Goal: Task Accomplishment & Management: Manage account settings

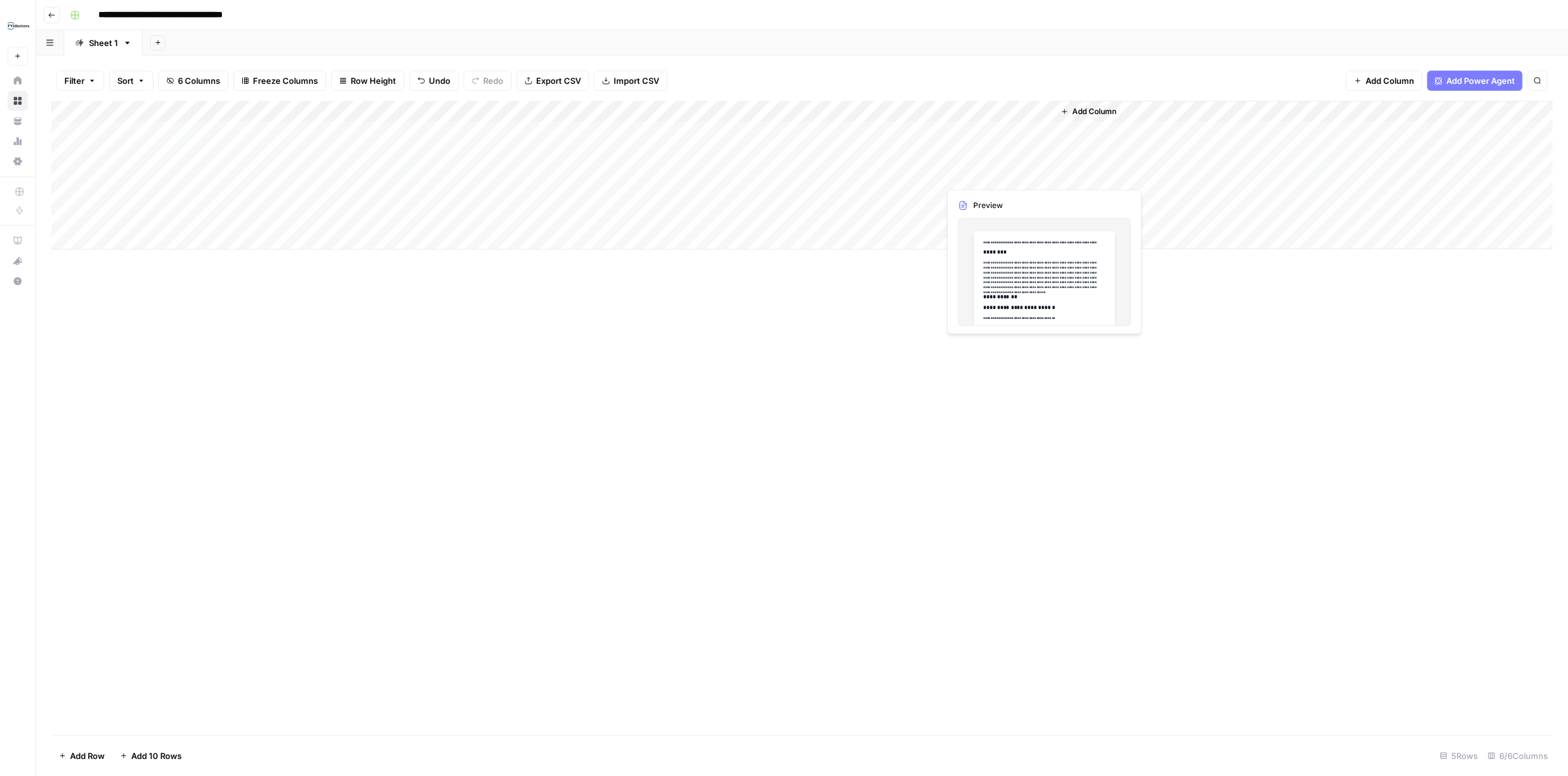
click at [783, 174] on div "Add Column" at bounding box center [801, 176] width 1502 height 149
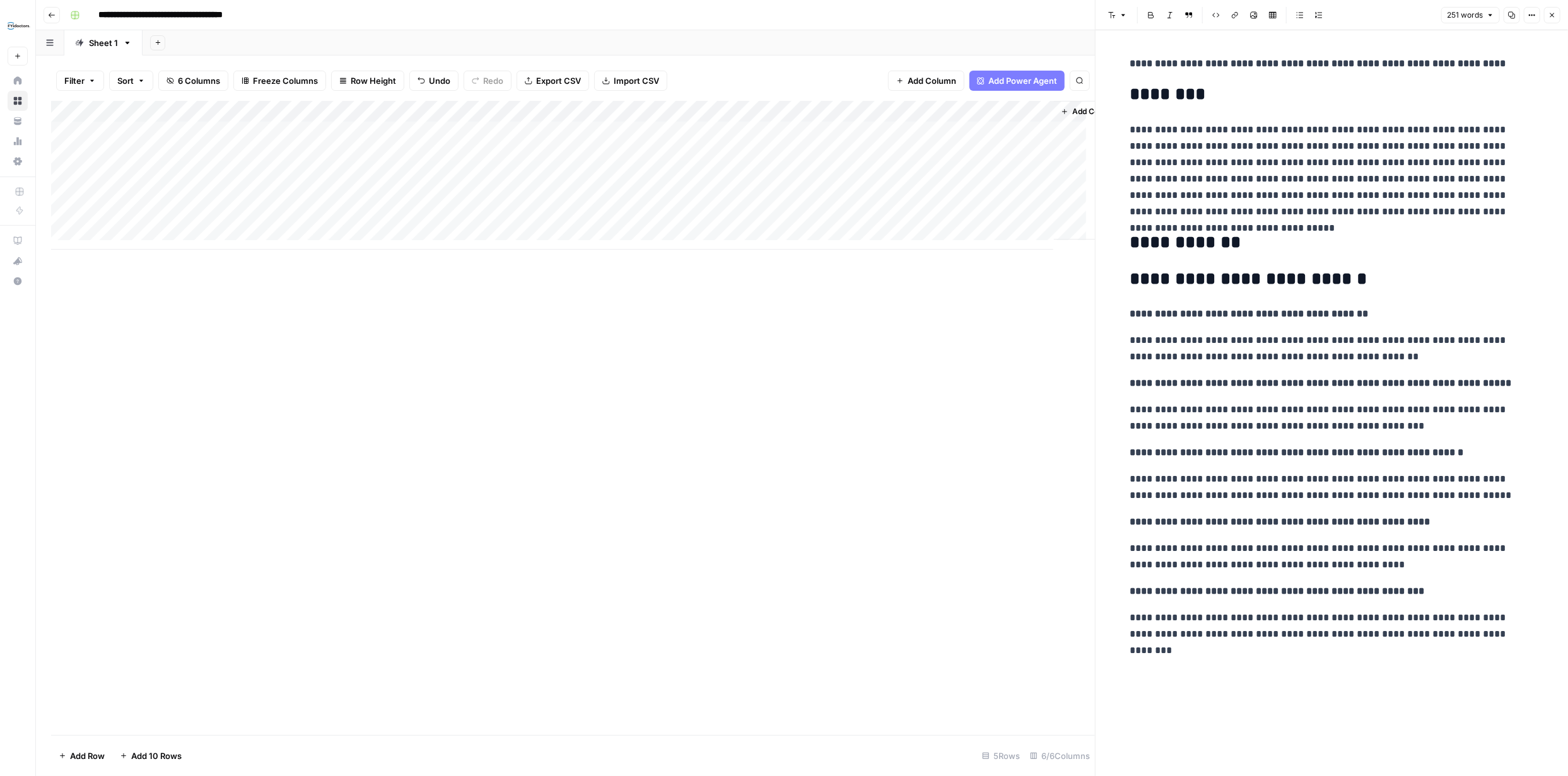
click at [783, 156] on div "Add Column" at bounding box center [572, 176] width 1043 height 149
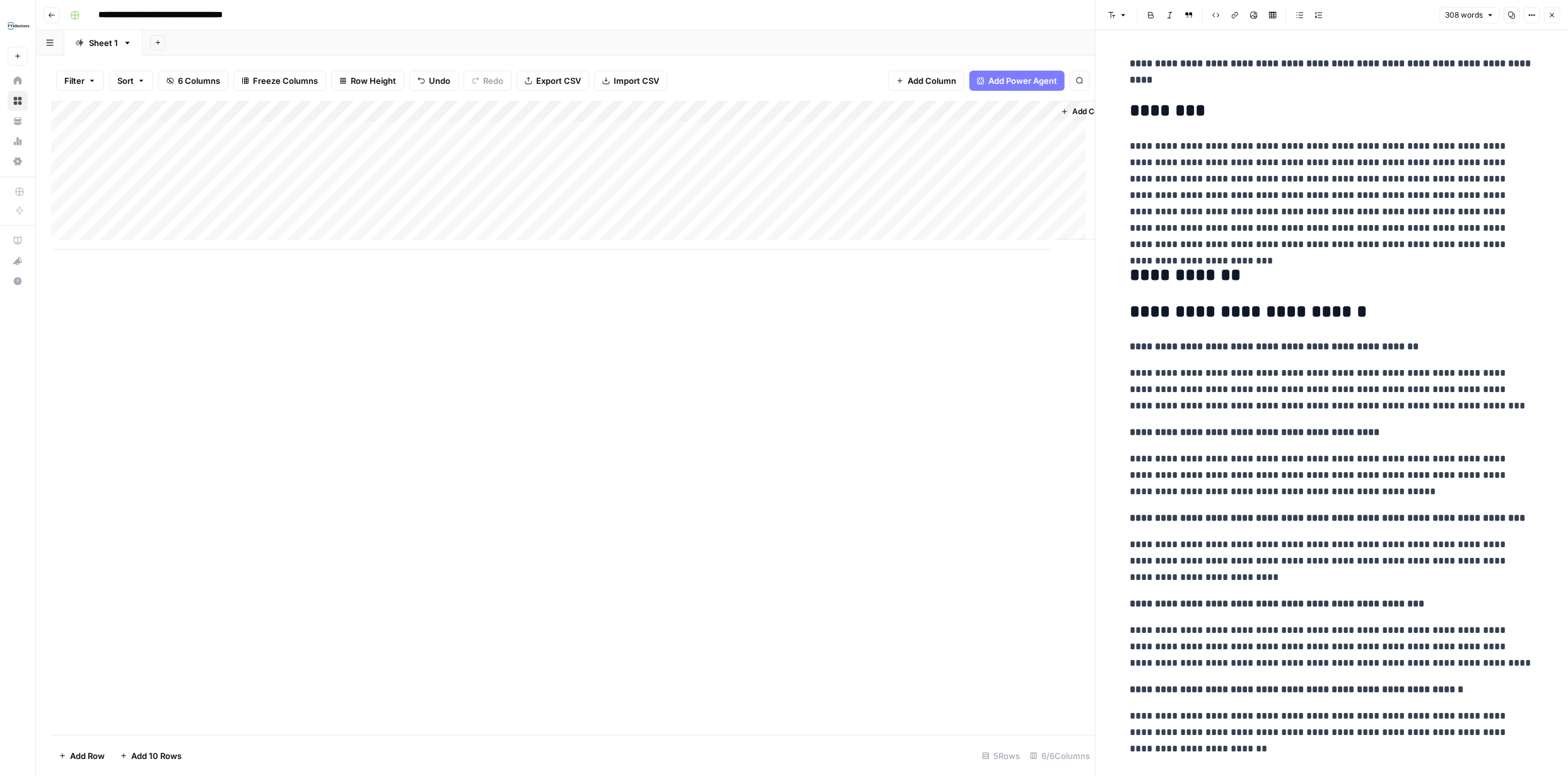
click at [783, 128] on div "Add Column" at bounding box center [572, 176] width 1043 height 149
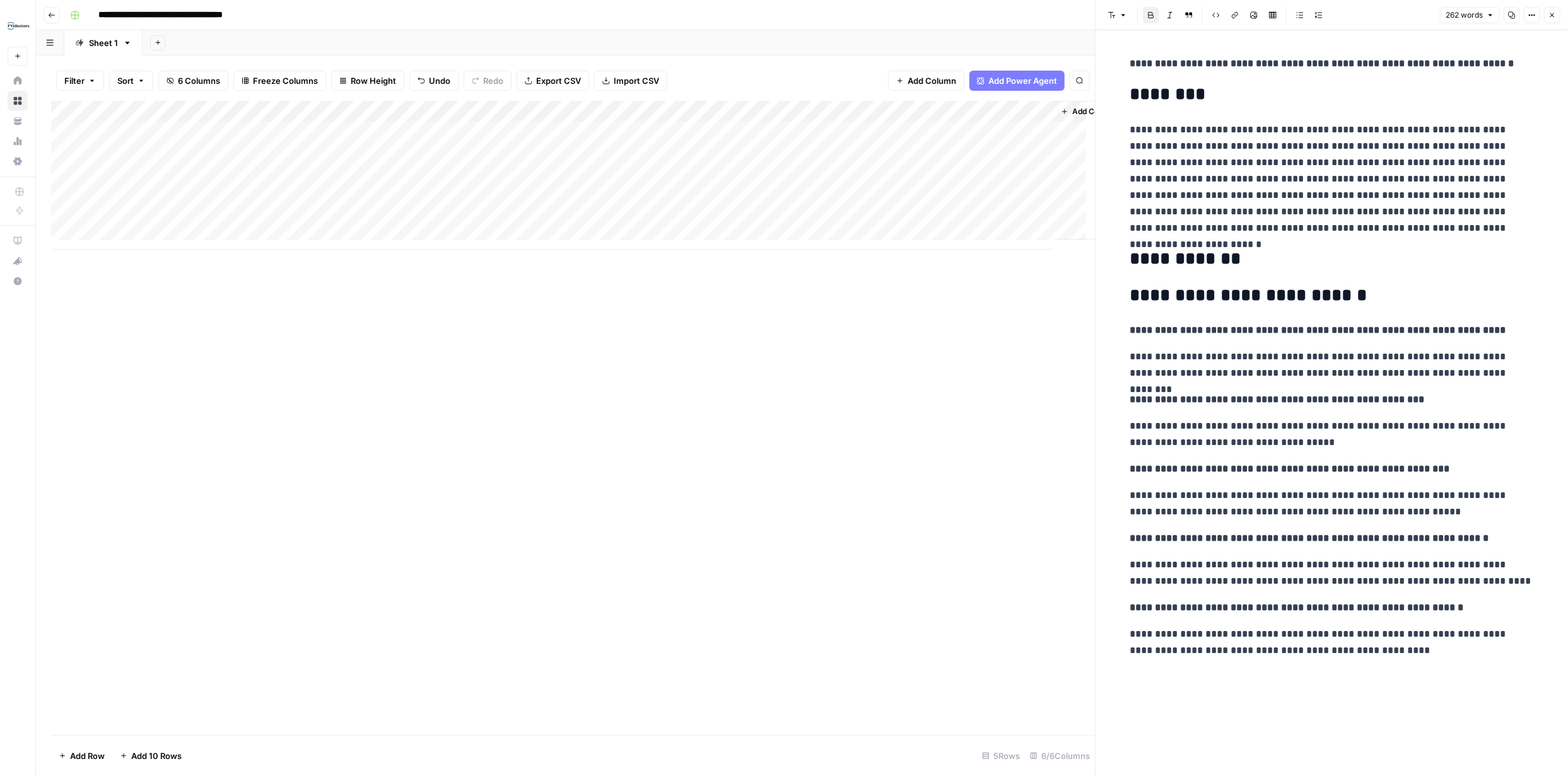
click at [783, 63] on strong "**********" at bounding box center [1322, 63] width 384 height 9
copy strong "**********"
click at [783, 15] on icon "button" at bounding box center [1552, 15] width 7 height 7
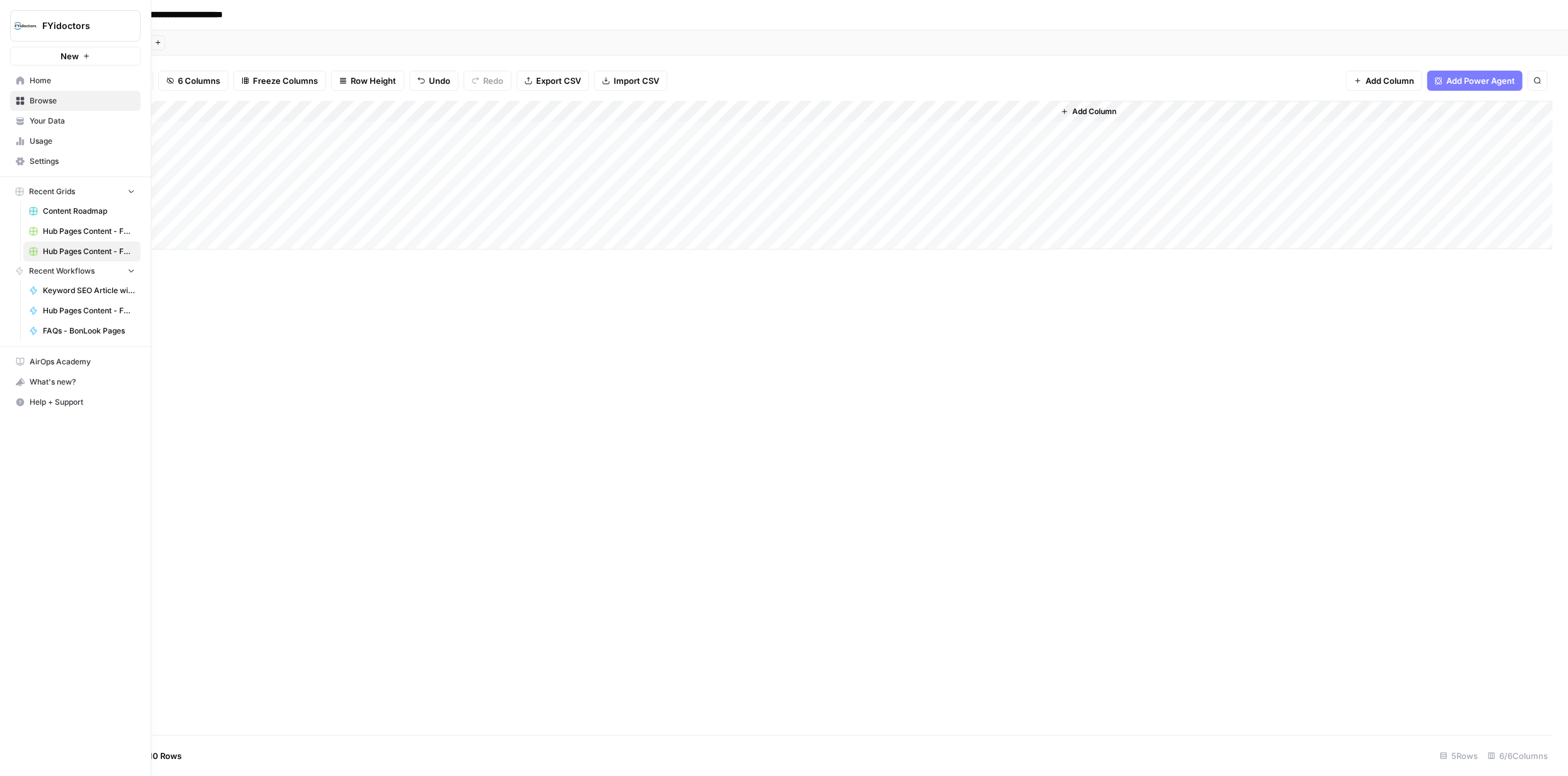
click at [18, 101] on icon at bounding box center [20, 101] width 9 height 9
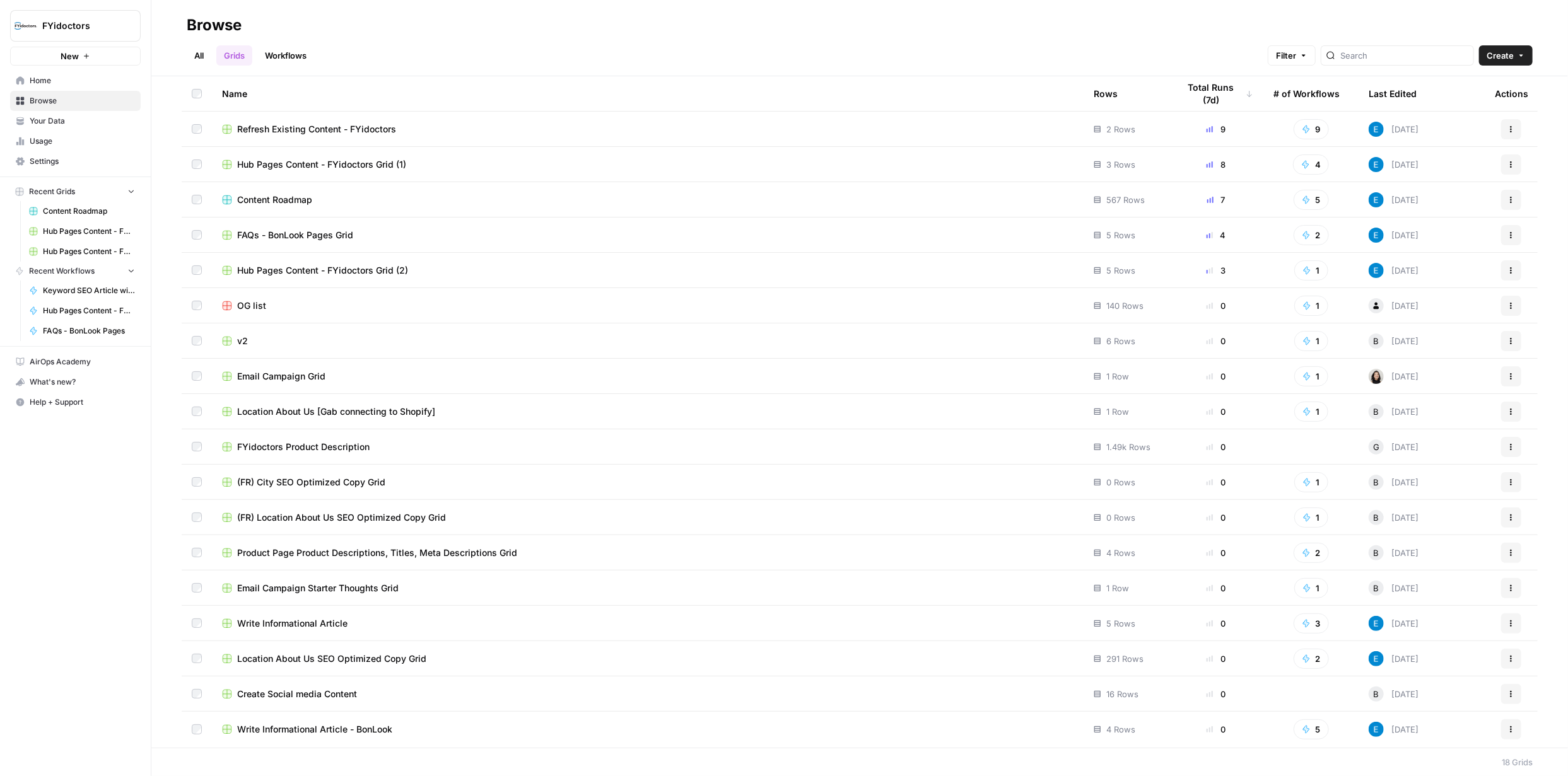
click at [286, 55] on link "Workflows" at bounding box center [286, 55] width 56 height 20
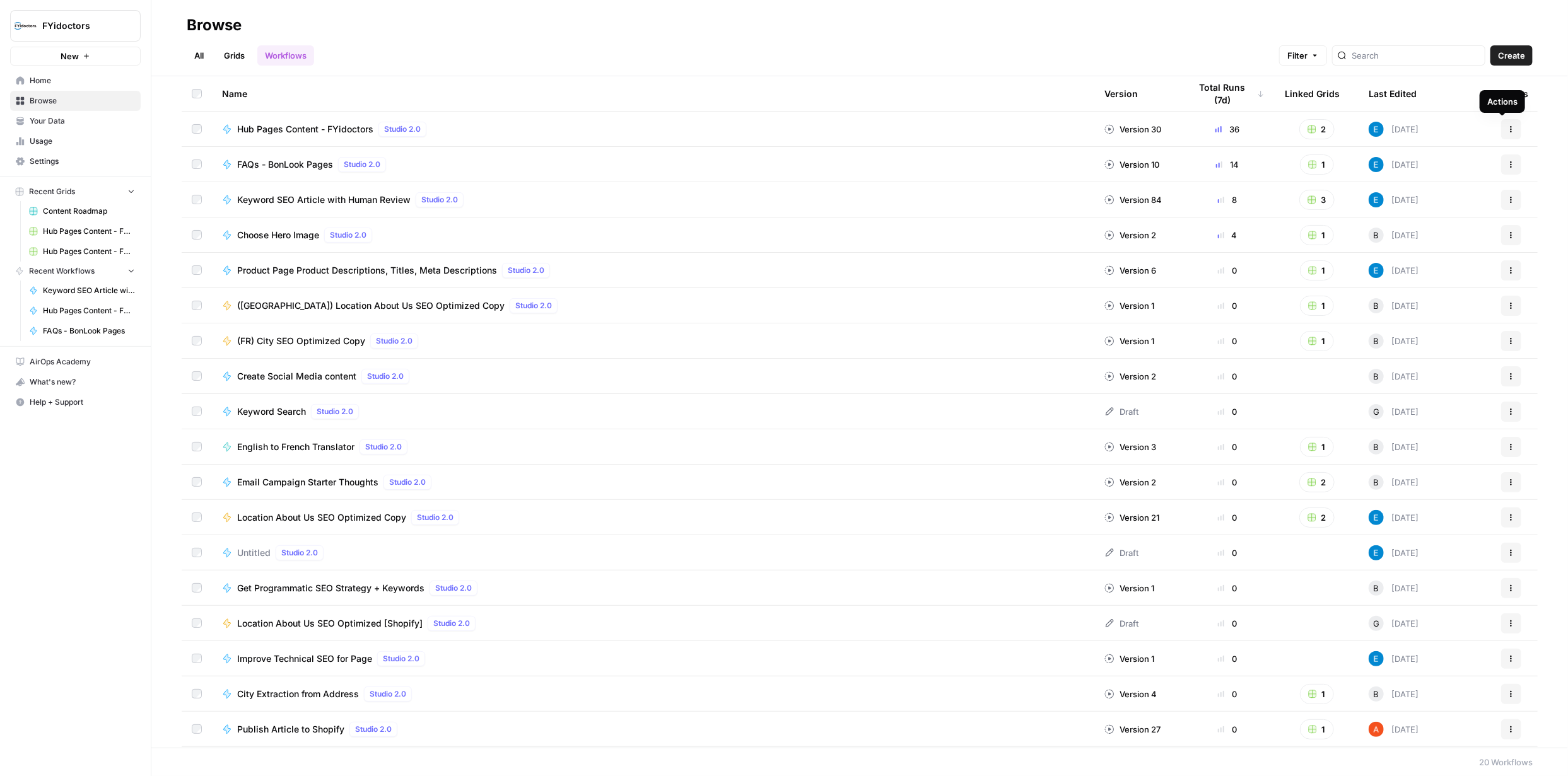
click at [783, 126] on icon "button" at bounding box center [1511, 129] width 7 height 7
click at [783, 218] on span "Integrate" at bounding box center [1445, 222] width 101 height 13
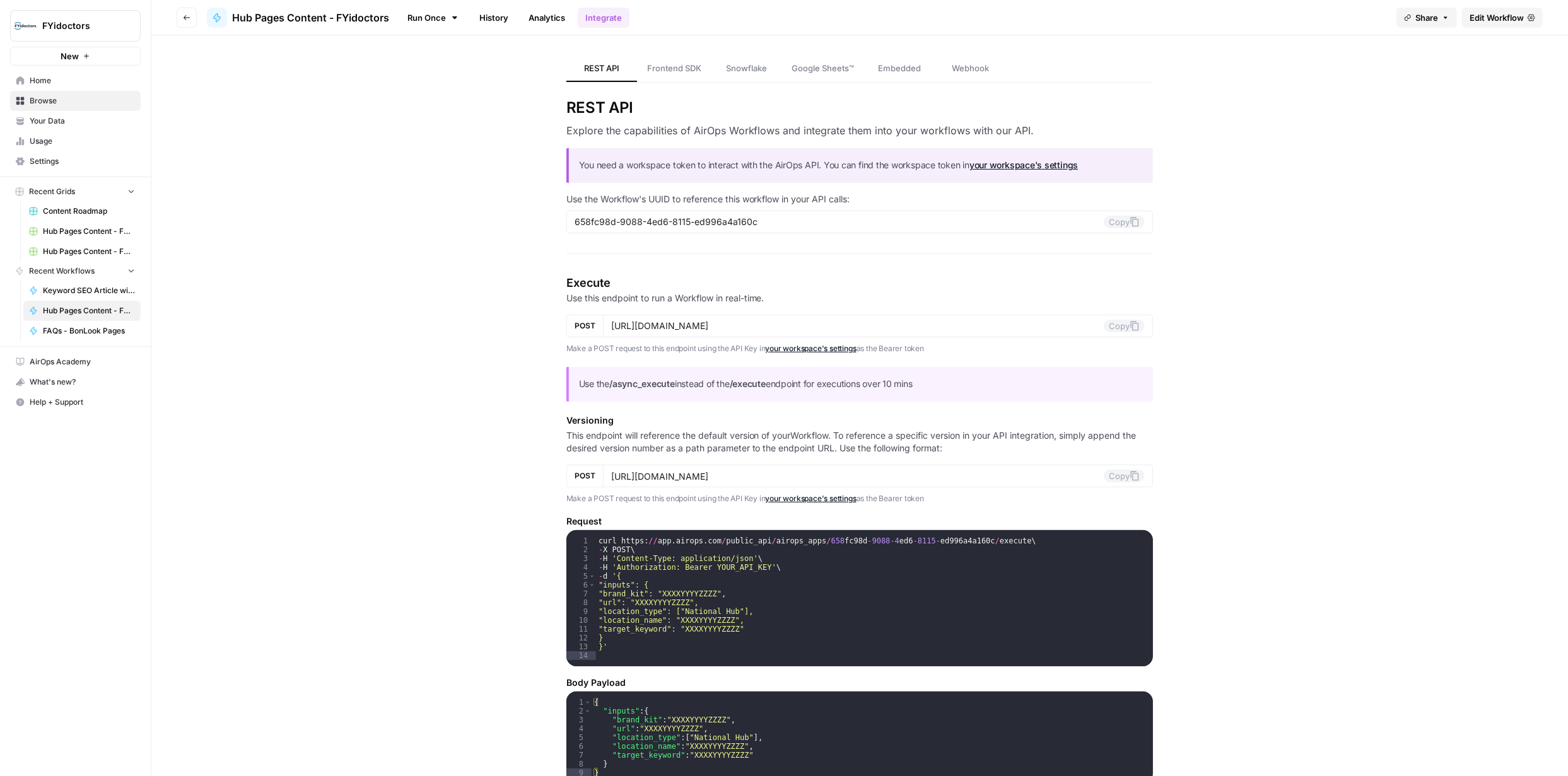
click at [783, 21] on span "Edit Workflow" at bounding box center [1496, 17] width 55 height 13
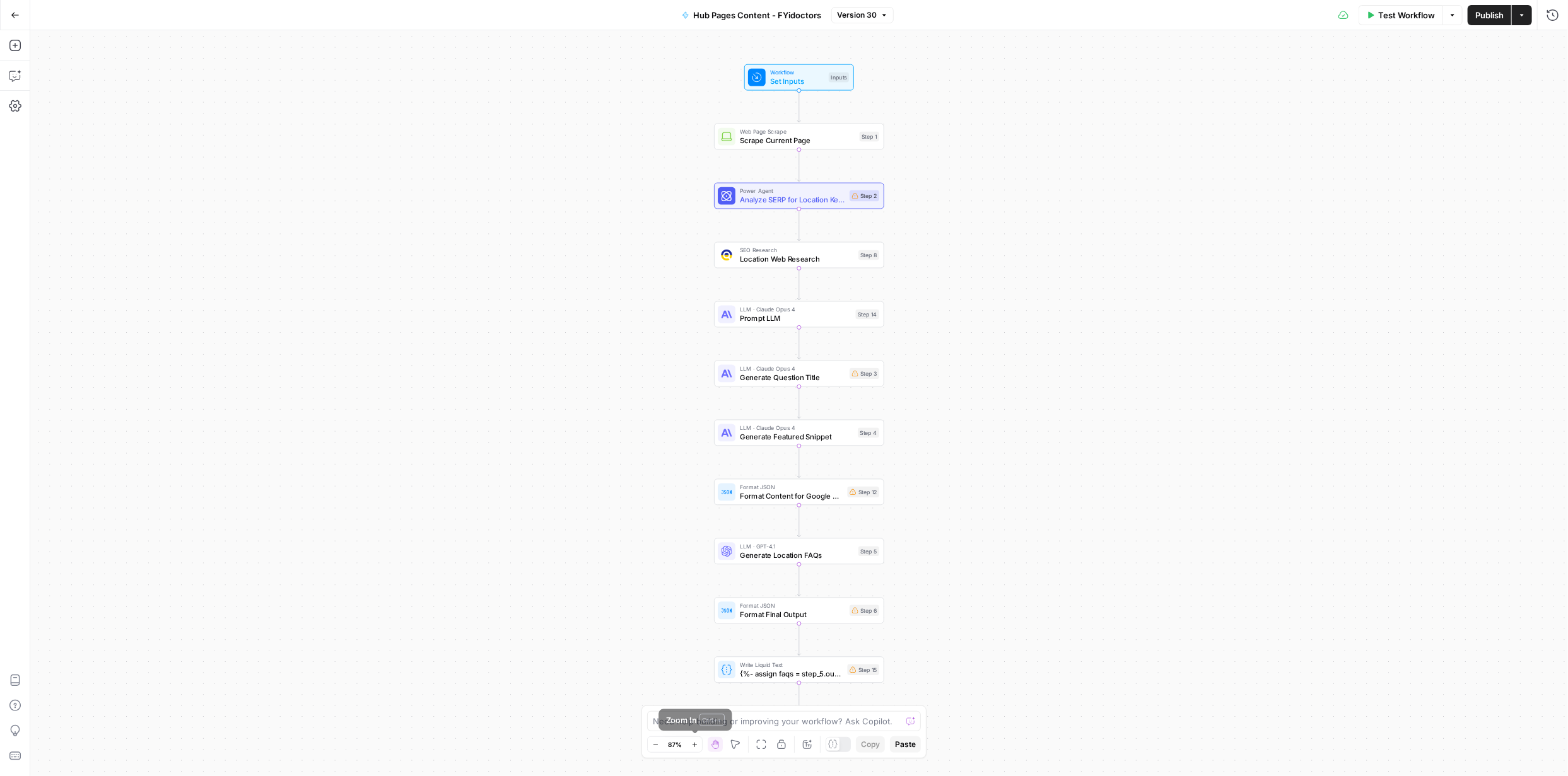
click at [691, 335] on span "Zoom In" at bounding box center [690, 745] width 1 height 1
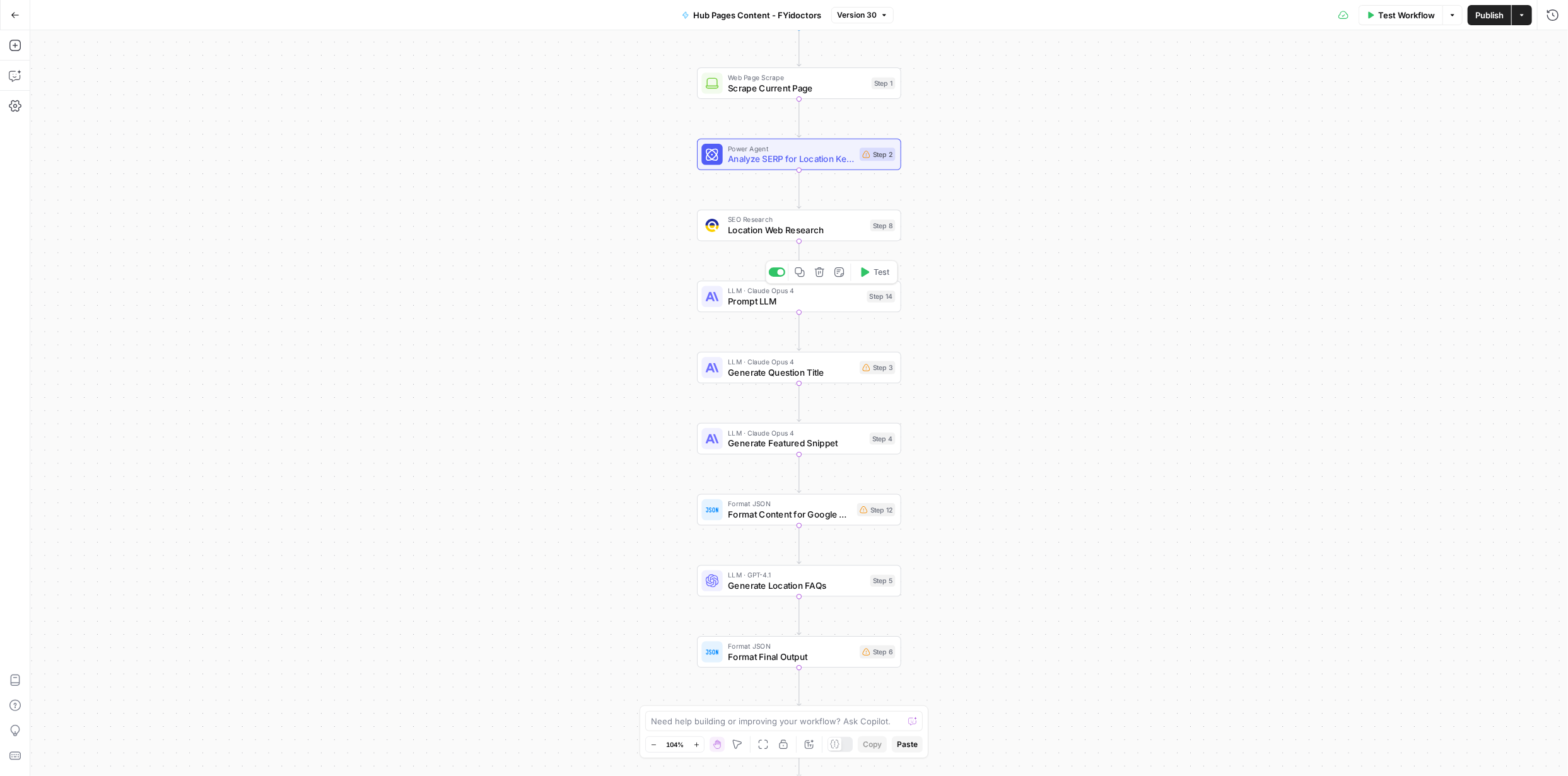
click at [770, 301] on span "Prompt LLM" at bounding box center [794, 301] width 134 height 14
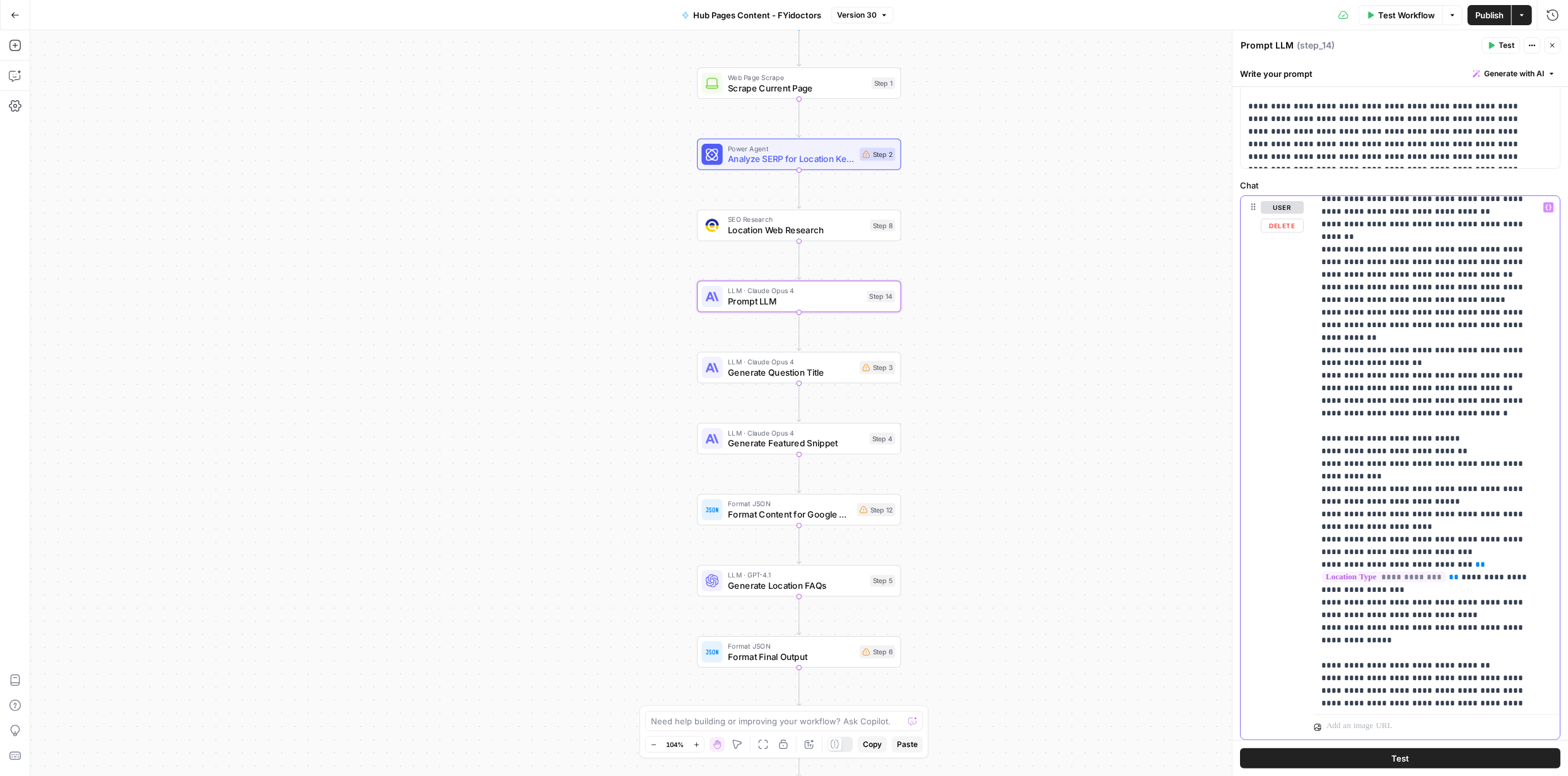
scroll to position [1094, 0]
drag, startPoint x: 1322, startPoint y: 285, endPoint x: 1420, endPoint y: 485, distance: 222.7
click at [783, 335] on p "**********" at bounding box center [1427, 2] width 213 height 1790
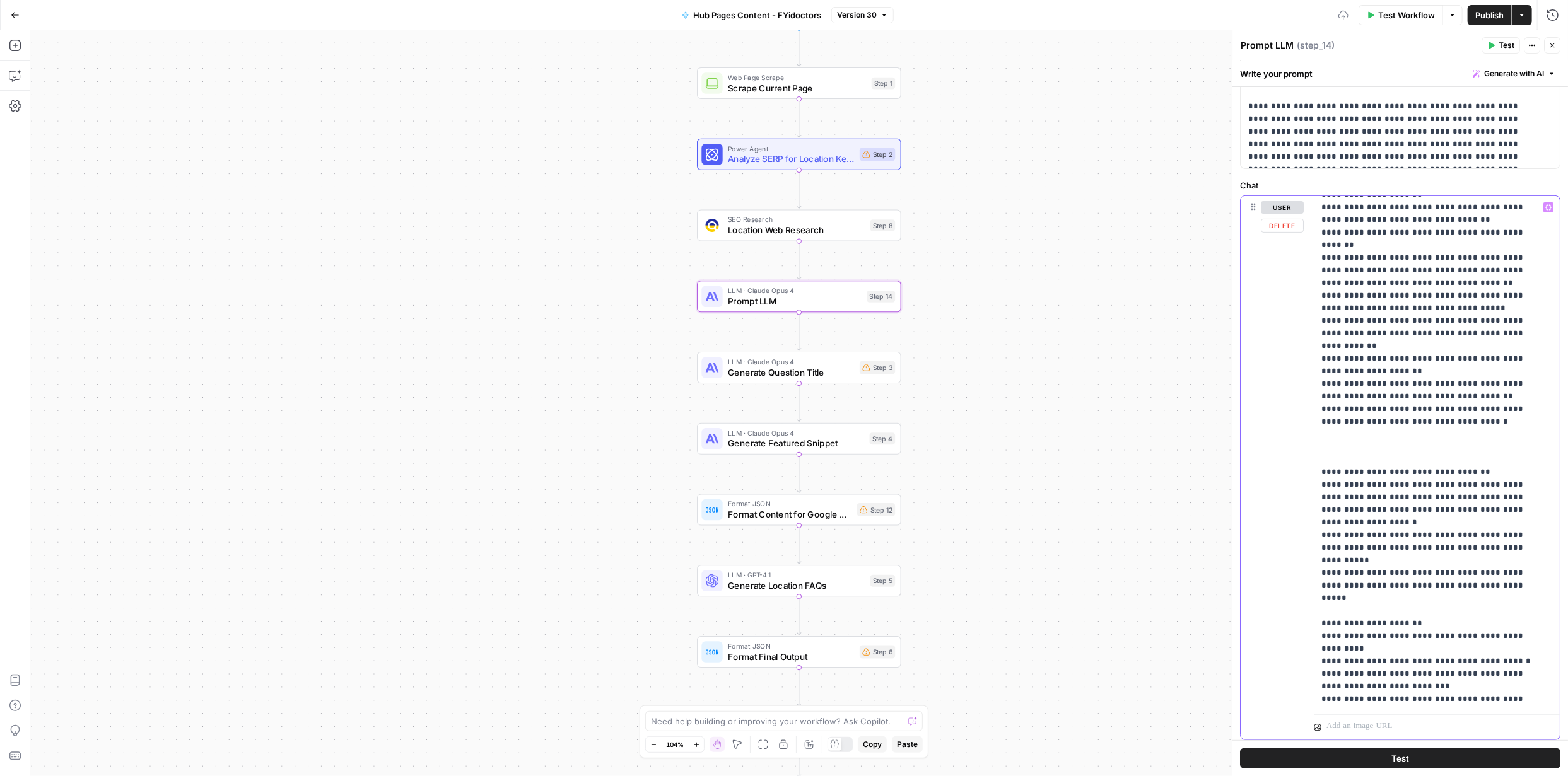
scroll to position [1073, 0]
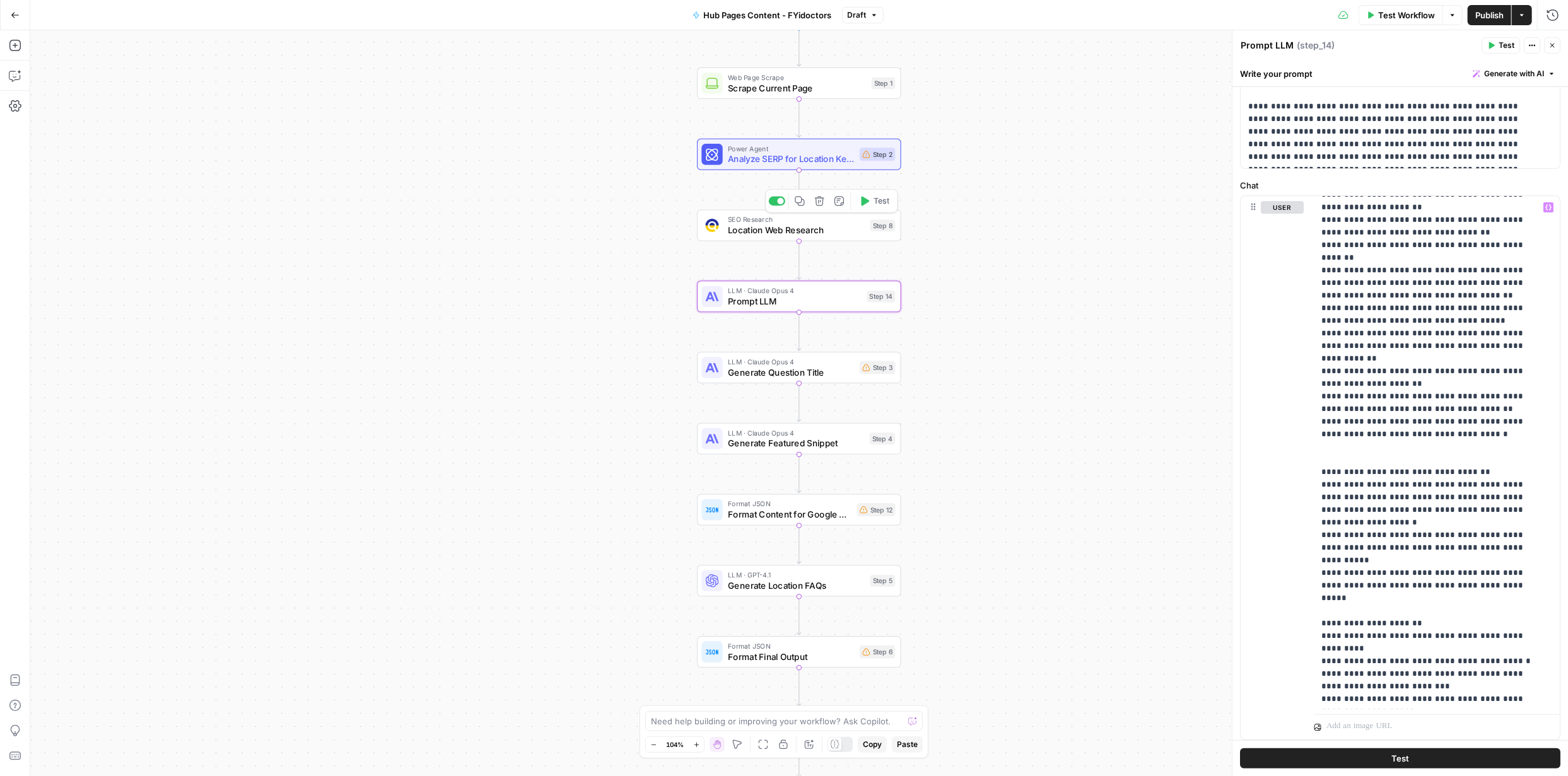
click at [783, 232] on span "Location Web Research" at bounding box center [796, 229] width 136 height 14
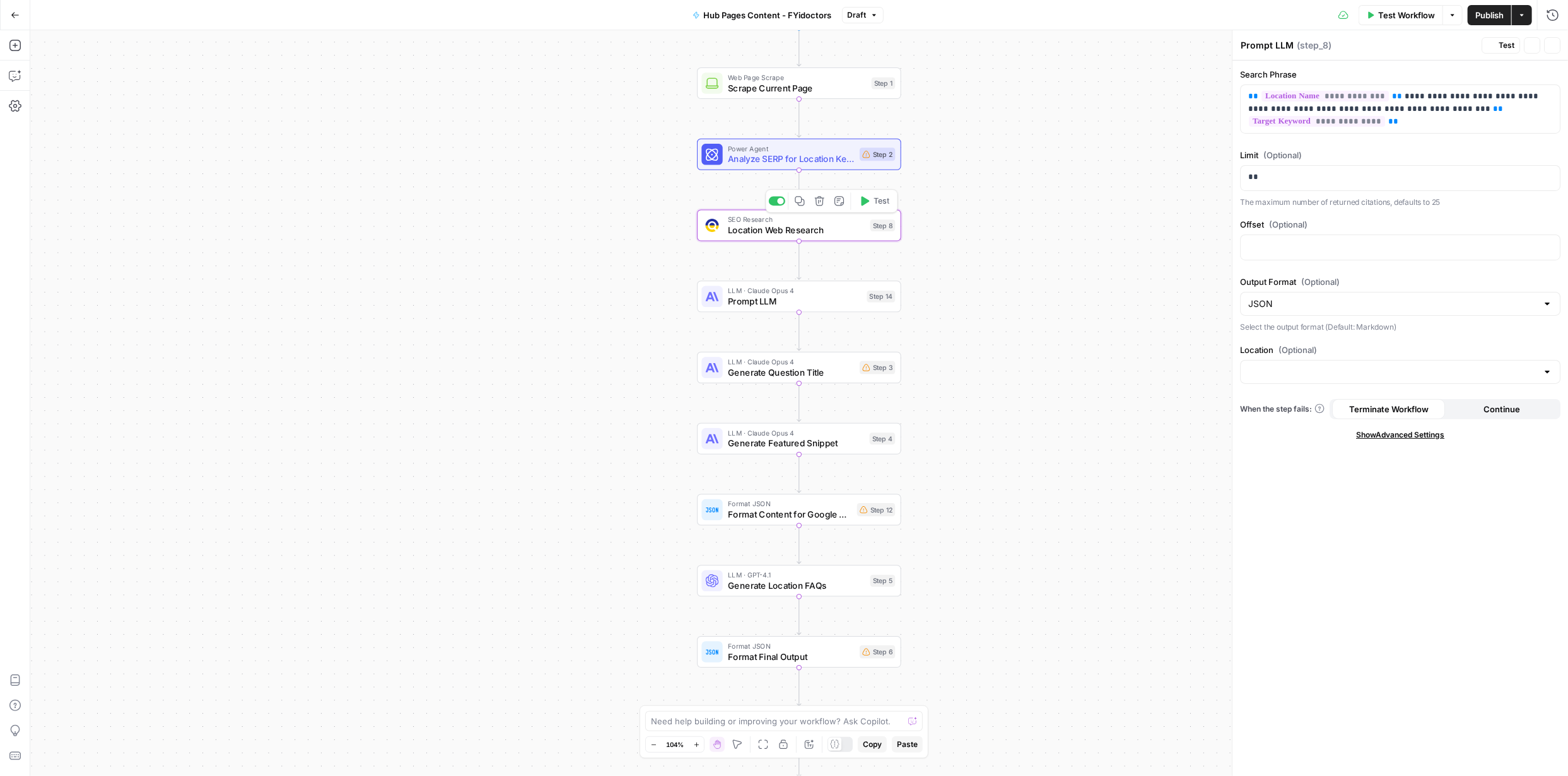
type textarea "Location Web Research"
click at [783, 232] on span "Location Web Research" at bounding box center [796, 229] width 136 height 14
click at [759, 301] on span "Prompt LLM" at bounding box center [794, 301] width 134 height 14
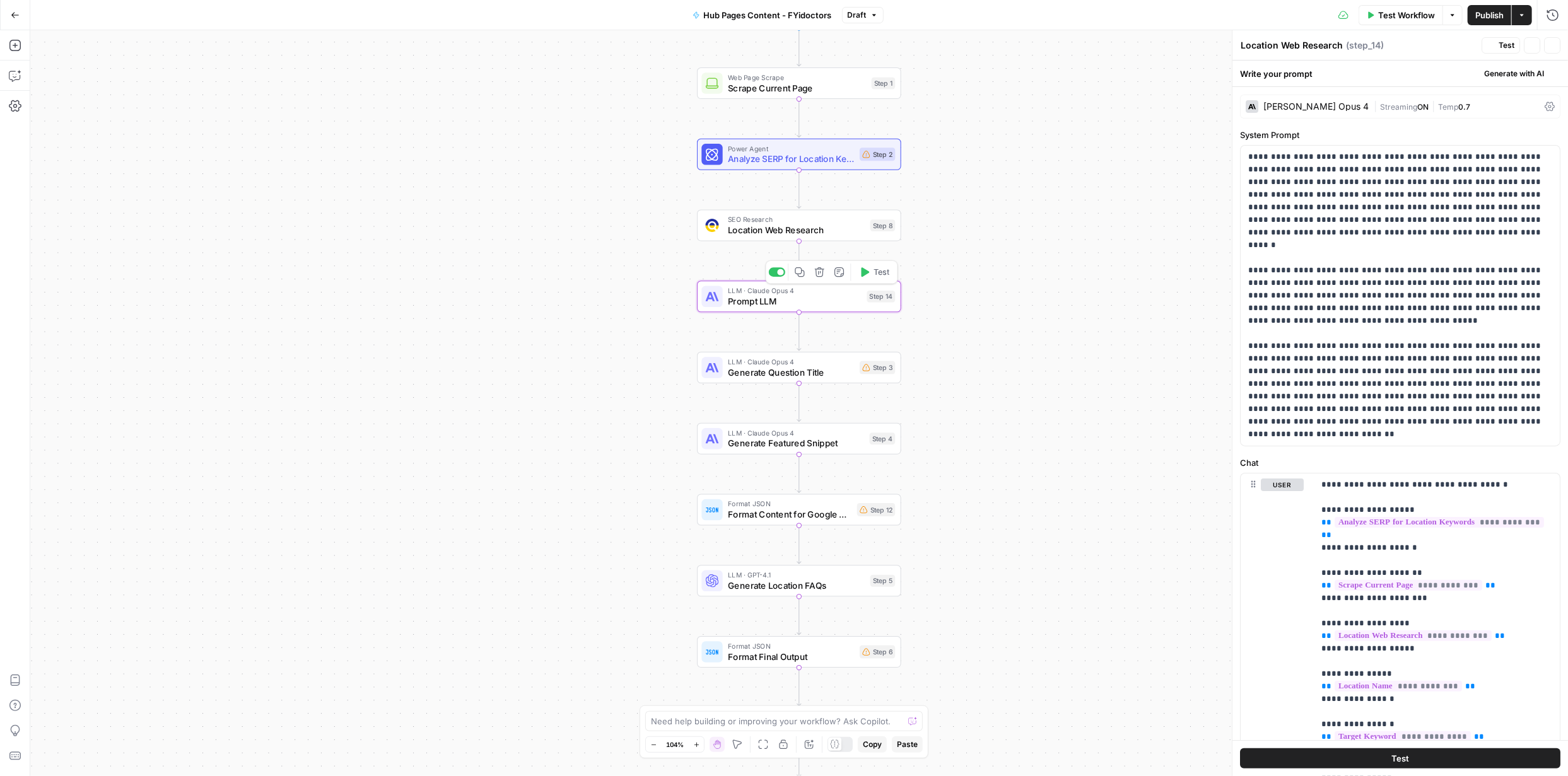
type textarea "Prompt LLM"
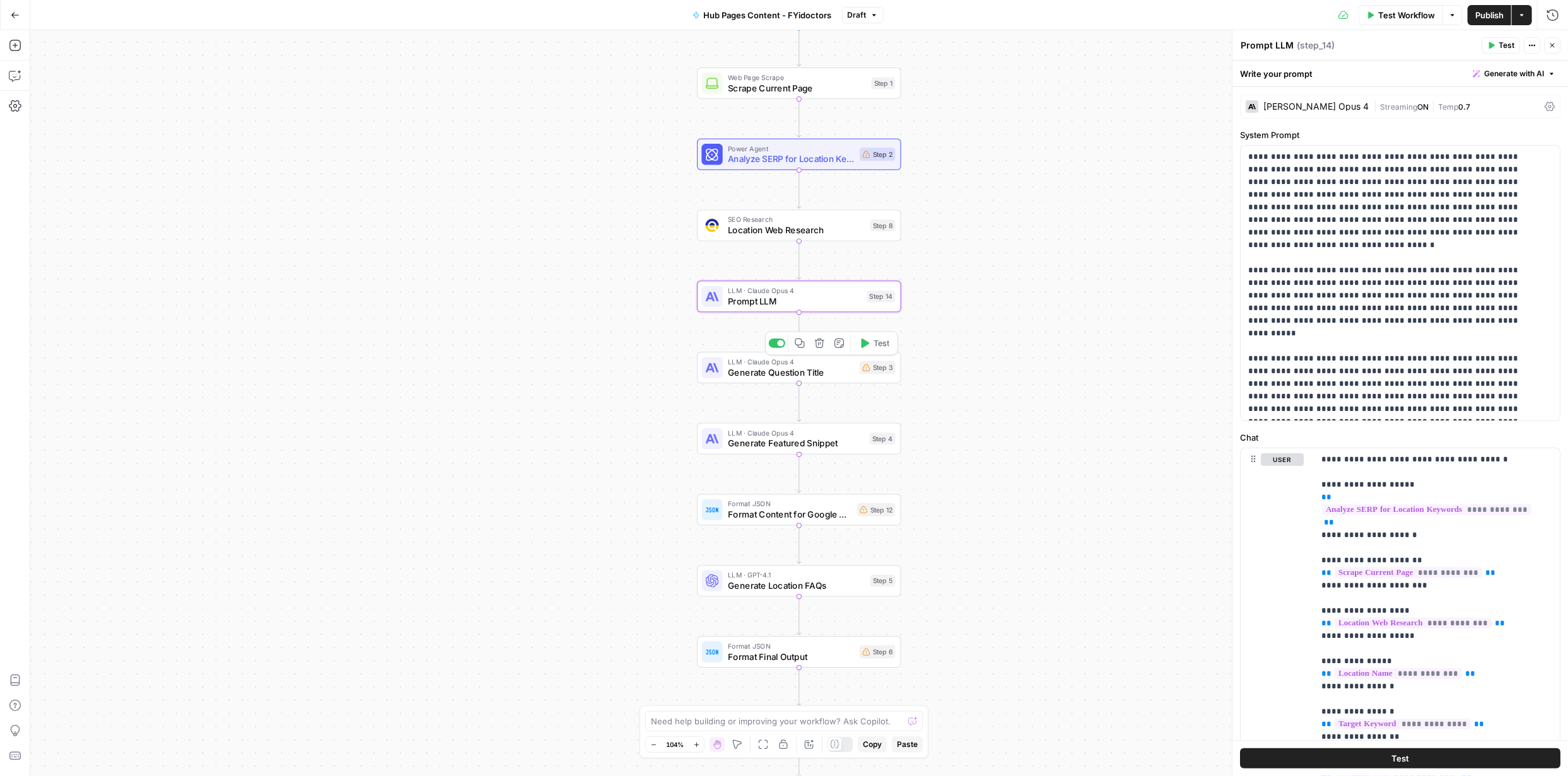
click at [780, 335] on span "Generate Question Title" at bounding box center [790, 372] width 126 height 14
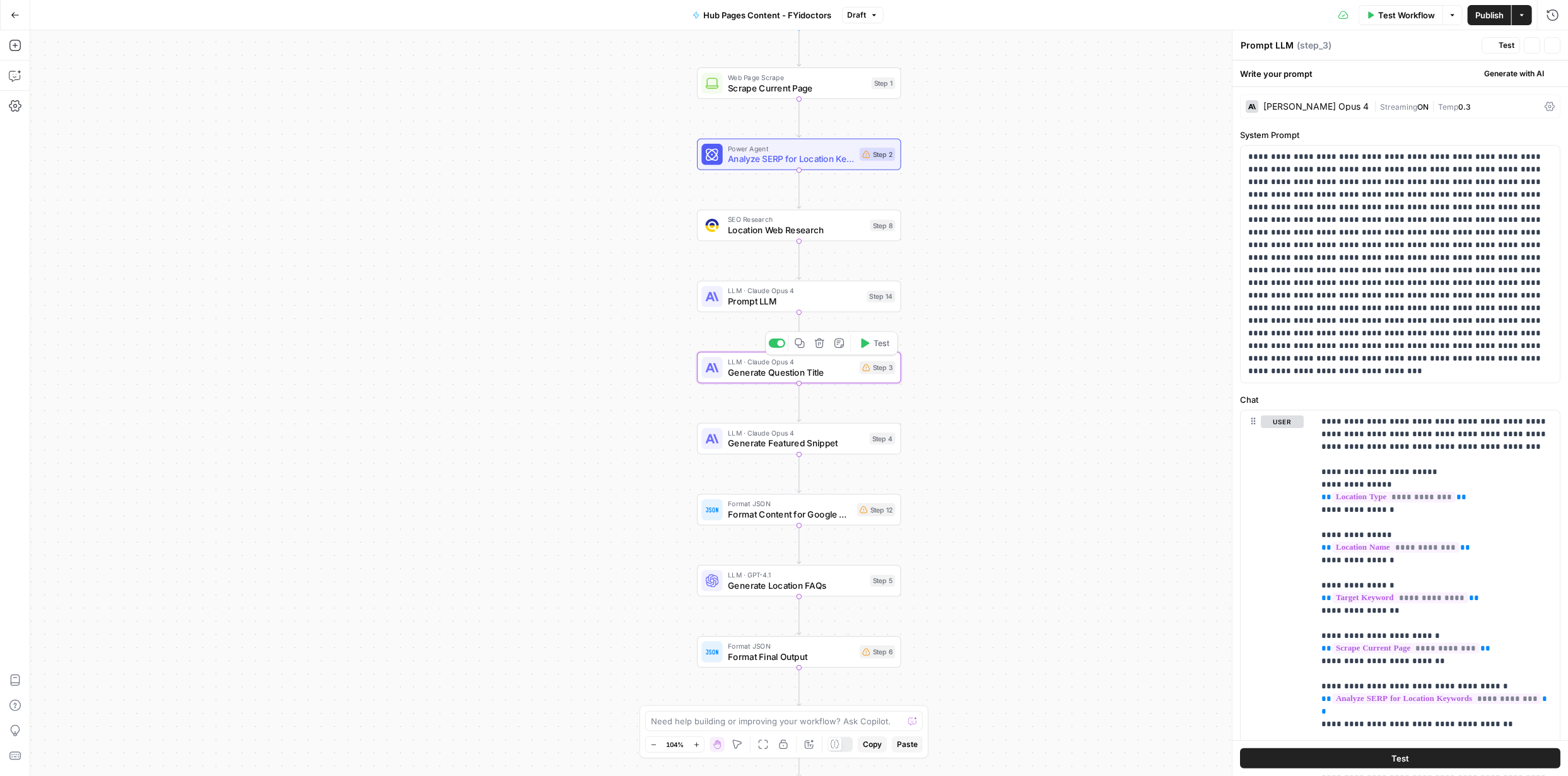
type textarea "Generate Question Title"
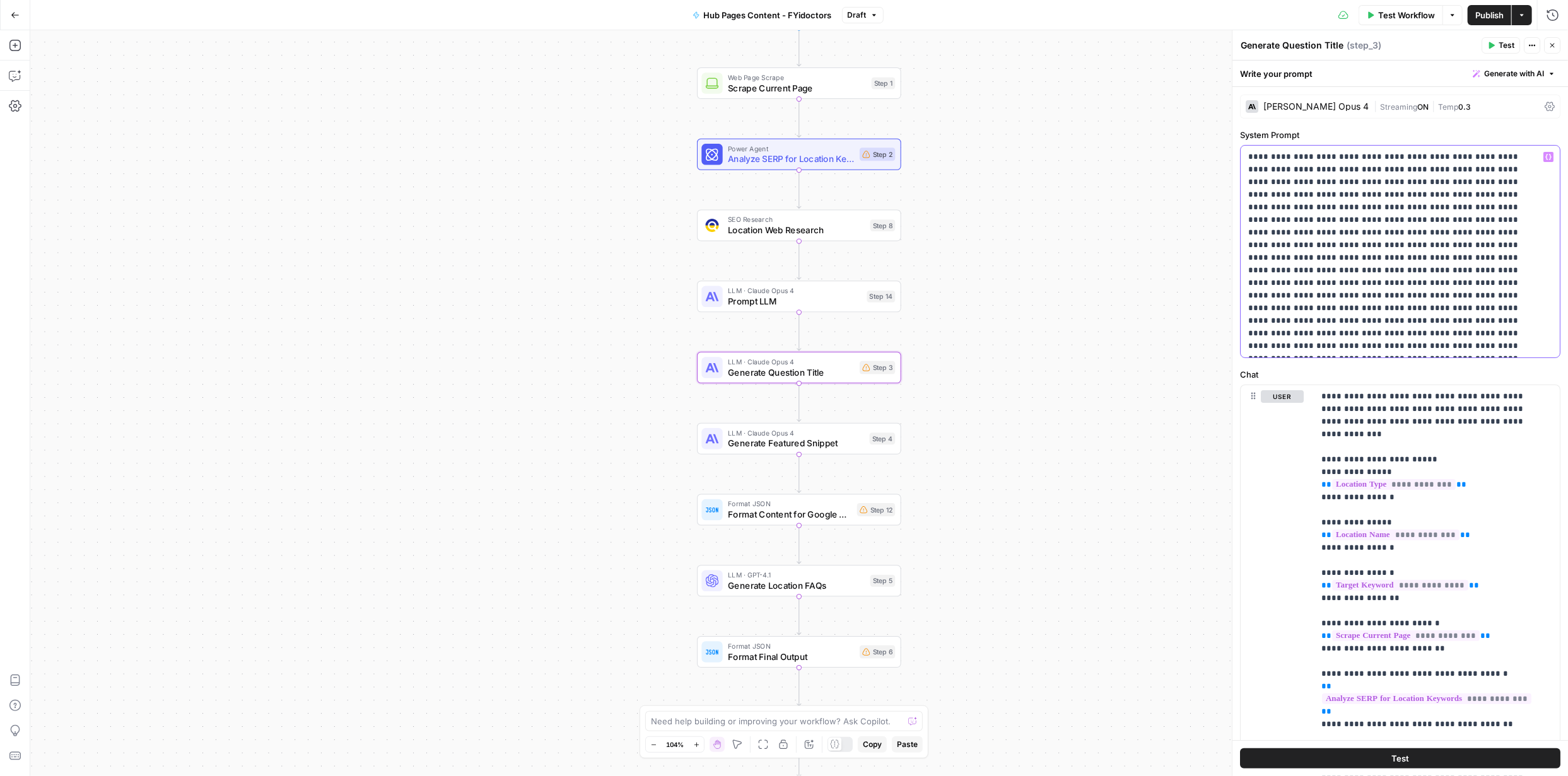
drag, startPoint x: 1437, startPoint y: 182, endPoint x: 1434, endPoint y: 204, distance: 22.2
click at [783, 182] on p at bounding box center [1395, 252] width 295 height 202
click at [783, 219] on p at bounding box center [1395, 252] width 295 height 202
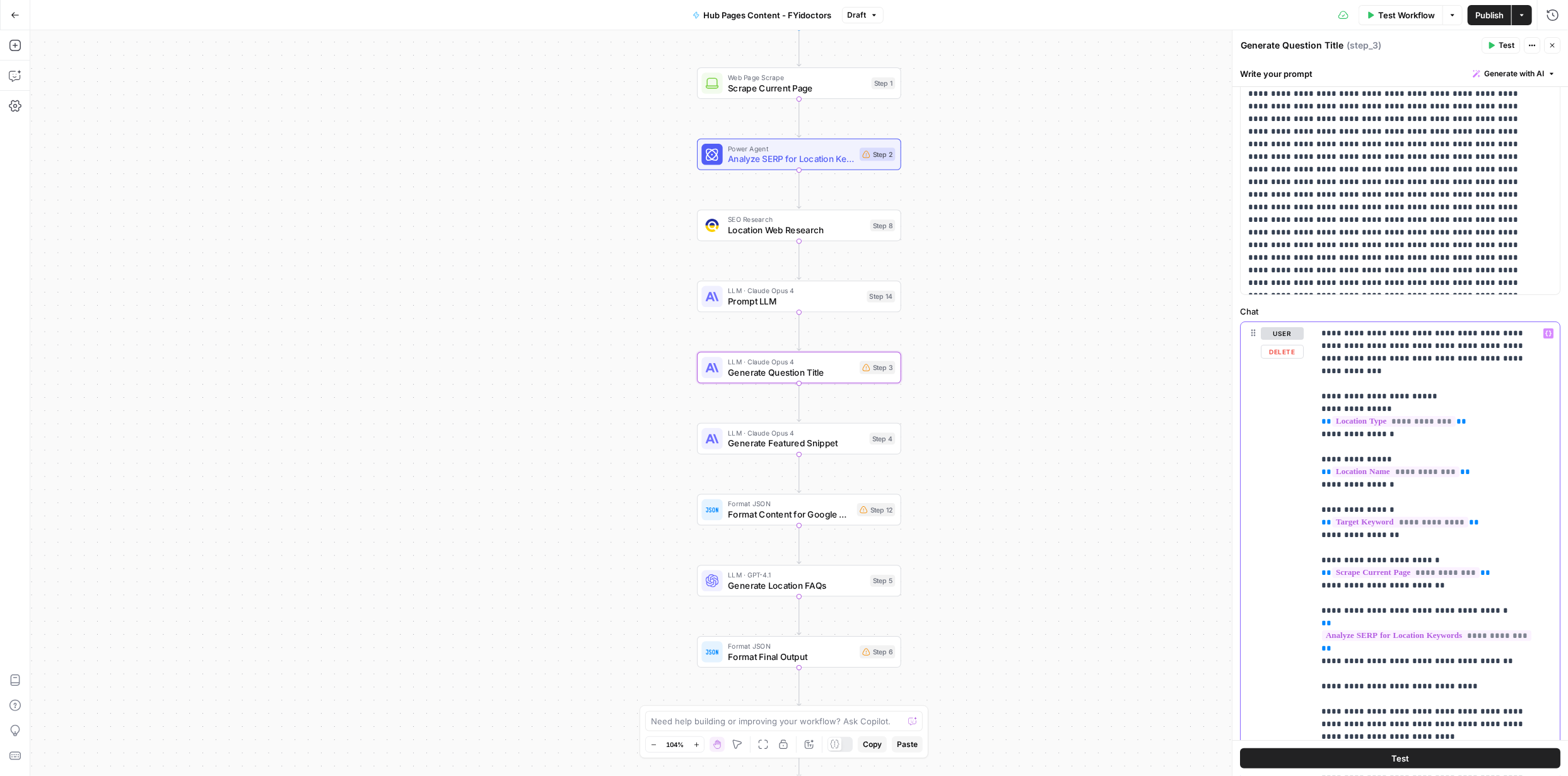
scroll to position [1, 0]
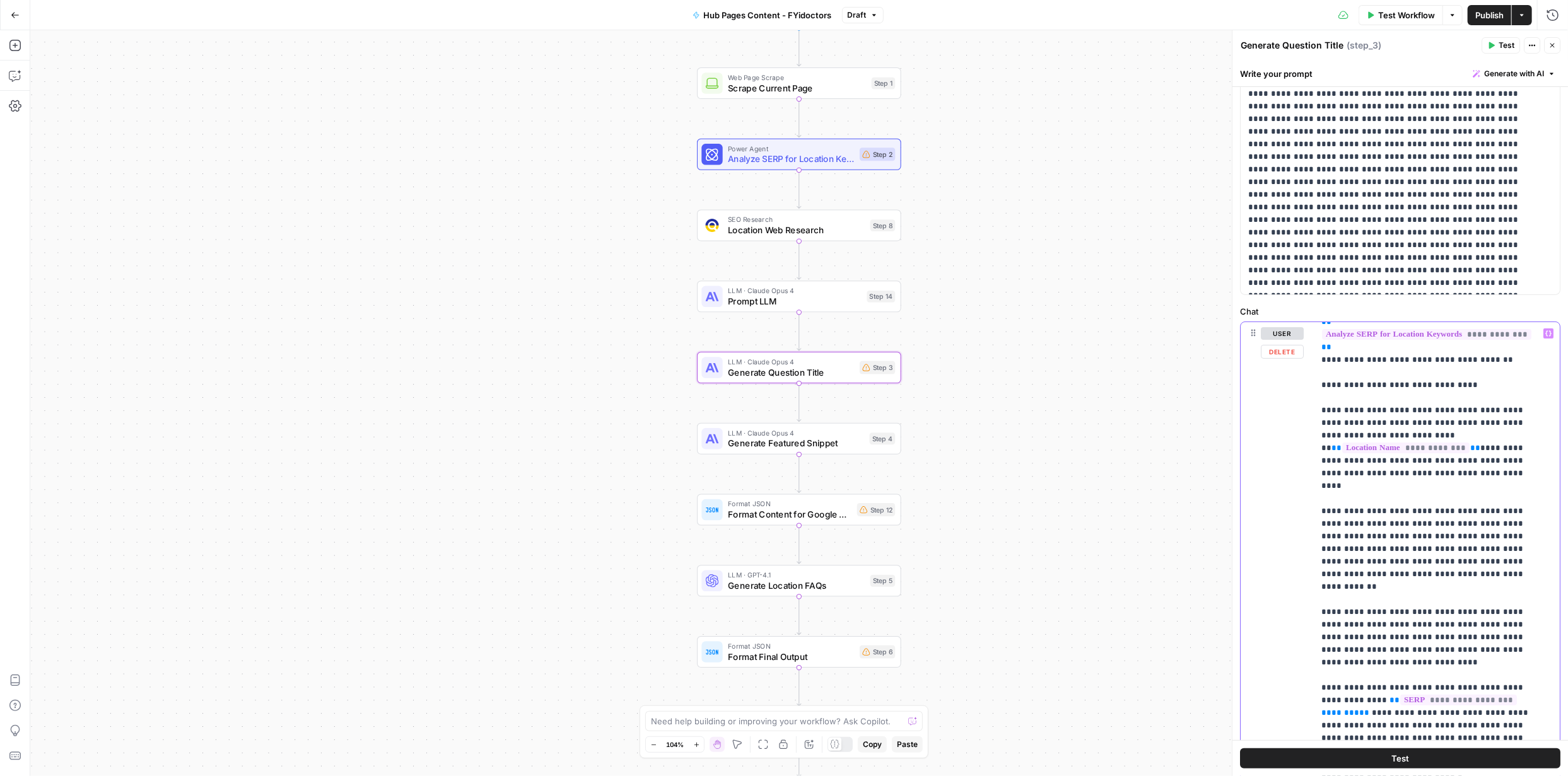
scroll to position [334, 0]
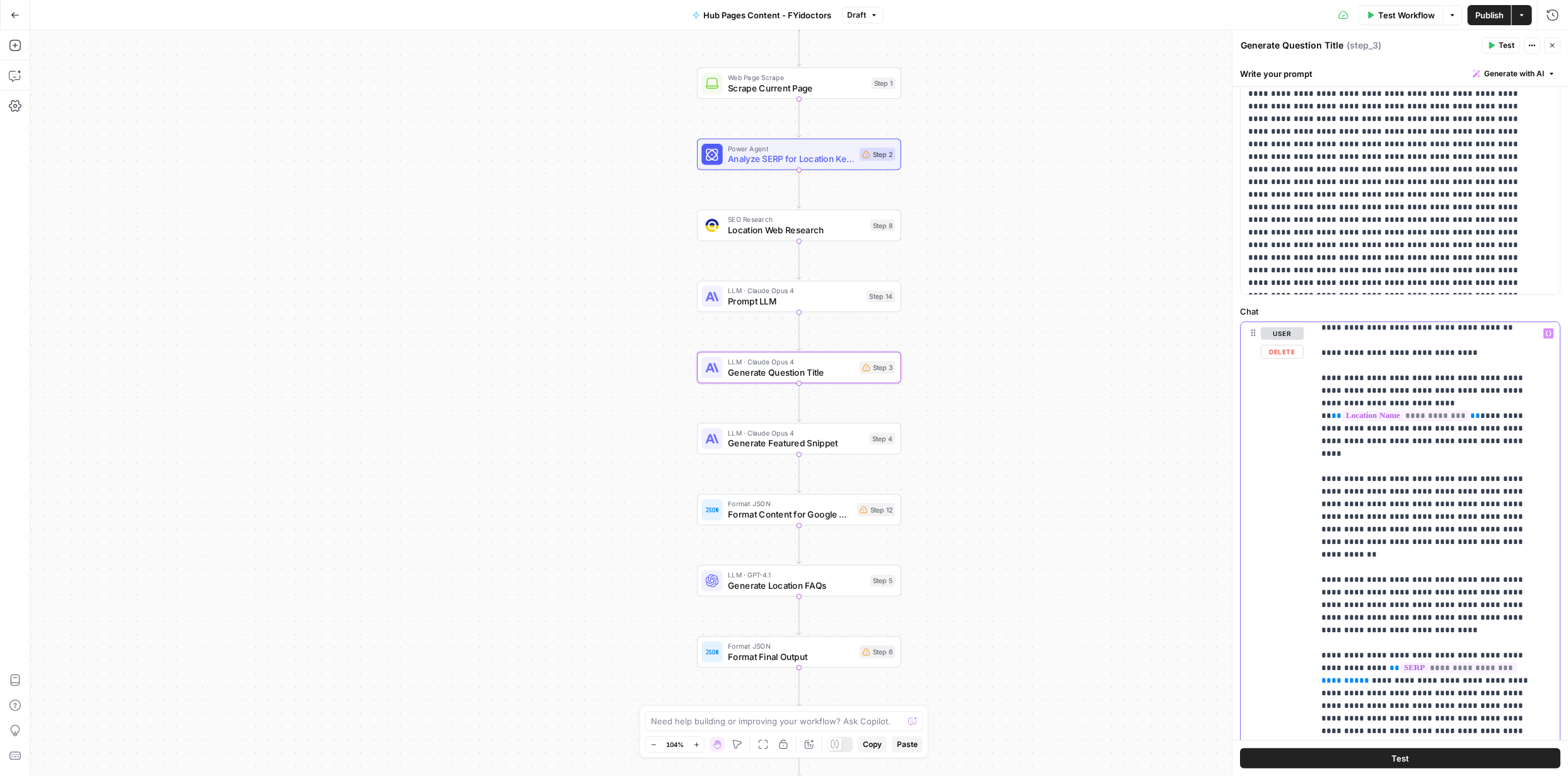
drag, startPoint x: 1327, startPoint y: 353, endPoint x: 1384, endPoint y: 352, distance: 57.0
click at [783, 335] on p "**********" at bounding box center [1427, 661] width 213 height 1336
drag, startPoint x: 1326, startPoint y: 352, endPoint x: 1506, endPoint y: 353, distance: 180.0
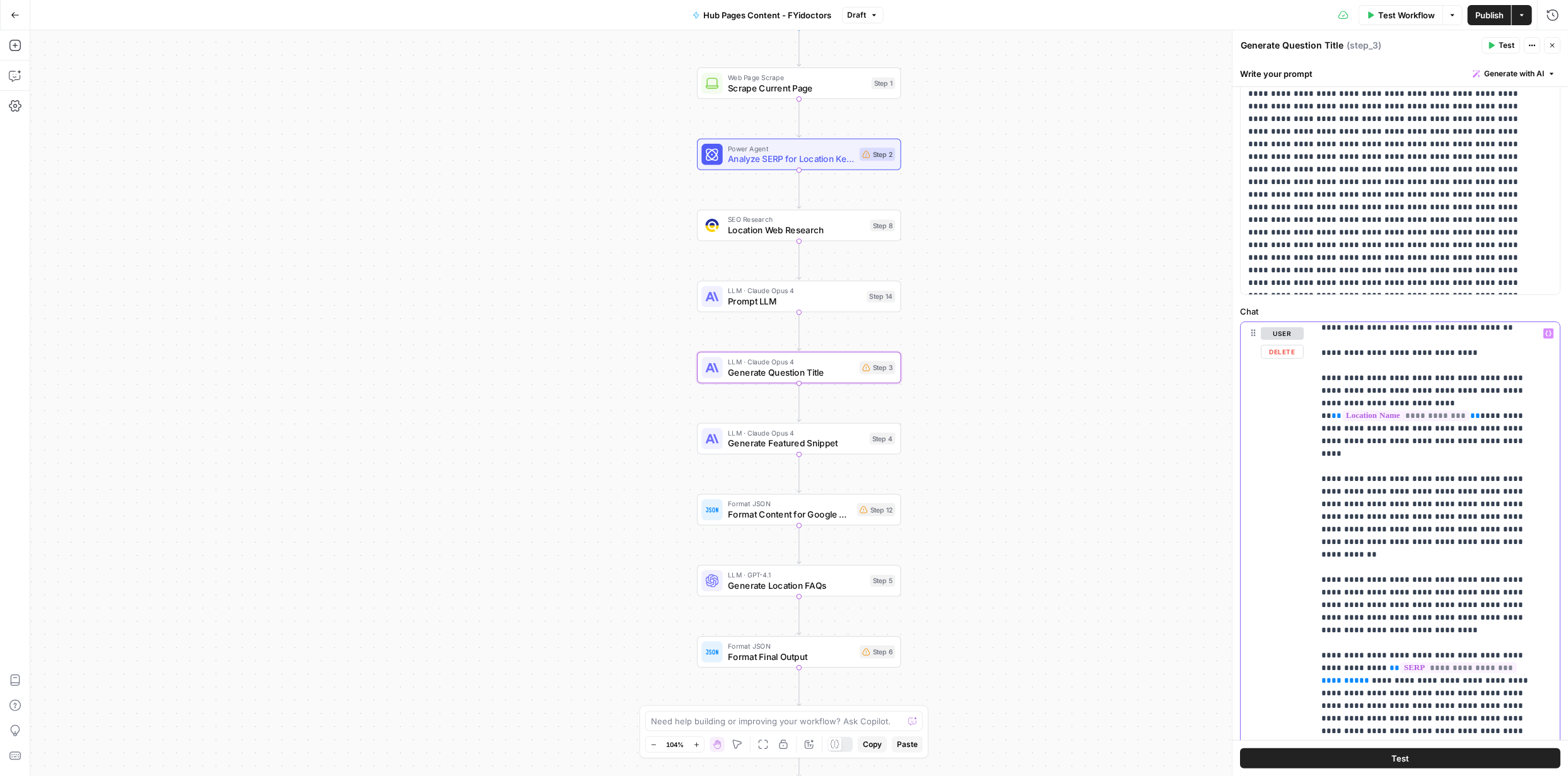
click at [783, 335] on p "**********" at bounding box center [1427, 661] width 213 height 1336
copy p "**********"
click at [783, 335] on p "**********" at bounding box center [1427, 661] width 213 height 1336
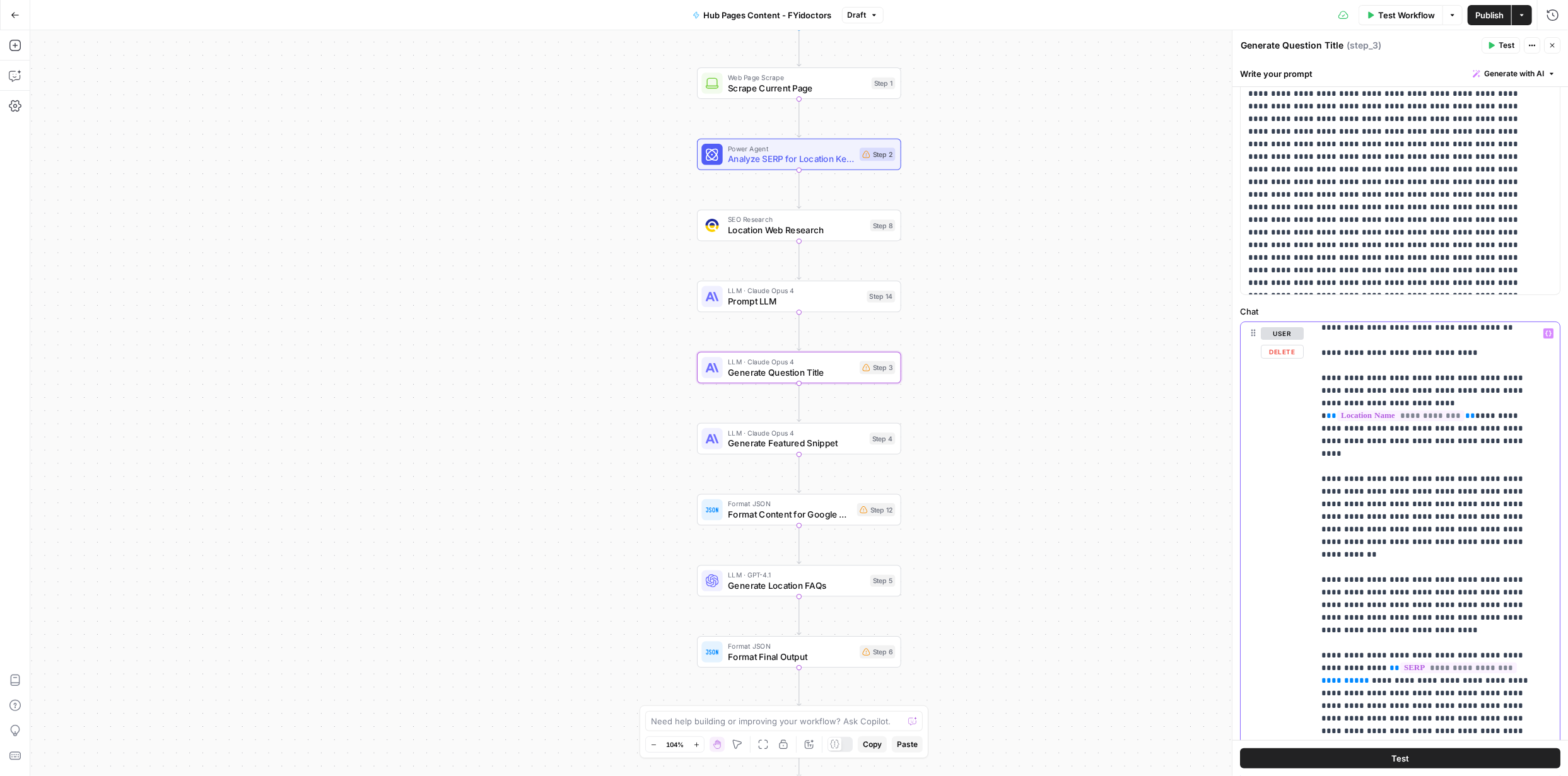
drag, startPoint x: 1326, startPoint y: 350, endPoint x: 1330, endPoint y: 361, distance: 11.7
click at [783, 335] on p "**********" at bounding box center [1427, 661] width 213 height 1336
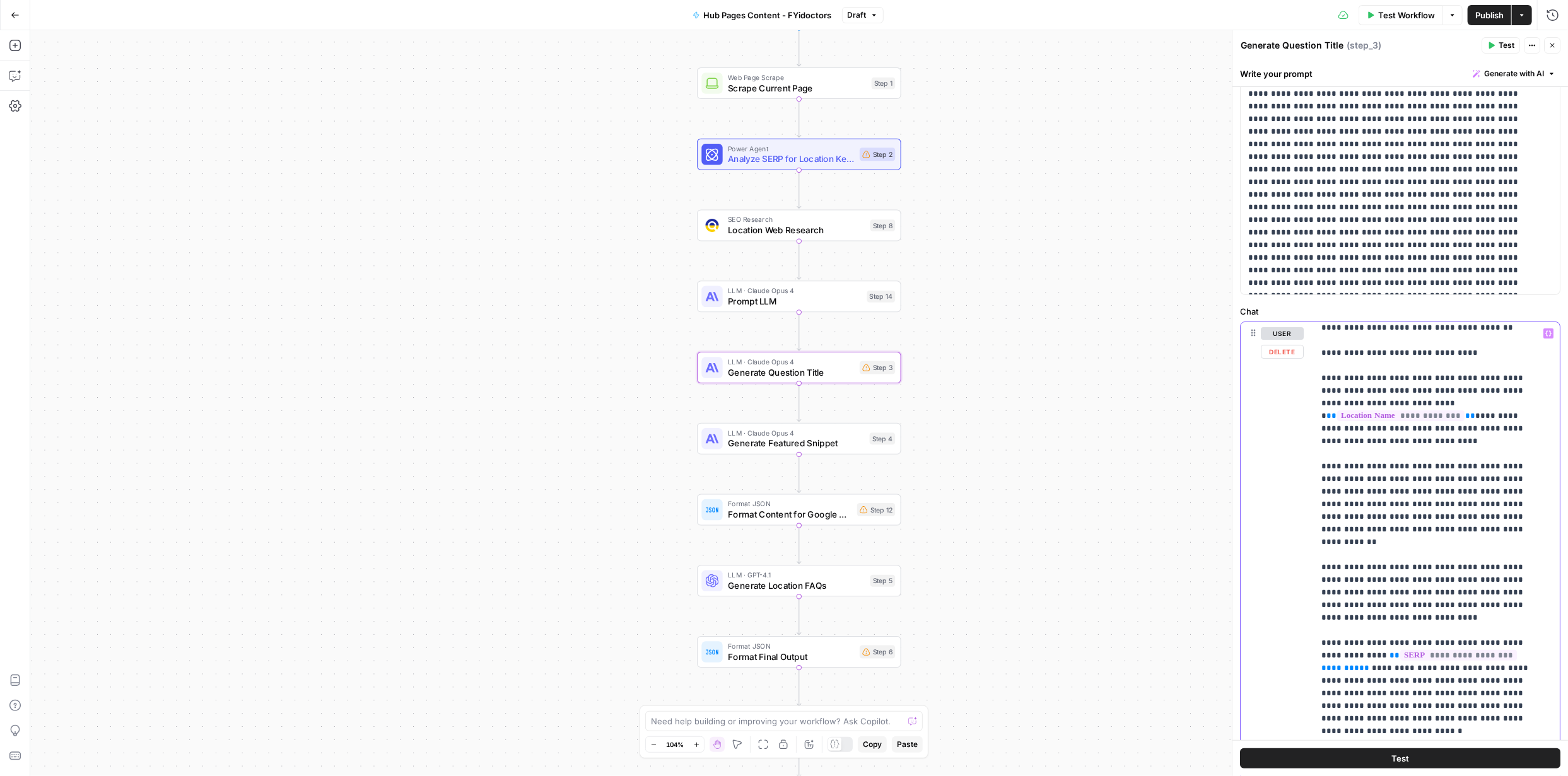
click at [783, 335] on p "**********" at bounding box center [1427, 661] width 213 height 1336
drag, startPoint x: 1471, startPoint y: 479, endPoint x: 1323, endPoint y: 418, distance: 160.1
click at [783, 335] on p "**********" at bounding box center [1427, 661] width 213 height 1336
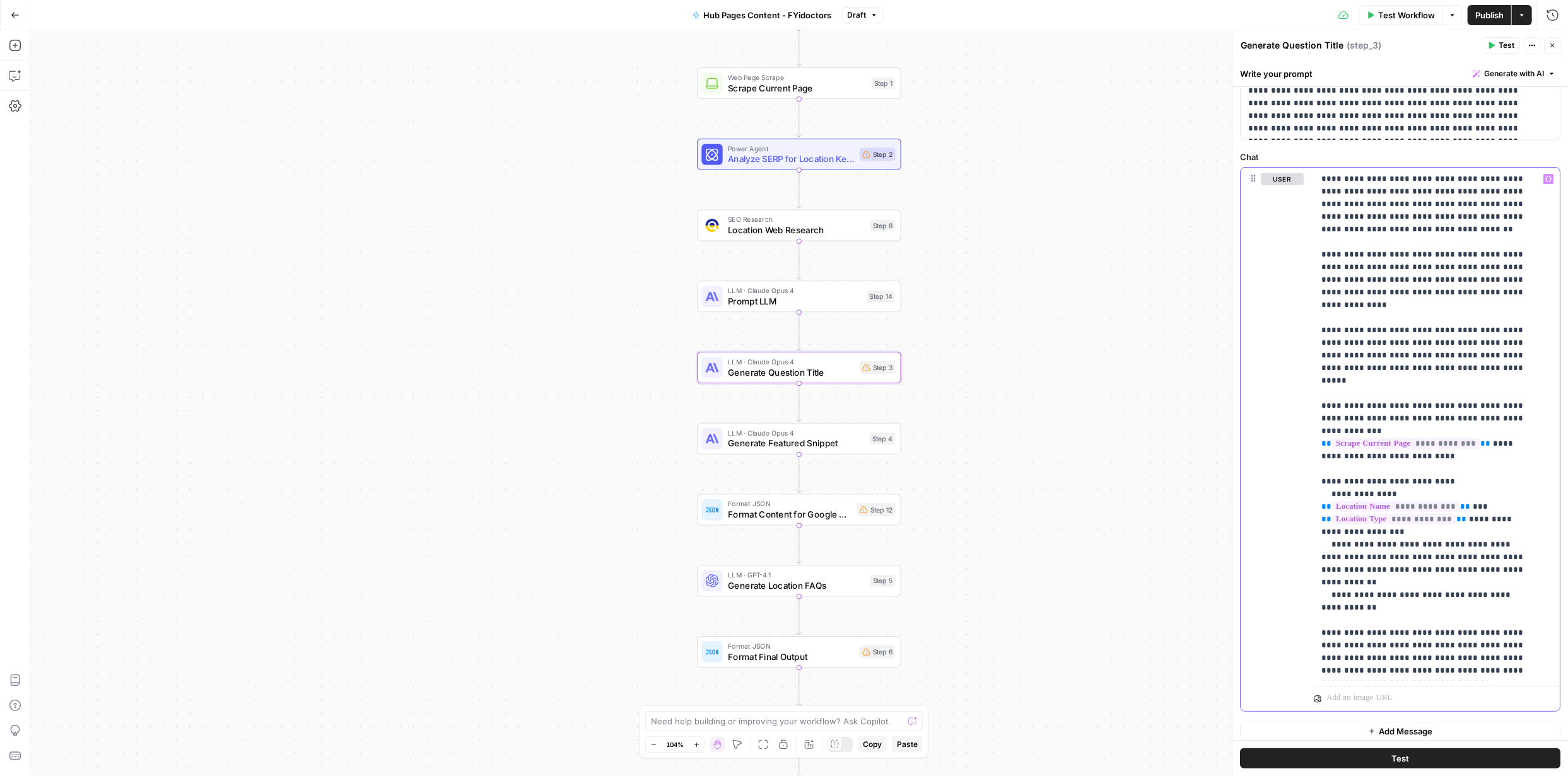
scroll to position [226, 0]
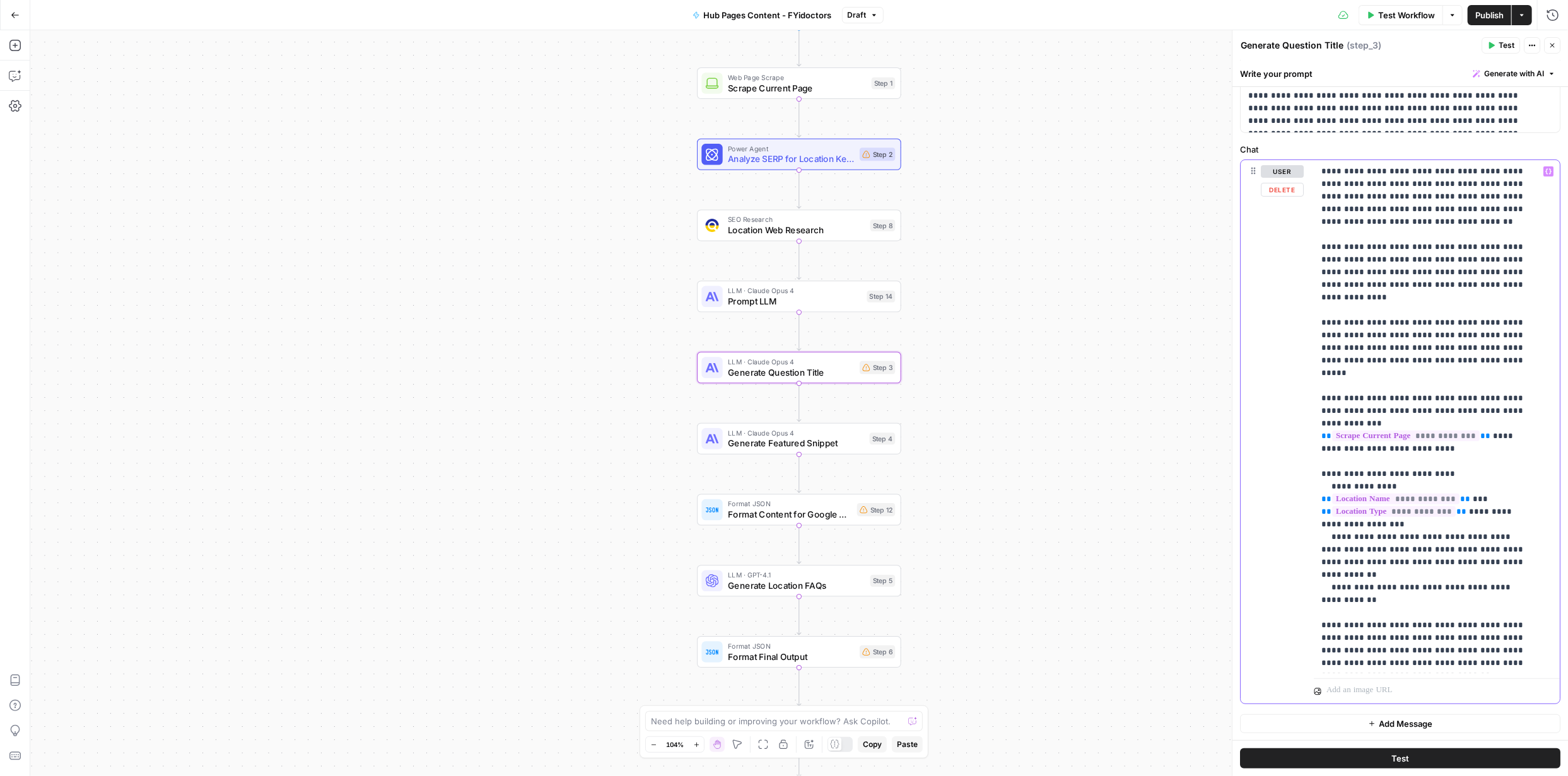
drag, startPoint x: 1326, startPoint y: 638, endPoint x: 1523, endPoint y: 635, distance: 197.0
click at [783, 335] on p "**********" at bounding box center [1427, 45] width 213 height 1248
click at [630, 335] on div "Workflow Set Inputs Inputs Web Page Scrape Scrape Current Page Step 1 Power Age…" at bounding box center [799, 403] width 1537 height 746
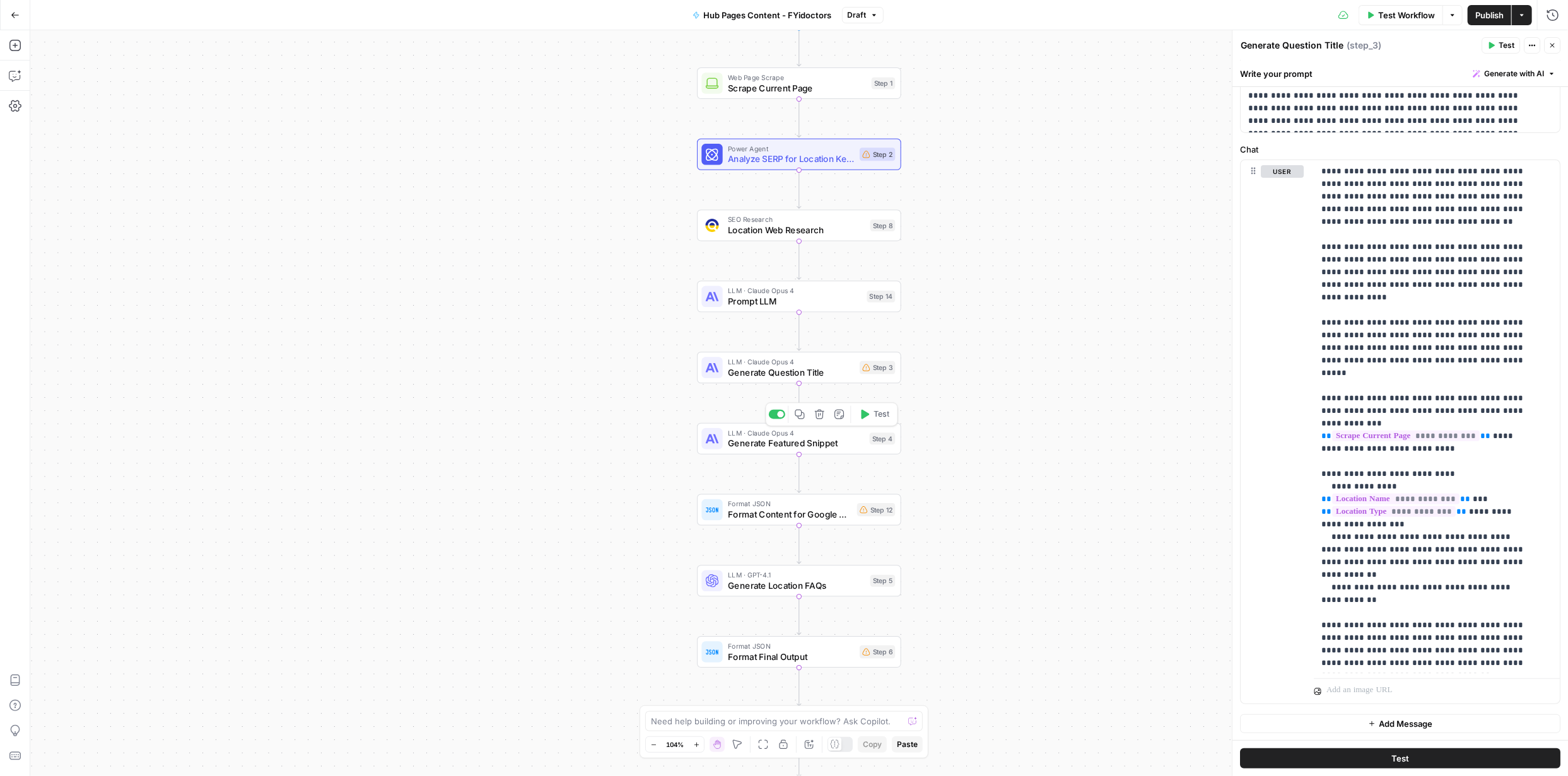
click at [783, 335] on span "Generate Featured Snippet" at bounding box center [796, 443] width 136 height 14
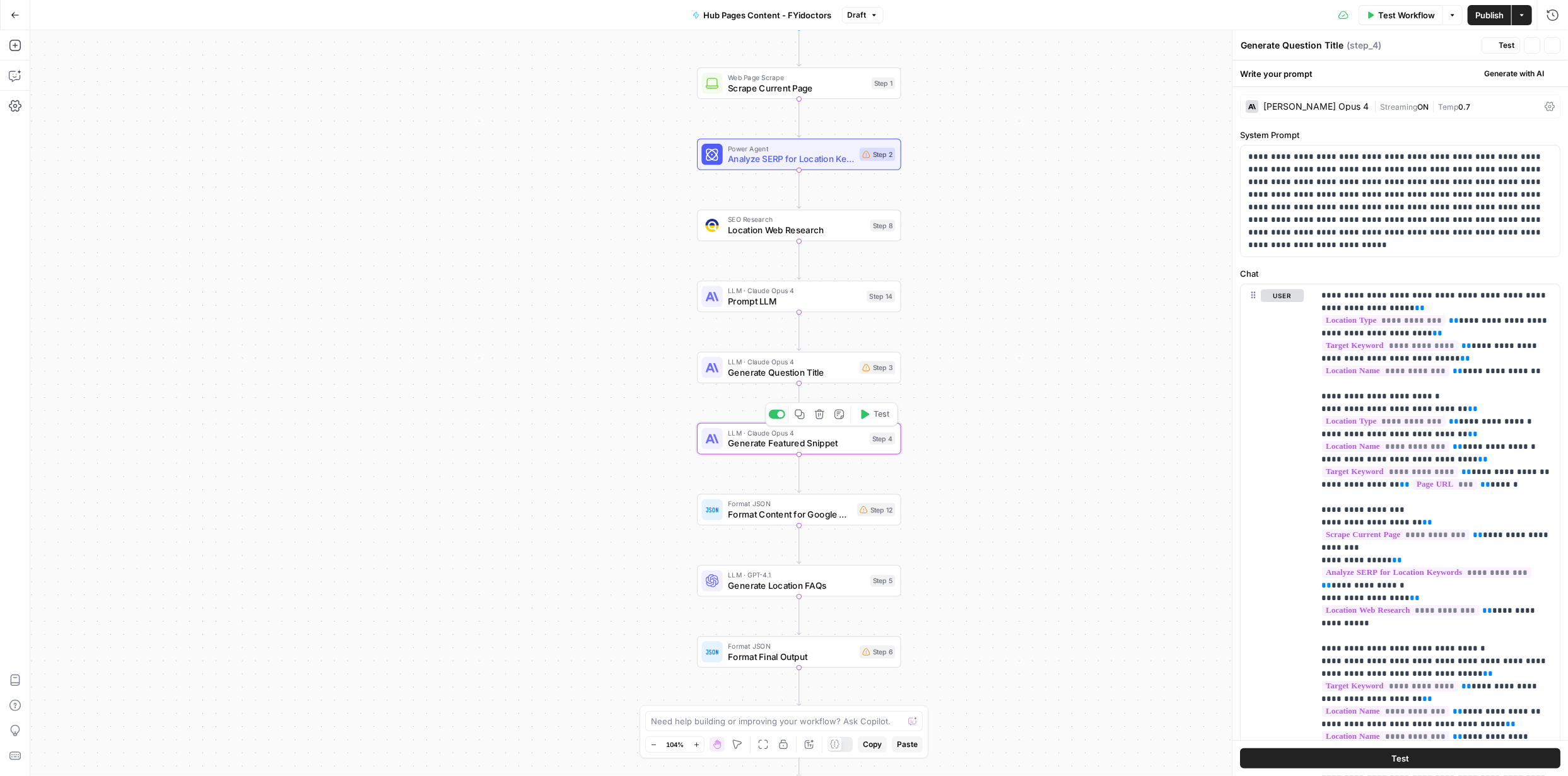
type textarea "Generate Featured Snippet"
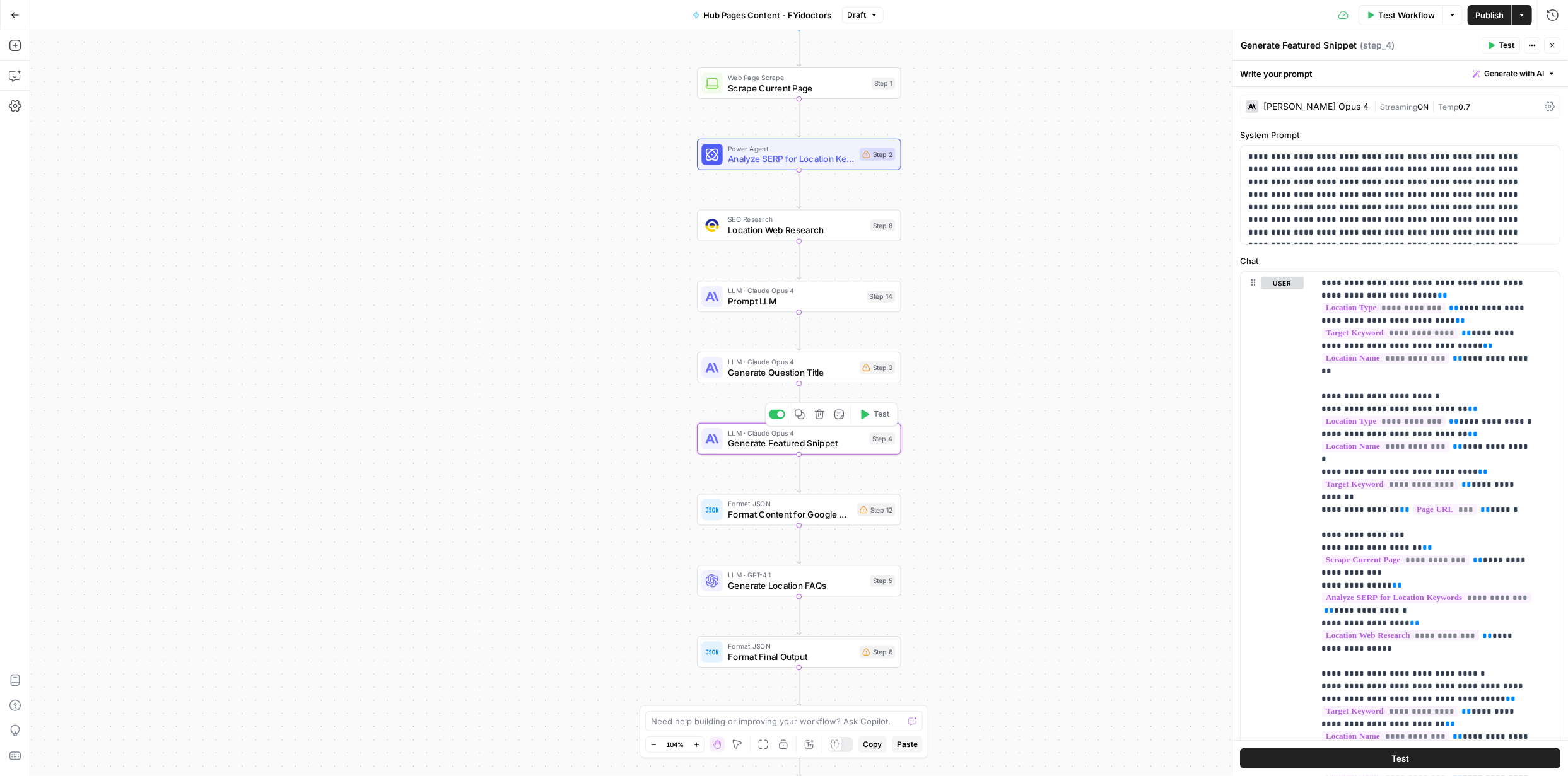
click at [783, 335] on span "Generate Featured Snippet" at bounding box center [796, 443] width 136 height 14
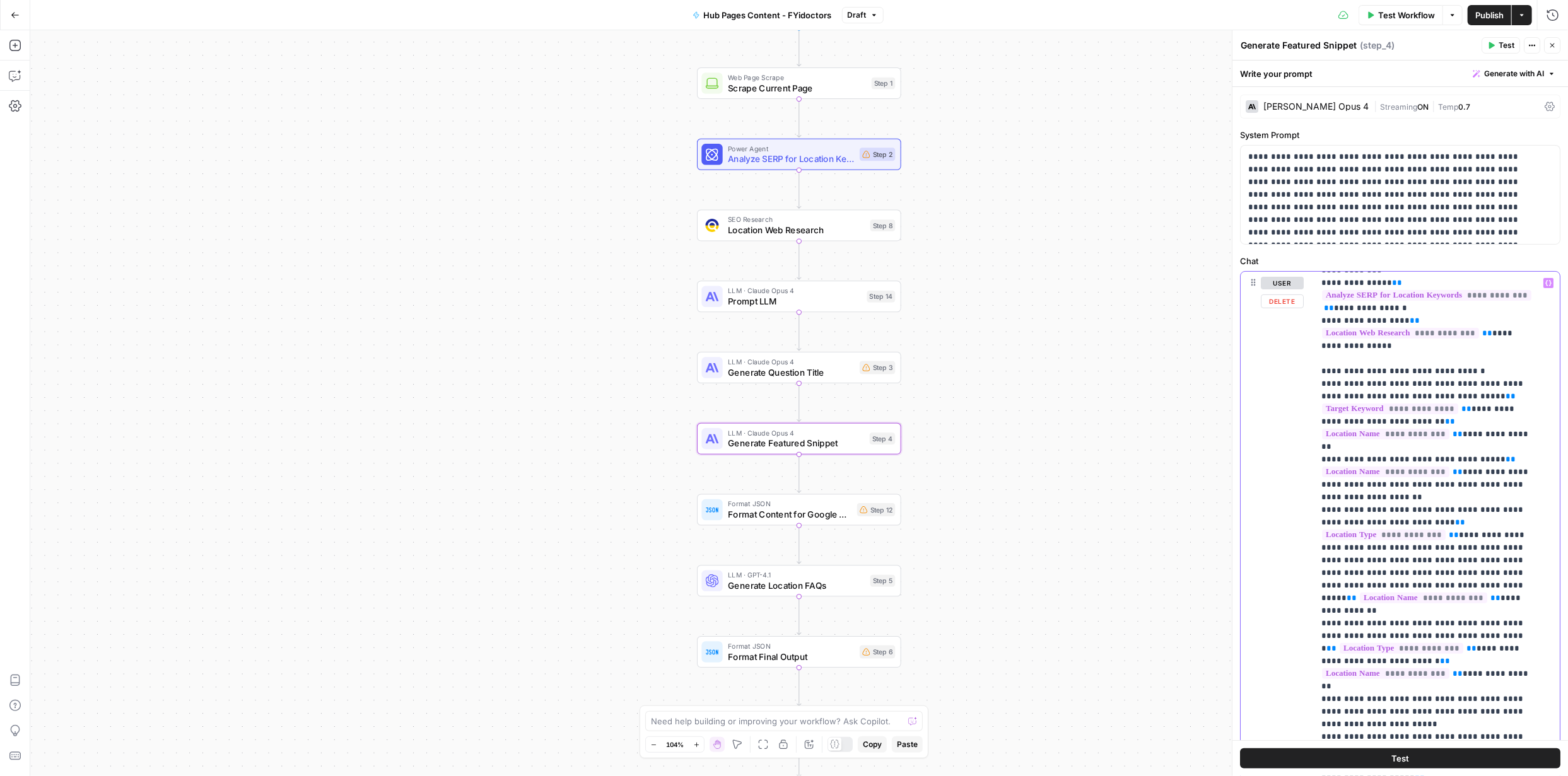
scroll to position [317, 0]
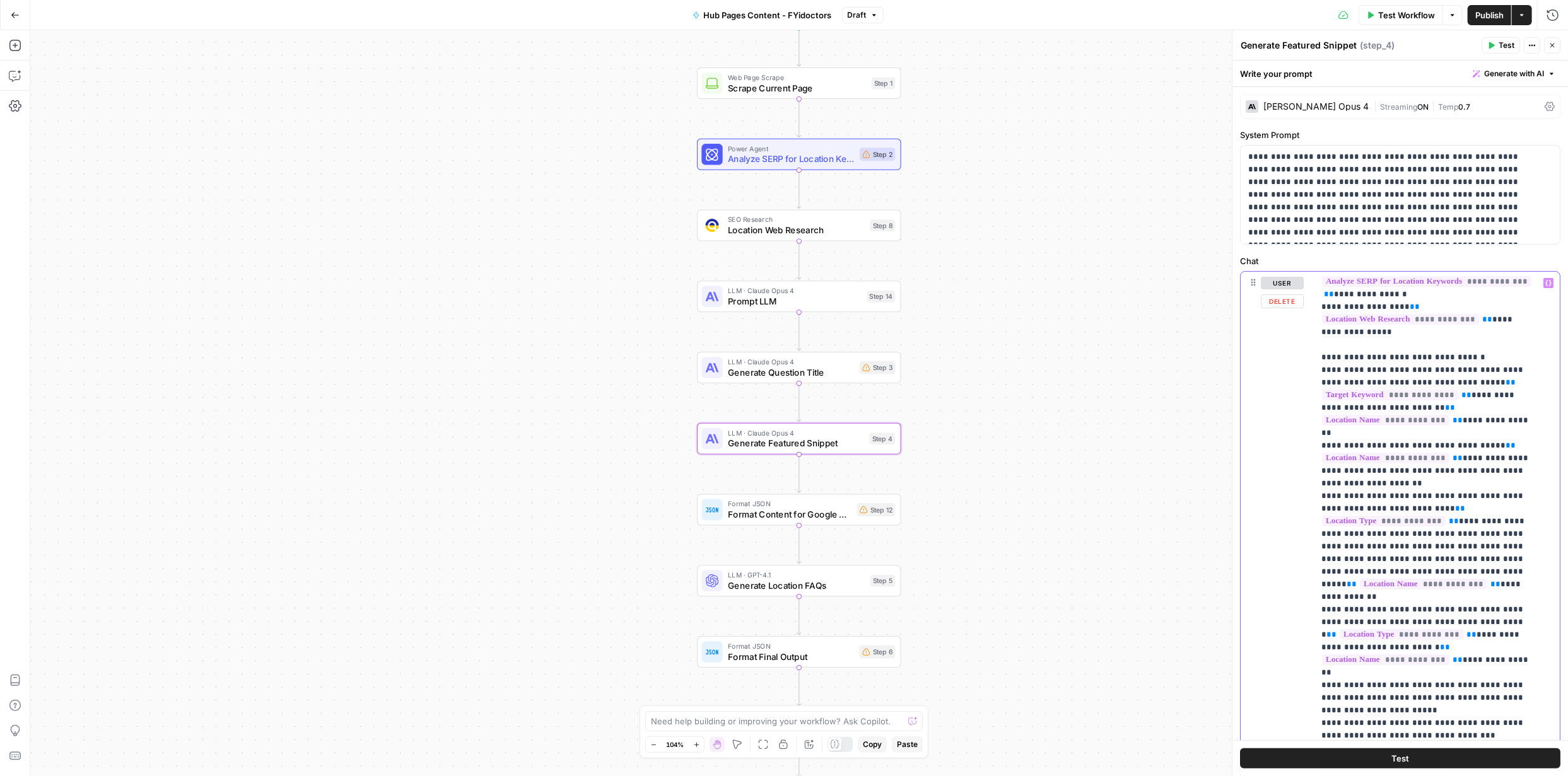
click at [783, 332] on p "**********" at bounding box center [1427, 634] width 213 height 1349
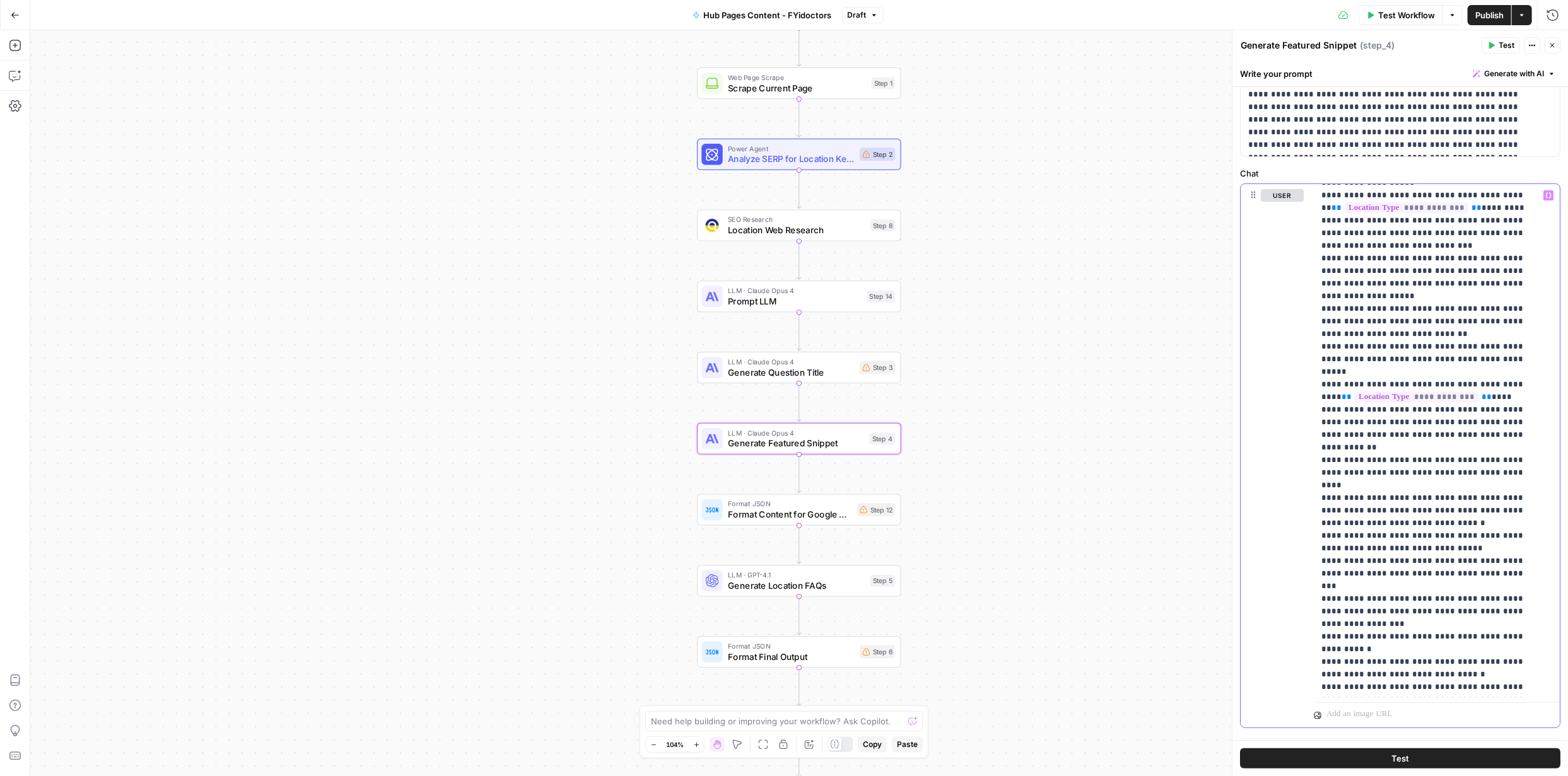
scroll to position [90, 0]
click at [783, 335] on p "**********" at bounding box center [1427, 15] width 213 height 1349
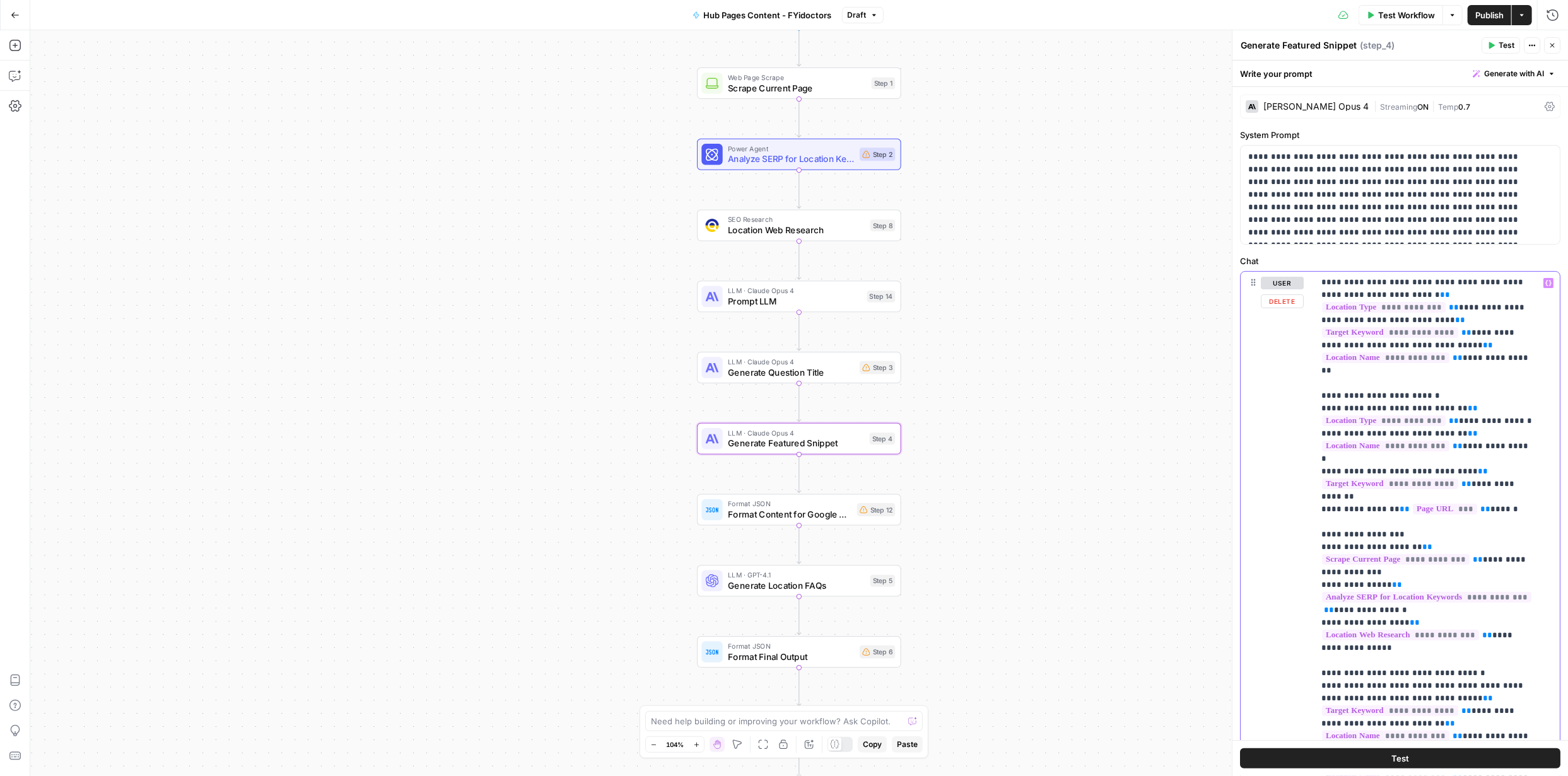
scroll to position [0, 0]
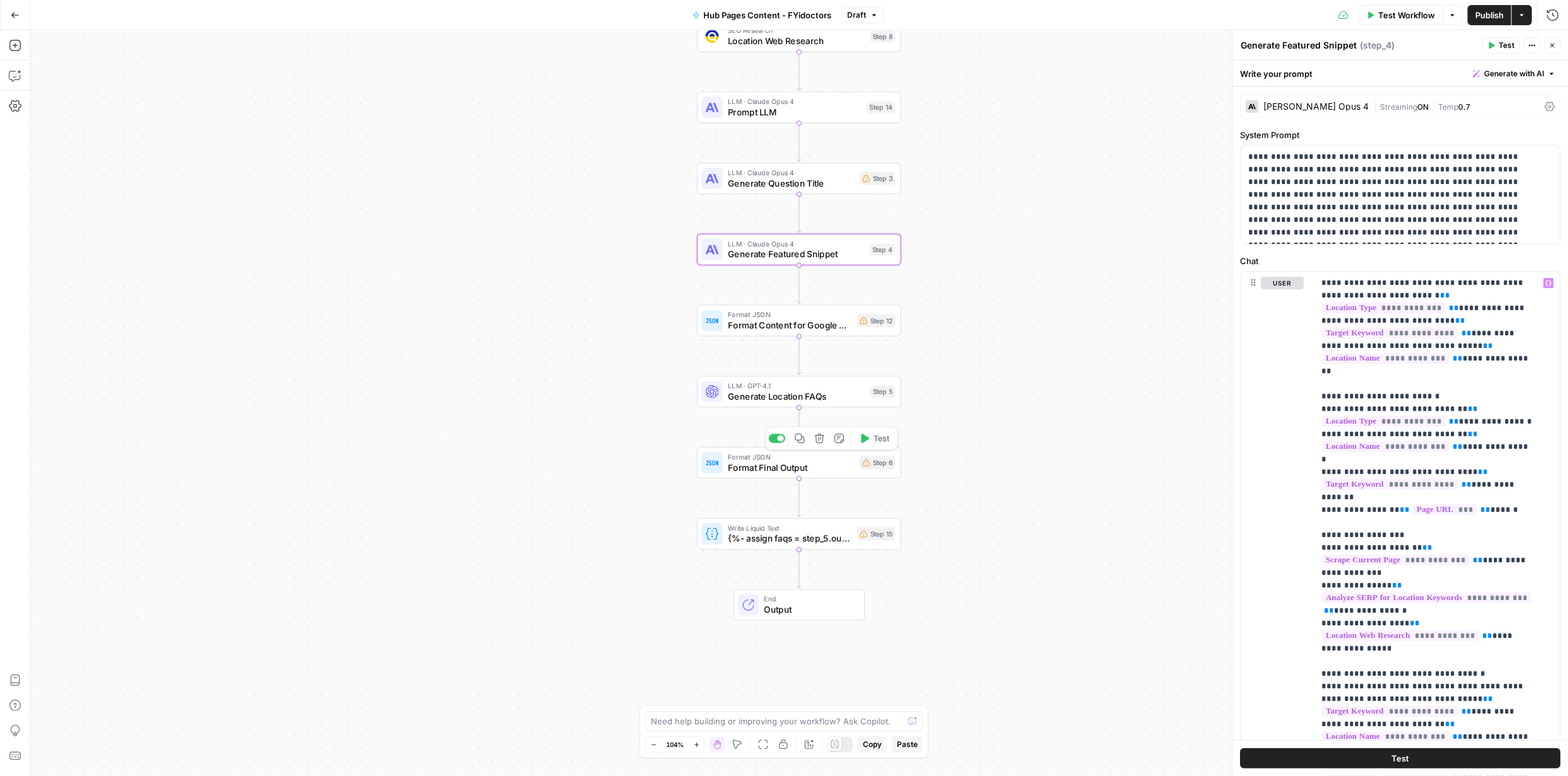
click at [783, 335] on span "Format Final Output" at bounding box center [790, 468] width 126 height 14
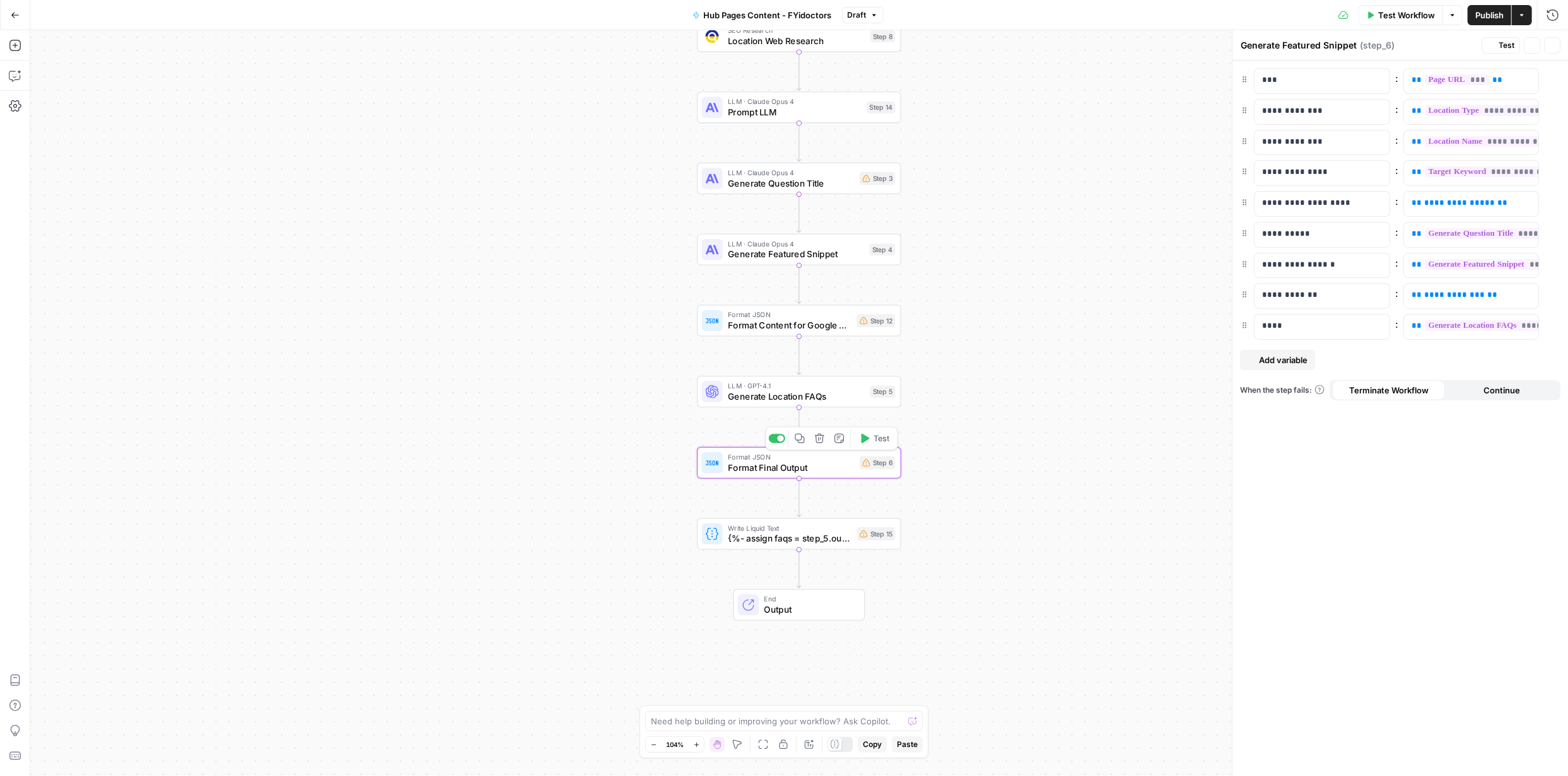
type textarea "Format Final Output"
click at [769, 335] on span "Generate Location FAQs" at bounding box center [796, 396] width 136 height 14
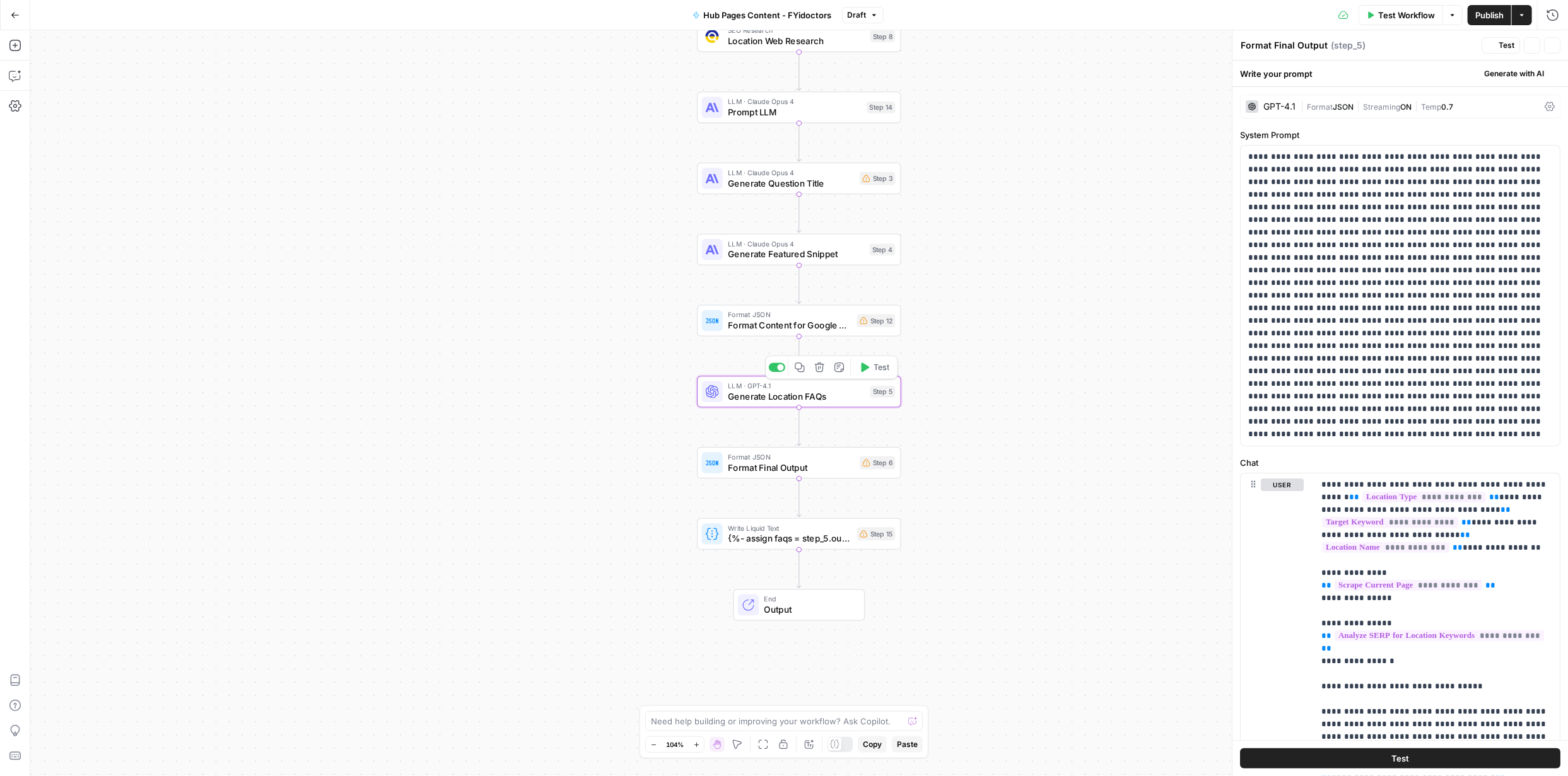
type textarea "Generate Location FAQs"
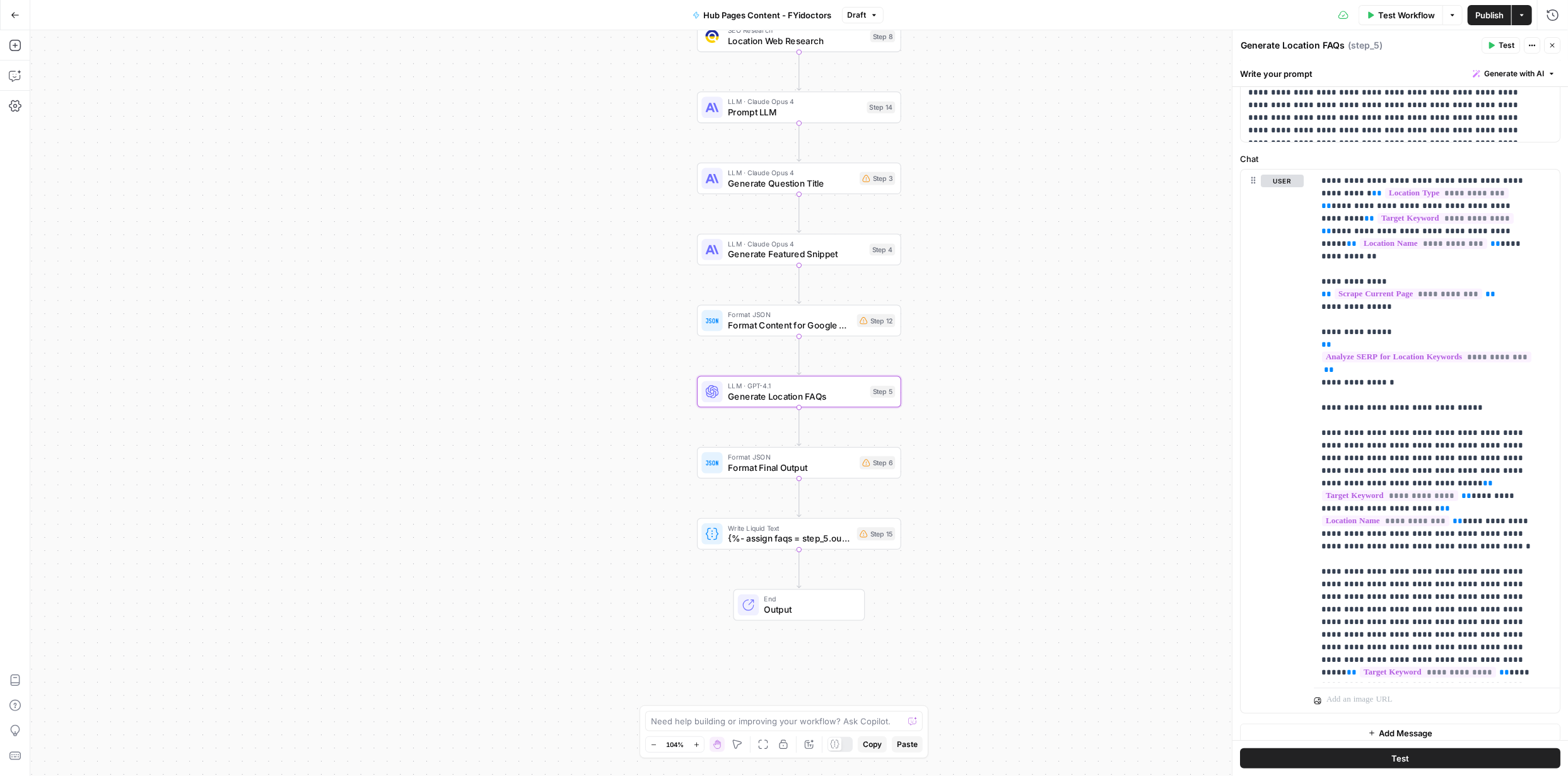
scroll to position [288, 0]
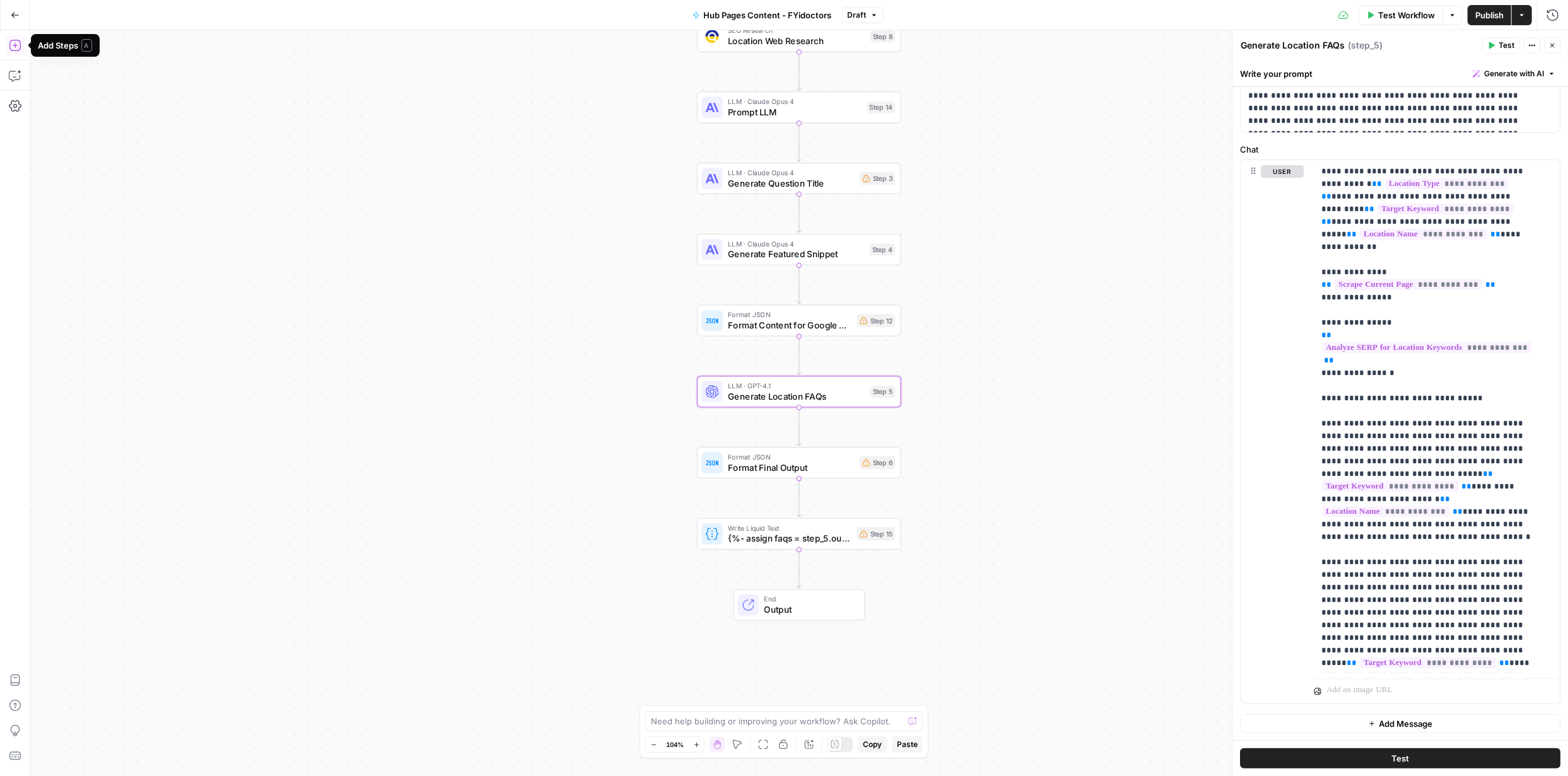
click at [17, 48] on icon "button" at bounding box center [15, 45] width 13 height 13
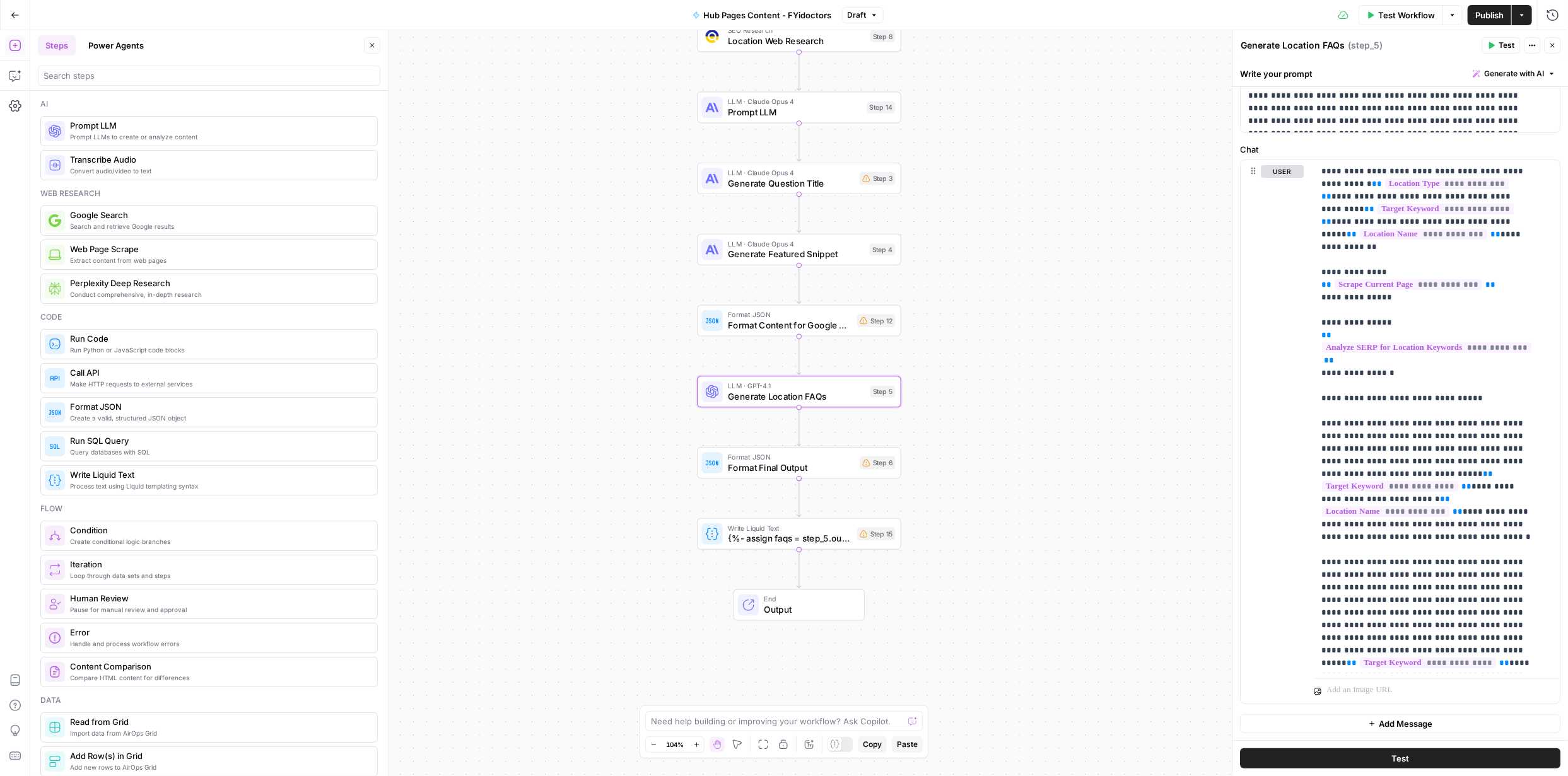
click at [155, 134] on span "Prompt LLMs to create or analyze content" at bounding box center [218, 136] width 297 height 10
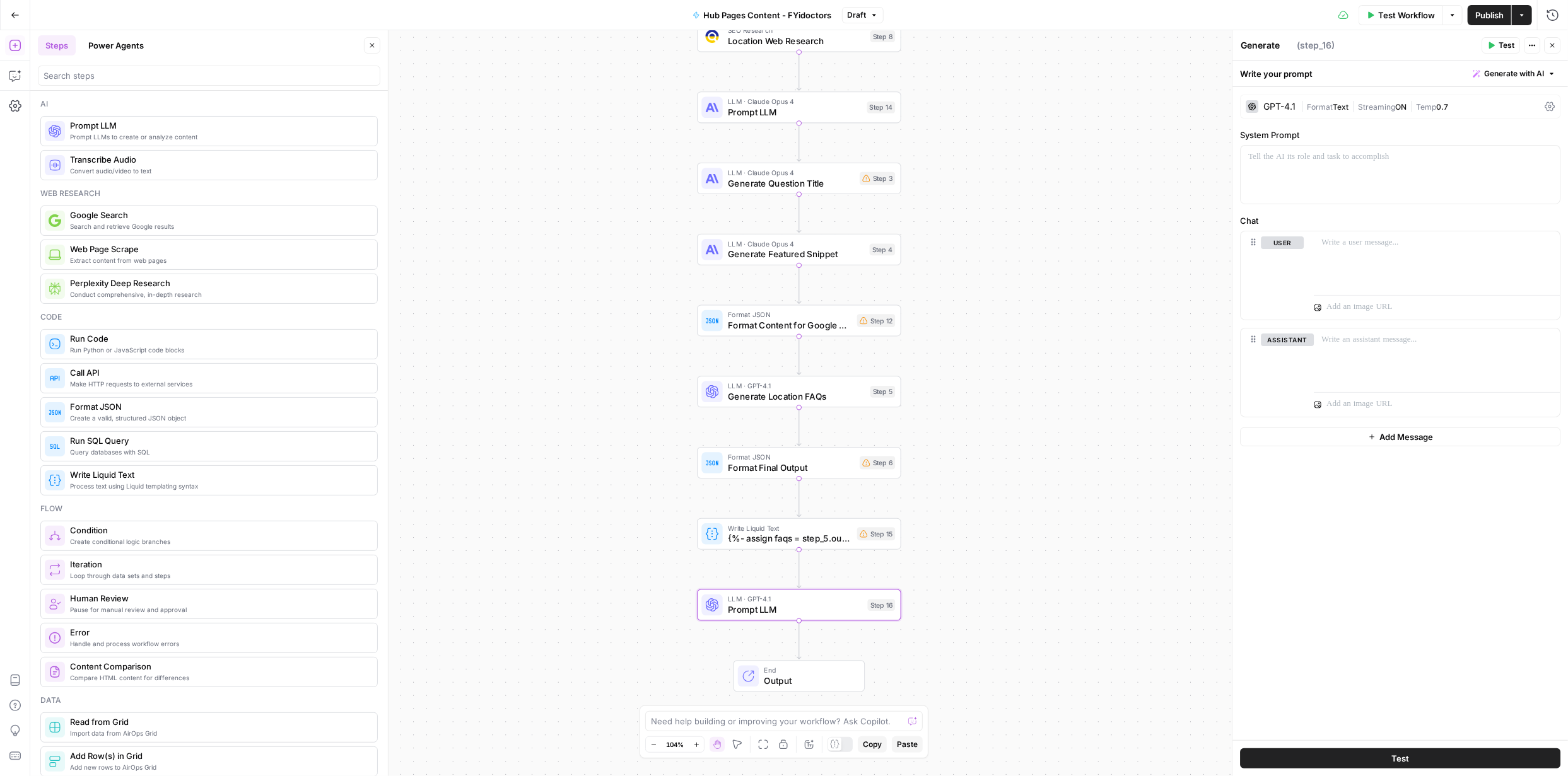
type textarea "Prompt LLM"
click at [783, 335] on span "Prompt LLM" at bounding box center [795, 468] width 135 height 14
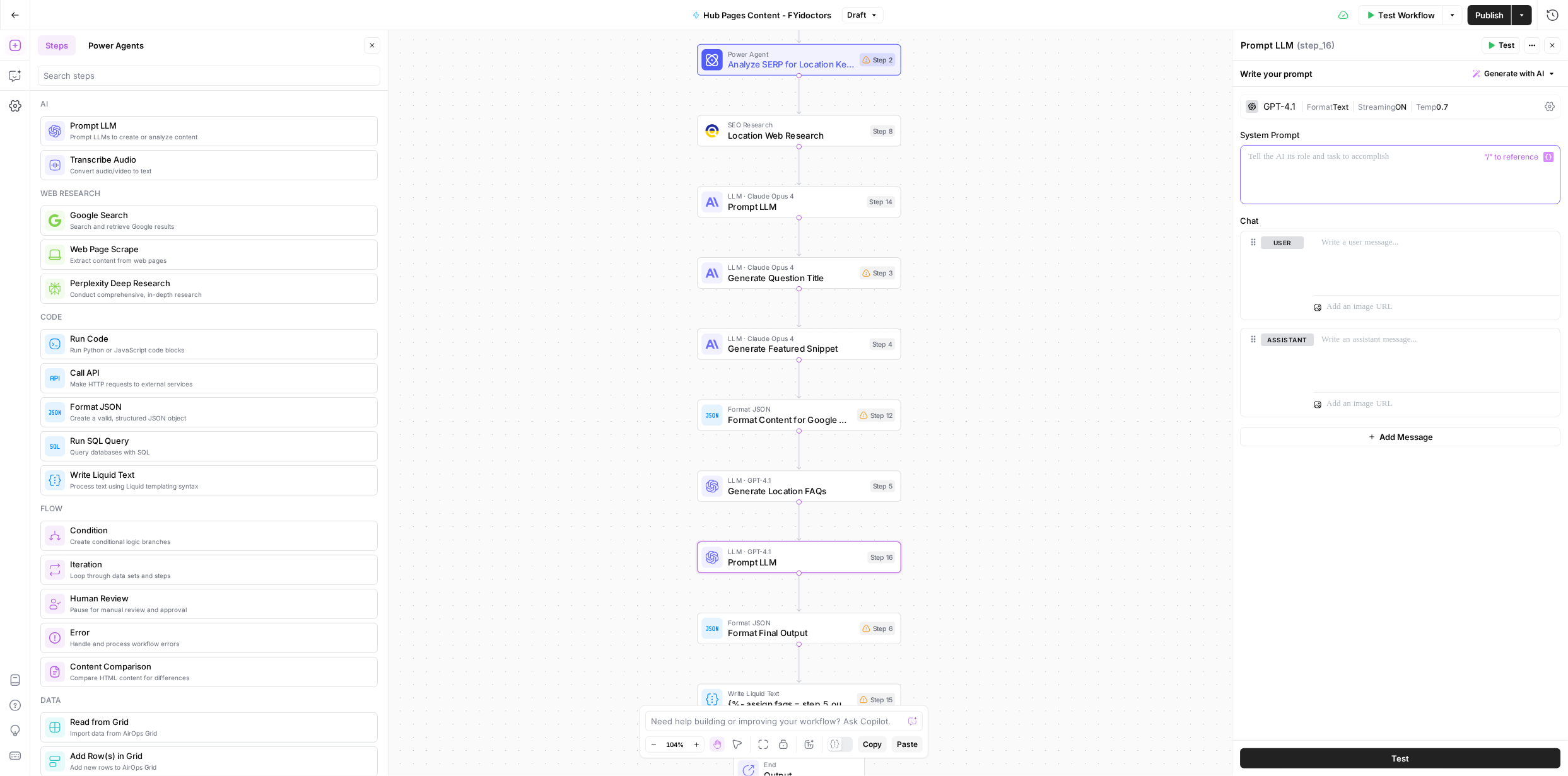
click at [783, 171] on div at bounding box center [1400, 175] width 319 height 58
click at [783, 68] on span "Generate with AI" at bounding box center [1513, 74] width 60 height 11
click at [783, 111] on div "Use AI to build your prompt" at bounding box center [1499, 114] width 97 height 11
click at [783, 259] on p at bounding box center [1403, 254] width 276 height 13
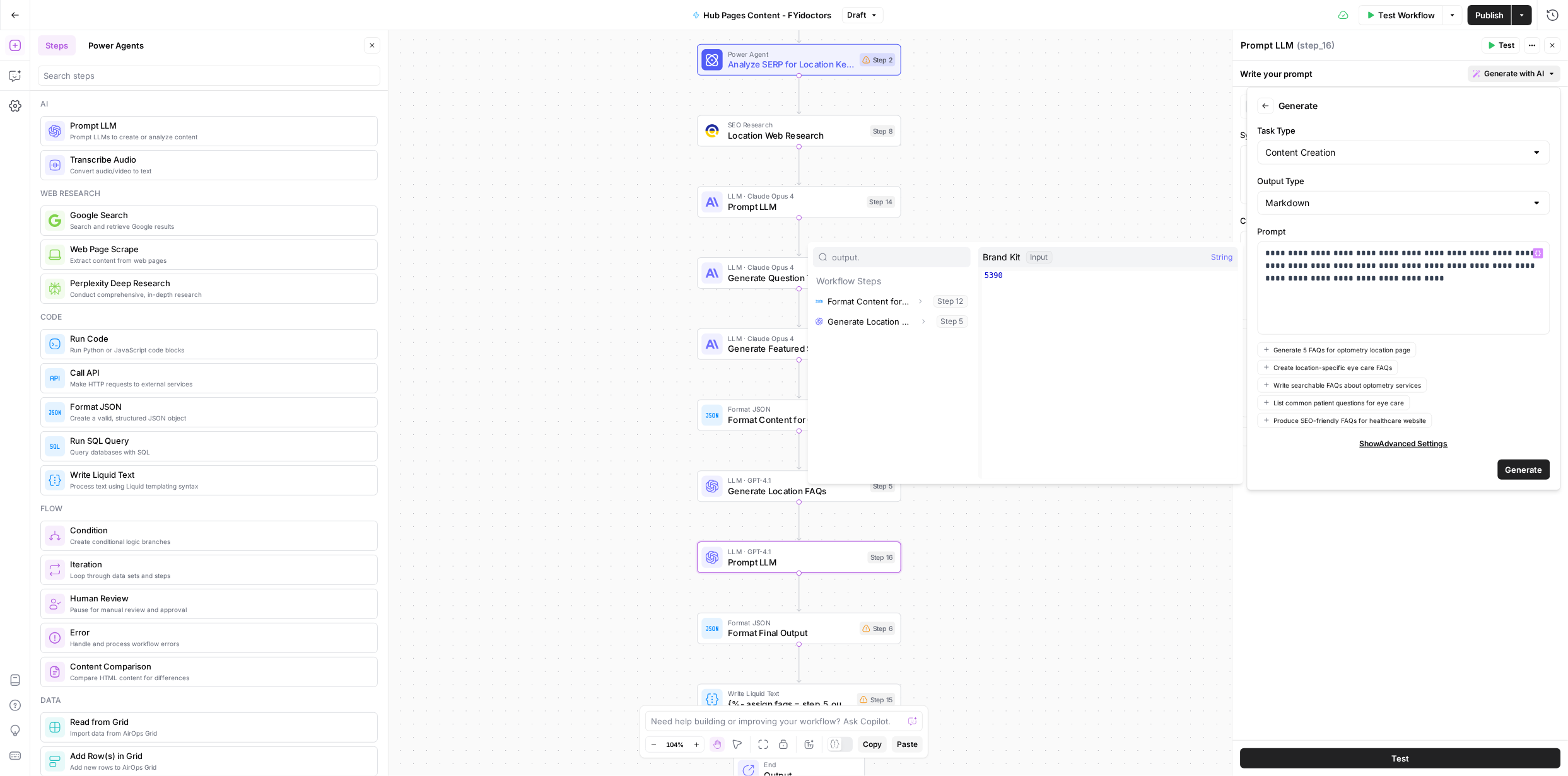
type input "output"
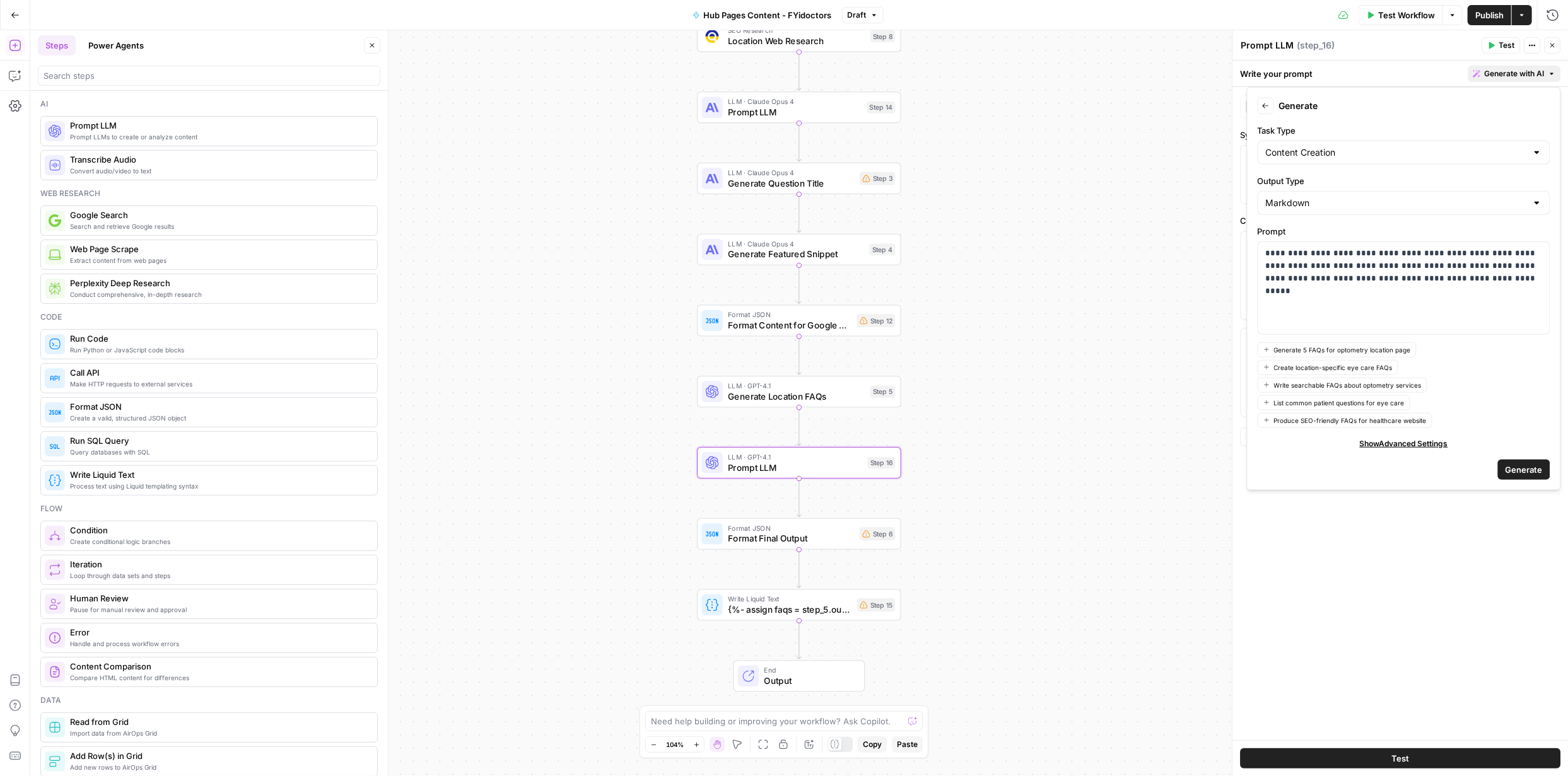
click at [783, 335] on span "Generate" at bounding box center [1523, 470] width 37 height 13
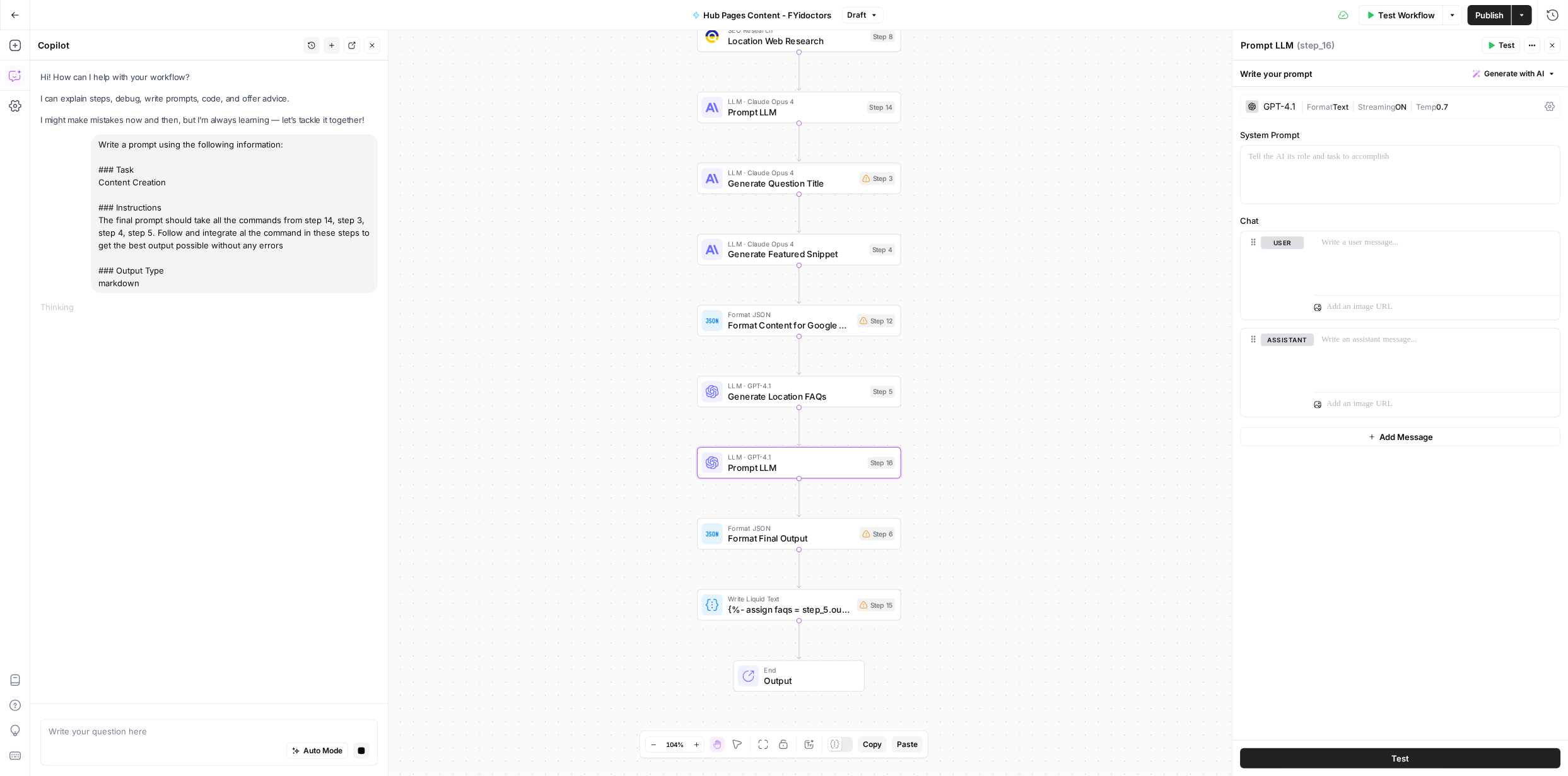
click at [783, 335] on span "Output" at bounding box center [809, 680] width 89 height 14
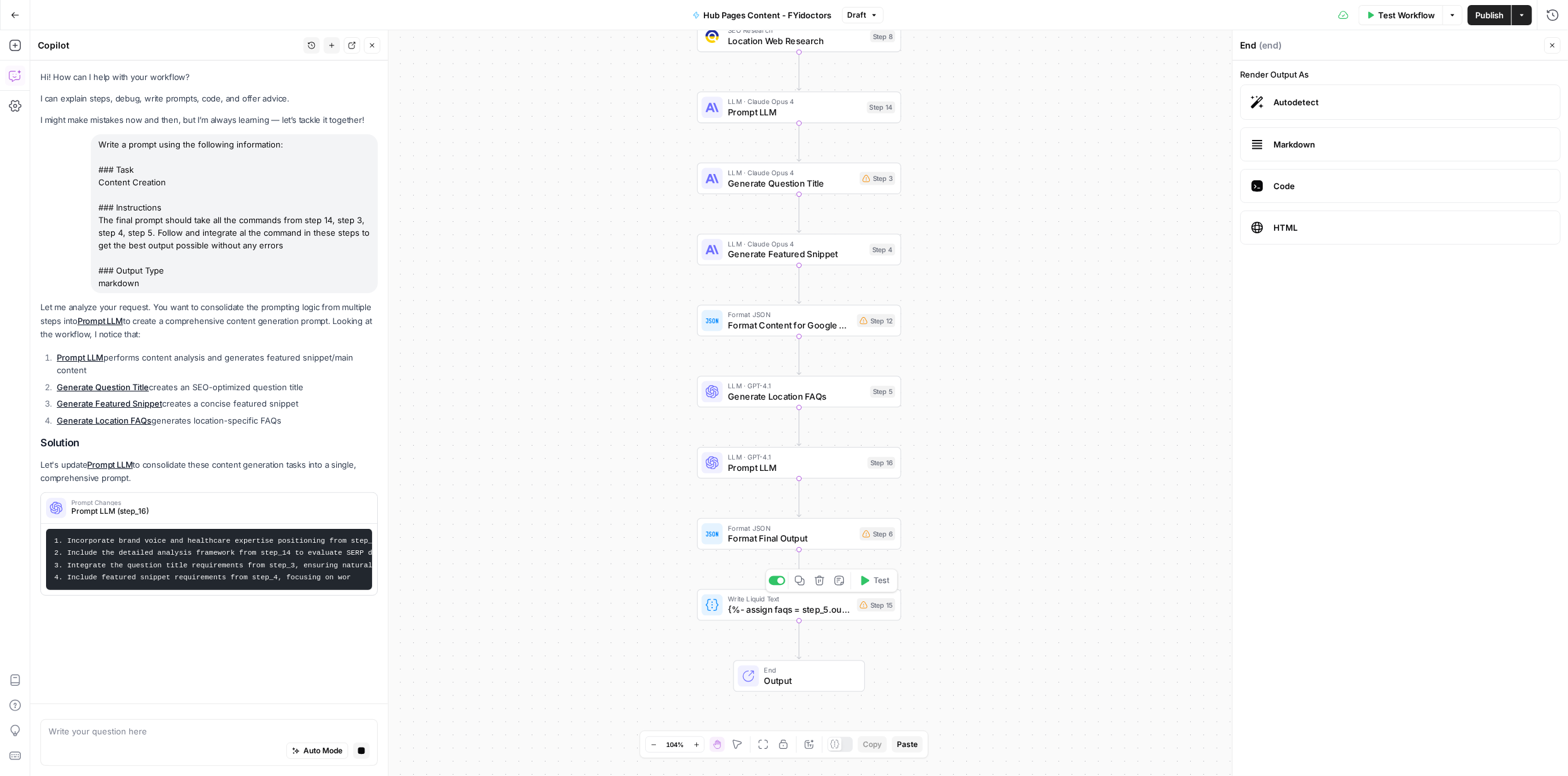
click at [778, 335] on span "{%- assign faqs = step_5.output.faqs -%} # {{ page_title }} ## Quick Summary {{…" at bounding box center [789, 610] width 124 height 14
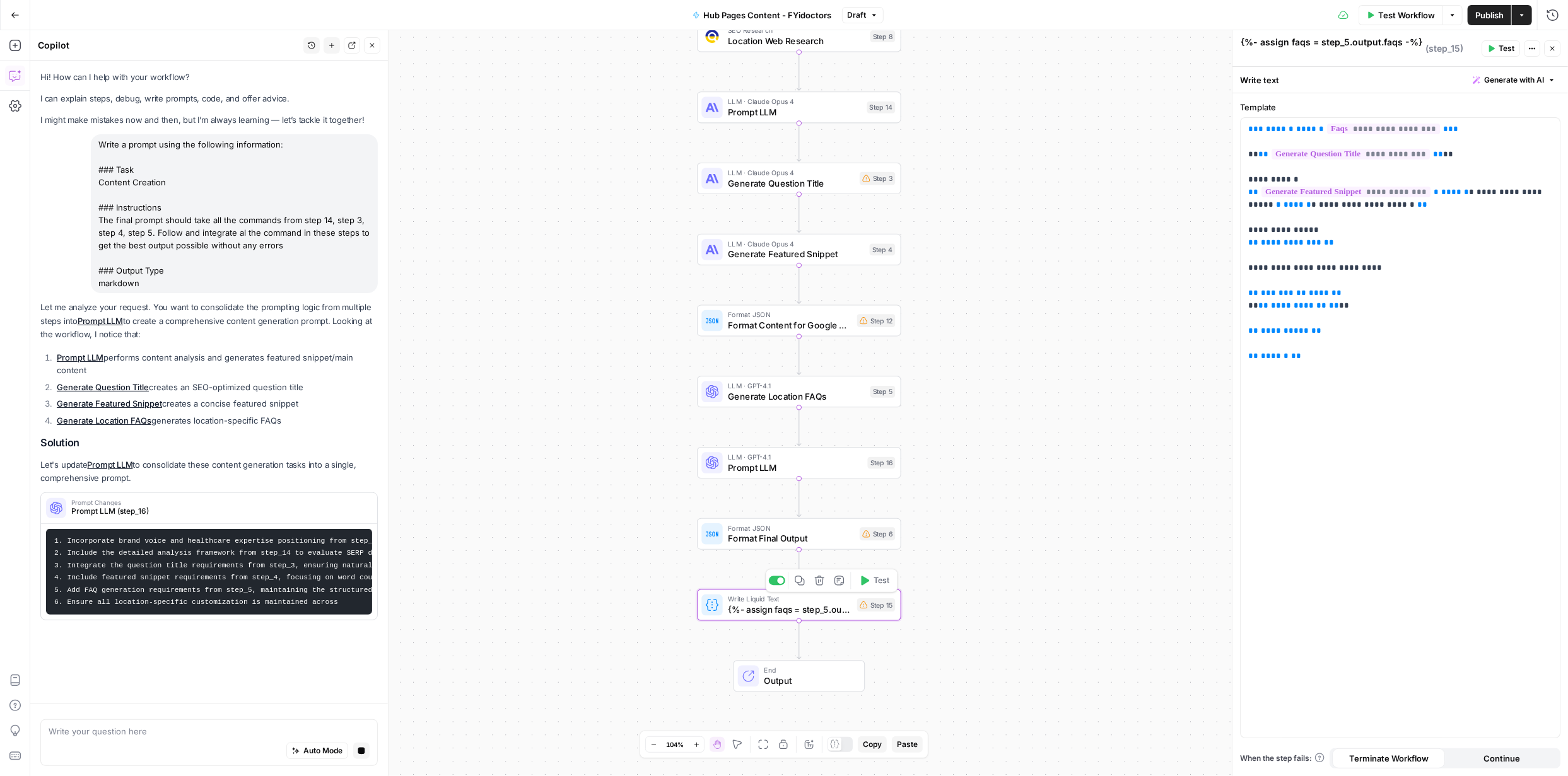
type textarea "{%- assign faqs = step_5.output.faqs -%} # {{ page_title }} ## Quick Summary {{…"
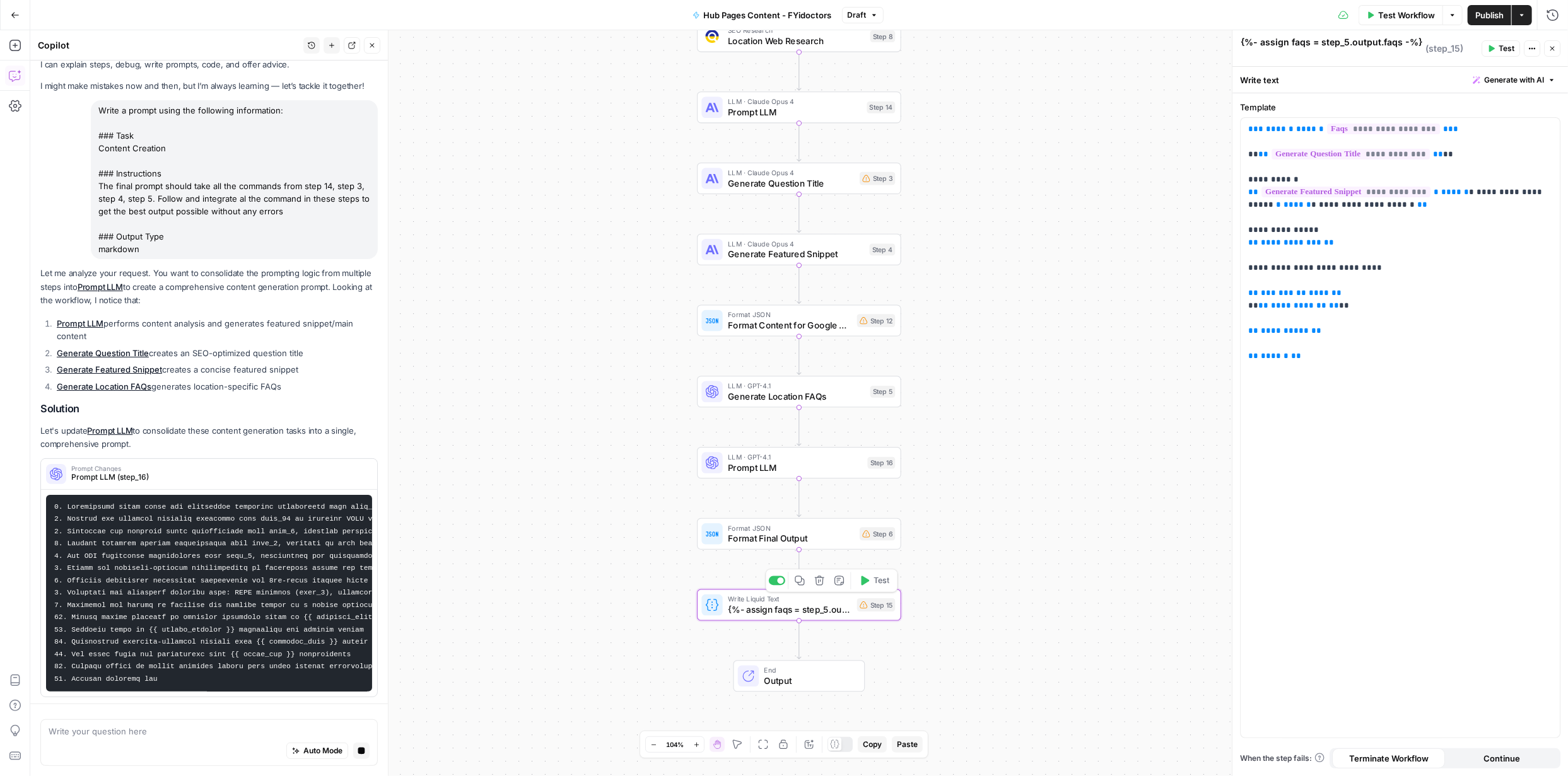
scroll to position [46, 0]
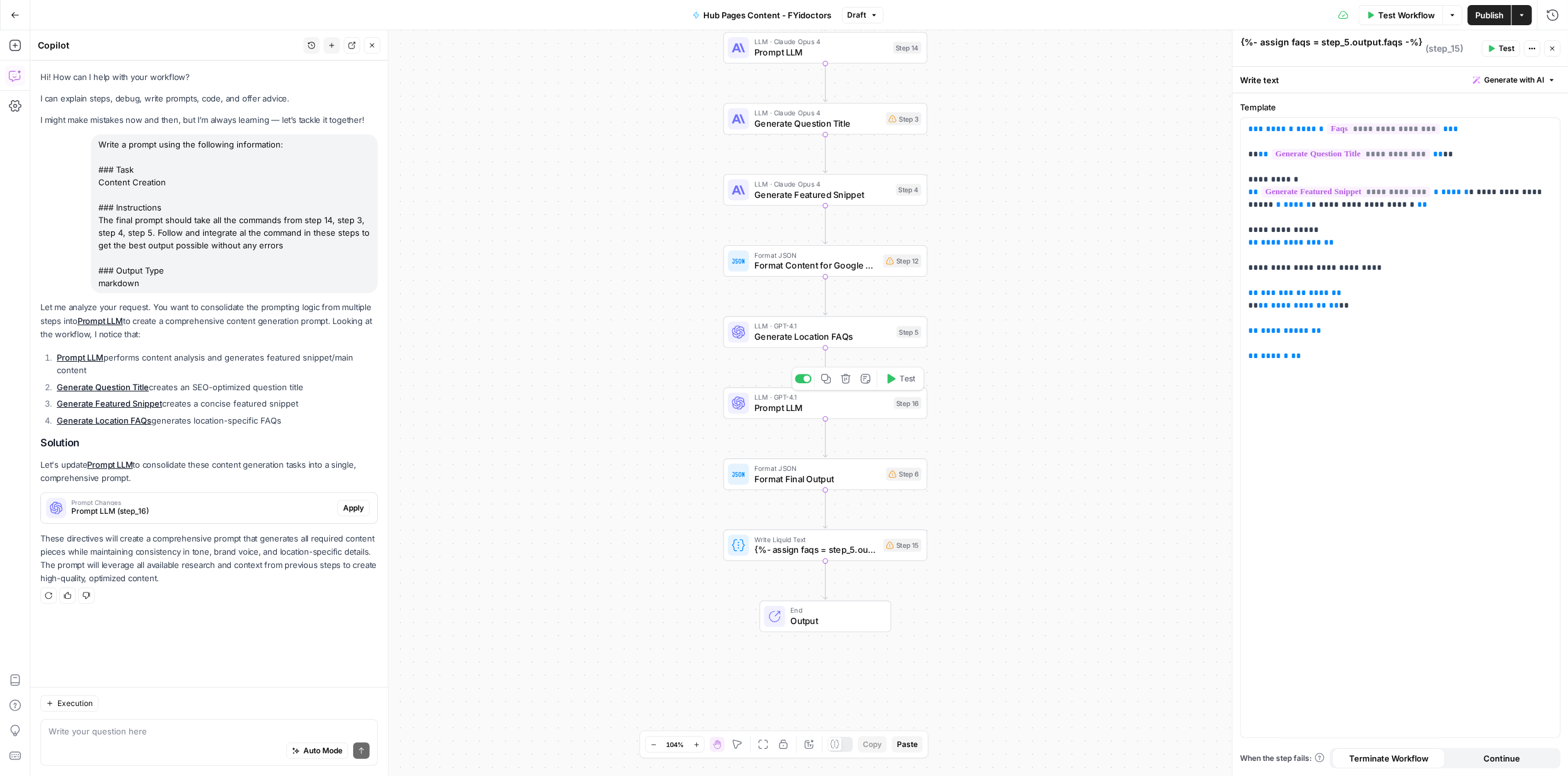
click at [813, 409] on span "Prompt LLM" at bounding box center [821, 408] width 135 height 14
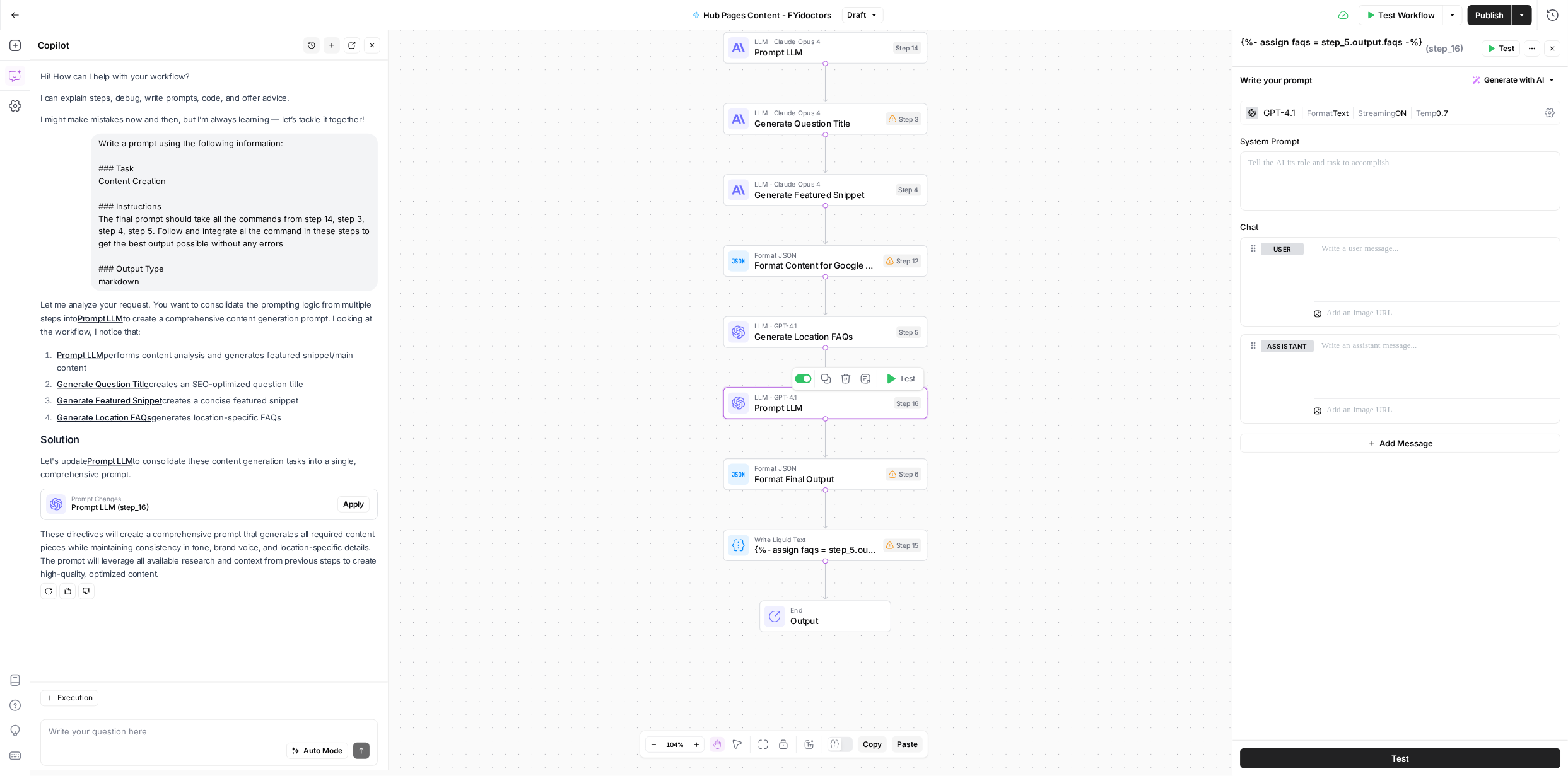
click at [813, 409] on span "Prompt LLM" at bounding box center [821, 408] width 135 height 14
type textarea "Prompt LLM"
click at [361, 509] on span "Apply" at bounding box center [353, 509] width 21 height 11
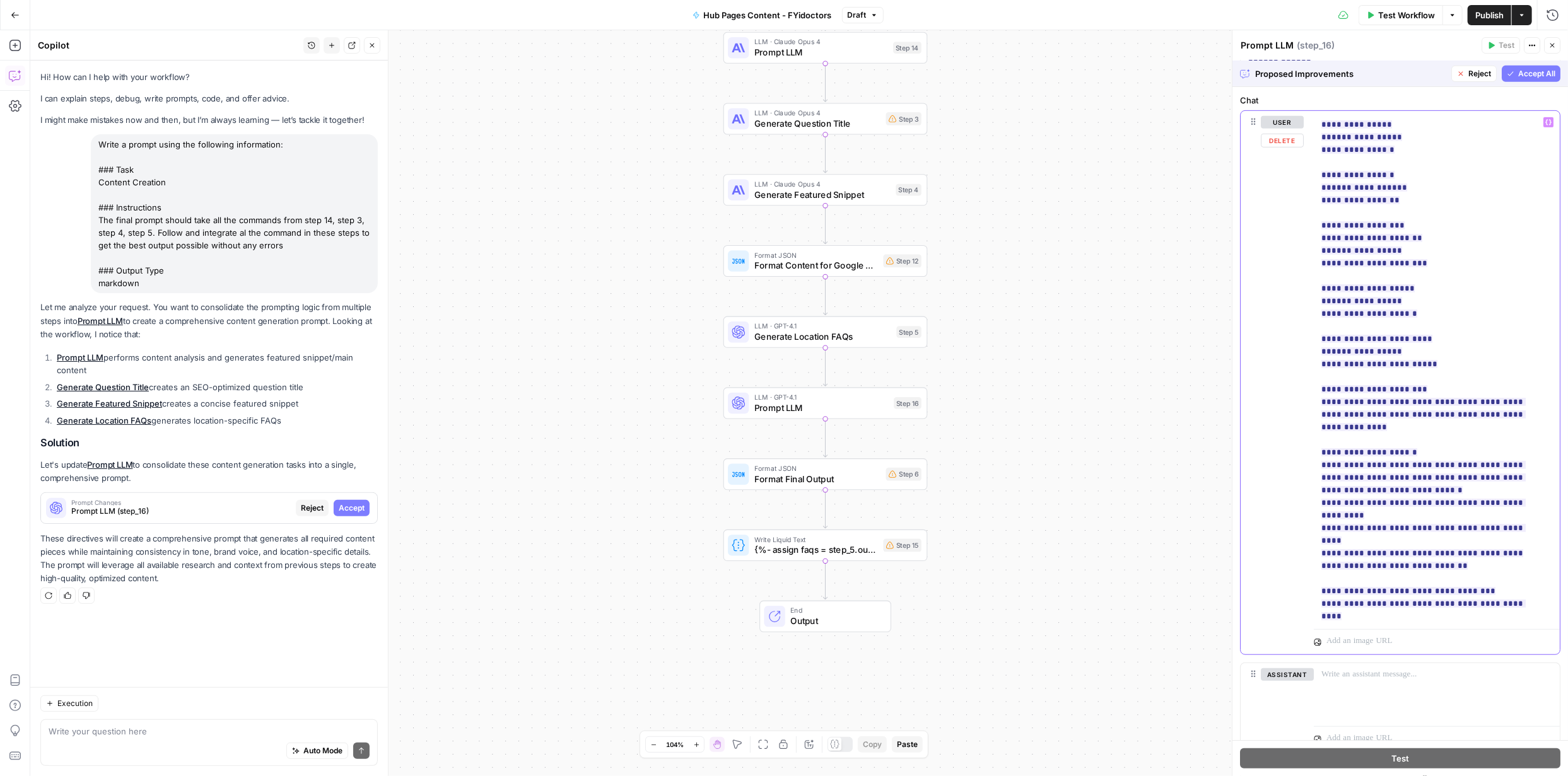
scroll to position [224, 0]
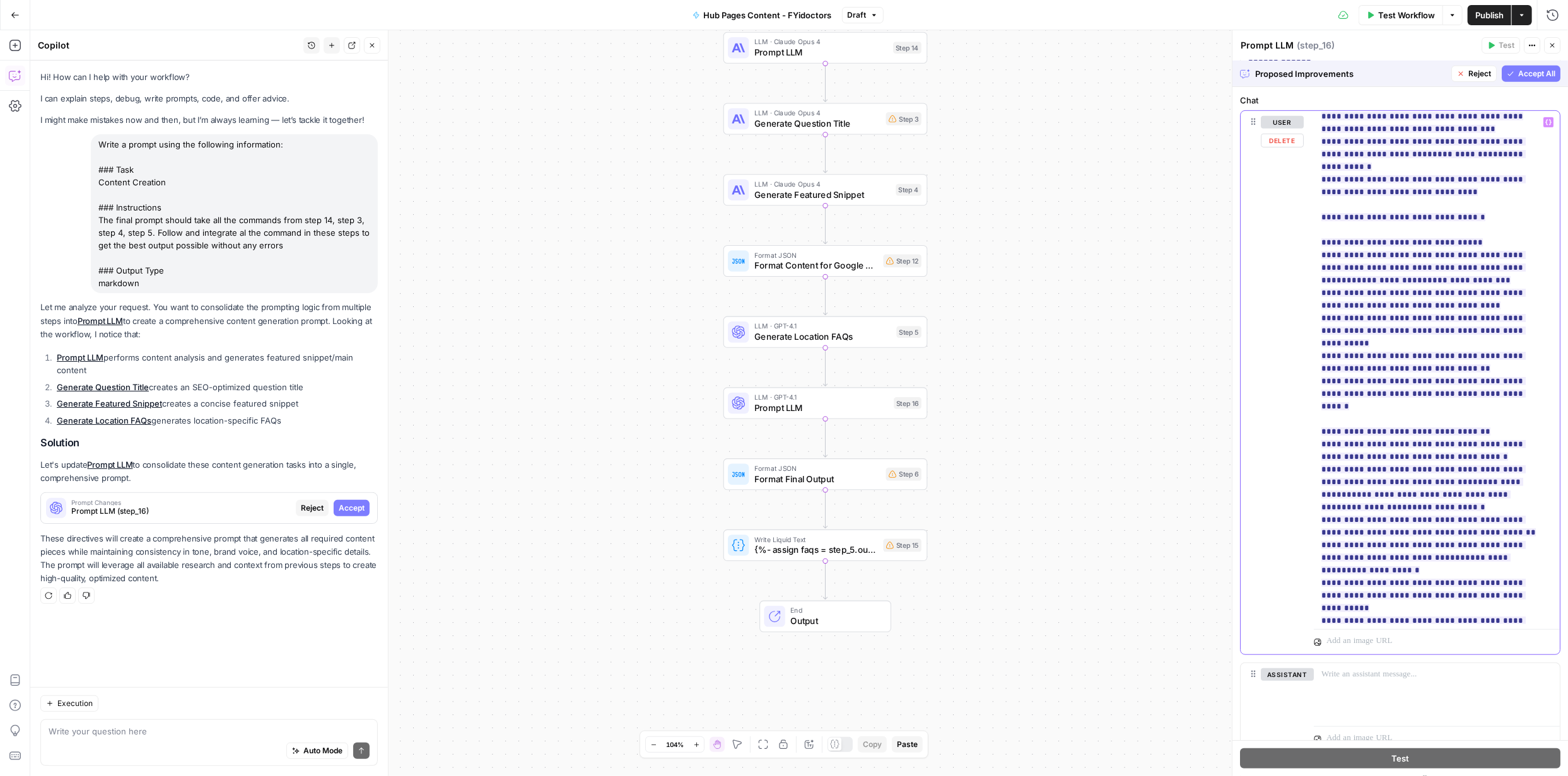
scroll to position [929, 0]
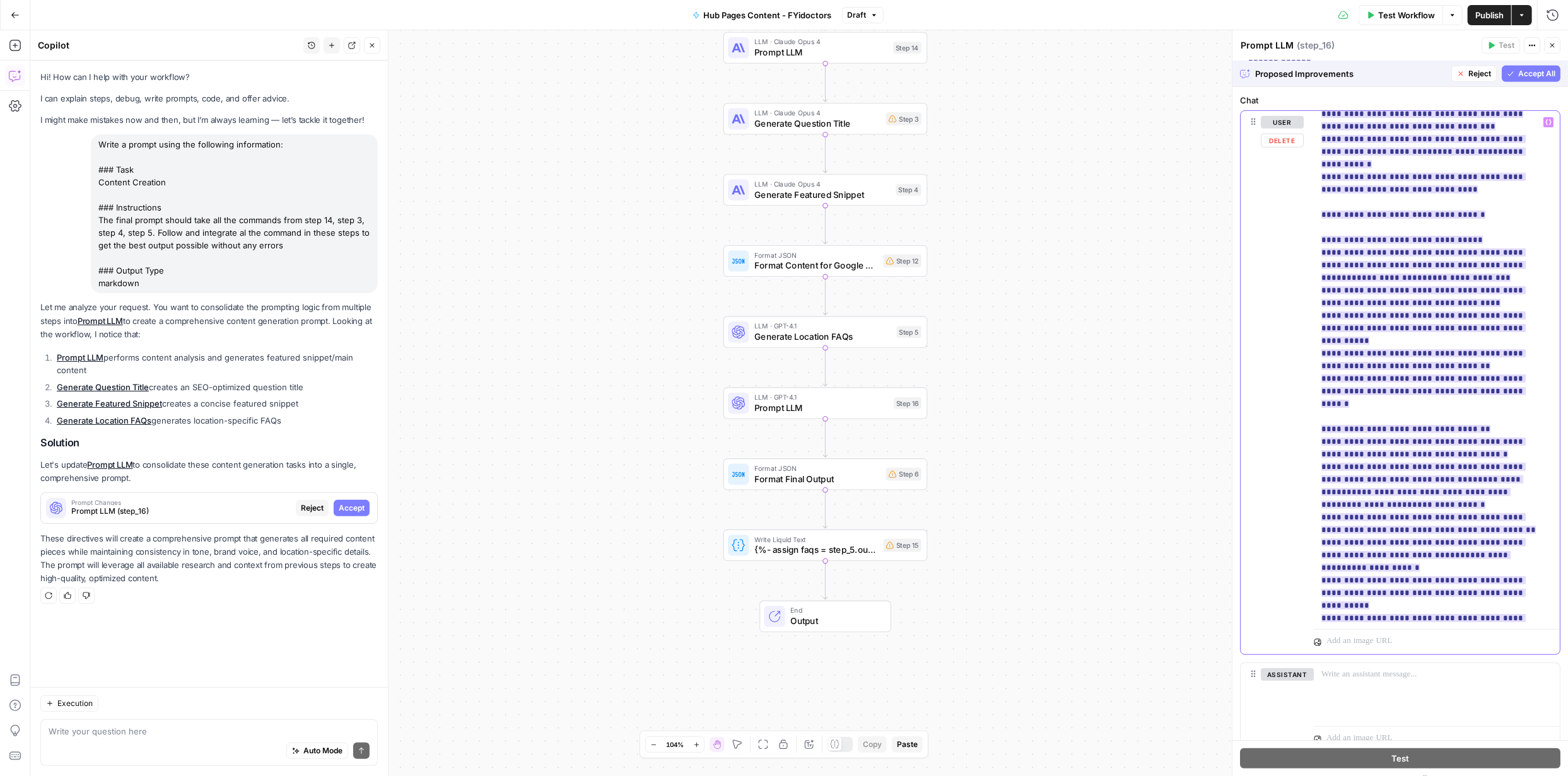
click at [1332, 287] on ins "**********" at bounding box center [1432, 435] width 222 height 2494
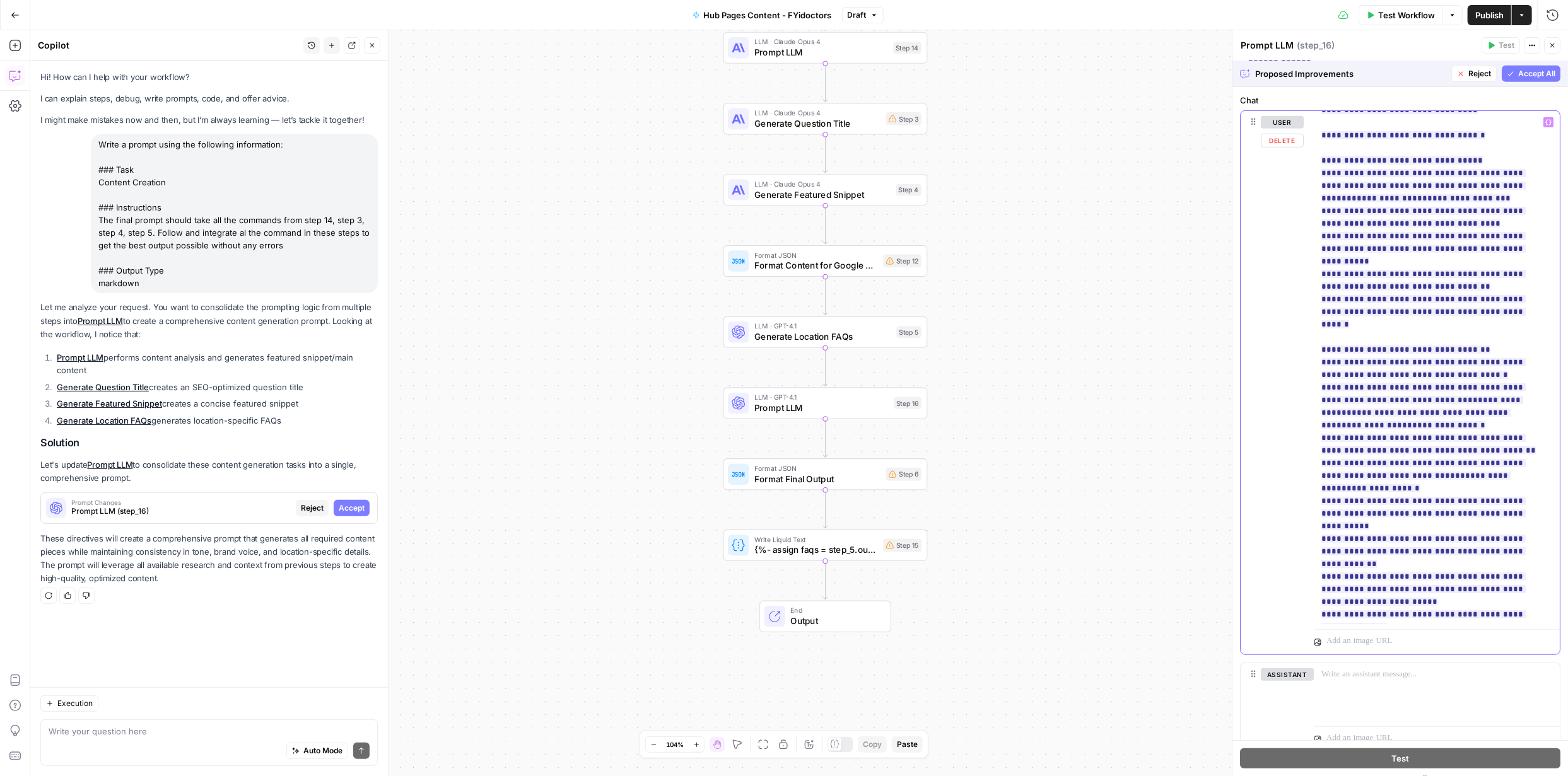
scroll to position [1013, 0]
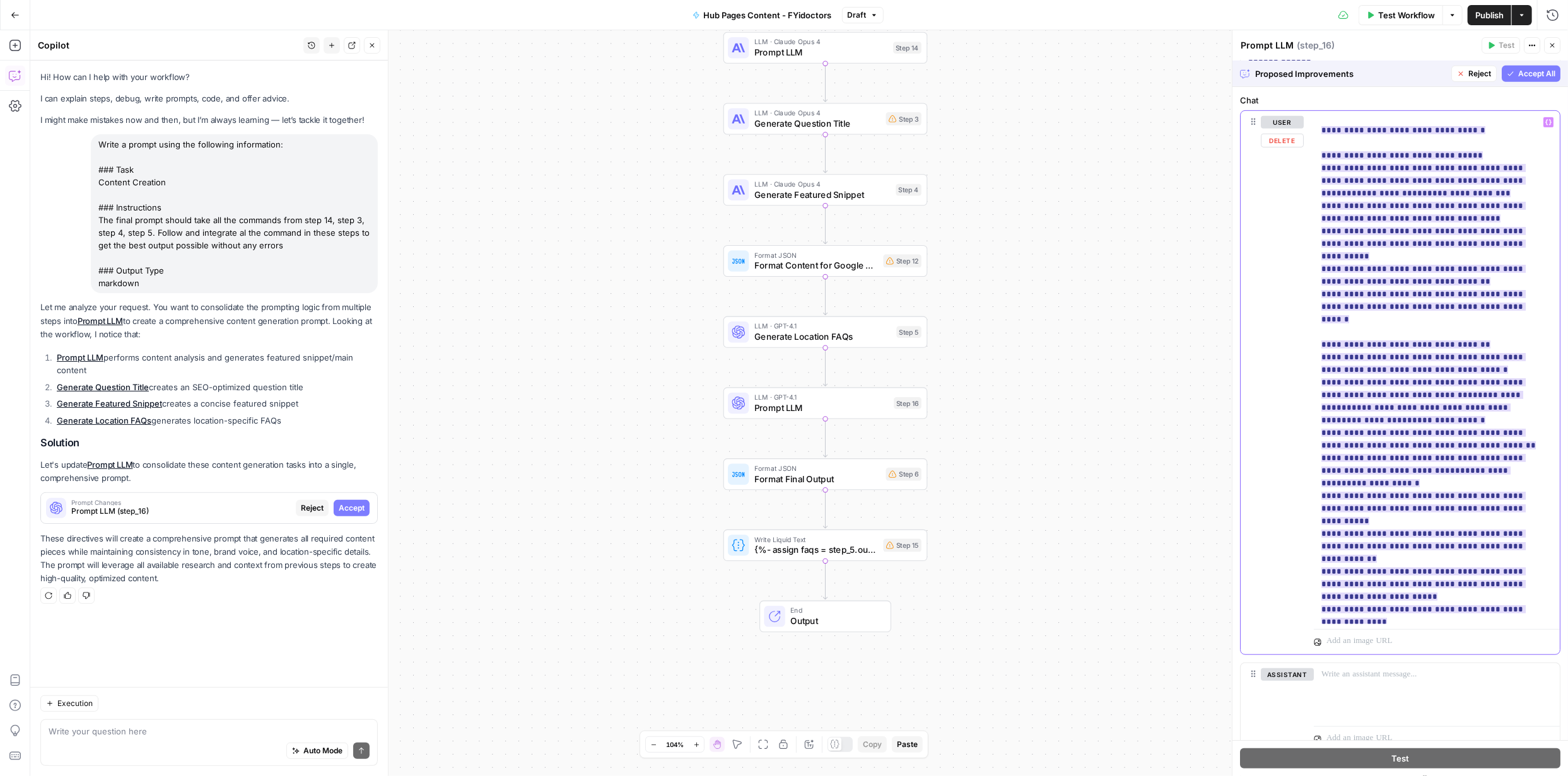
click at [1384, 281] on ins "**********" at bounding box center [1432, 351] width 222 height 2494
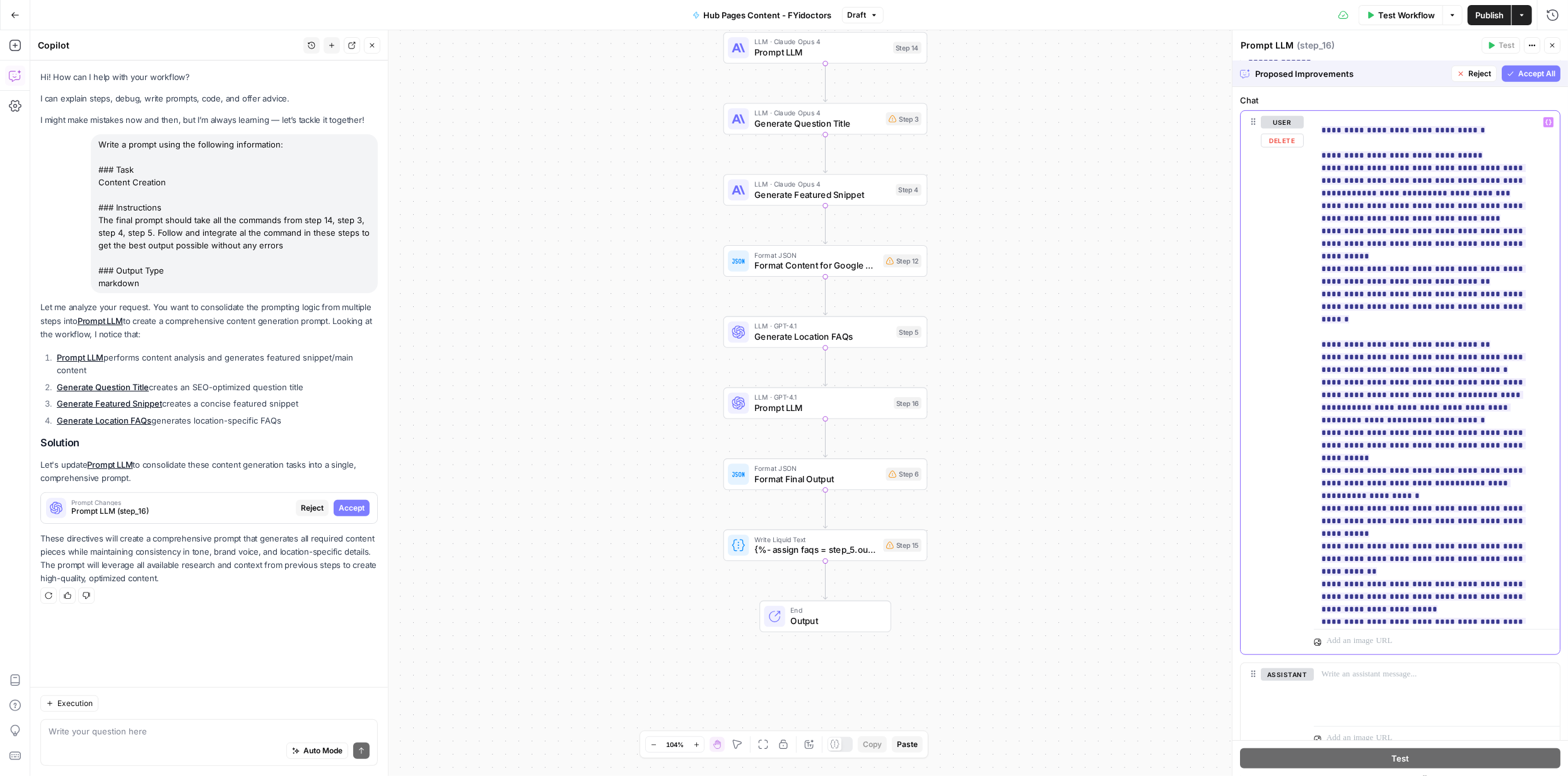
click at [1523, 342] on p "**********" at bounding box center [1432, 357] width 222 height 2510
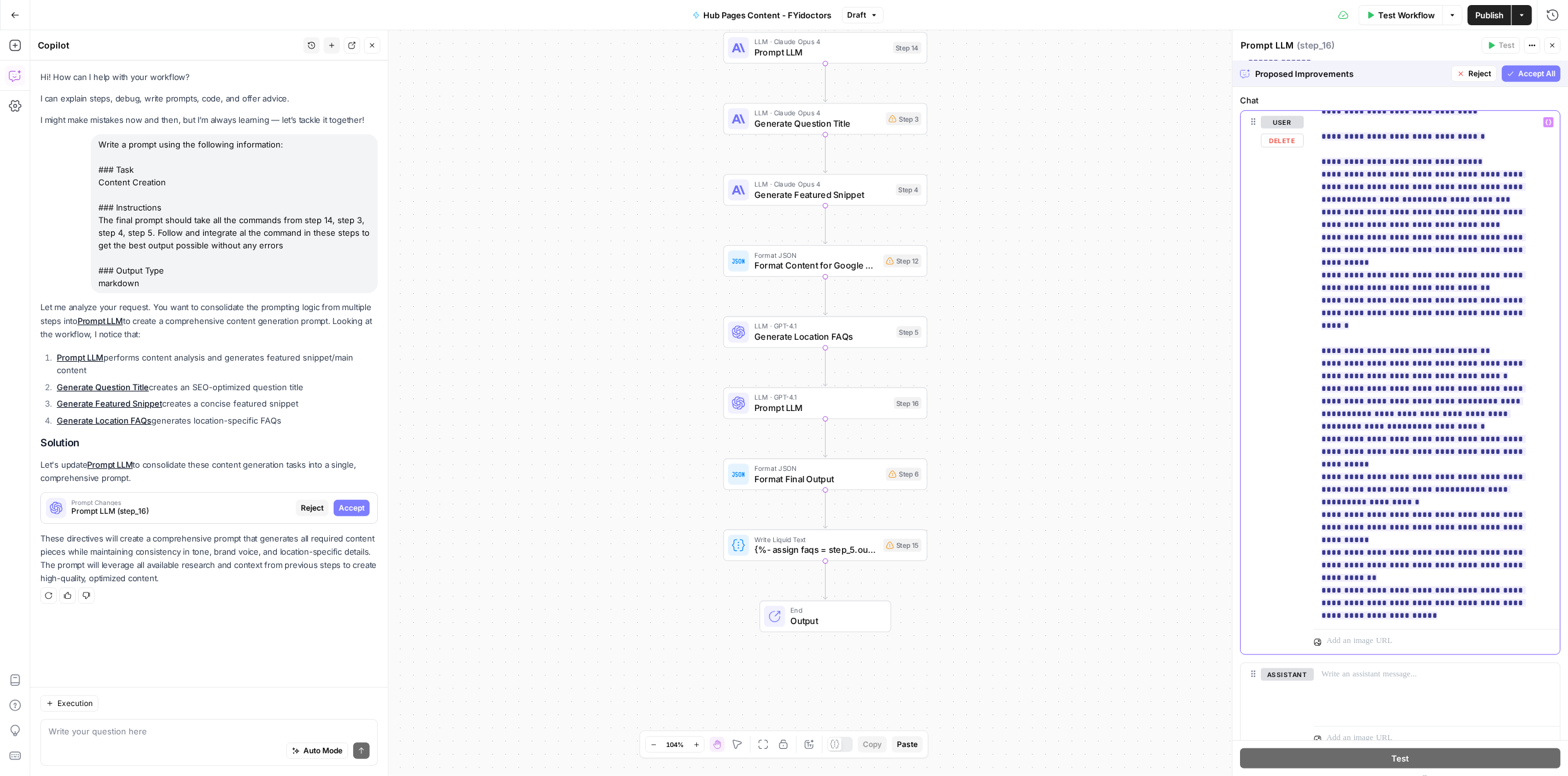
scroll to position [1004, 0]
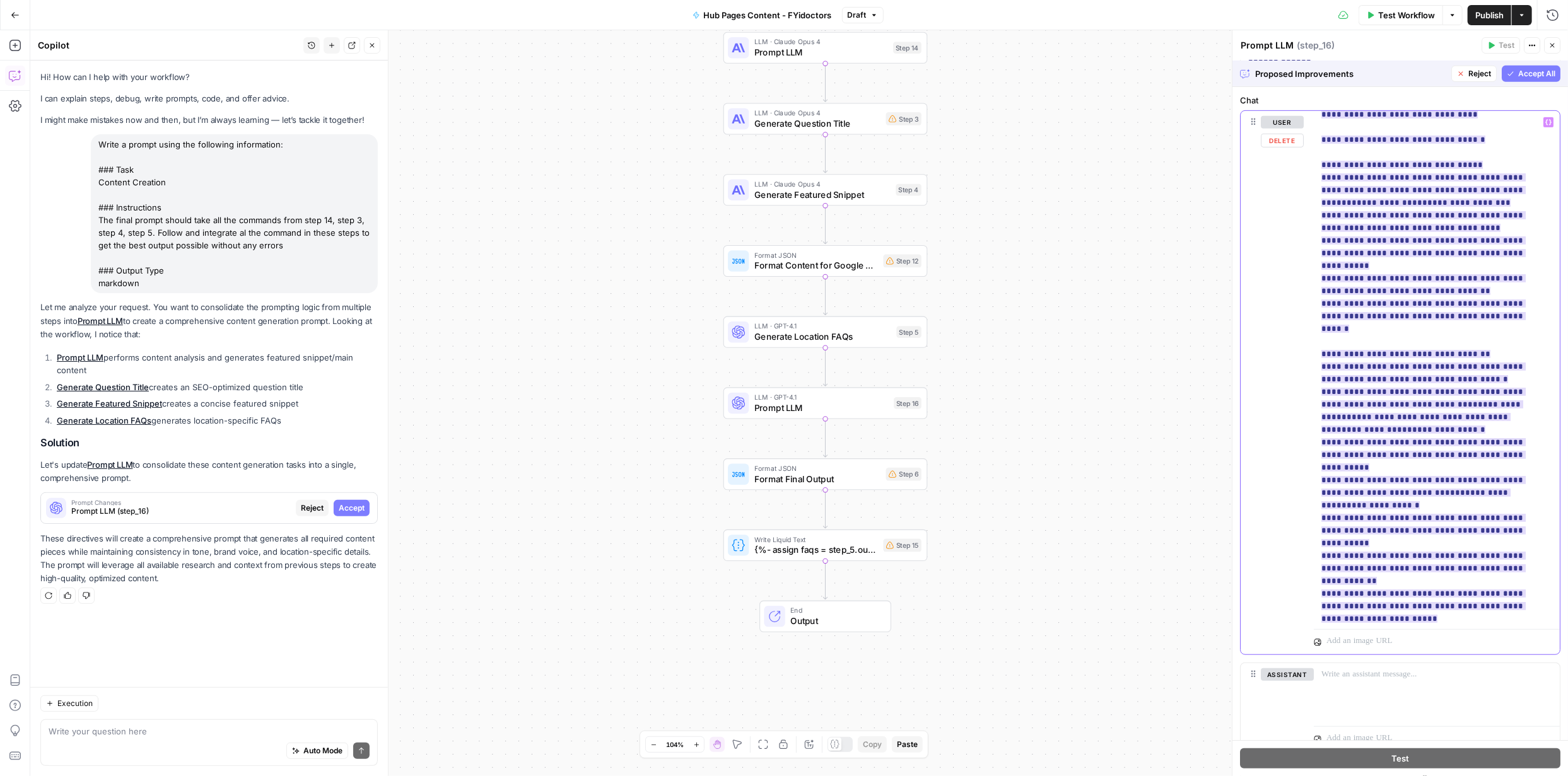
click at [1524, 277] on ins "**********" at bounding box center [1432, 367] width 222 height 2505
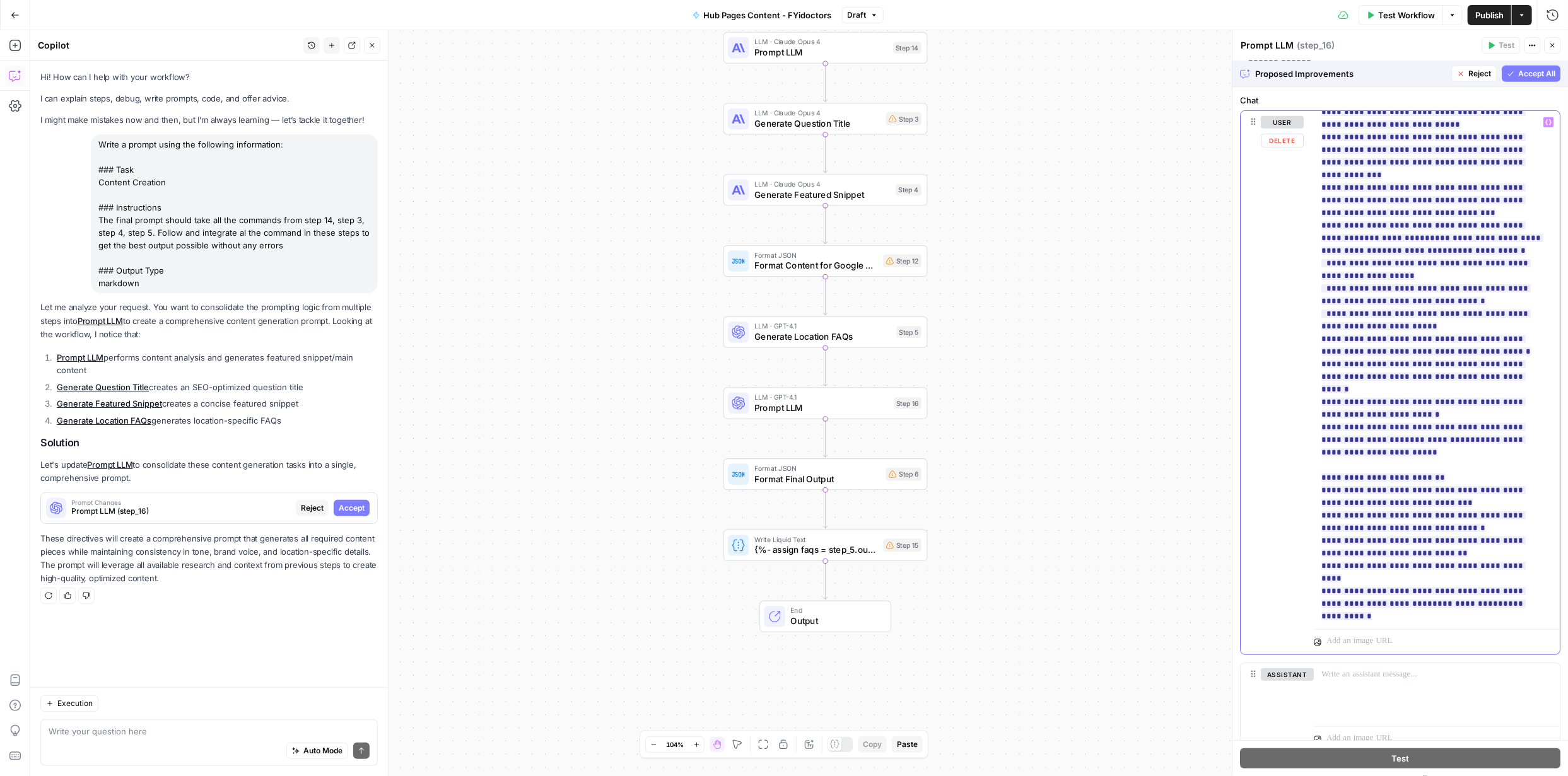
scroll to position [1639, 0]
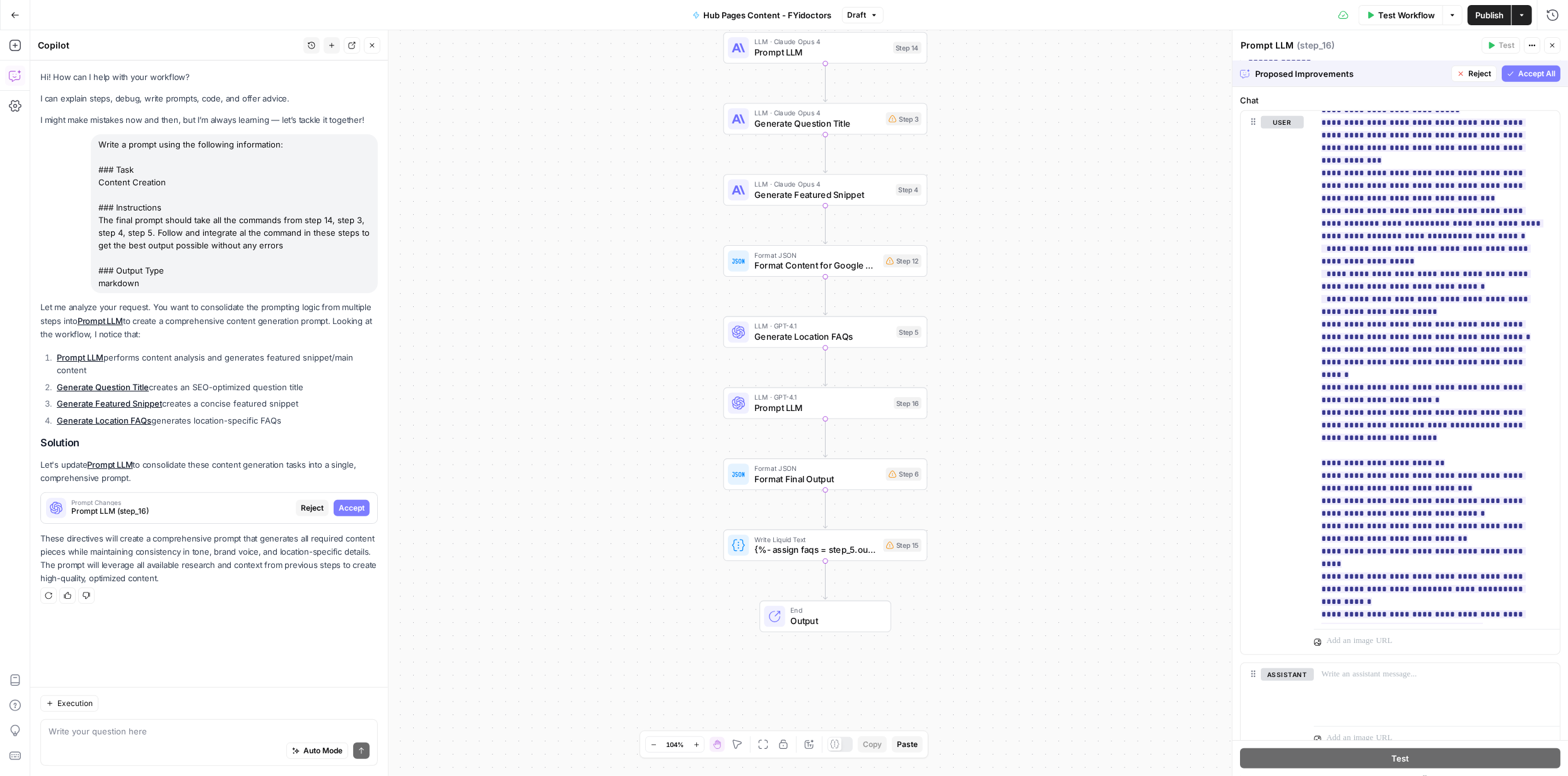
click at [1521, 73] on span "Accept All" at bounding box center [1536, 74] width 37 height 11
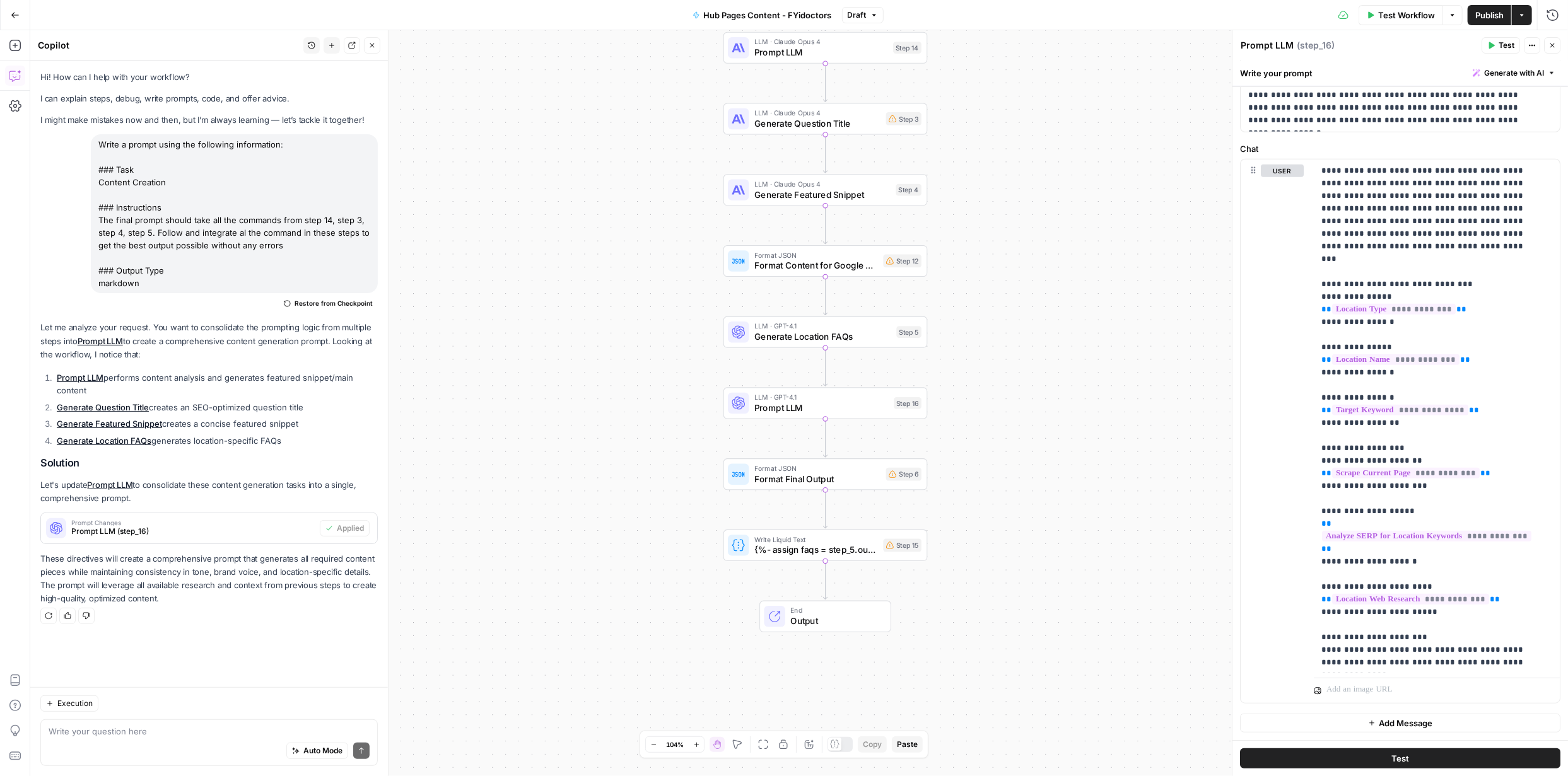
scroll to position [0, 0]
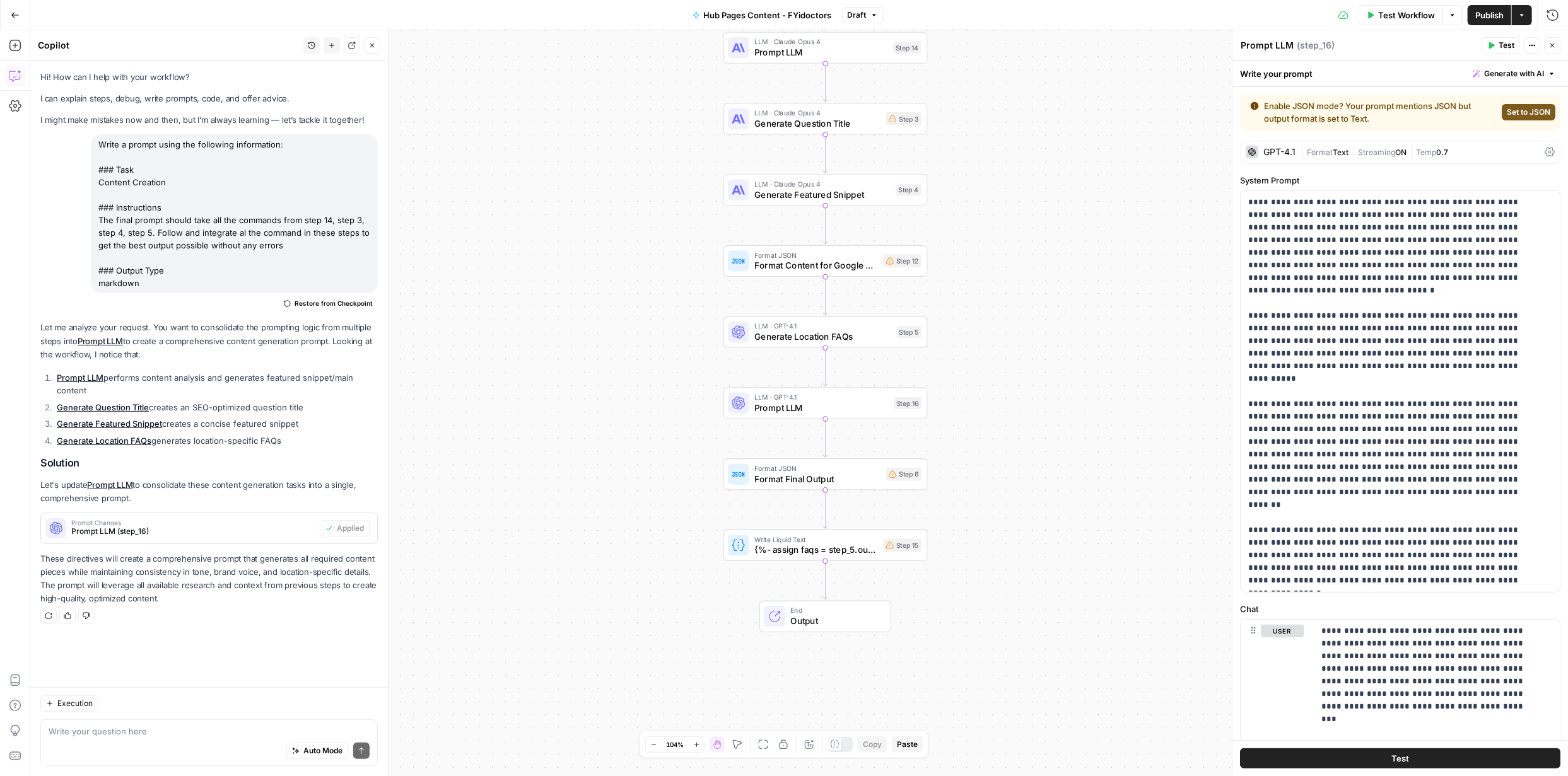
click at [1512, 114] on span "Set to JSON" at bounding box center [1528, 112] width 44 height 11
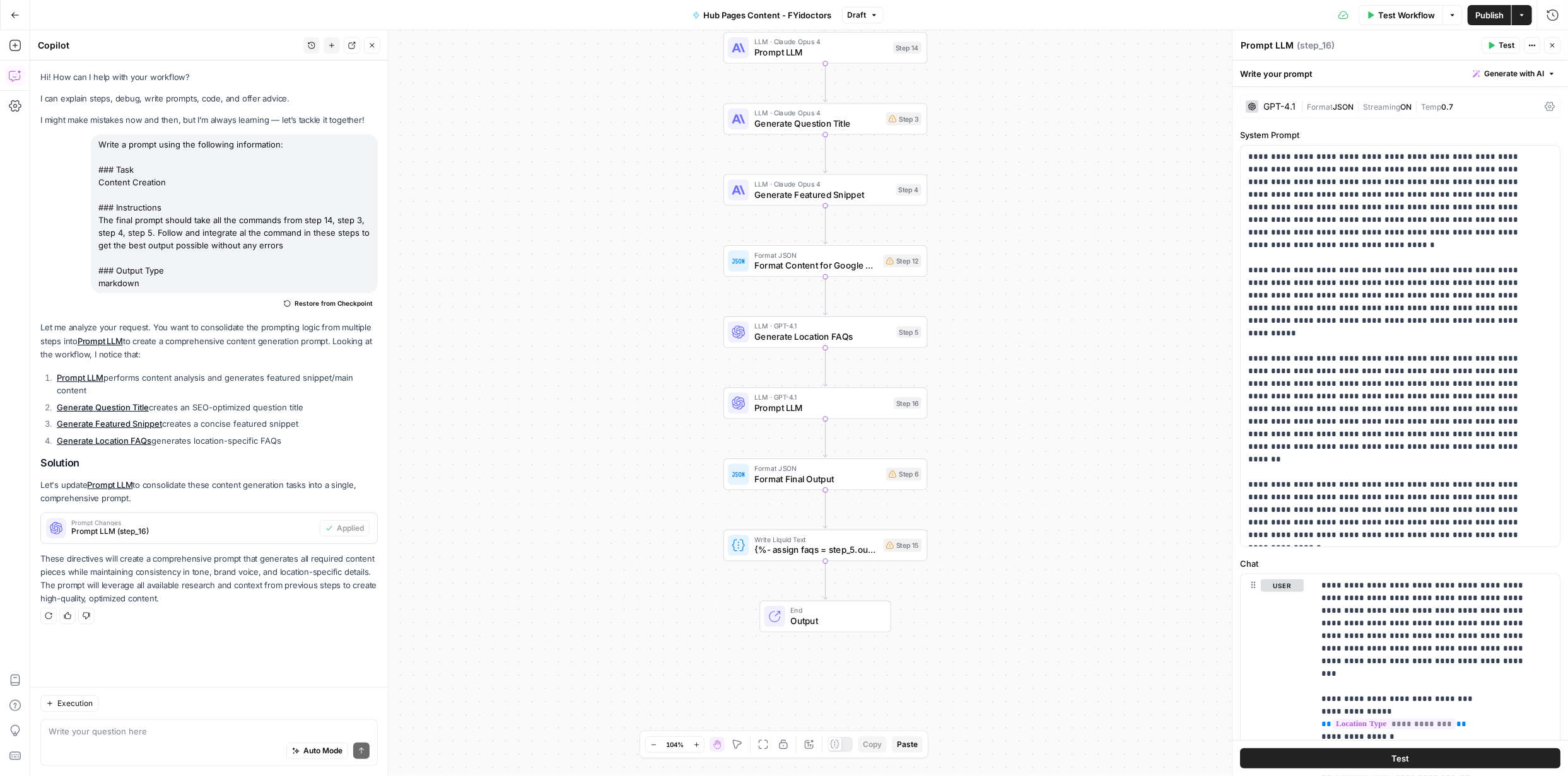
click at [1488, 15] on span "Publish" at bounding box center [1489, 15] width 28 height 13
click at [1492, 15] on span "Publish" at bounding box center [1489, 15] width 28 height 13
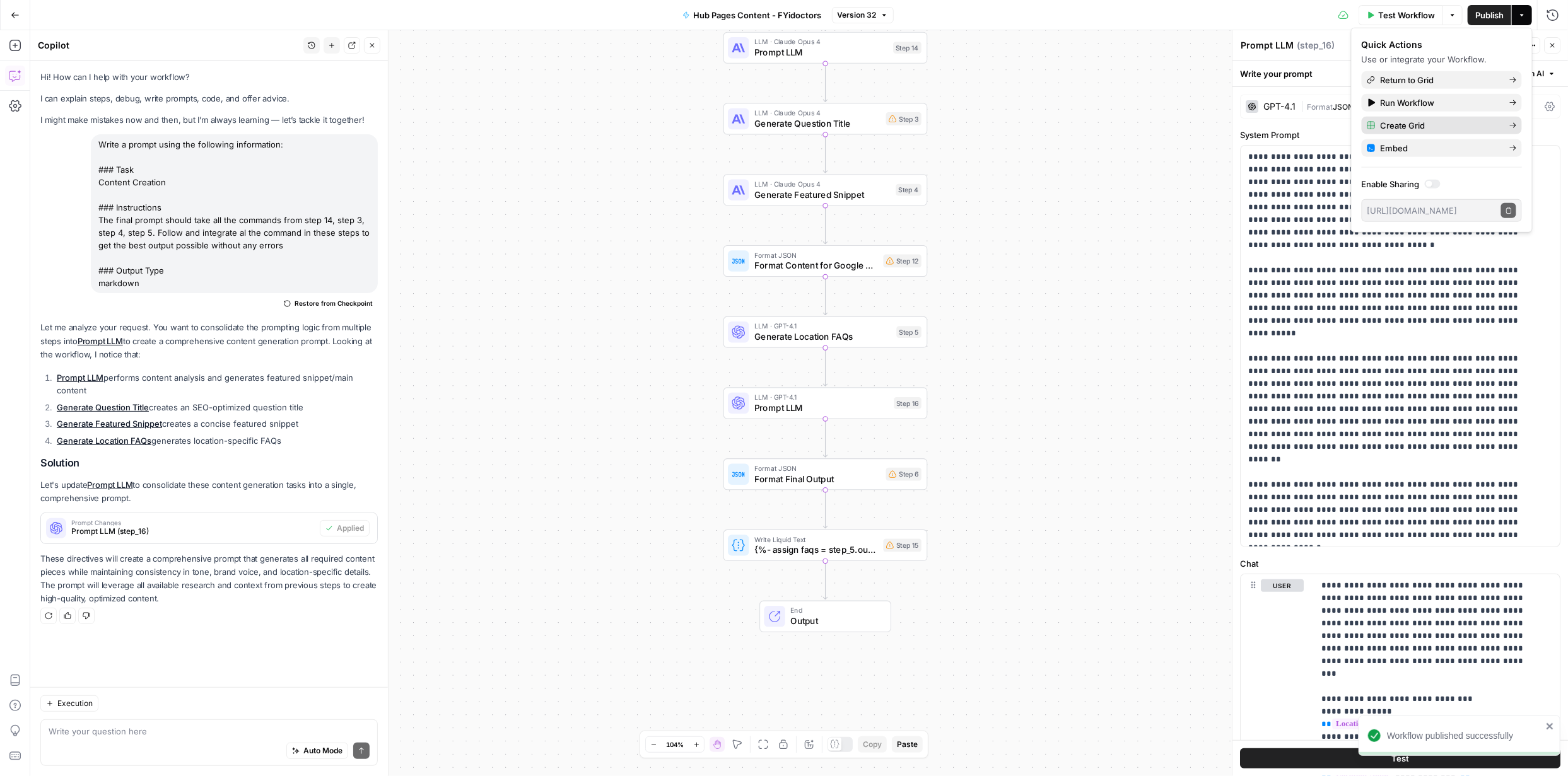
click at [1446, 123] on span "Create Grid" at bounding box center [1440, 126] width 118 height 13
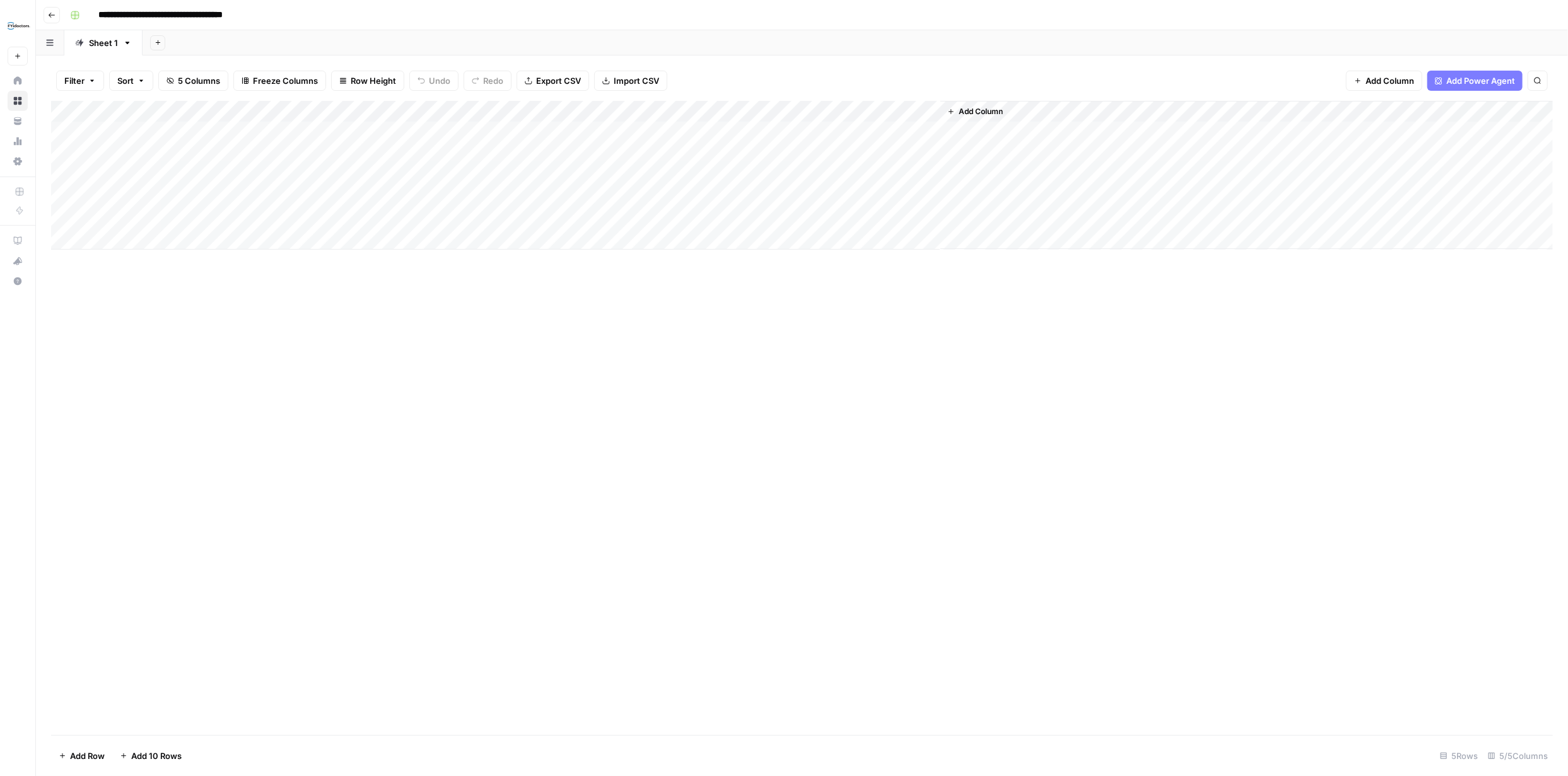
click at [228, 132] on div "Add Column" at bounding box center [801, 176] width 1502 height 149
click at [199, 136] on textarea at bounding box center [196, 133] width 202 height 17
paste textarea "**********"
type textarea "**********"
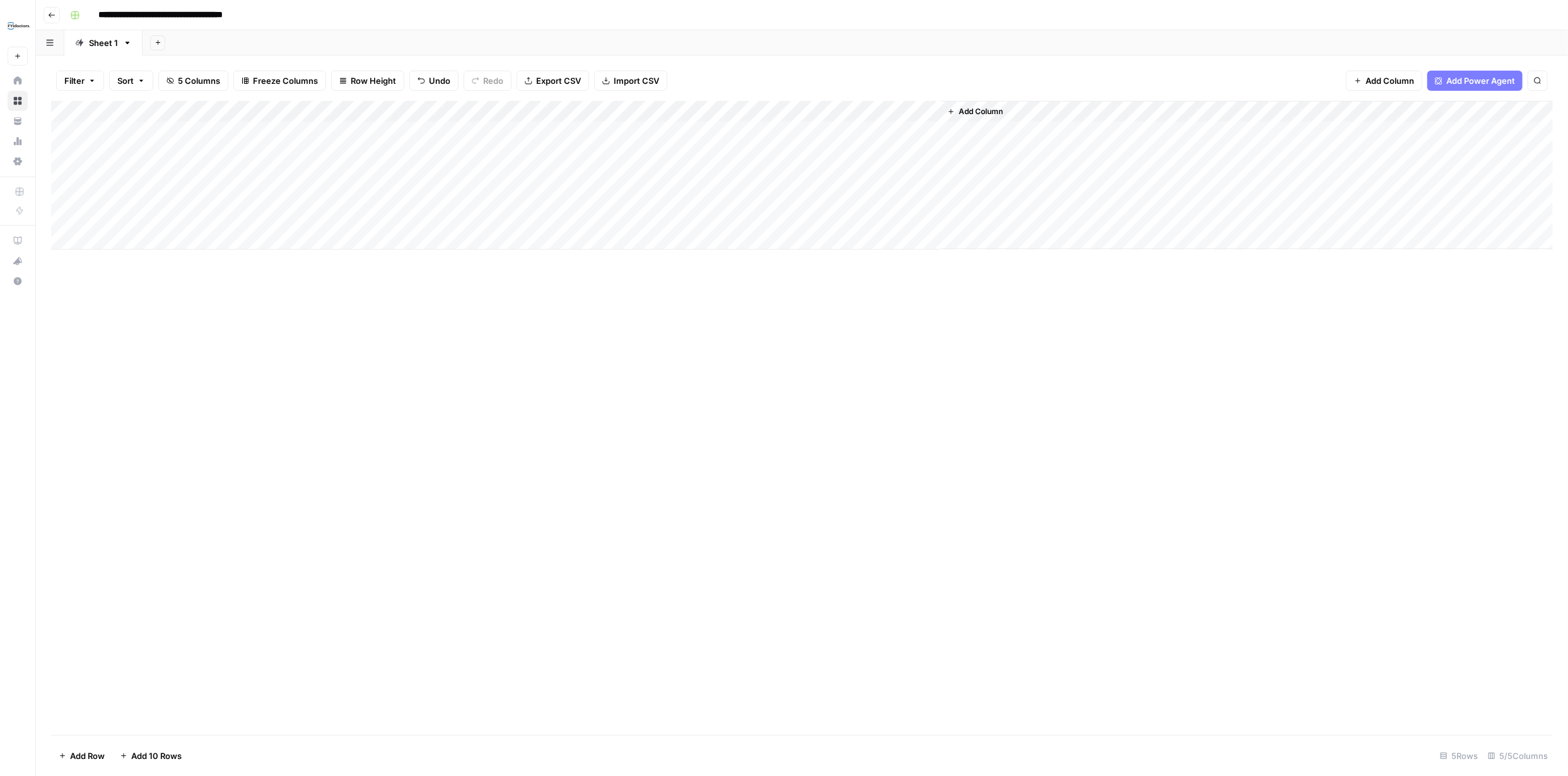
drag, startPoint x: 316, startPoint y: 378, endPoint x: 371, endPoint y: 418, distance: 68.0
click at [319, 381] on div "Add Column" at bounding box center [801, 418] width 1502 height 634
click at [211, 157] on div "Add Column" at bounding box center [801, 176] width 1502 height 149
click at [210, 158] on div "Add Column" at bounding box center [801, 176] width 1502 height 149
type textarea "**********"
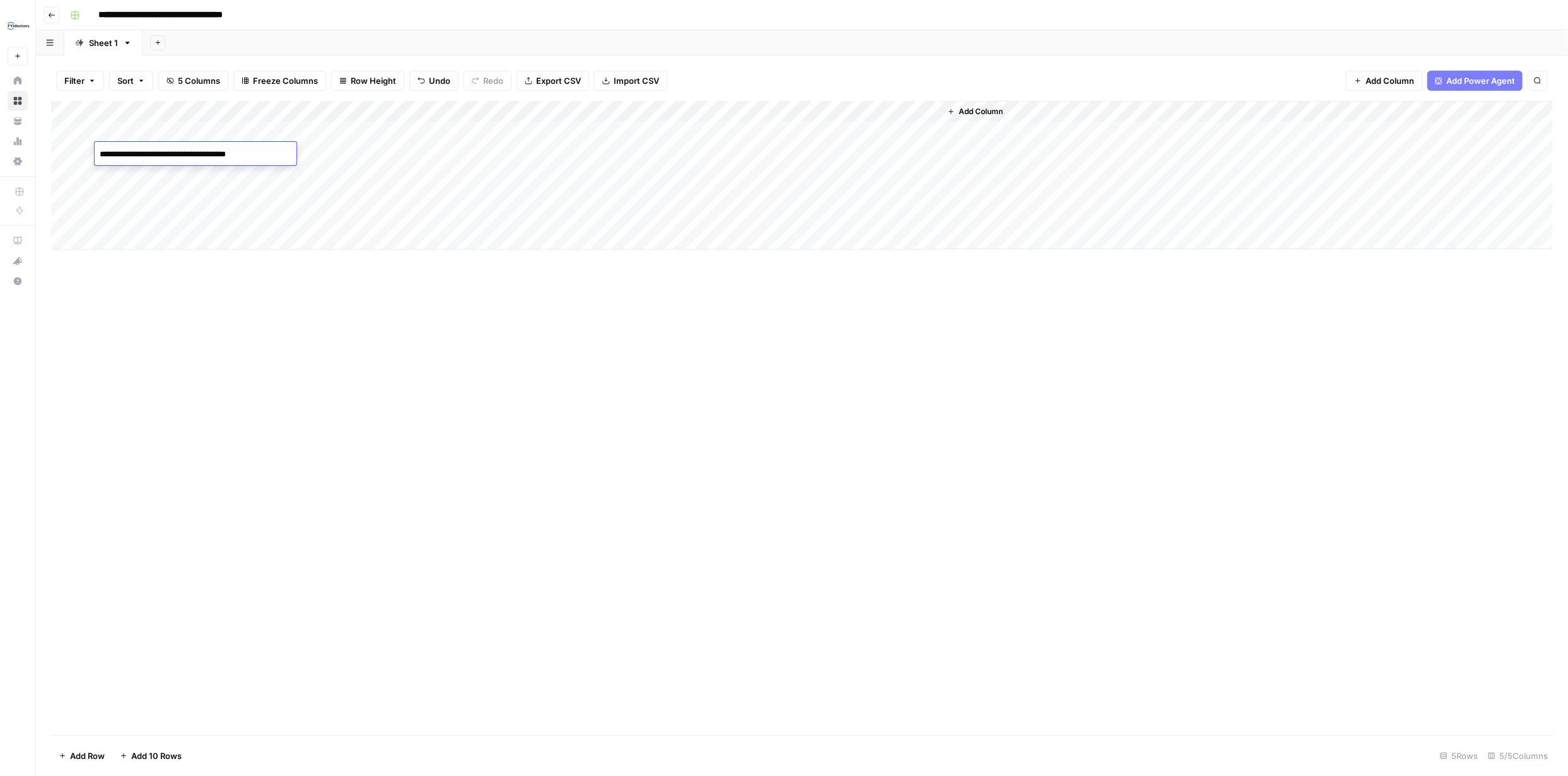
click at [200, 180] on div "Add Column" at bounding box center [801, 176] width 1502 height 149
type textarea "**********"
click at [332, 126] on div "Add Column" at bounding box center [801, 176] width 1502 height 149
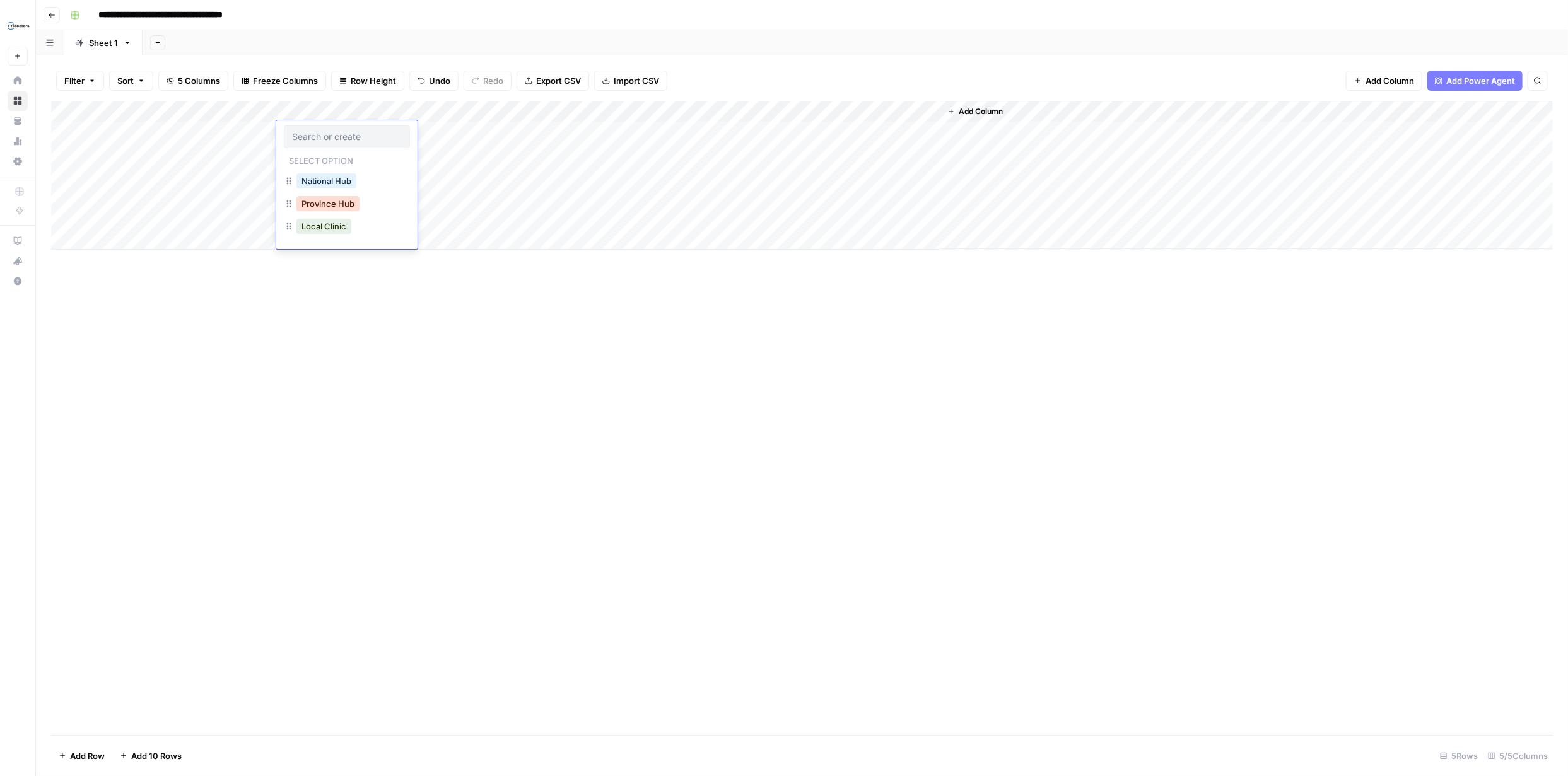
click at [338, 207] on button "Province Hub" at bounding box center [327, 204] width 63 height 15
click at [331, 157] on div "Add Column" at bounding box center [801, 176] width 1502 height 149
click at [332, 157] on div "Add Column" at bounding box center [801, 176] width 1502 height 149
click at [332, 203] on button "National Hub" at bounding box center [327, 202] width 60 height 15
click at [333, 177] on div "Add Column" at bounding box center [801, 176] width 1502 height 149
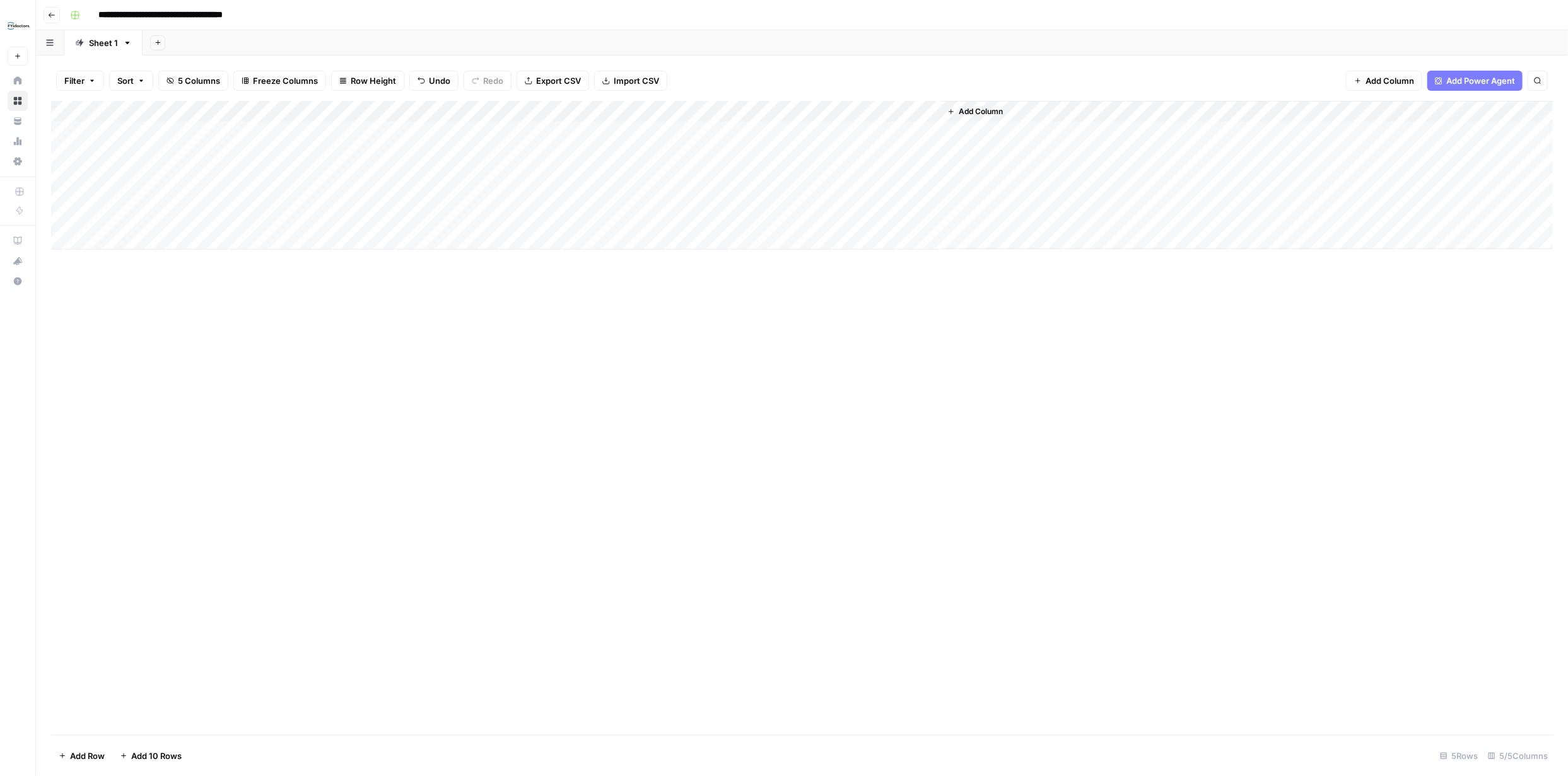
click at [337, 179] on div "Add Column" at bounding box center [801, 176] width 1502 height 149
click at [337, 272] on button "Local Clinic" at bounding box center [324, 269] width 55 height 15
click at [466, 133] on div "Add Column" at bounding box center [801, 176] width 1502 height 149
click at [467, 133] on div "Add Column" at bounding box center [801, 176] width 1502 height 149
type textarea "**********"
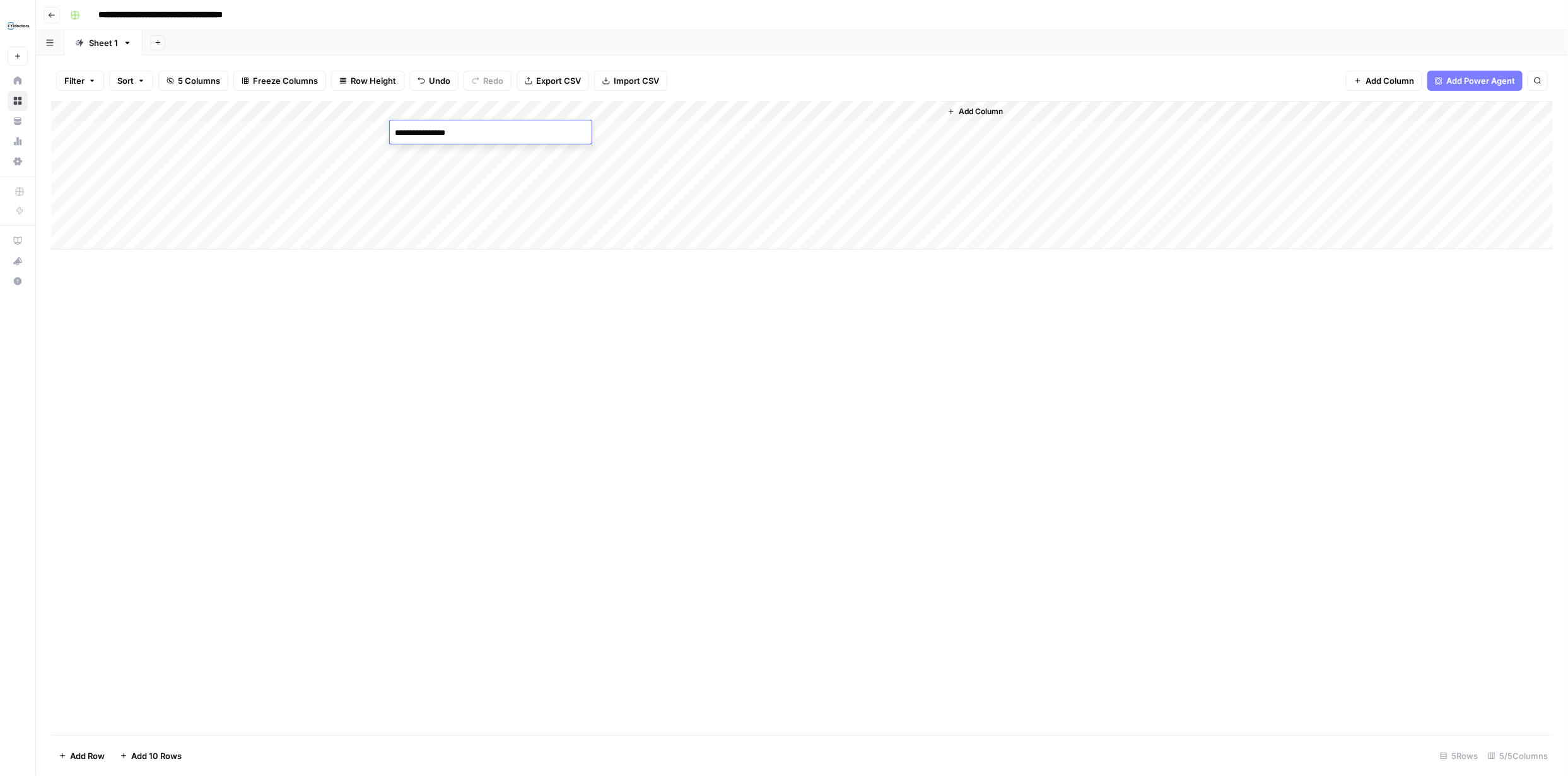
click at [498, 153] on div "Add Column" at bounding box center [801, 176] width 1502 height 149
type textarea "******"
click at [478, 176] on div "Add Column" at bounding box center [801, 176] width 1502 height 149
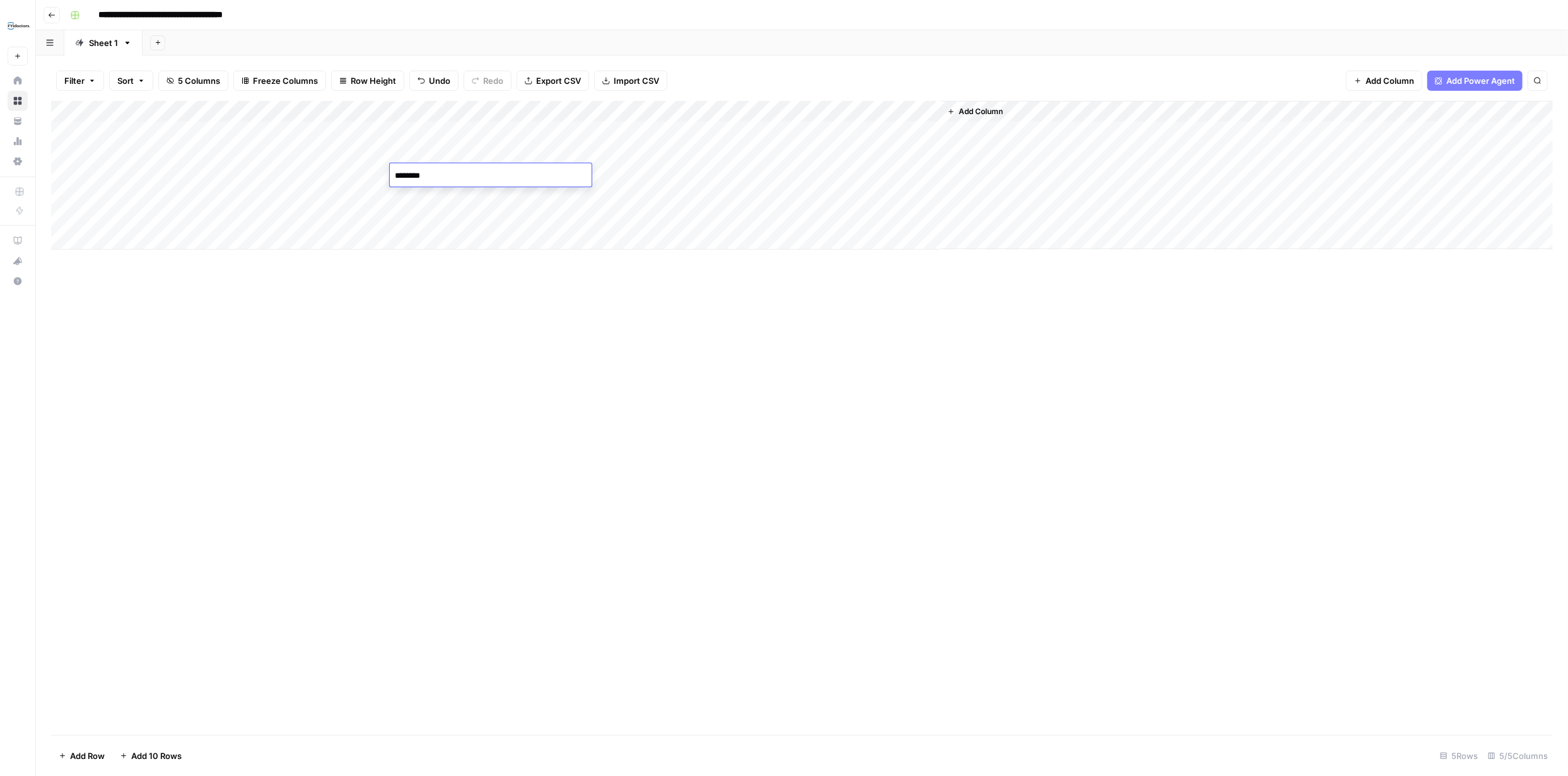
type textarea "*********"
click at [537, 311] on div "Add Column" at bounding box center [801, 418] width 1502 height 634
click at [646, 129] on div "Add Column" at bounding box center [801, 176] width 1502 height 149
click at [647, 129] on div "Add Column" at bounding box center [801, 176] width 1502 height 149
type textarea "**********"
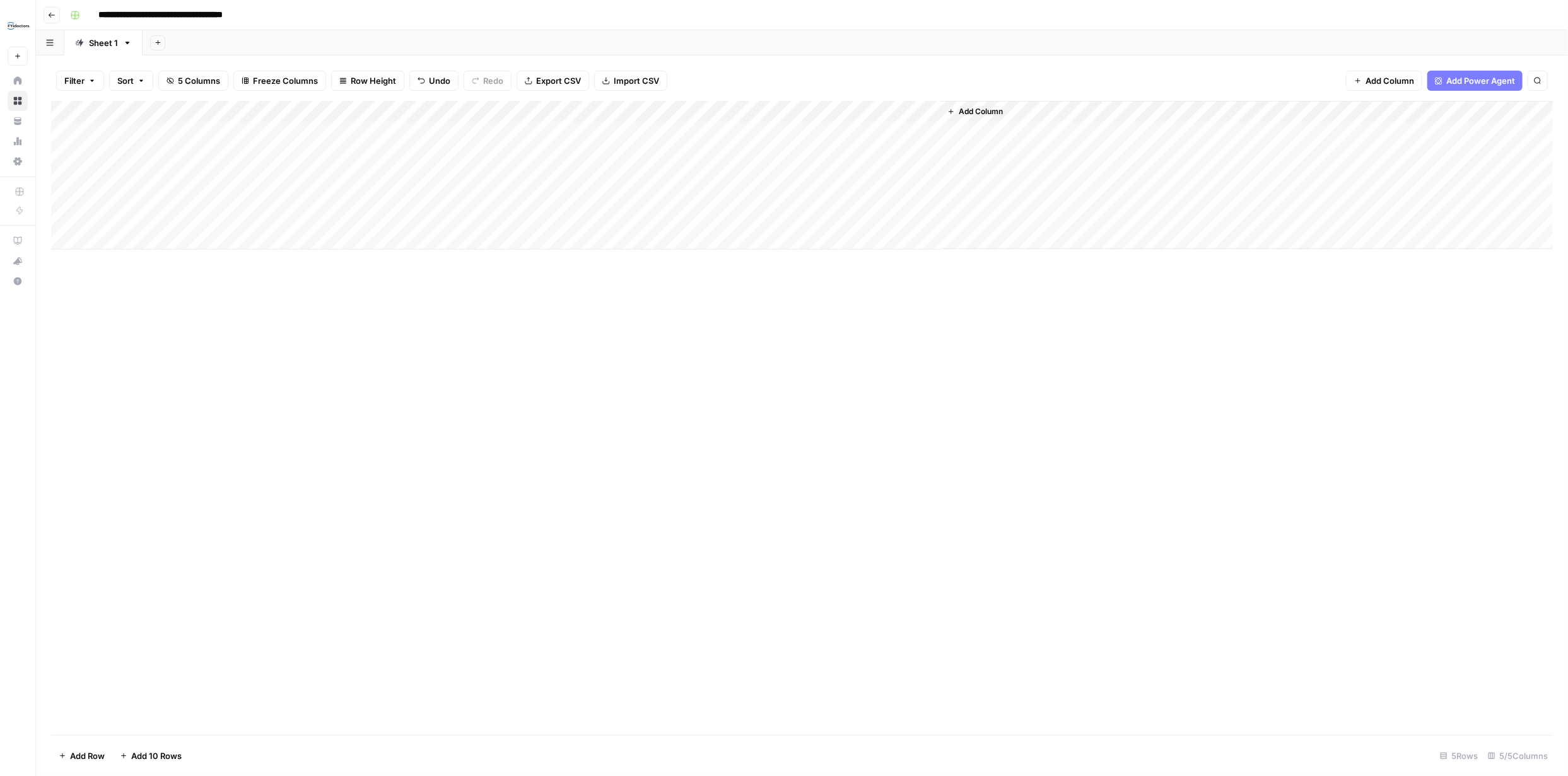
click at [671, 155] on div "Add Column" at bounding box center [801, 176] width 1502 height 149
type textarea "**********"
click at [657, 179] on div "Add Column" at bounding box center [801, 176] width 1502 height 149
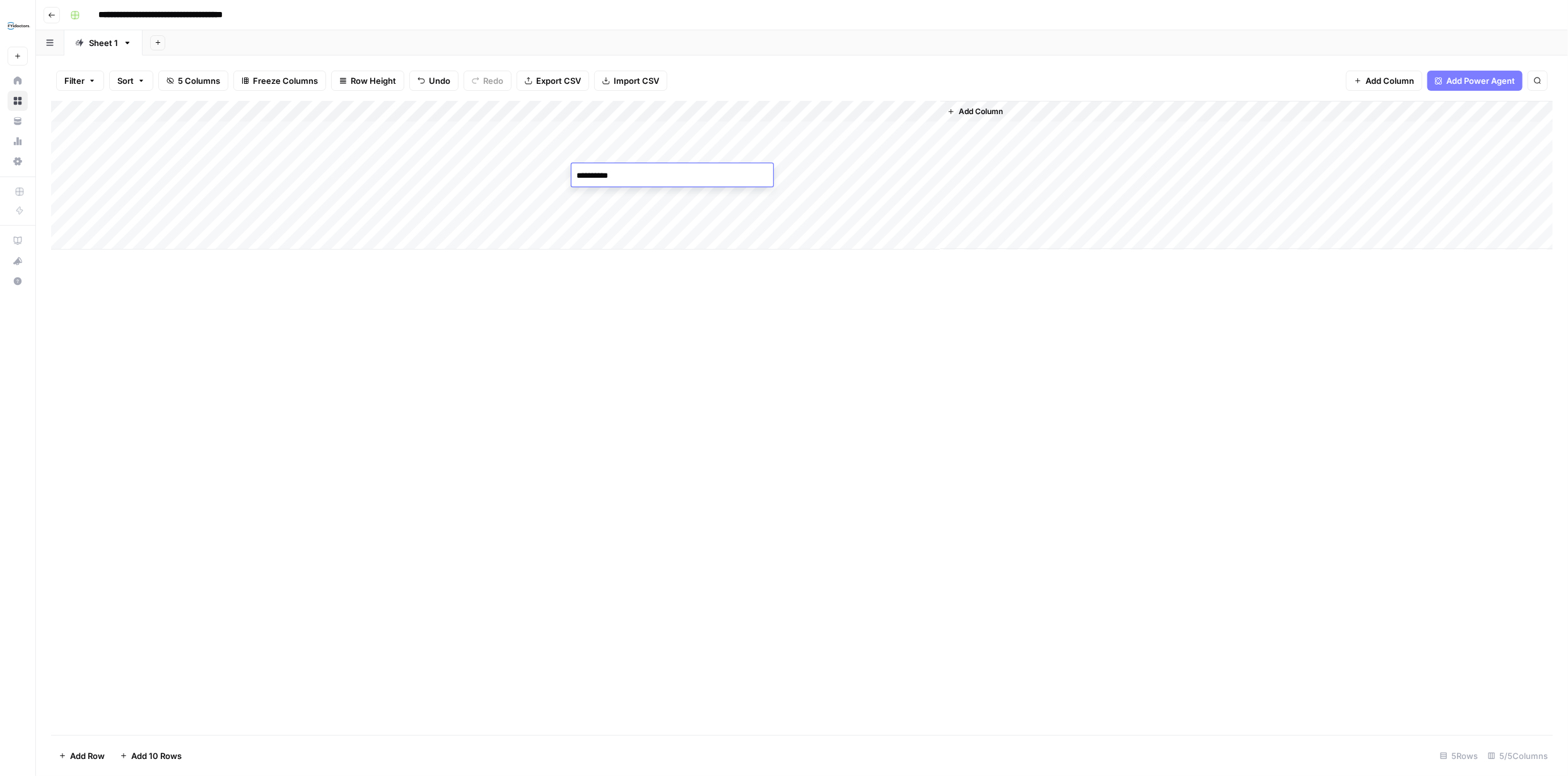
type textarea "**********"
drag, startPoint x: 807, startPoint y: 398, endPoint x: 823, endPoint y: 412, distance: 21.3
click at [809, 399] on div "Add Column" at bounding box center [801, 418] width 1502 height 634
click at [846, 133] on div "Add Column" at bounding box center [801, 176] width 1502 height 149
click at [915, 108] on div "Add Column" at bounding box center [801, 176] width 1502 height 149
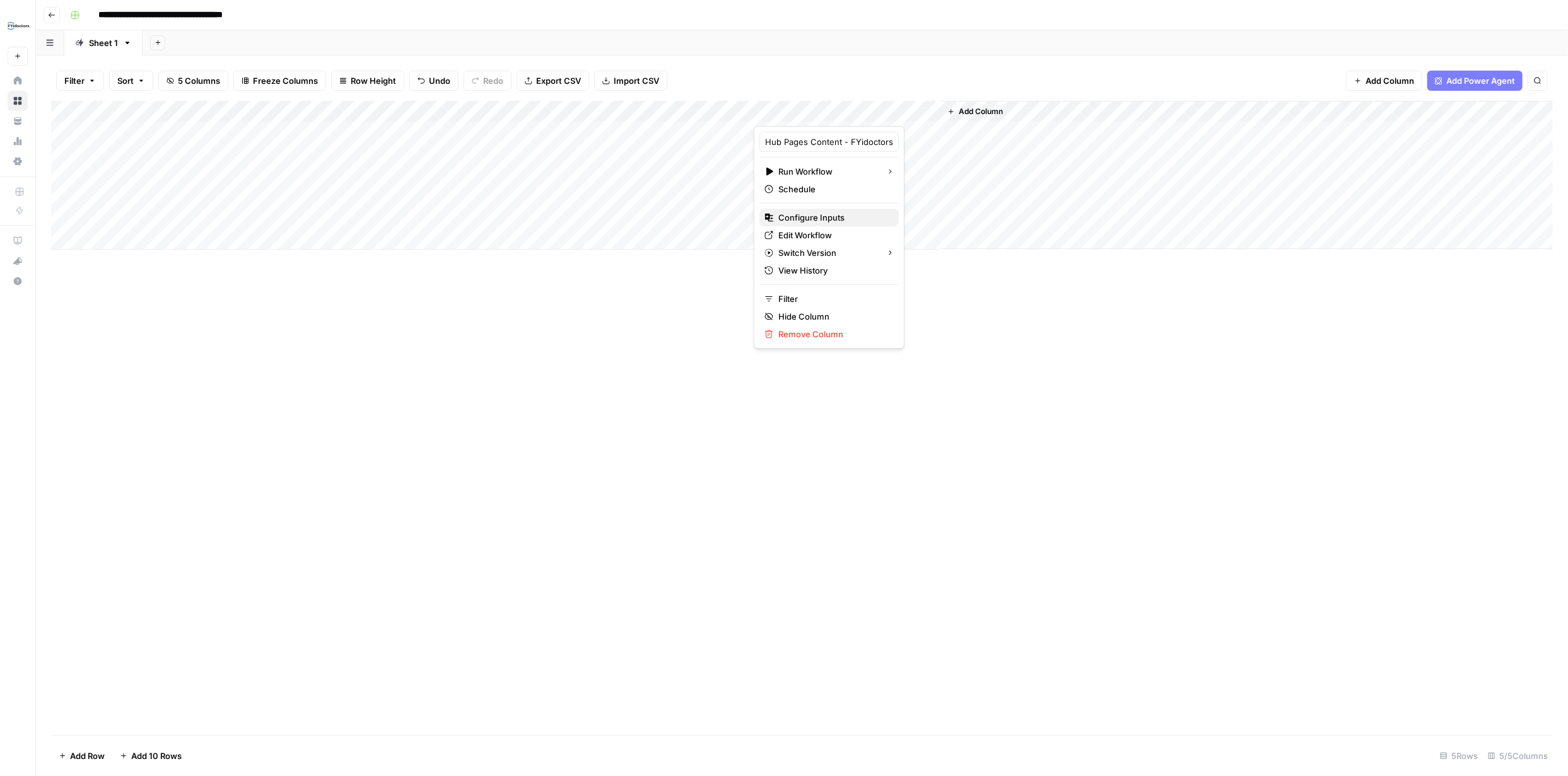
click at [813, 213] on span "Configure Inputs" at bounding box center [833, 217] width 110 height 13
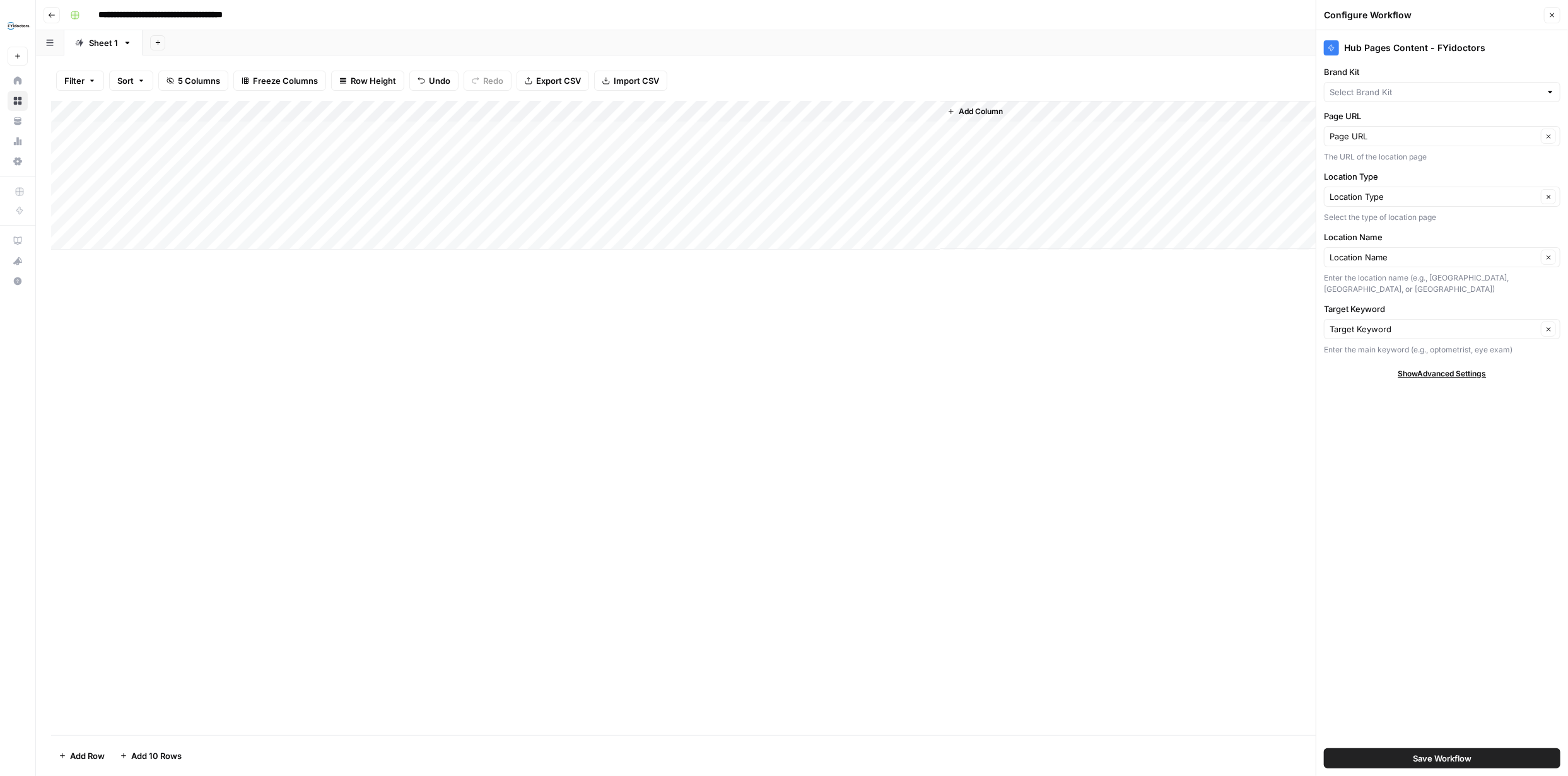
click at [1550, 91] on div at bounding box center [1550, 92] width 9 height 13
click at [1368, 140] on span "FYidoctors" at bounding box center [1439, 139] width 210 height 13
type input "FYidoctors"
click at [1461, 752] on span "Save Workflow" at bounding box center [1442, 759] width 58 height 13
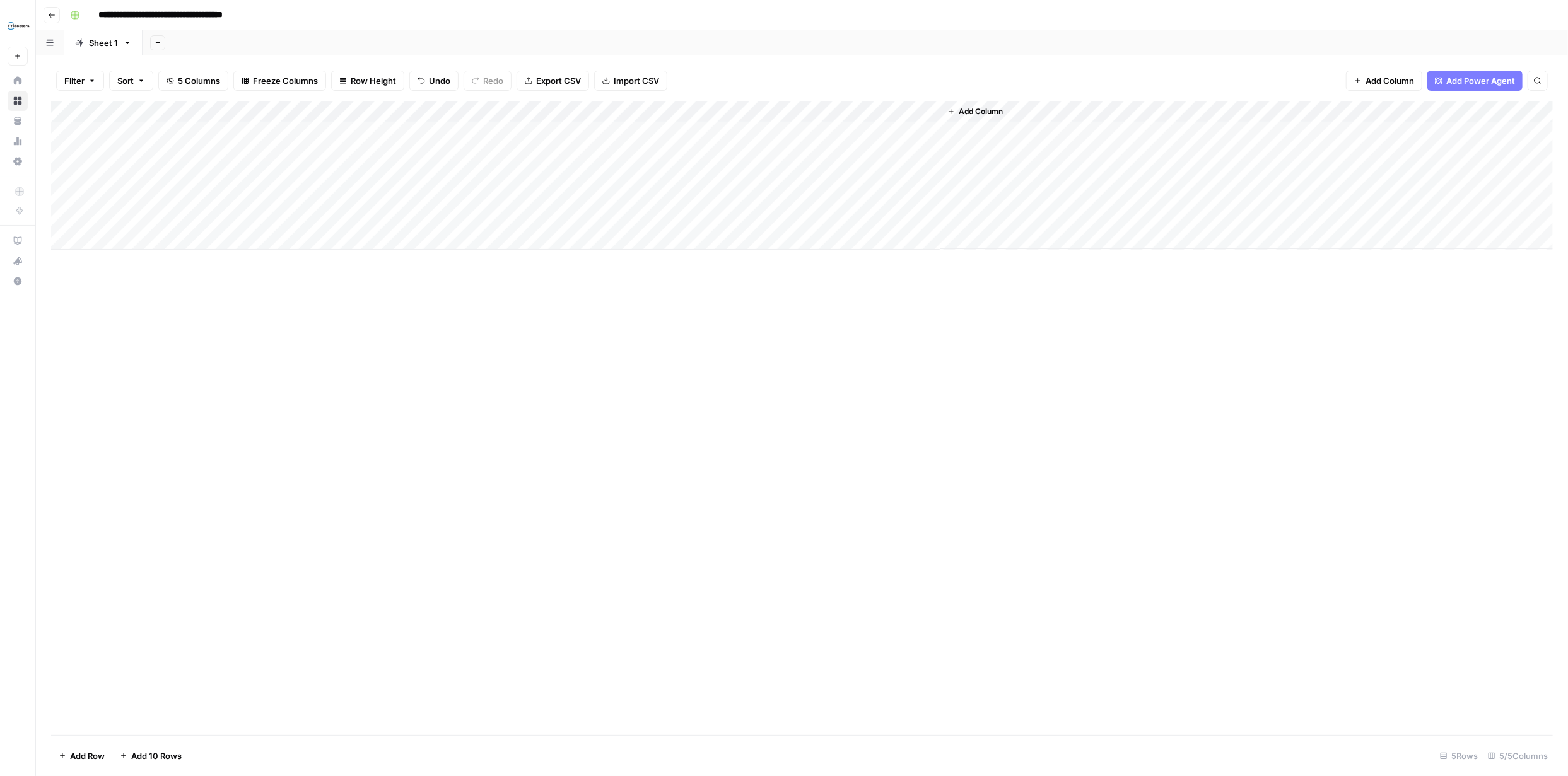
click at [841, 133] on div "Add Column" at bounding box center [801, 176] width 1502 height 149
click at [848, 154] on div "Add Column" at bounding box center [801, 176] width 1502 height 149
click at [844, 175] on div "Add Column" at bounding box center [801, 176] width 1502 height 149
click at [1039, 152] on div "Add Column" at bounding box center [801, 176] width 1502 height 149
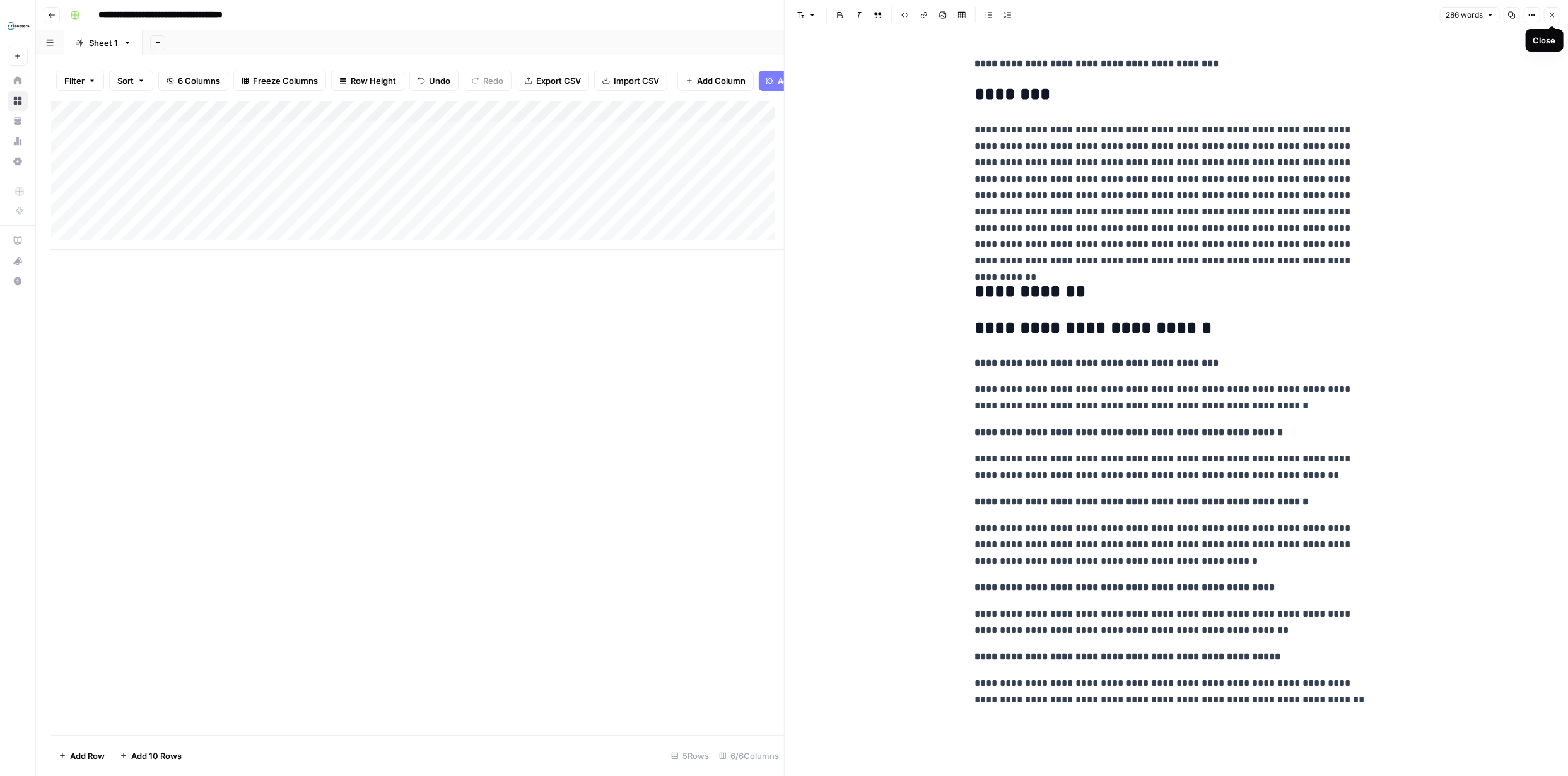
click at [1552, 14] on icon "button" at bounding box center [1552, 15] width 7 height 7
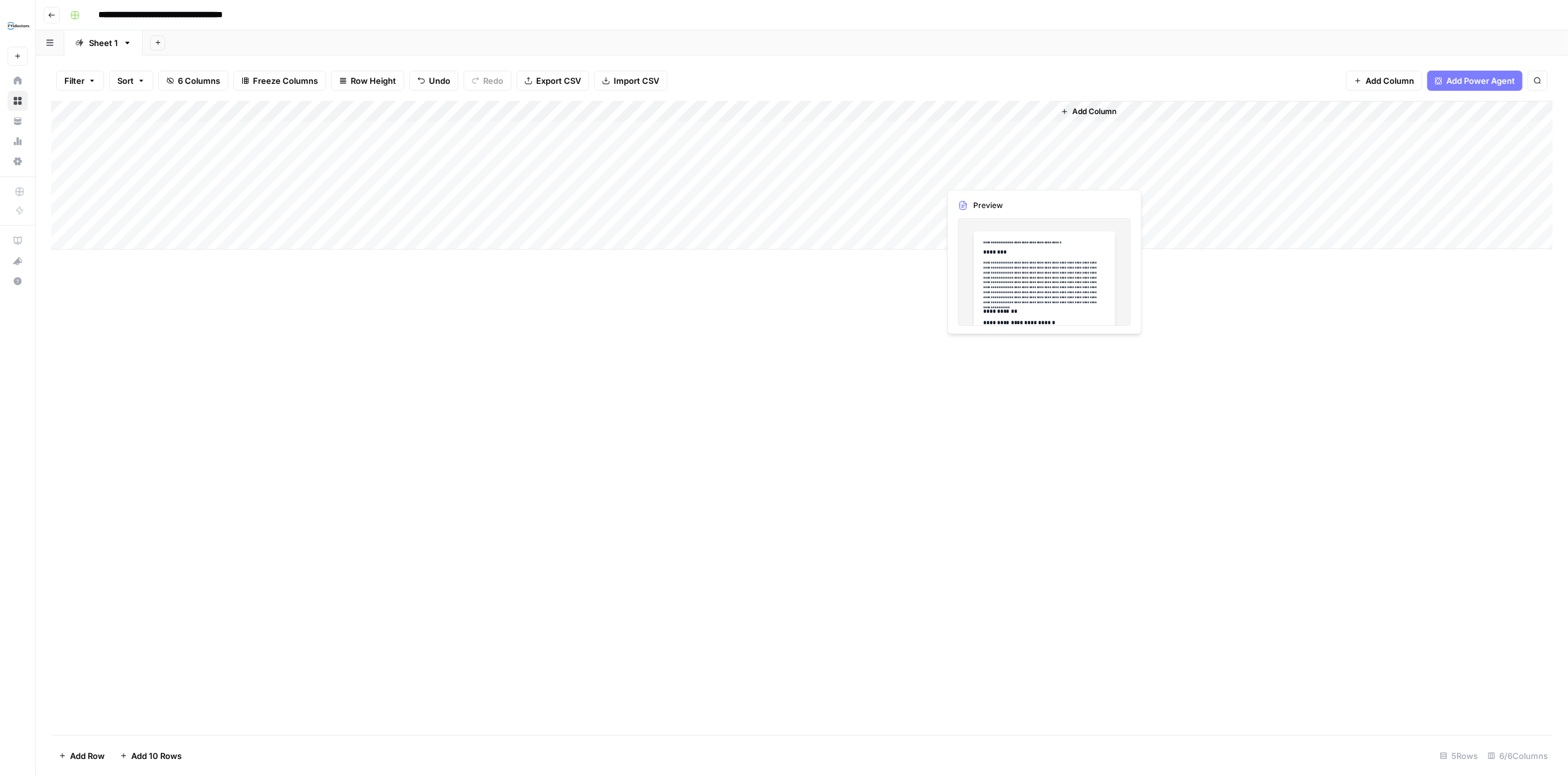
click at [971, 174] on div "Add Column" at bounding box center [801, 176] width 1502 height 149
click at [971, 173] on div "Add Column" at bounding box center [801, 176] width 1502 height 149
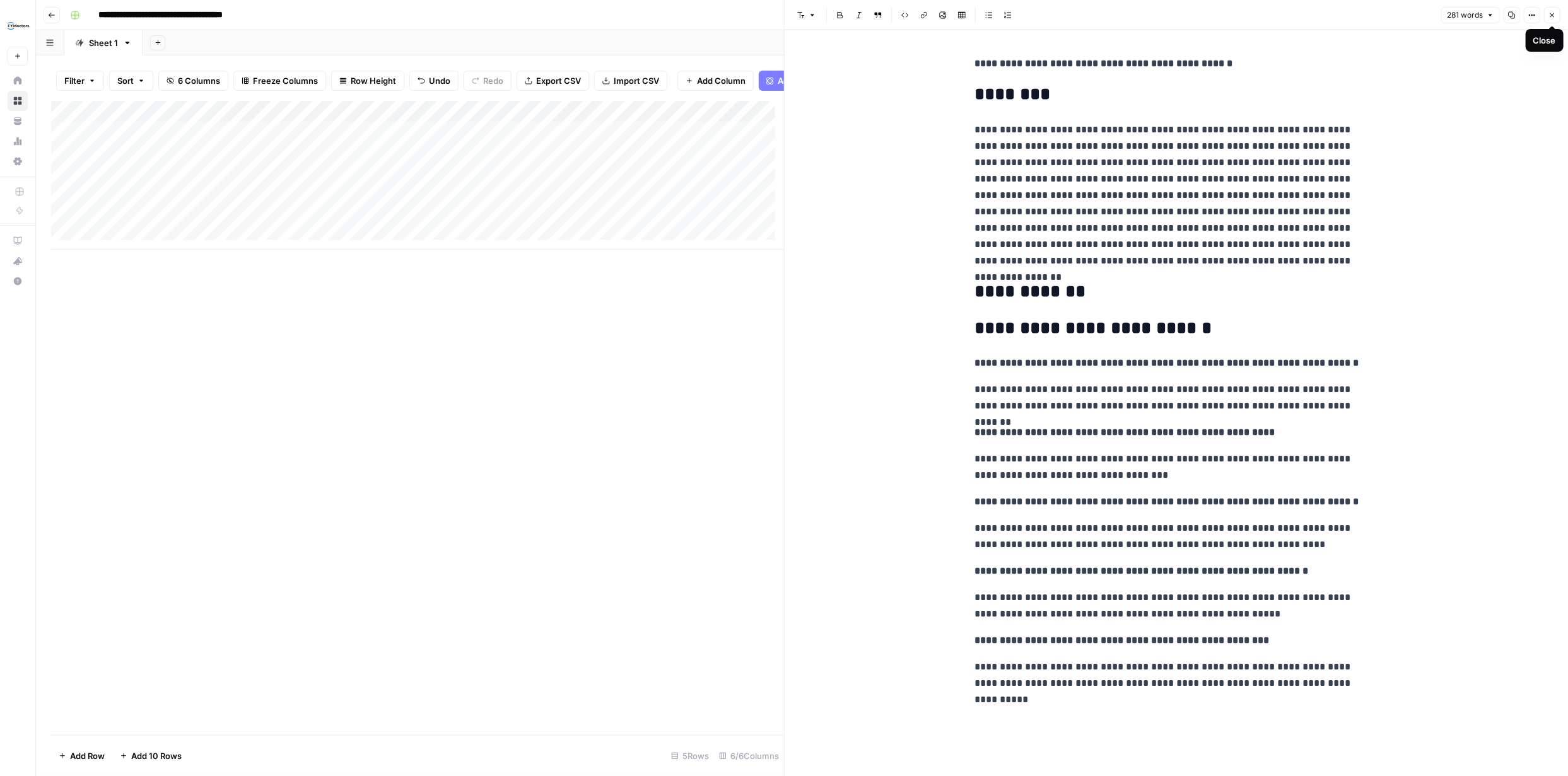
click at [1551, 19] on button "Close" at bounding box center [1552, 15] width 16 height 16
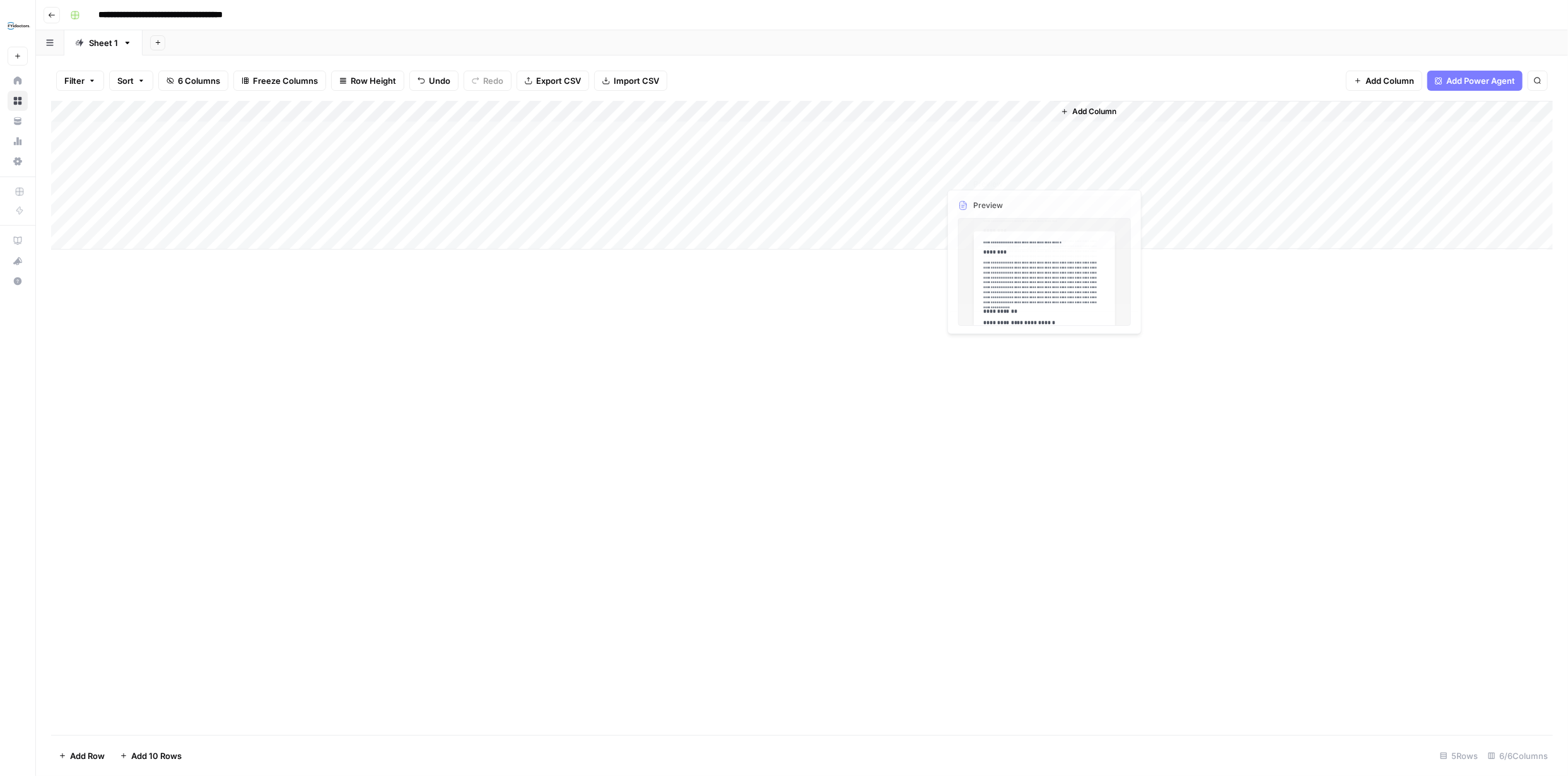
click at [985, 151] on div "Add Column" at bounding box center [801, 176] width 1502 height 149
click at [1040, 153] on div "Add Column" at bounding box center [801, 176] width 1502 height 149
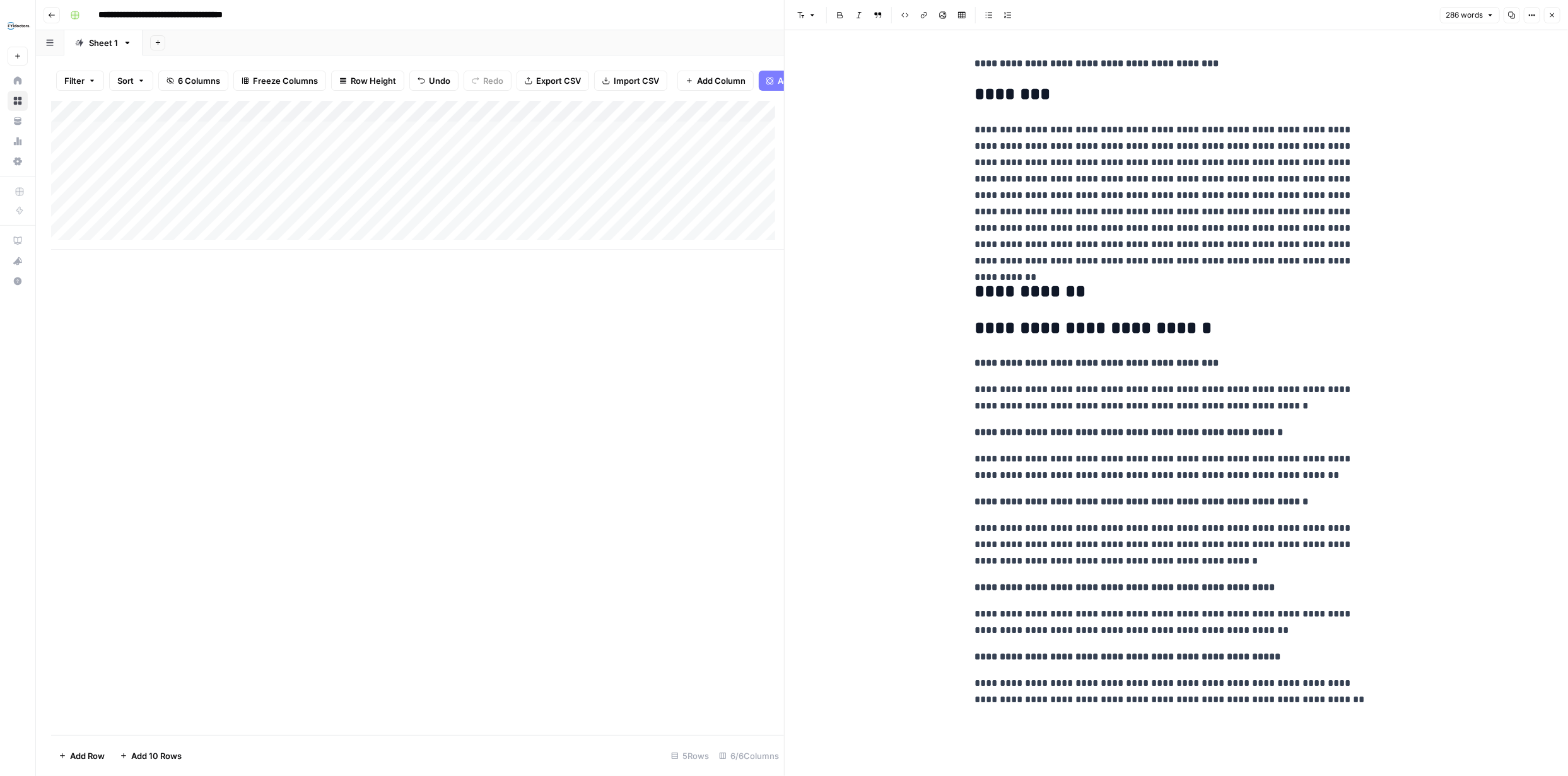
click at [1546, 16] on button "Close" at bounding box center [1552, 15] width 16 height 16
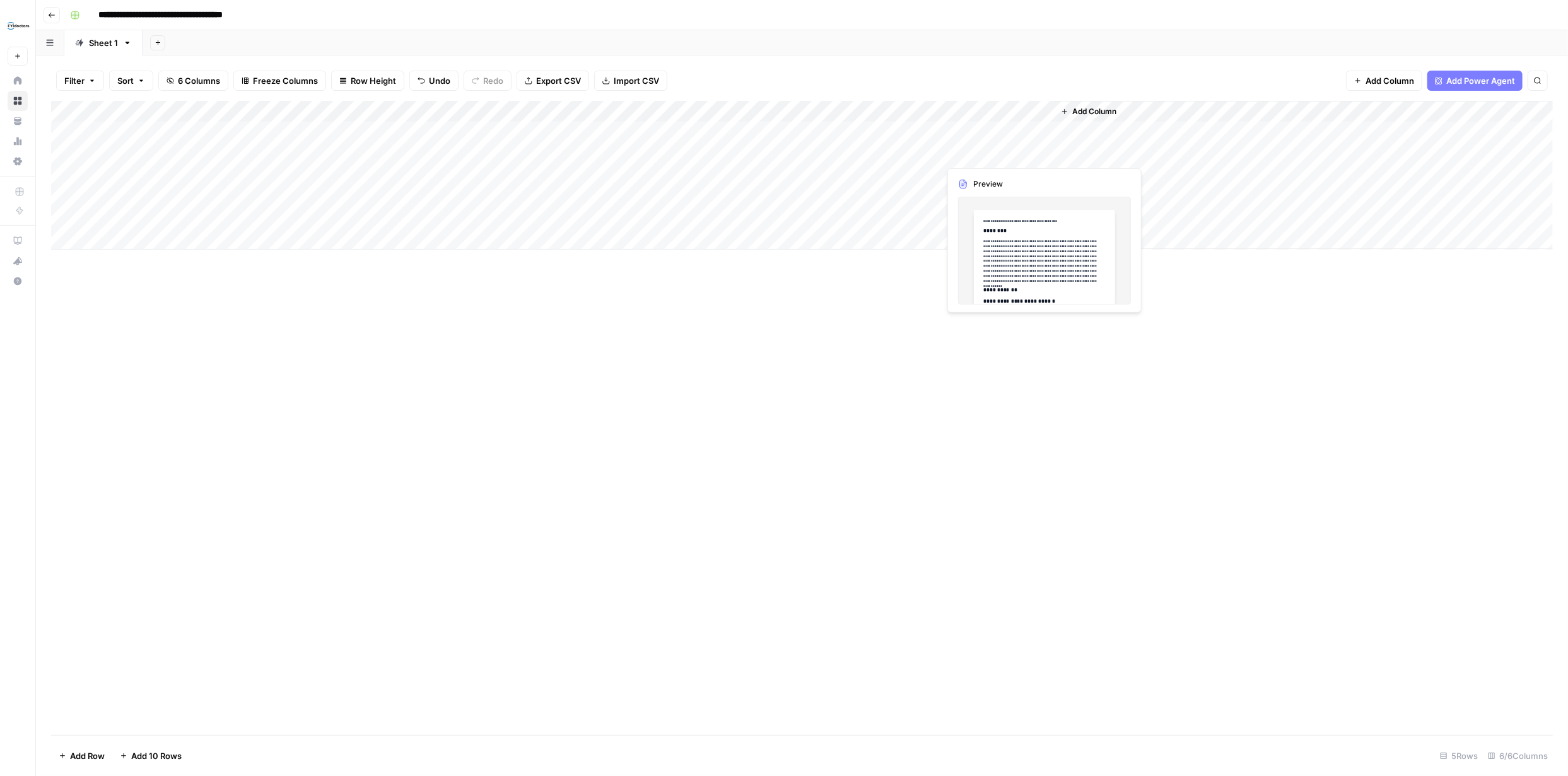
click at [998, 151] on div "Add Column" at bounding box center [801, 176] width 1502 height 149
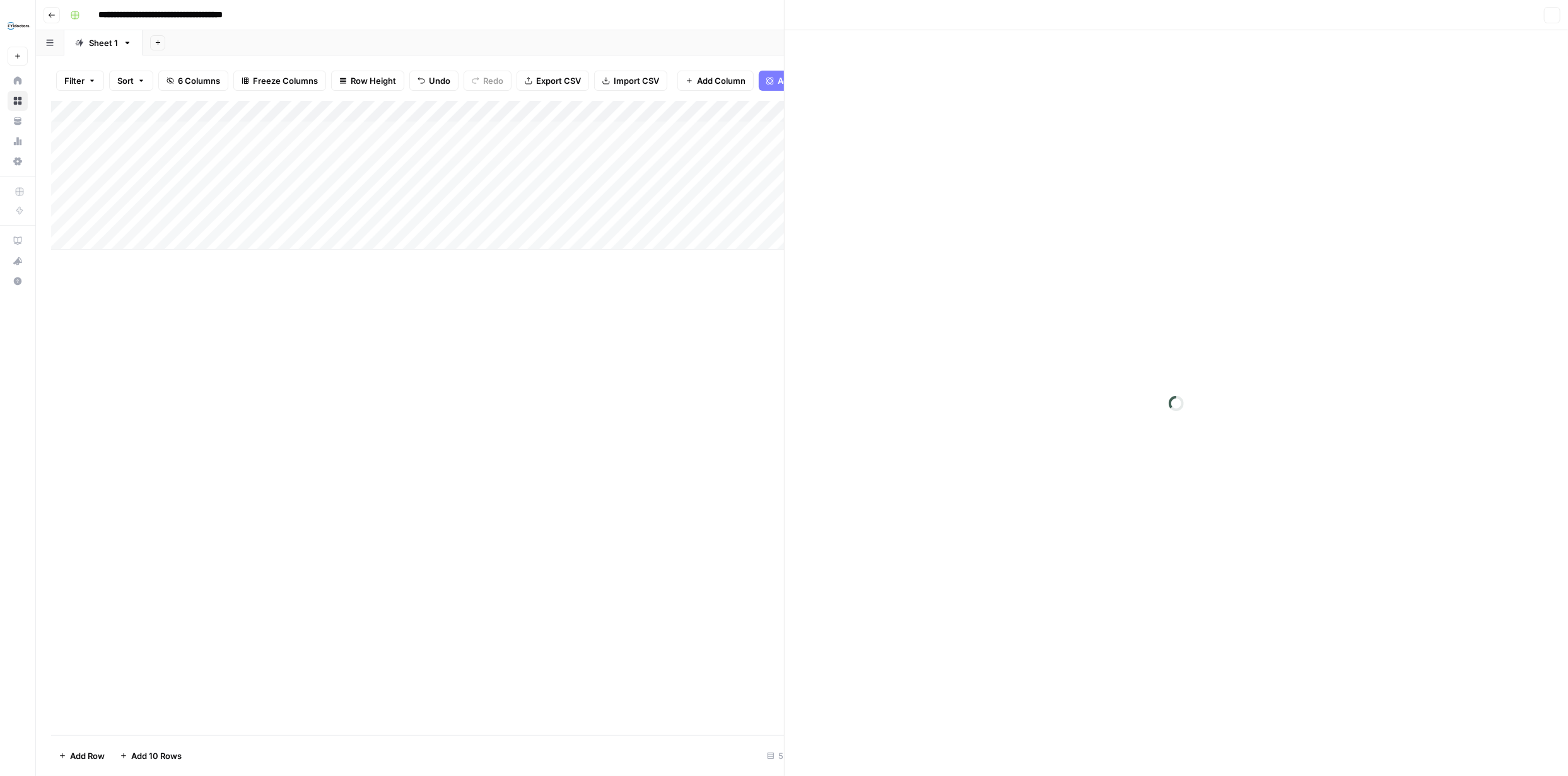
click at [1000, 151] on div at bounding box center [996, 154] width 116 height 24
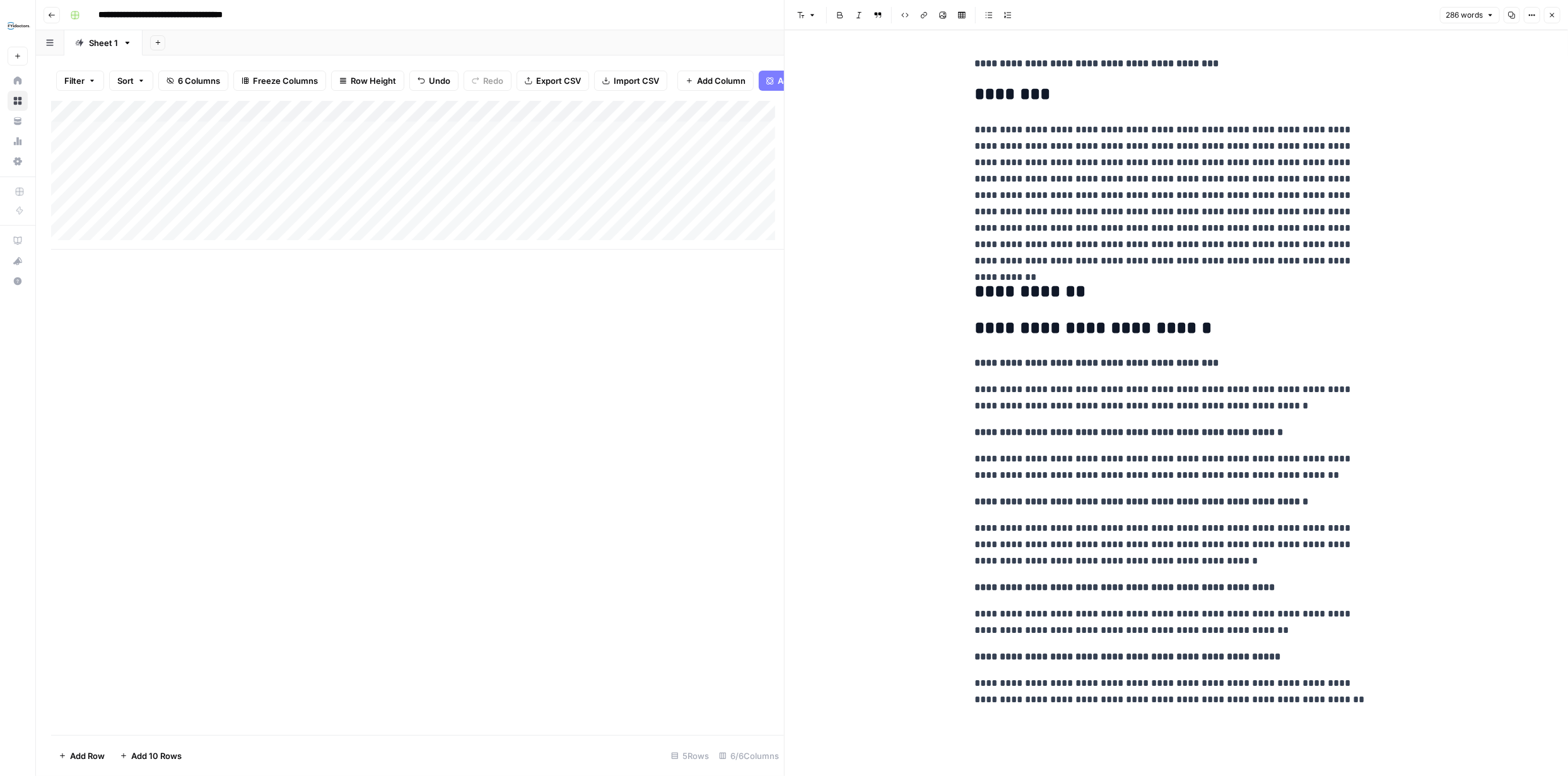
click at [1548, 15] on icon "button" at bounding box center [1552, 15] width 7 height 7
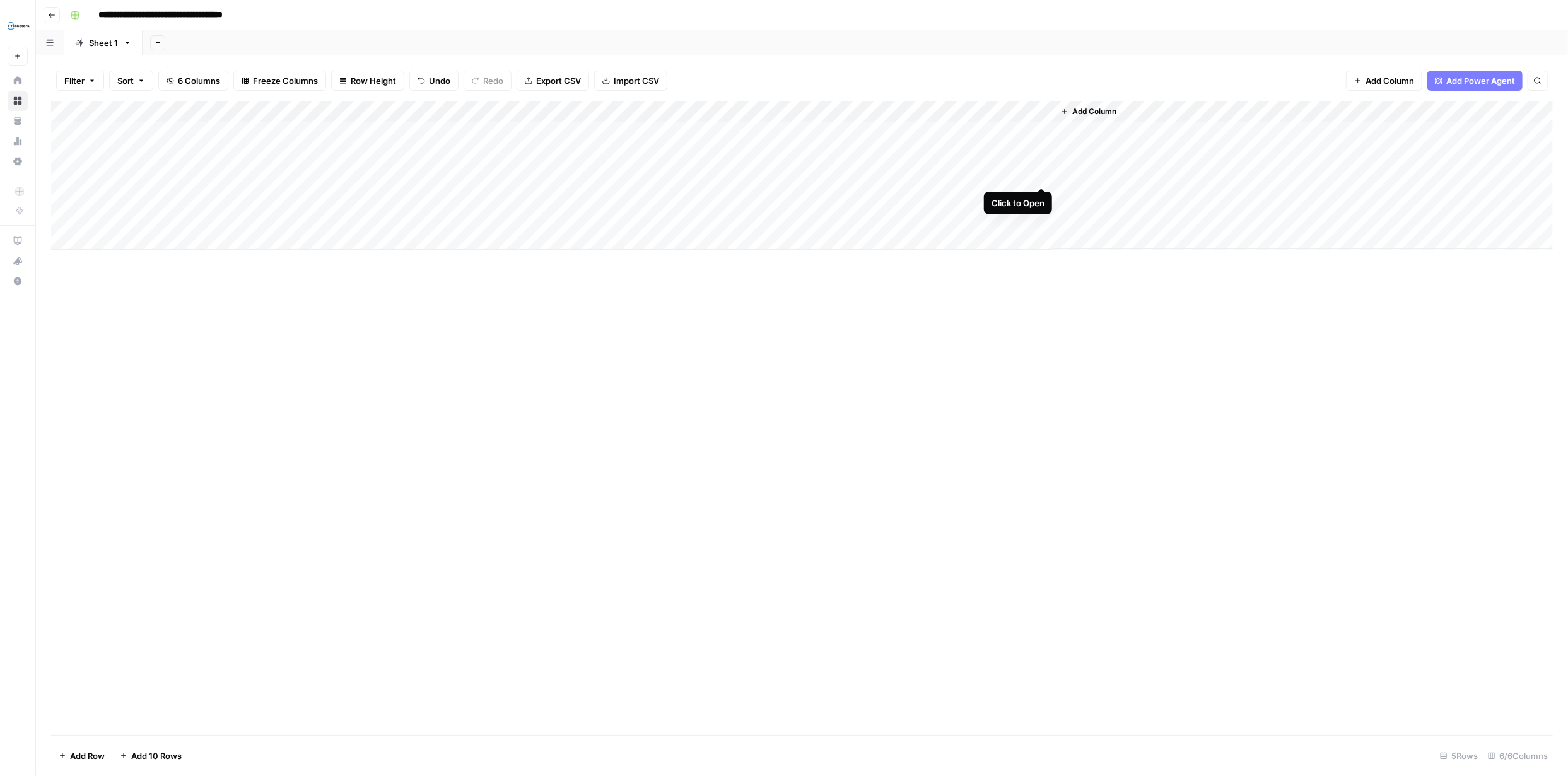
click at [1040, 174] on div "Add Column" at bounding box center [801, 176] width 1502 height 149
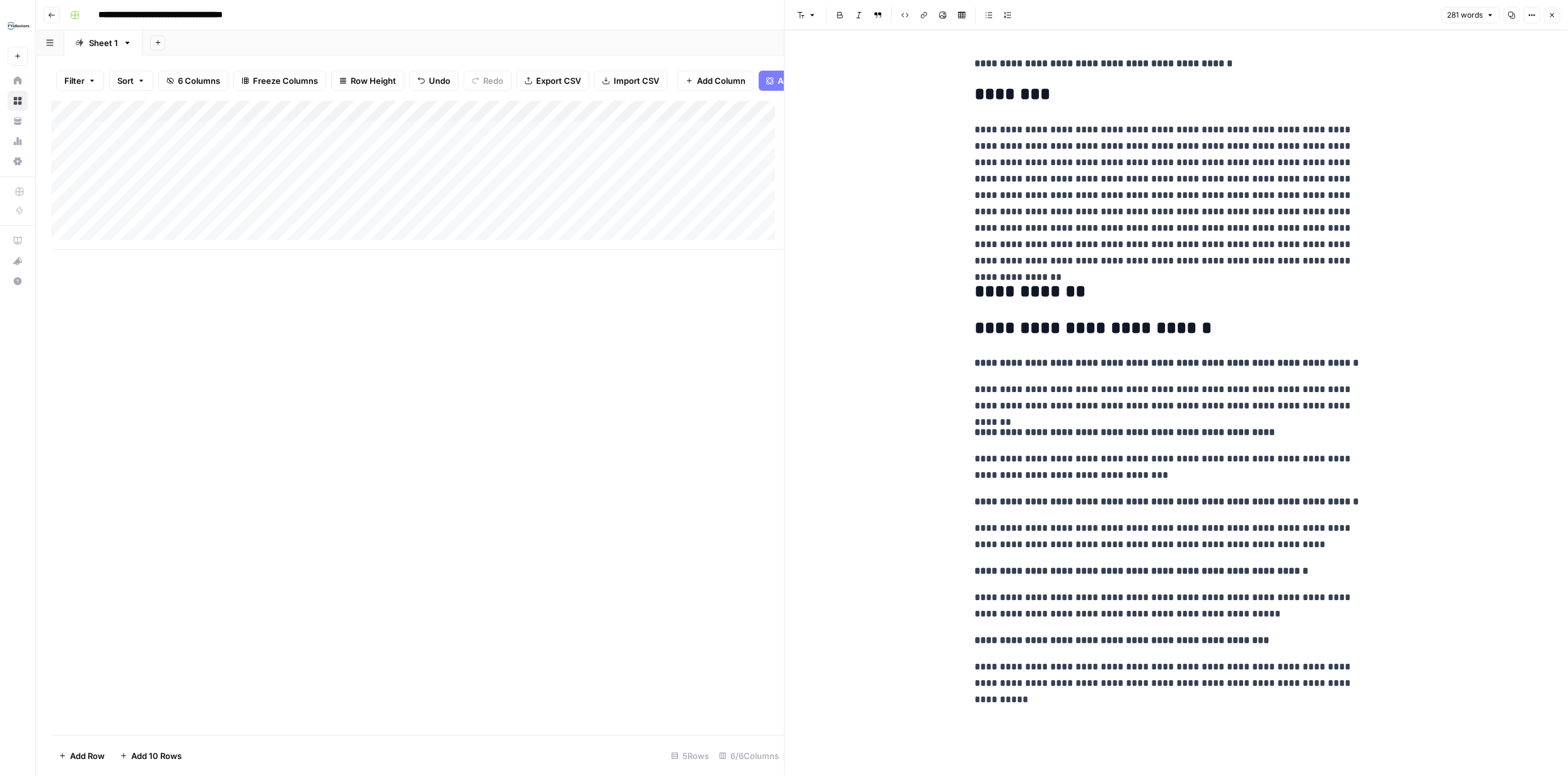
click at [1548, 15] on icon "button" at bounding box center [1552, 15] width 7 height 7
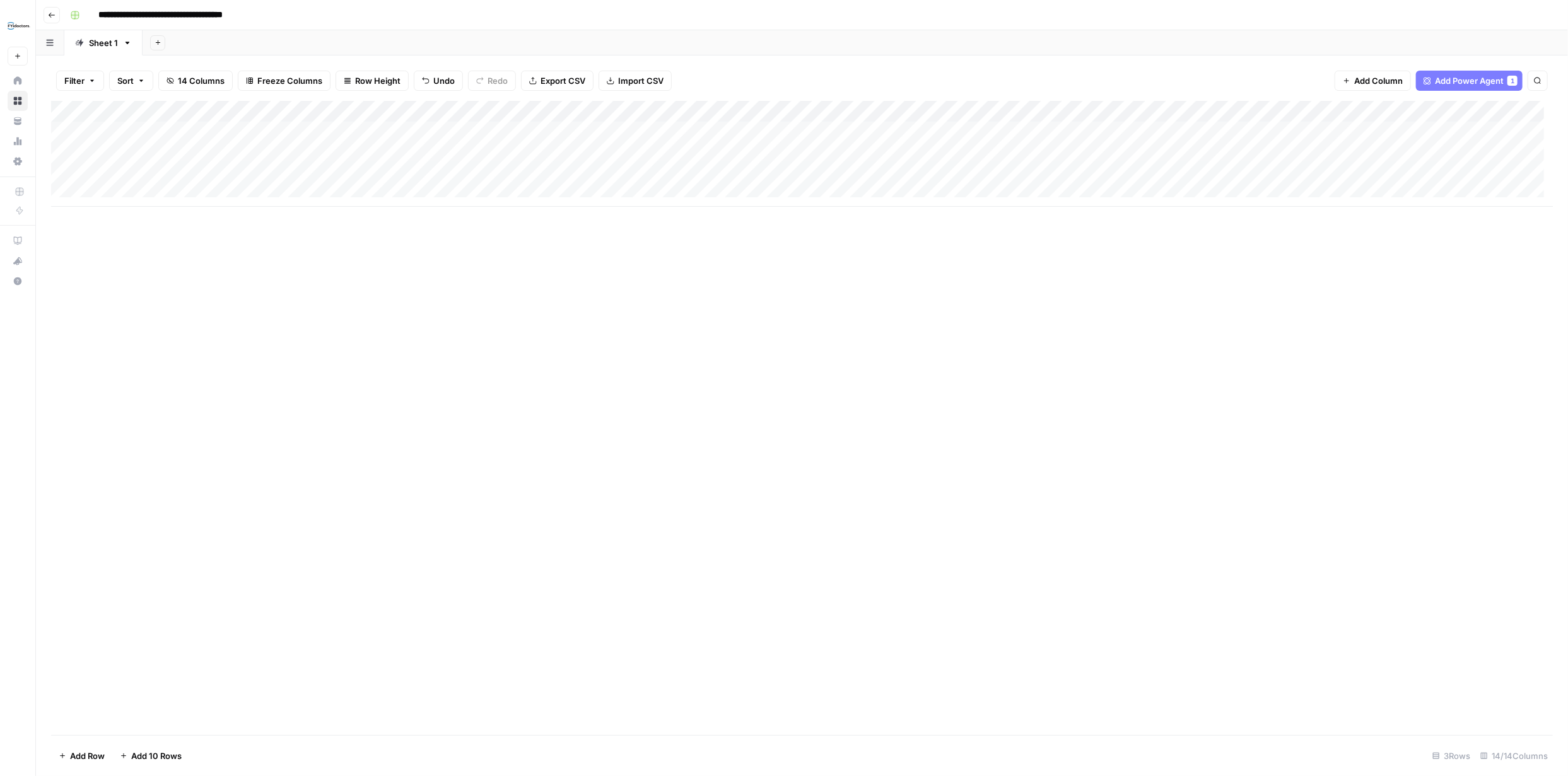
click at [206, 131] on div "Add Column" at bounding box center [801, 154] width 1502 height 106
click at [206, 131] on div "Add Column" at bounding box center [801, 154] width 1502 height 106
click at [206, 131] on textarea "**********" at bounding box center [213, 133] width 237 height 17
click at [190, 151] on div "Add Column" at bounding box center [801, 154] width 1502 height 106
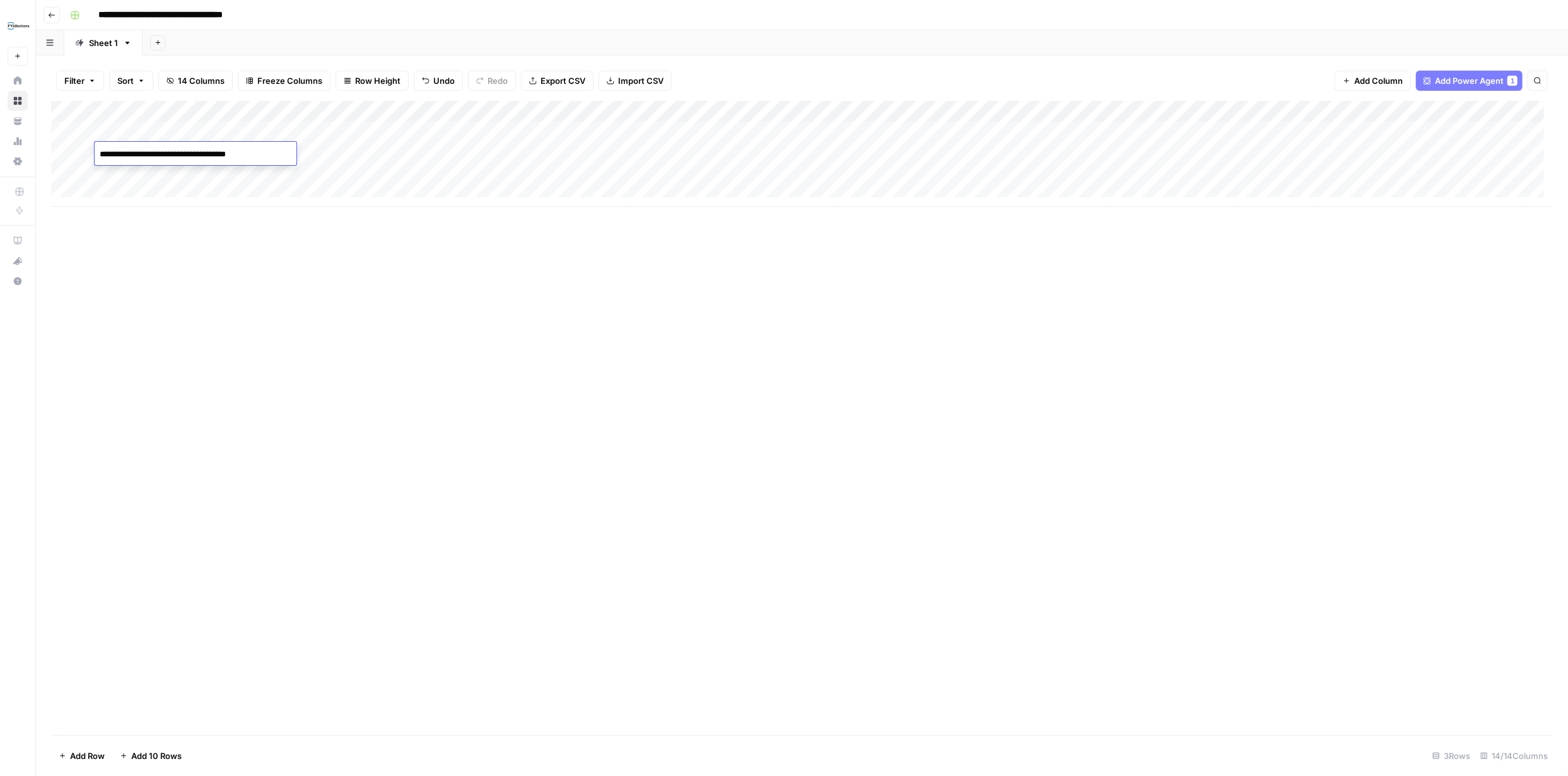
click at [214, 176] on div "Add Column" at bounding box center [801, 154] width 1502 height 106
click at [214, 176] on textarea "**********" at bounding box center [196, 176] width 202 height 17
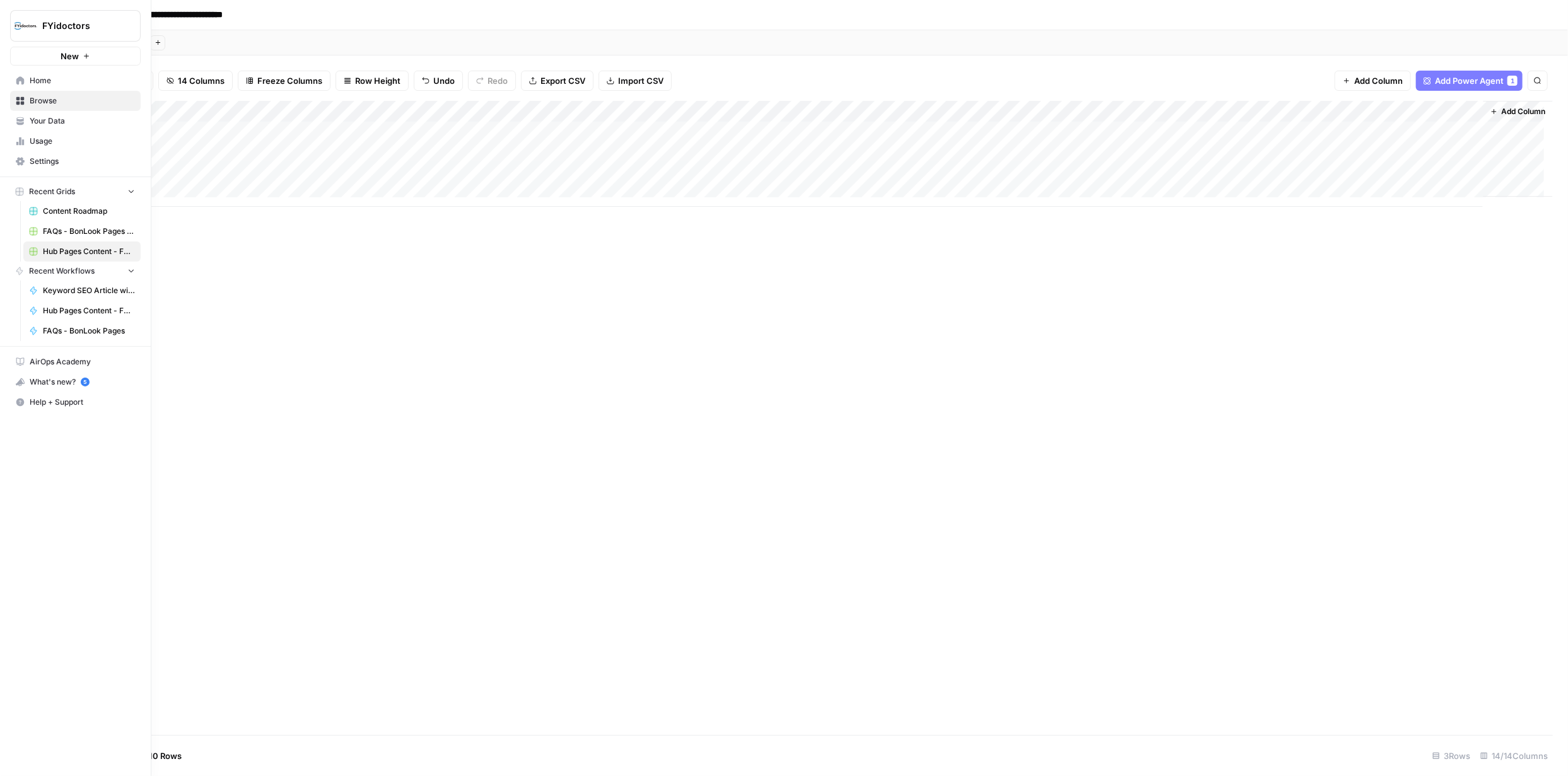
click at [17, 97] on icon at bounding box center [20, 101] width 8 height 8
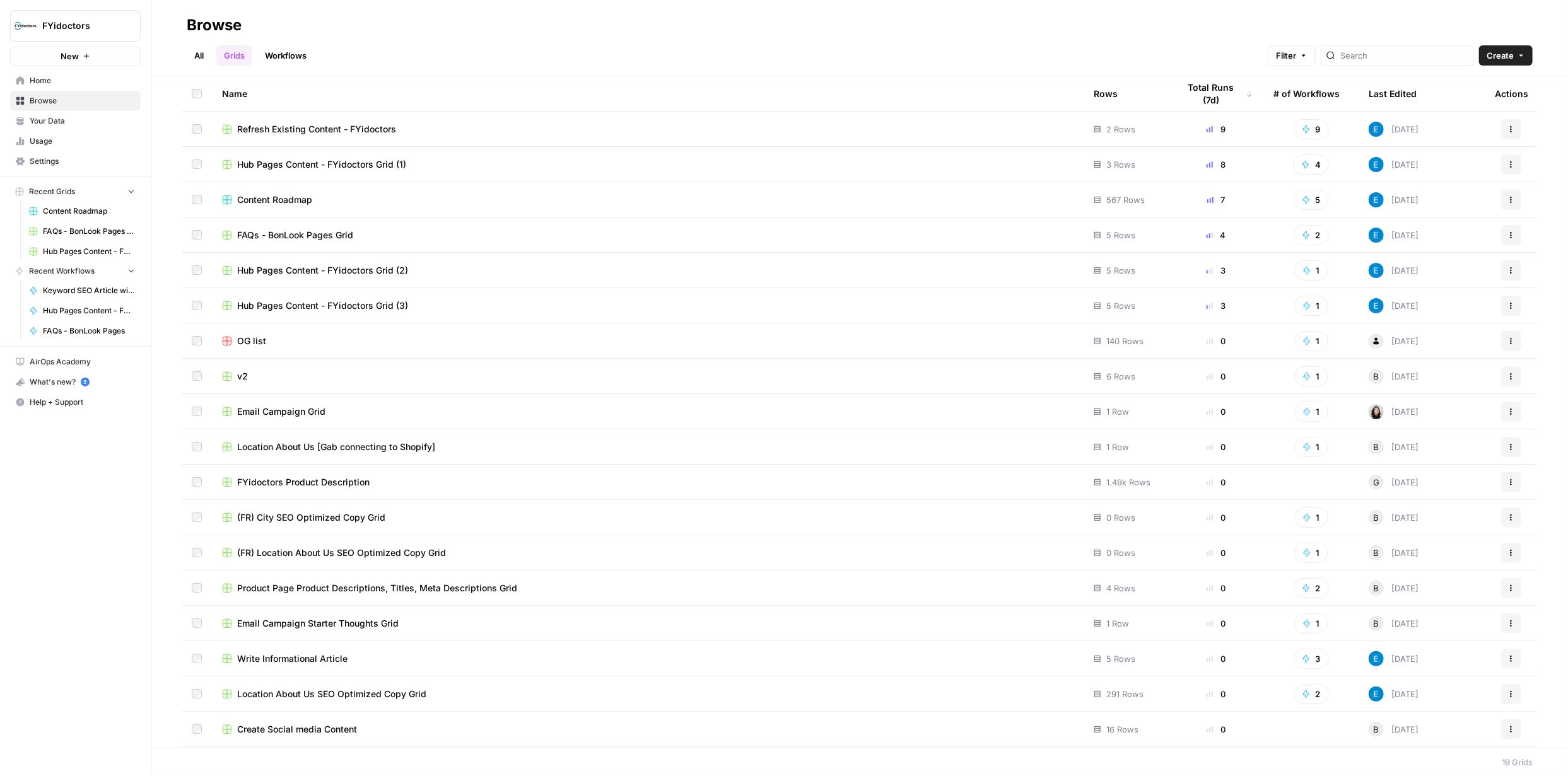
click at [275, 53] on link "Workflows" at bounding box center [286, 55] width 56 height 20
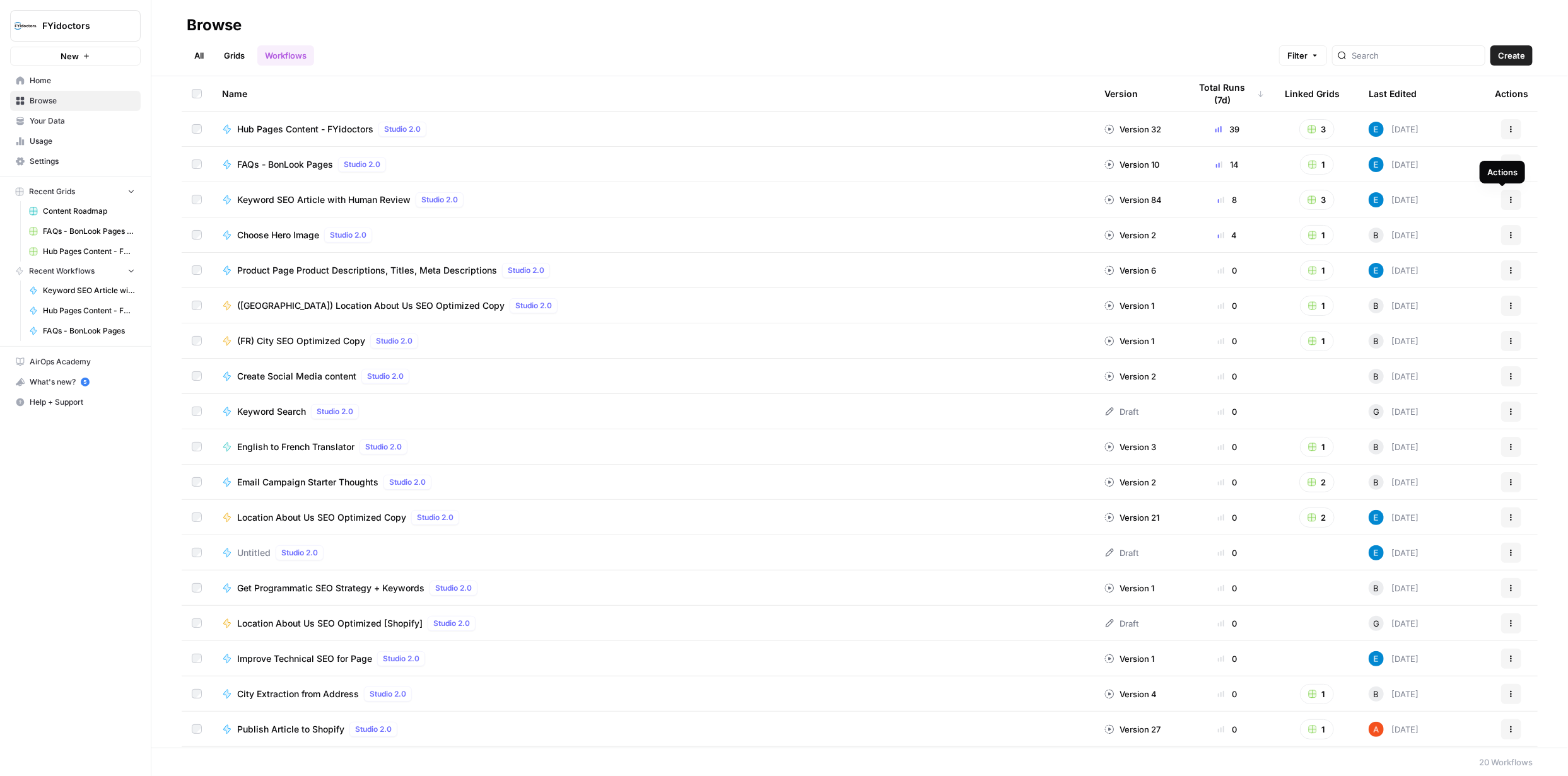
click at [1507, 197] on button "Actions" at bounding box center [1511, 200] width 20 height 20
click at [1409, 293] on span "Integrate" at bounding box center [1445, 293] width 101 height 13
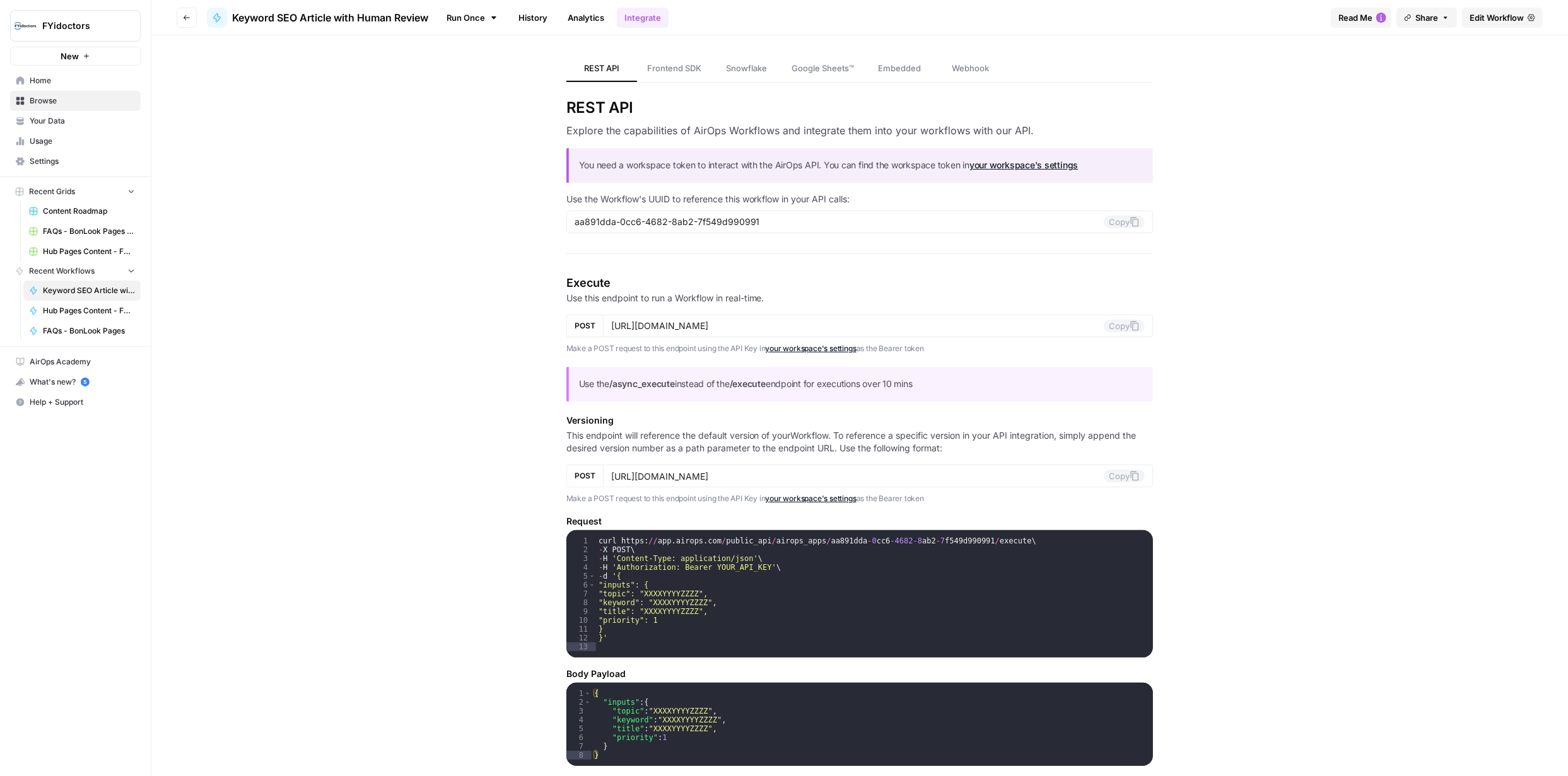
click at [1486, 20] on span "Edit Workflow" at bounding box center [1496, 17] width 55 height 13
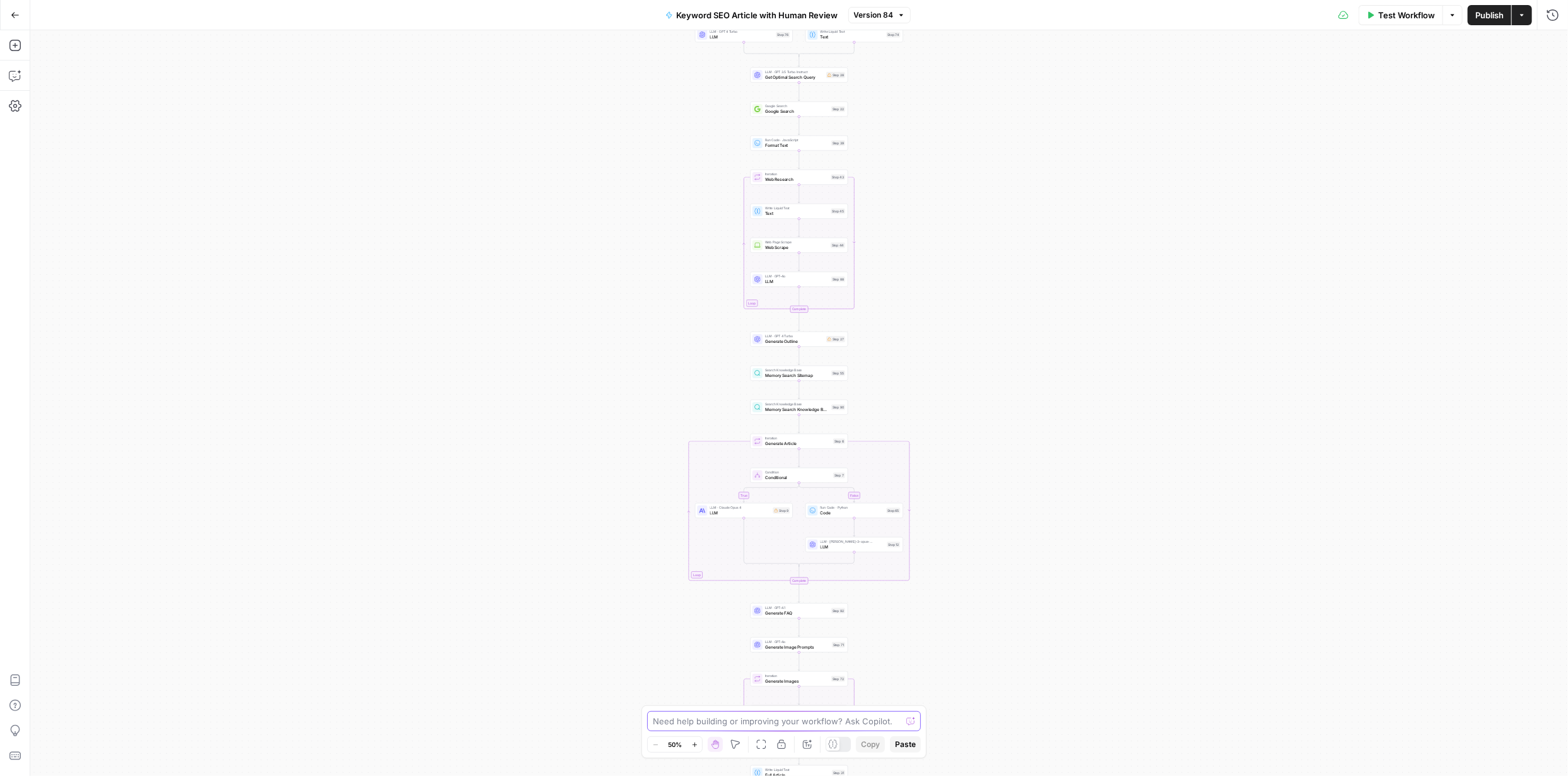
click at [821, 717] on textarea at bounding box center [777, 721] width 248 height 13
type textarea "can you show me what step in the workflow that mentions internal links?"
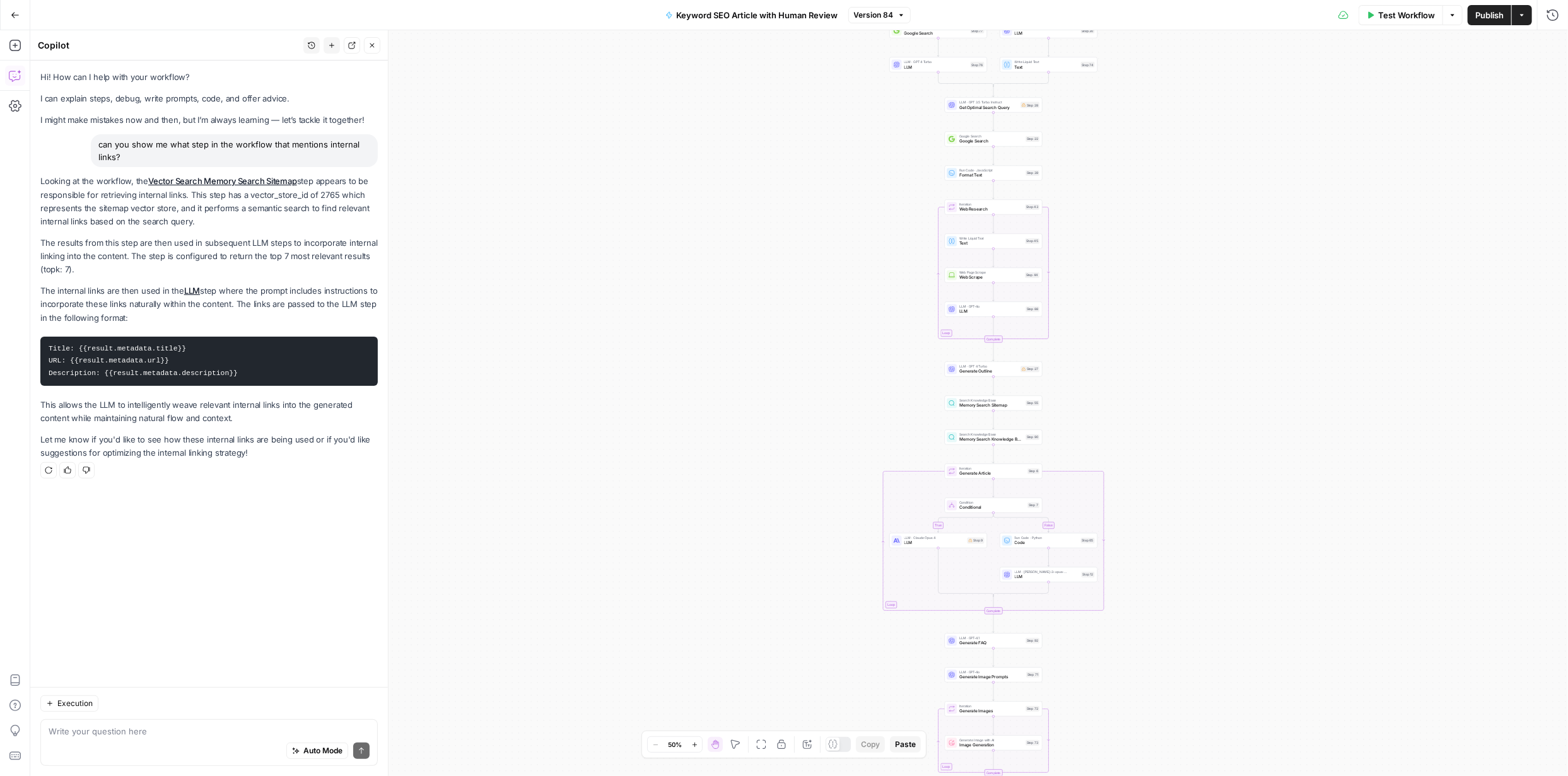
click at [695, 743] on icon "button" at bounding box center [695, 745] width 7 height 7
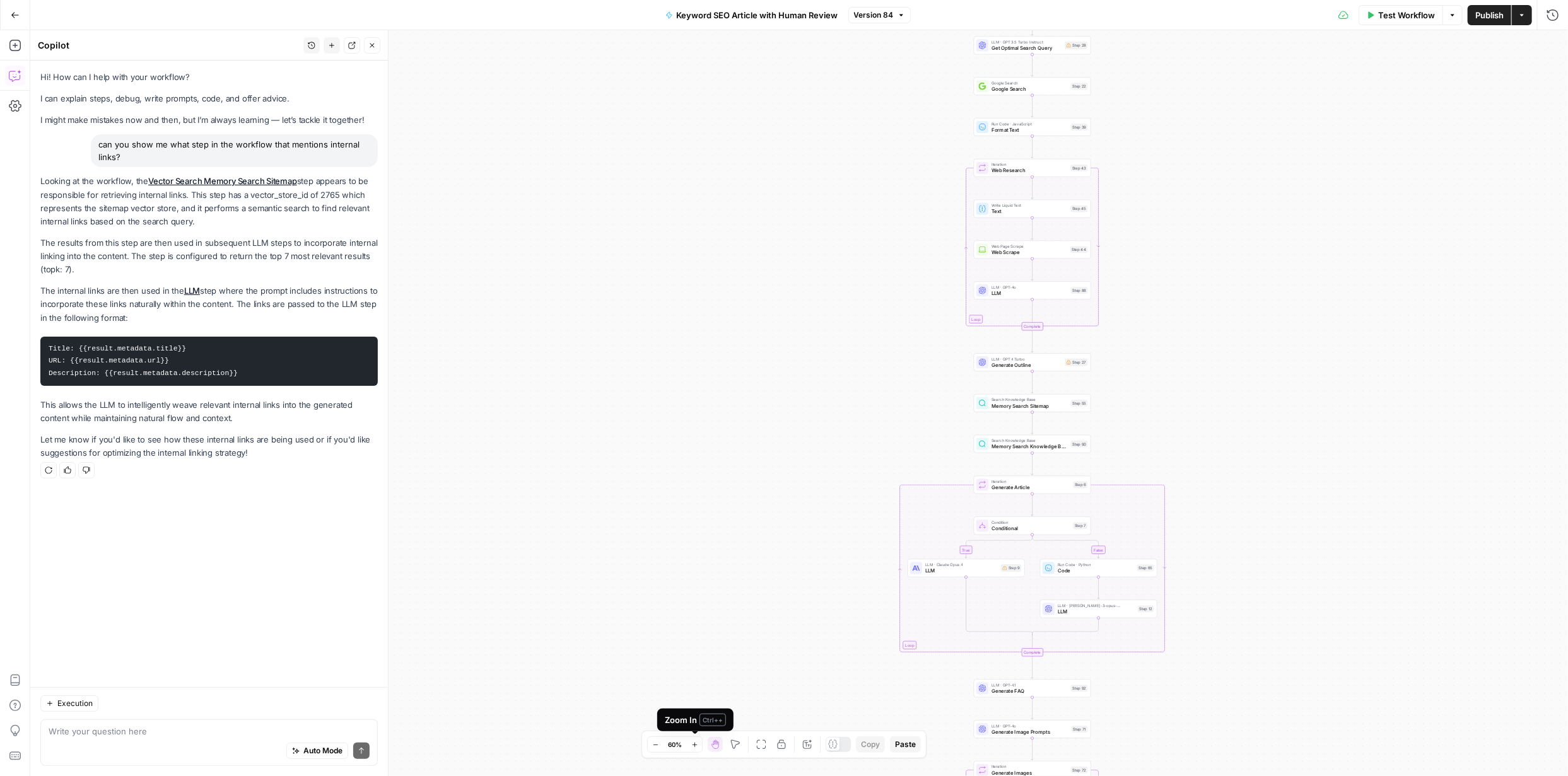
click at [696, 741] on icon "button" at bounding box center [695, 745] width 7 height 7
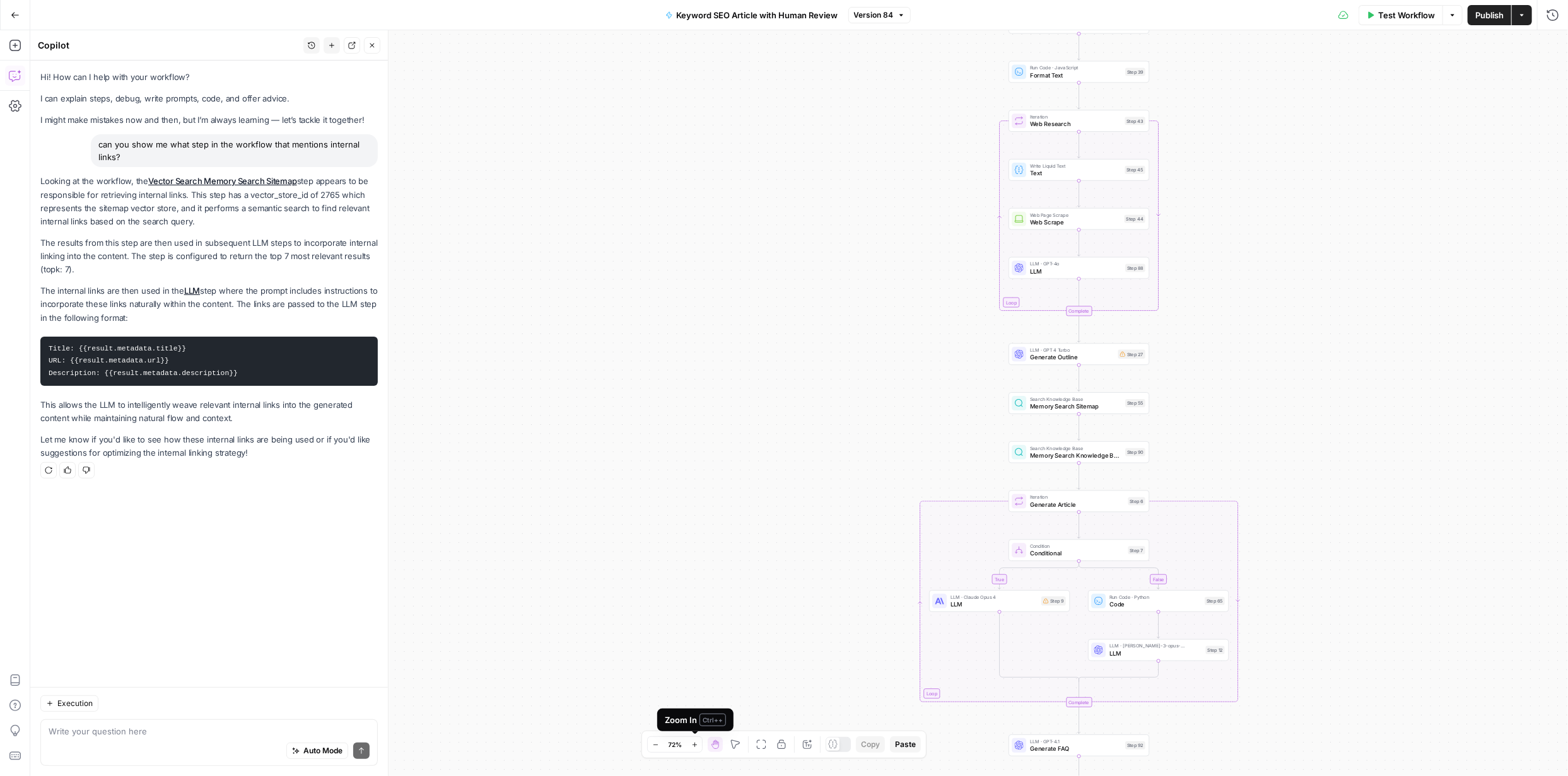
click at [696, 741] on icon "button" at bounding box center [695, 745] width 7 height 7
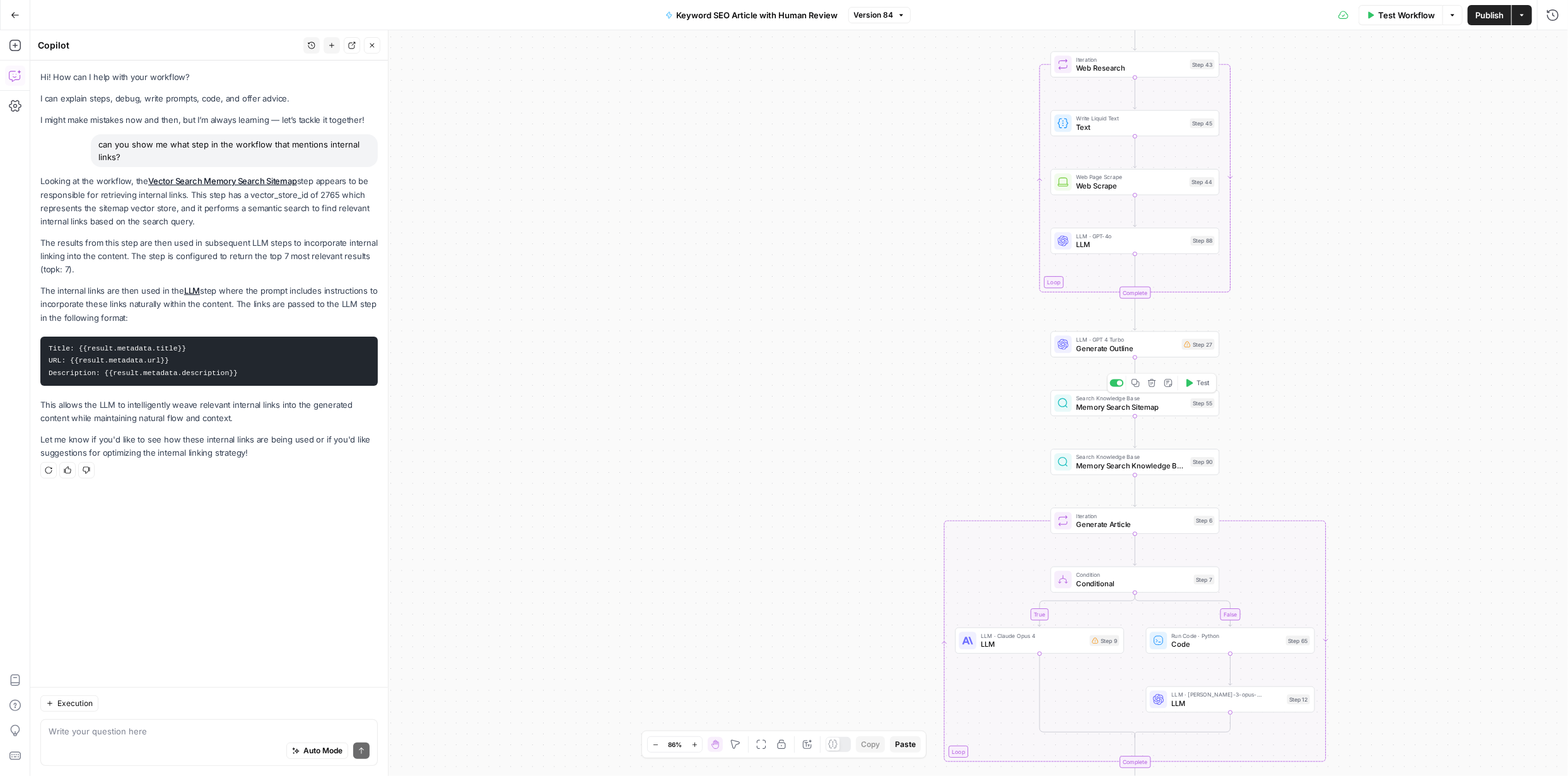
click at [1138, 408] on span "Memory Search Sitemap" at bounding box center [1131, 408] width 110 height 11
click at [1138, 408] on span "Memory Search Sitemap" at bounding box center [1131, 408] width 110 height 11
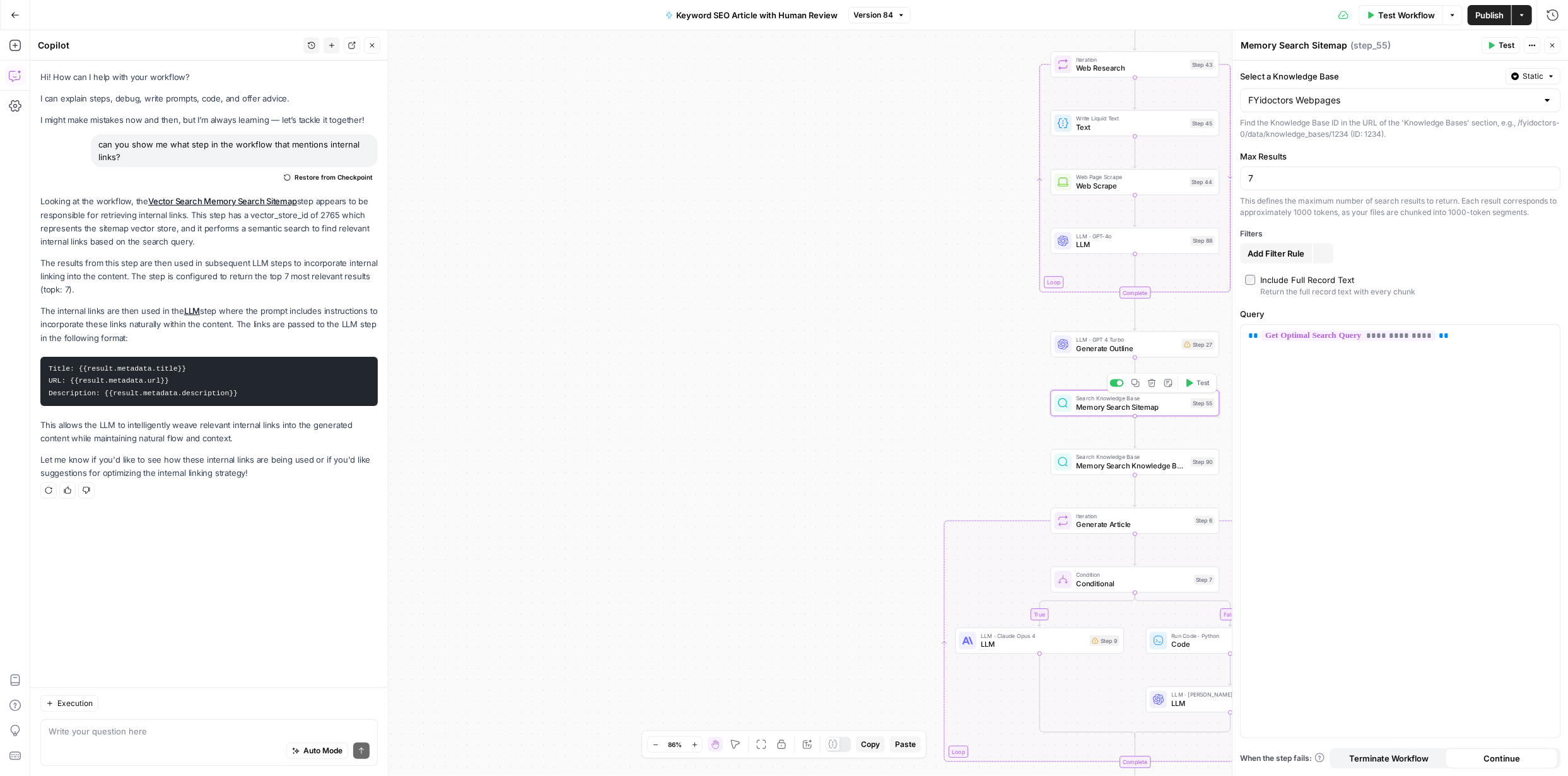
type input "FYidoctors Webpages"
click at [1118, 469] on span "Memory Search Knowledge Base" at bounding box center [1131, 466] width 110 height 11
type textarea "Memory Search Knowledge Base"
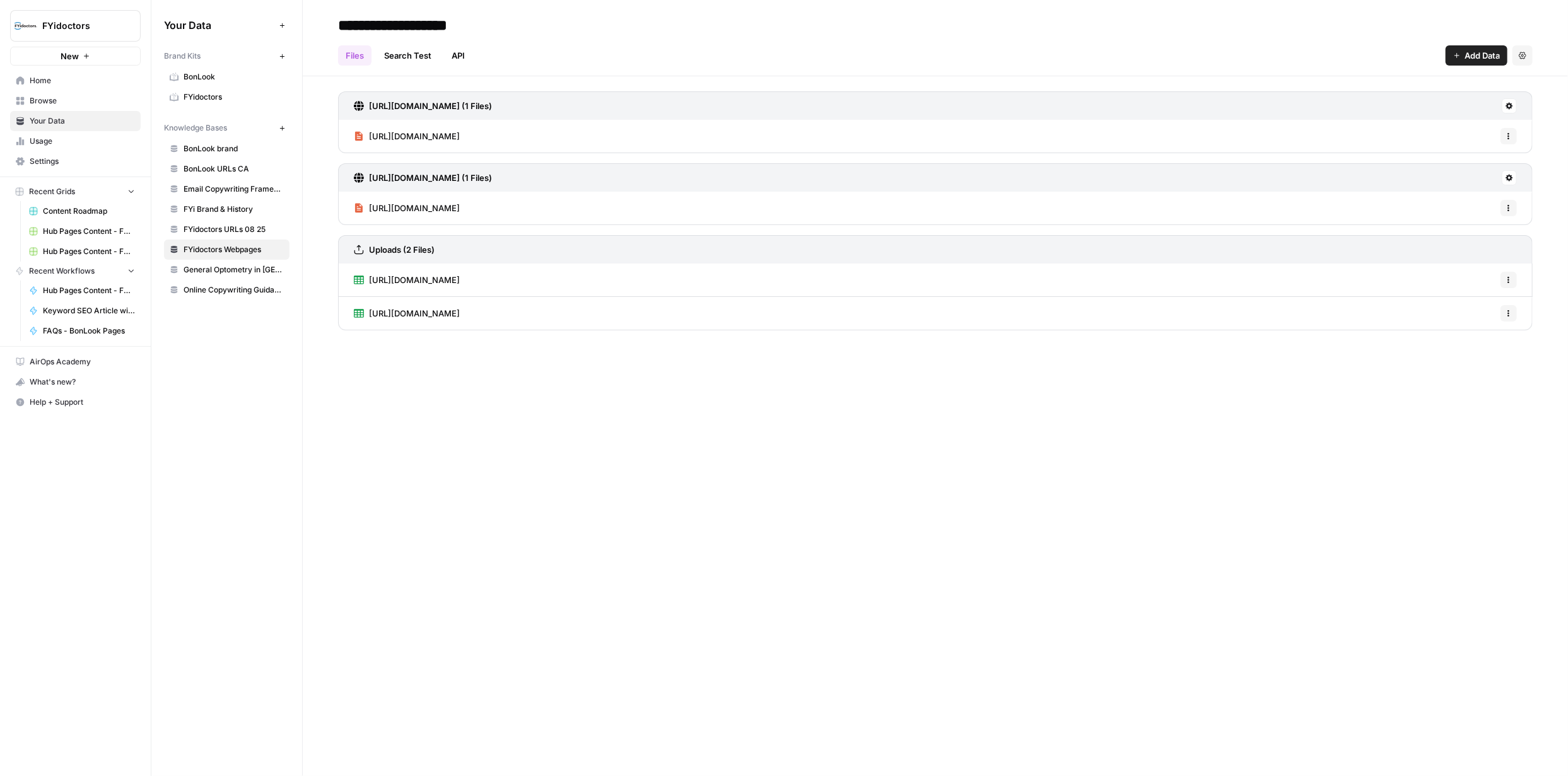
click at [69, 101] on span "Browse" at bounding box center [83, 101] width 106 height 11
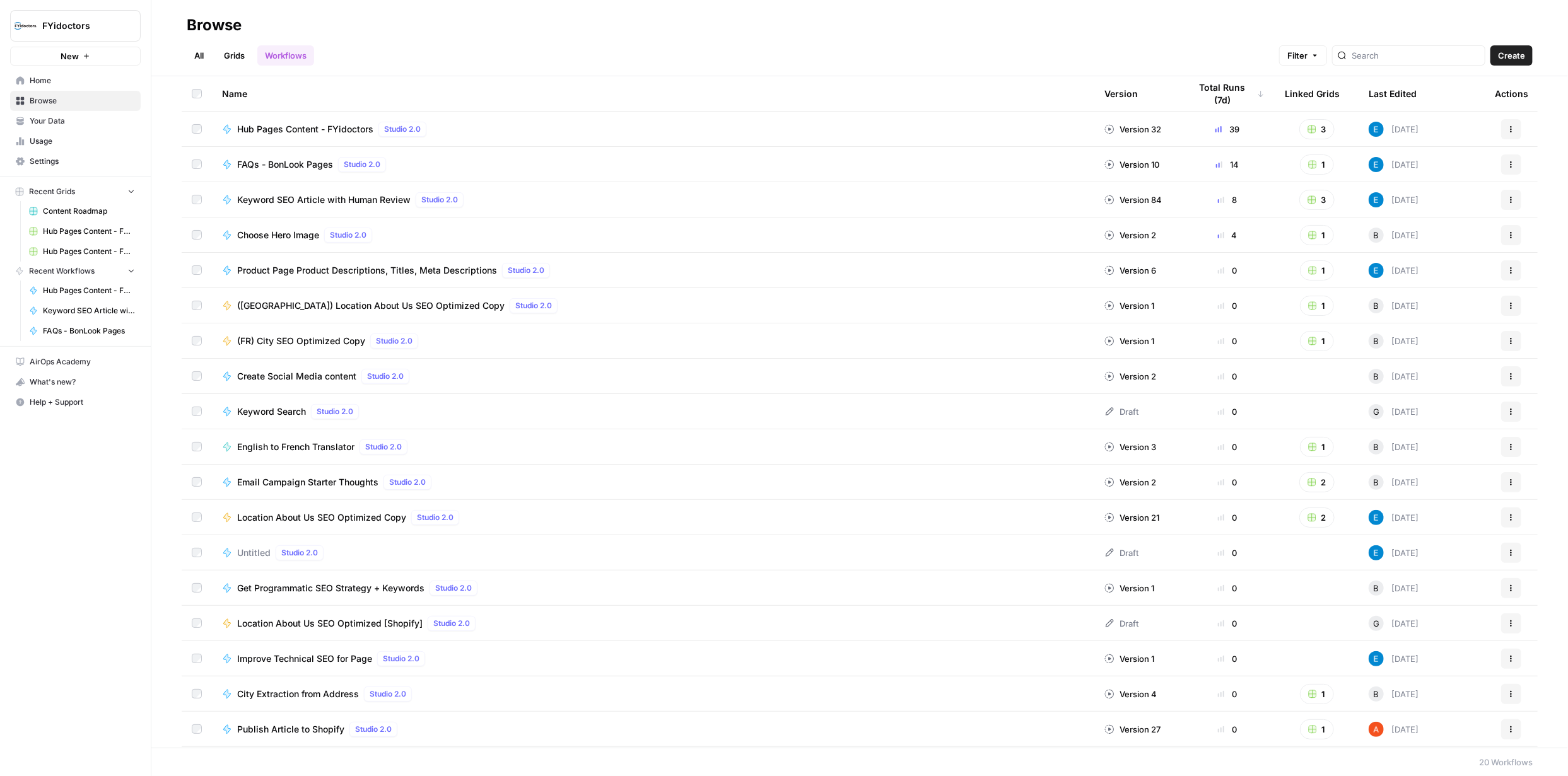
click at [237, 53] on link "Grids" at bounding box center [235, 55] width 36 height 20
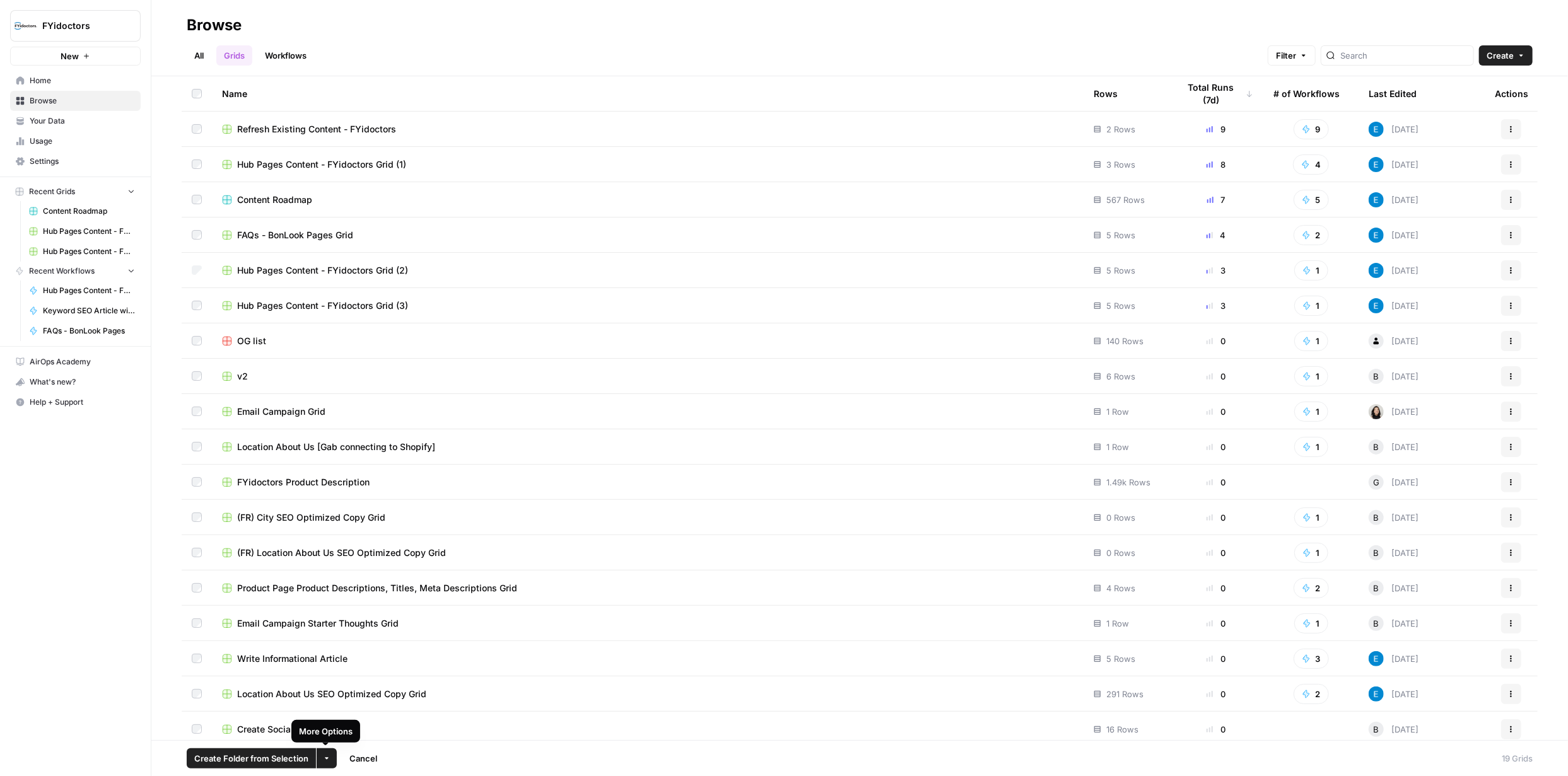
click at [324, 760] on icon "button" at bounding box center [327, 759] width 7 height 7
click at [346, 731] on span "Delete" at bounding box center [356, 730] width 32 height 13
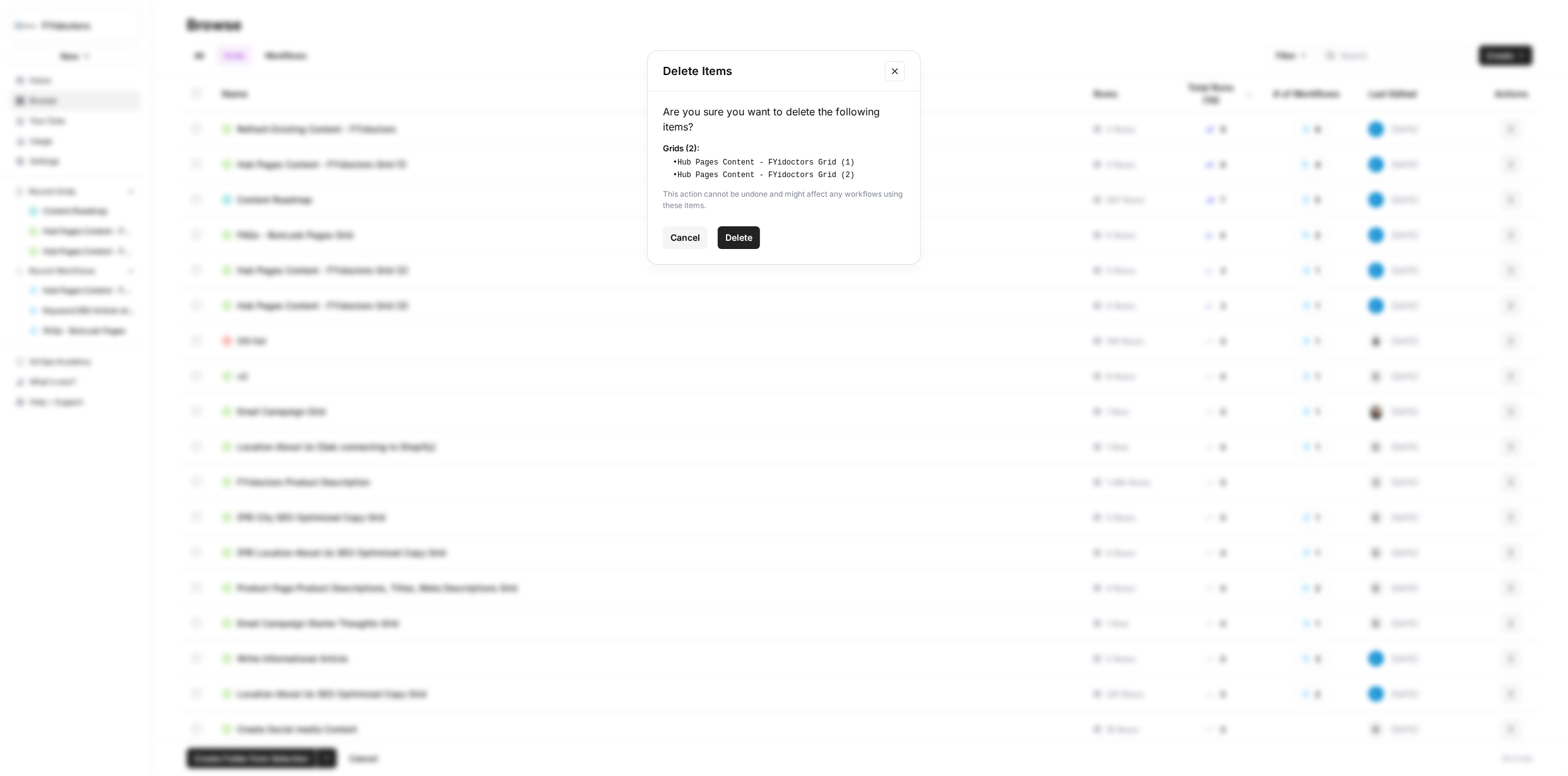
click at [748, 236] on span "Delete" at bounding box center [739, 237] width 27 height 13
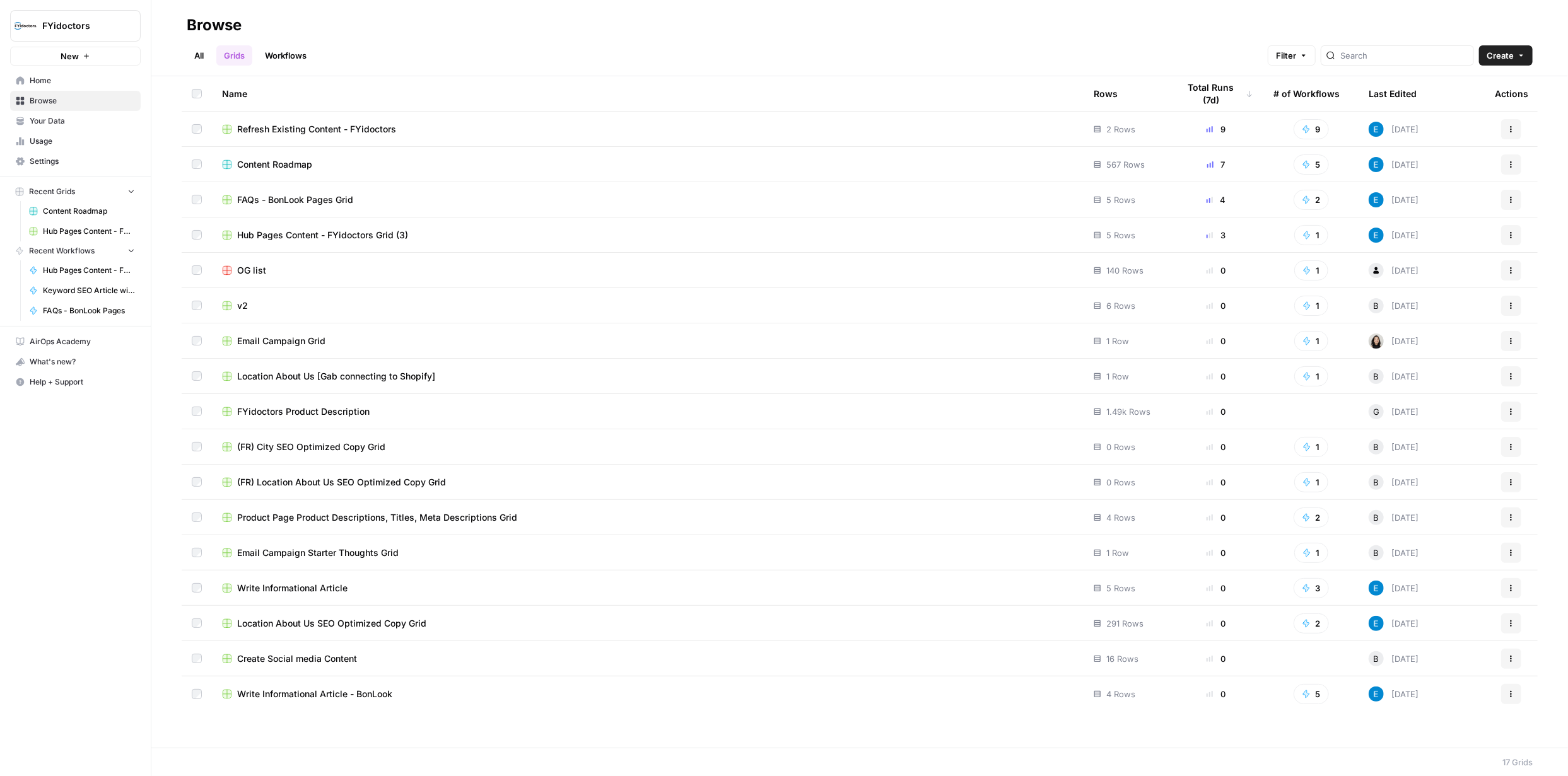
click at [291, 164] on span "Content Roadmap" at bounding box center [275, 165] width 75 height 13
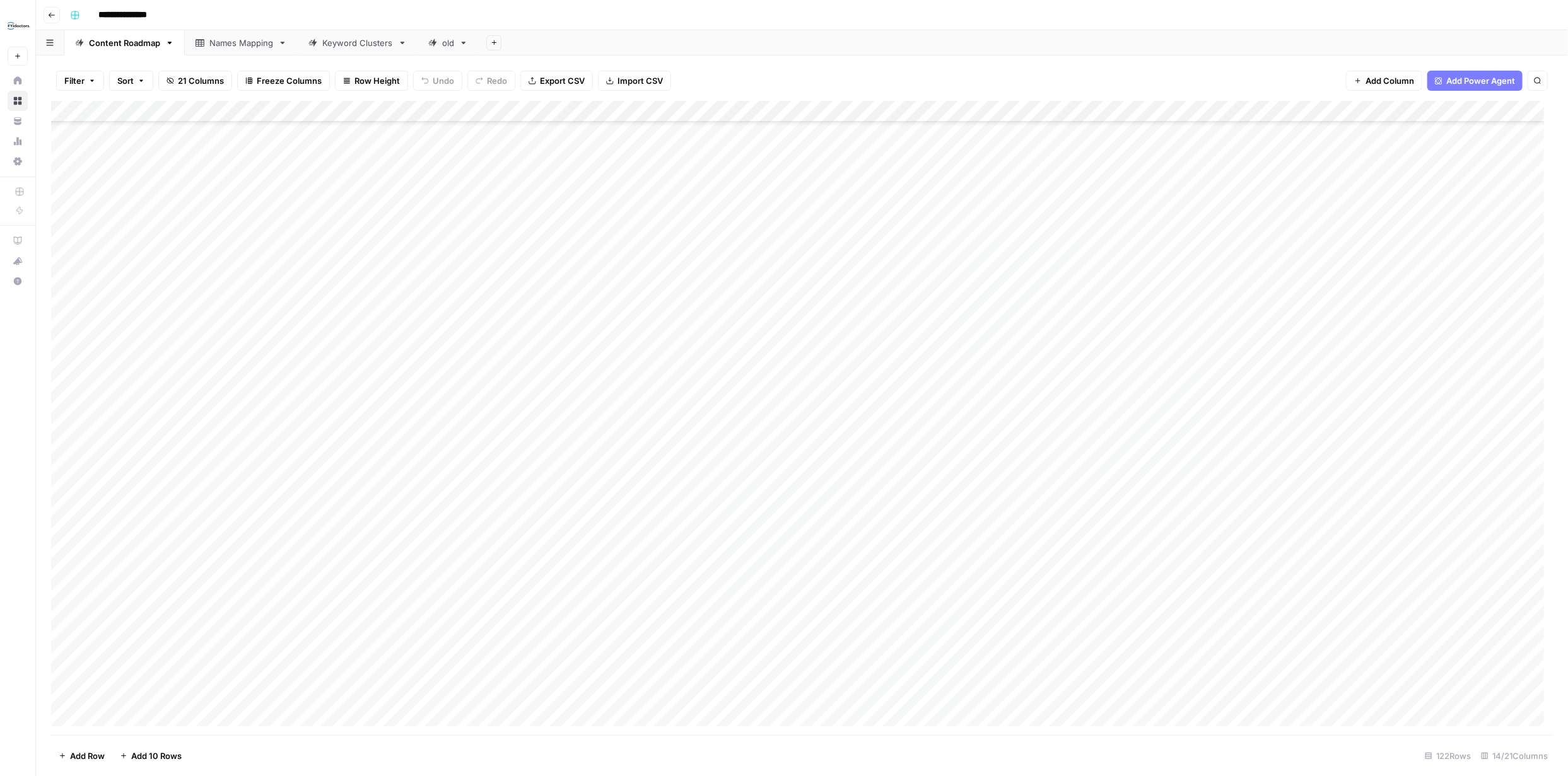
scroll to position [2032, 0]
click at [1167, 694] on div "Add Column" at bounding box center [801, 418] width 1502 height 634
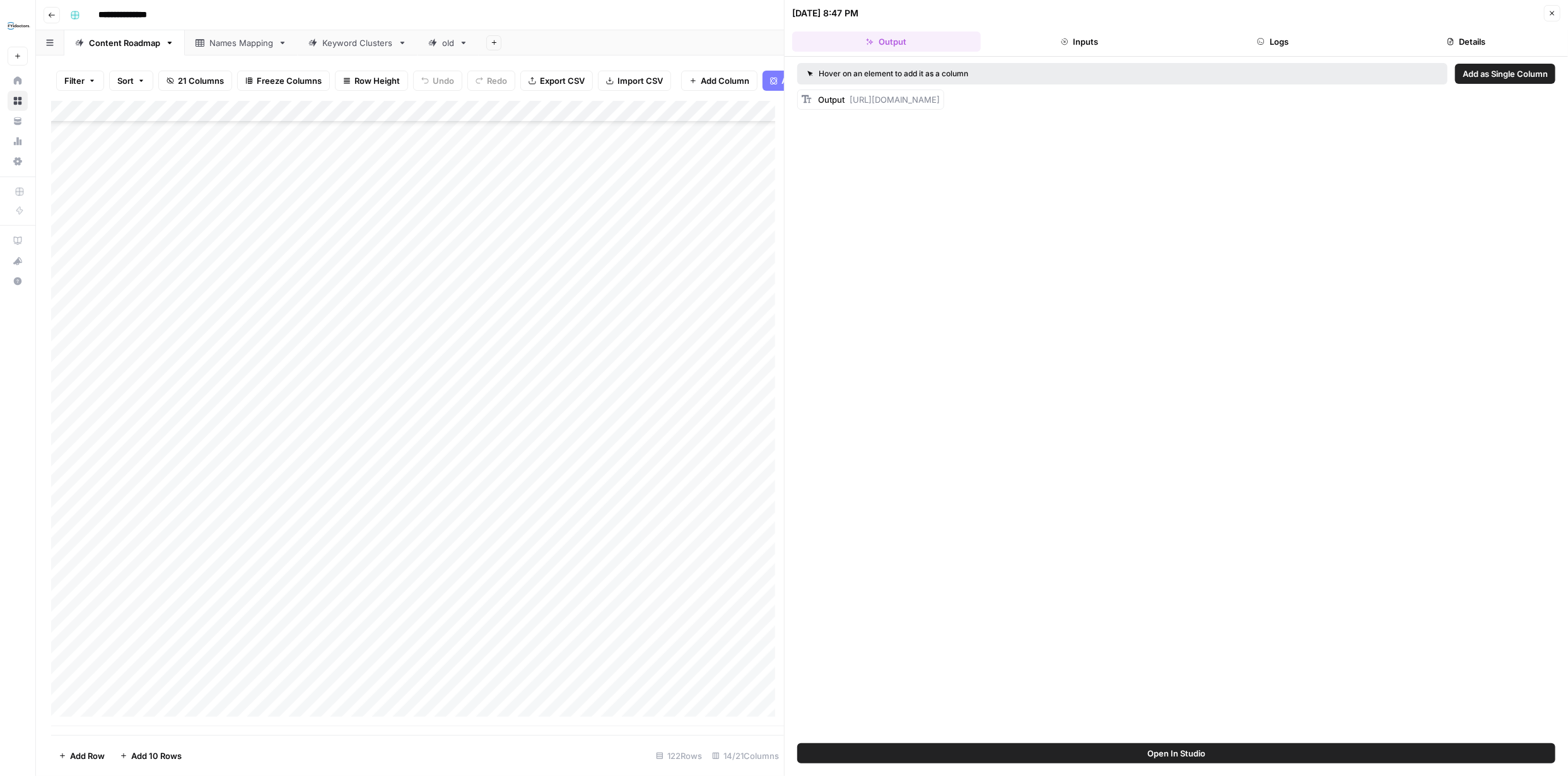
click at [1551, 15] on icon "button" at bounding box center [1552, 13] width 7 height 7
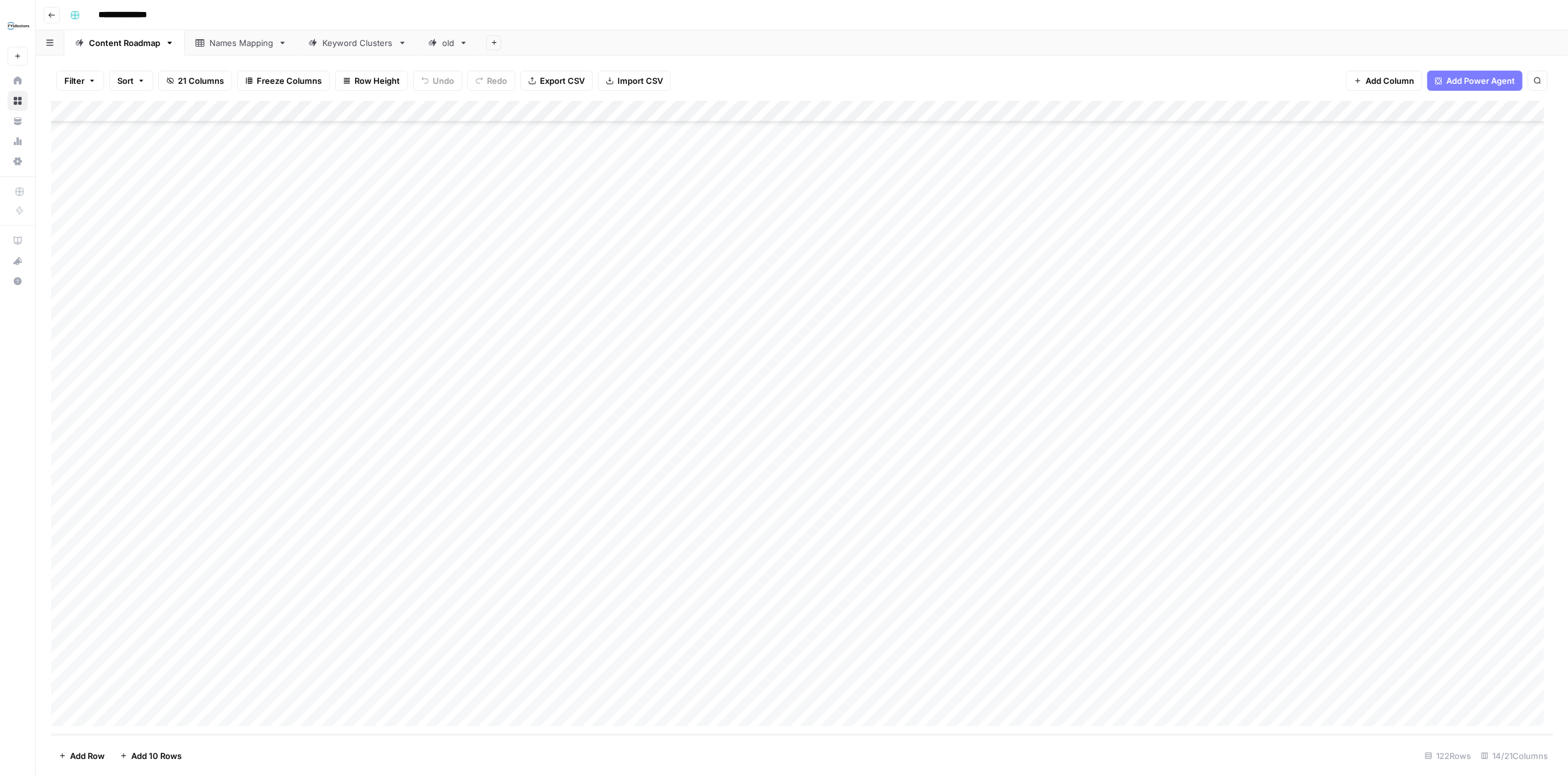
click at [829, 696] on div "Add Column" at bounding box center [801, 418] width 1502 height 634
click at [830, 696] on div "Add Column" at bounding box center [801, 418] width 1502 height 634
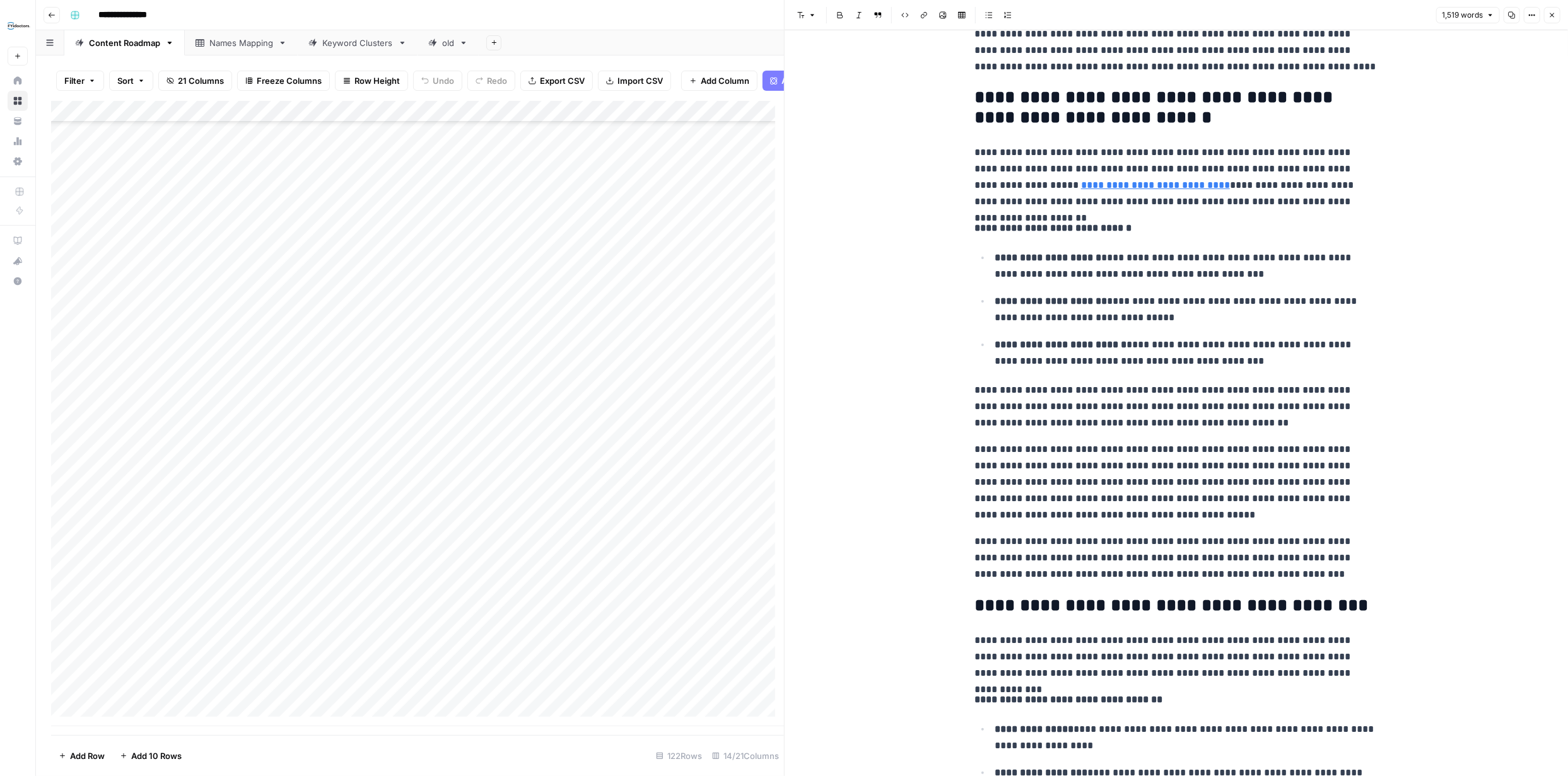
scroll to position [2019, 0]
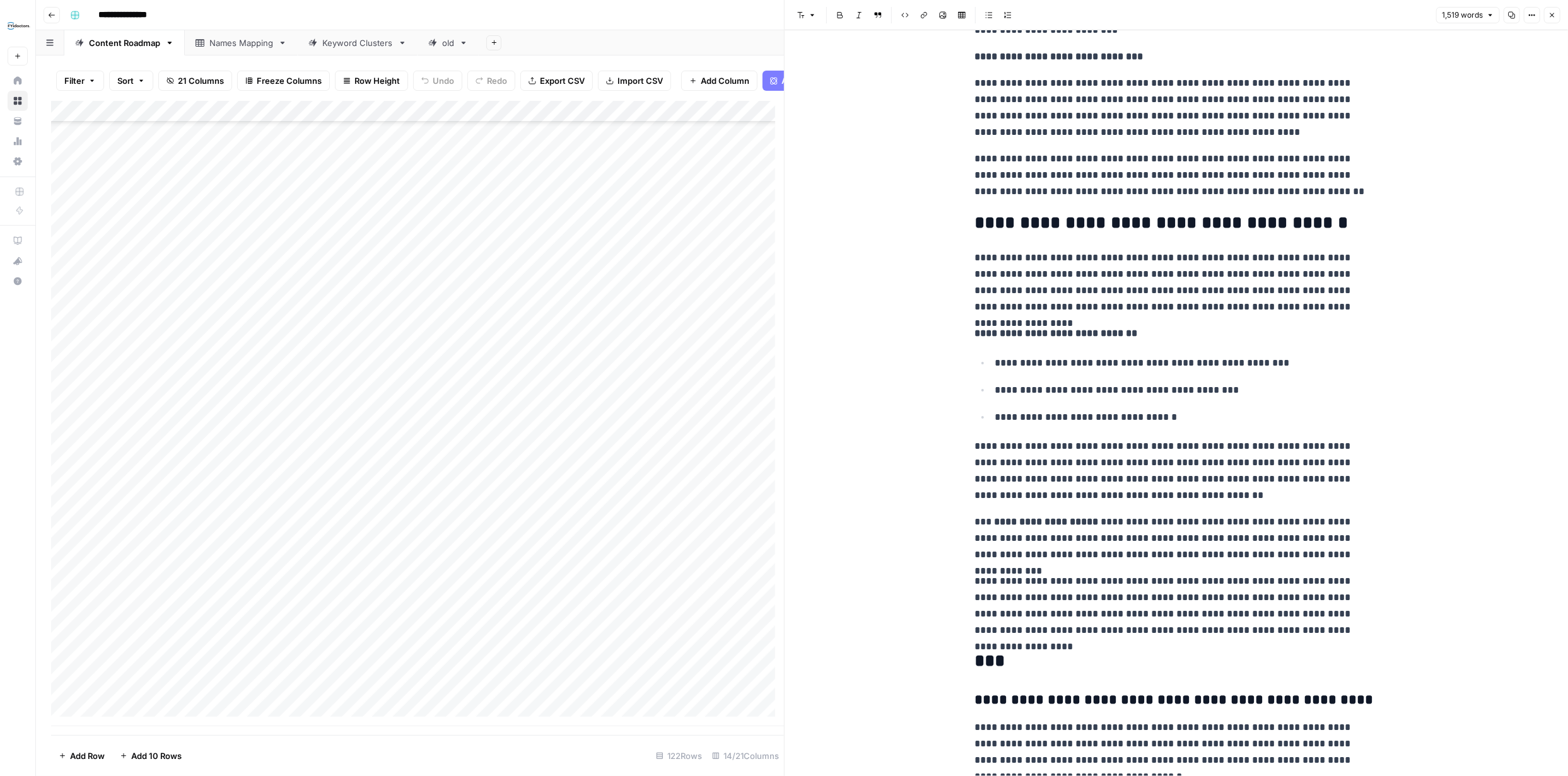
click at [1555, 15] on icon "button" at bounding box center [1552, 15] width 7 height 7
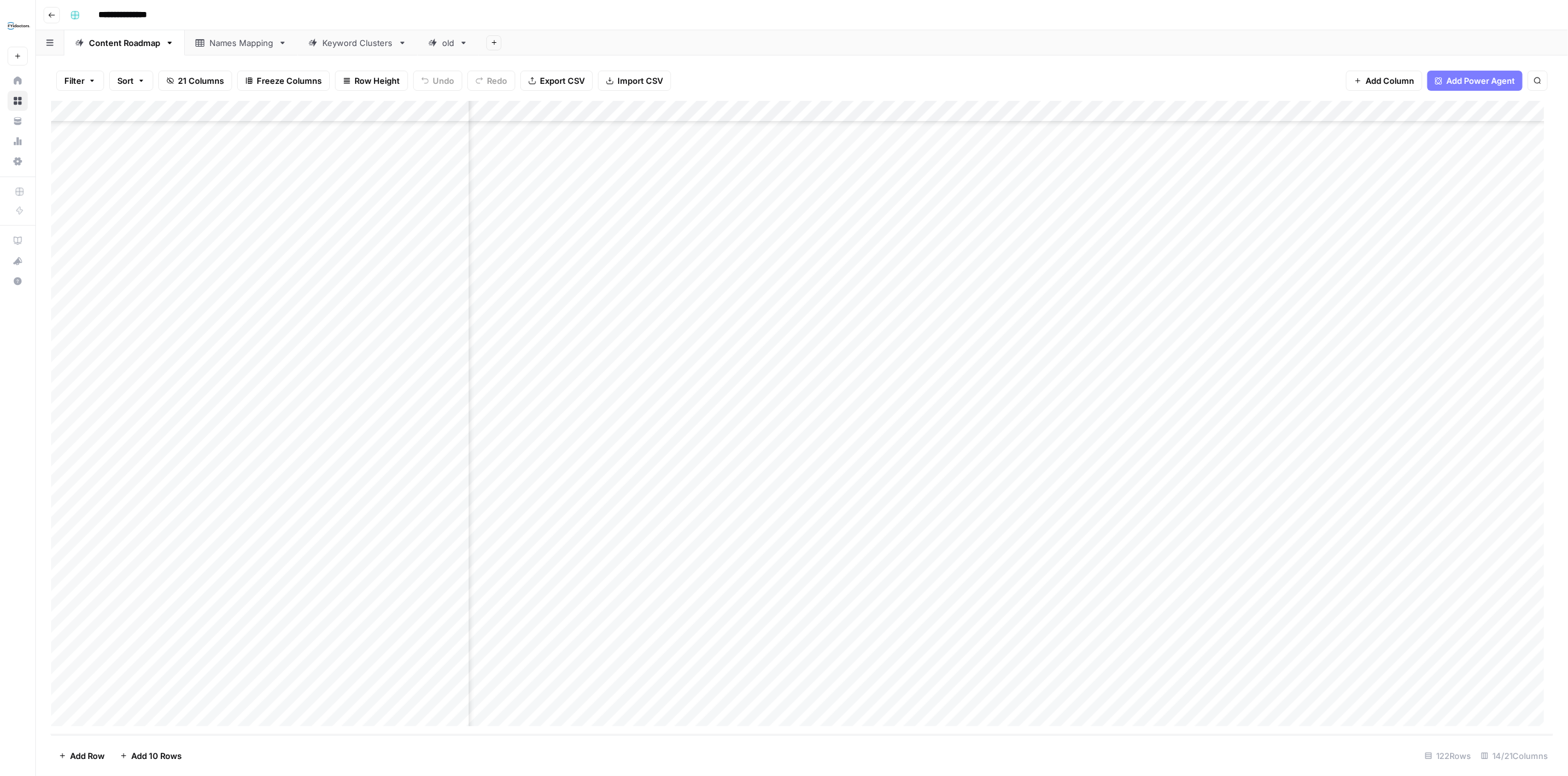
scroll to position [2032, 69]
click at [918, 480] on div "Add Column" at bounding box center [801, 418] width 1502 height 634
click at [959, 504] on div "Add Column" at bounding box center [801, 418] width 1502 height 634
click at [999, 523] on div "Add Column" at bounding box center [801, 418] width 1502 height 634
click at [957, 650] on div "Add Column" at bounding box center [801, 418] width 1502 height 634
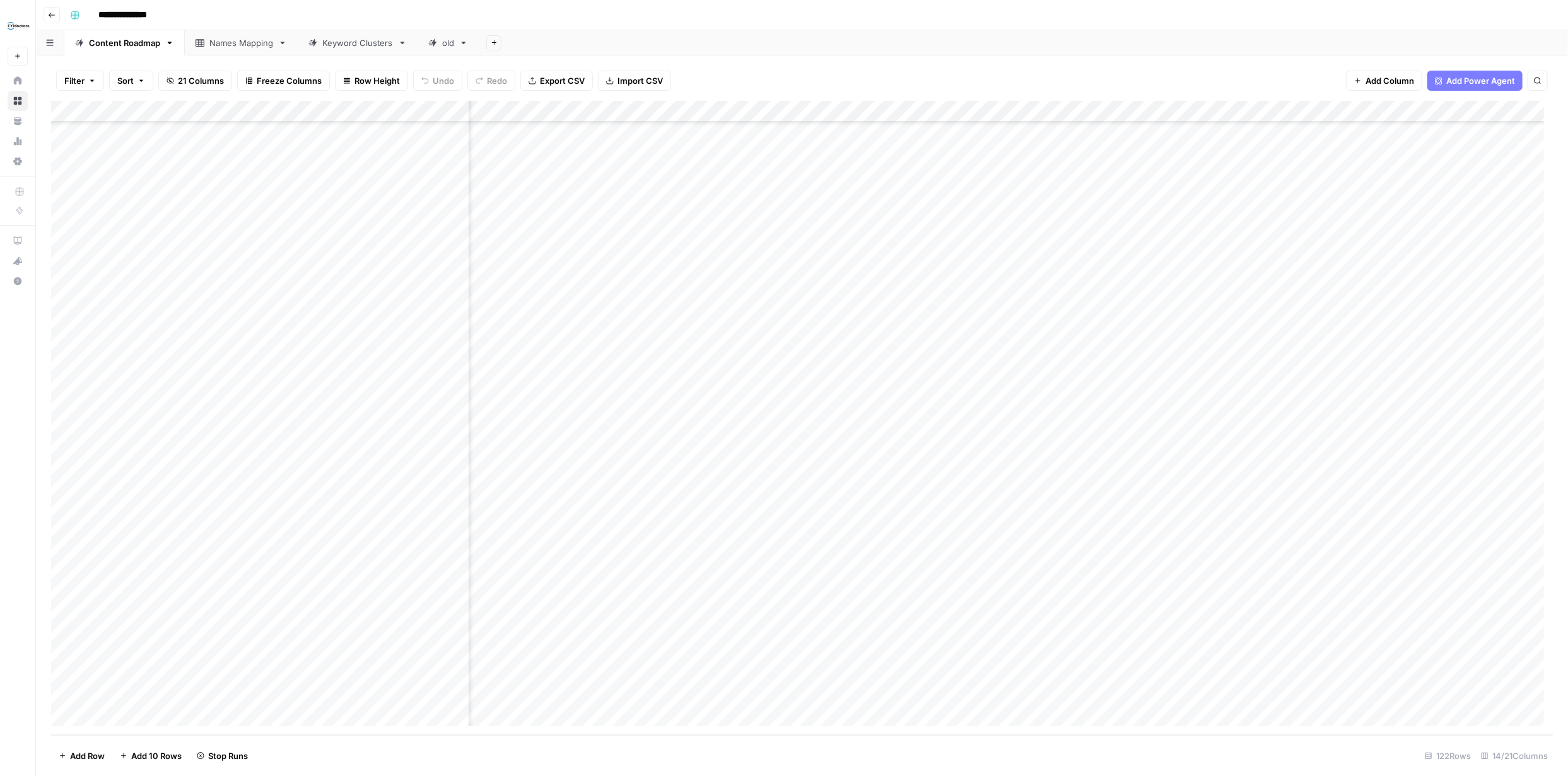
click at [959, 674] on div "Add Column" at bounding box center [801, 418] width 1502 height 634
click at [946, 437] on div "Add Column" at bounding box center [801, 418] width 1502 height 634
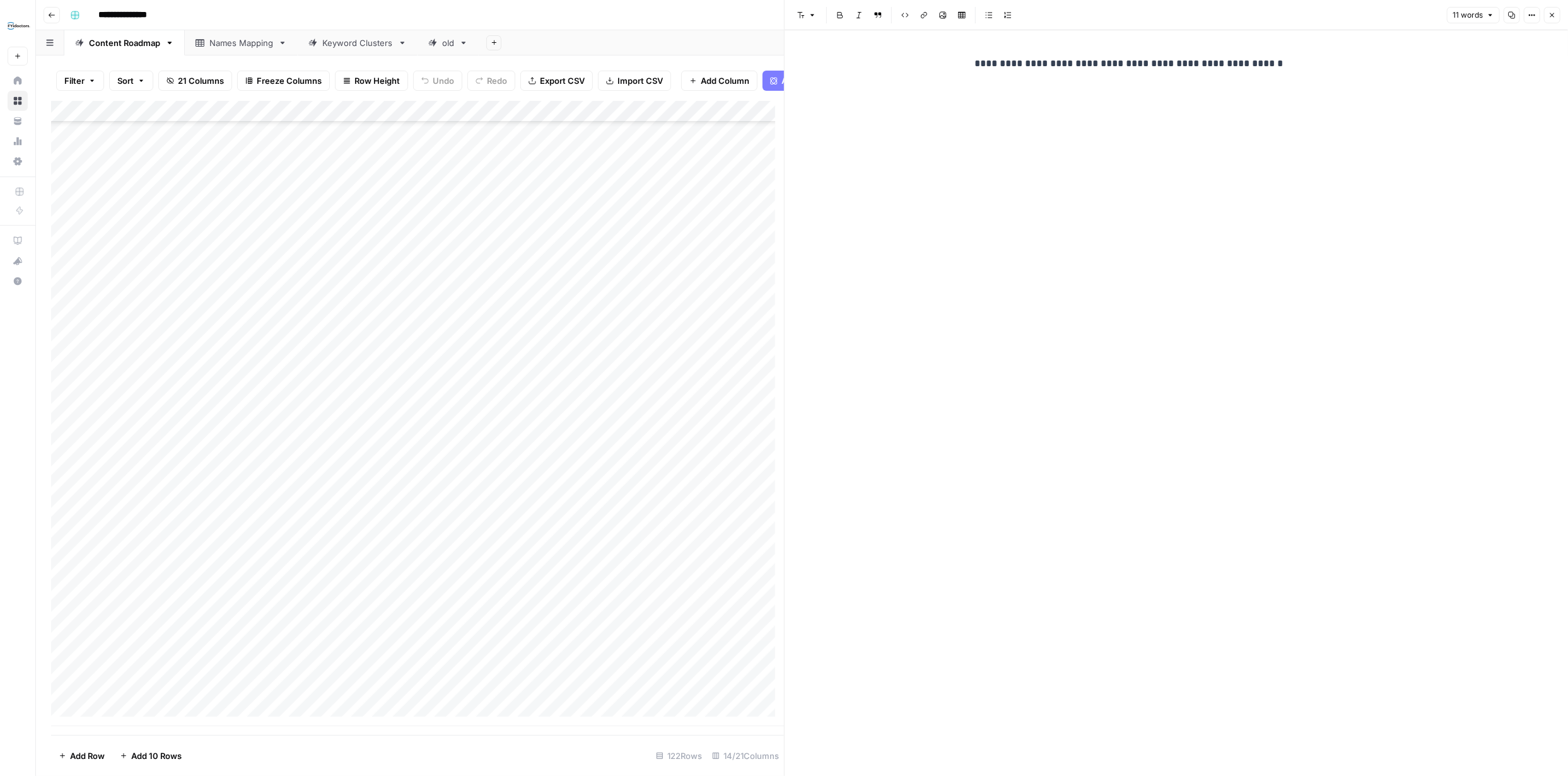
click at [1555, 17] on icon "button" at bounding box center [1552, 15] width 7 height 7
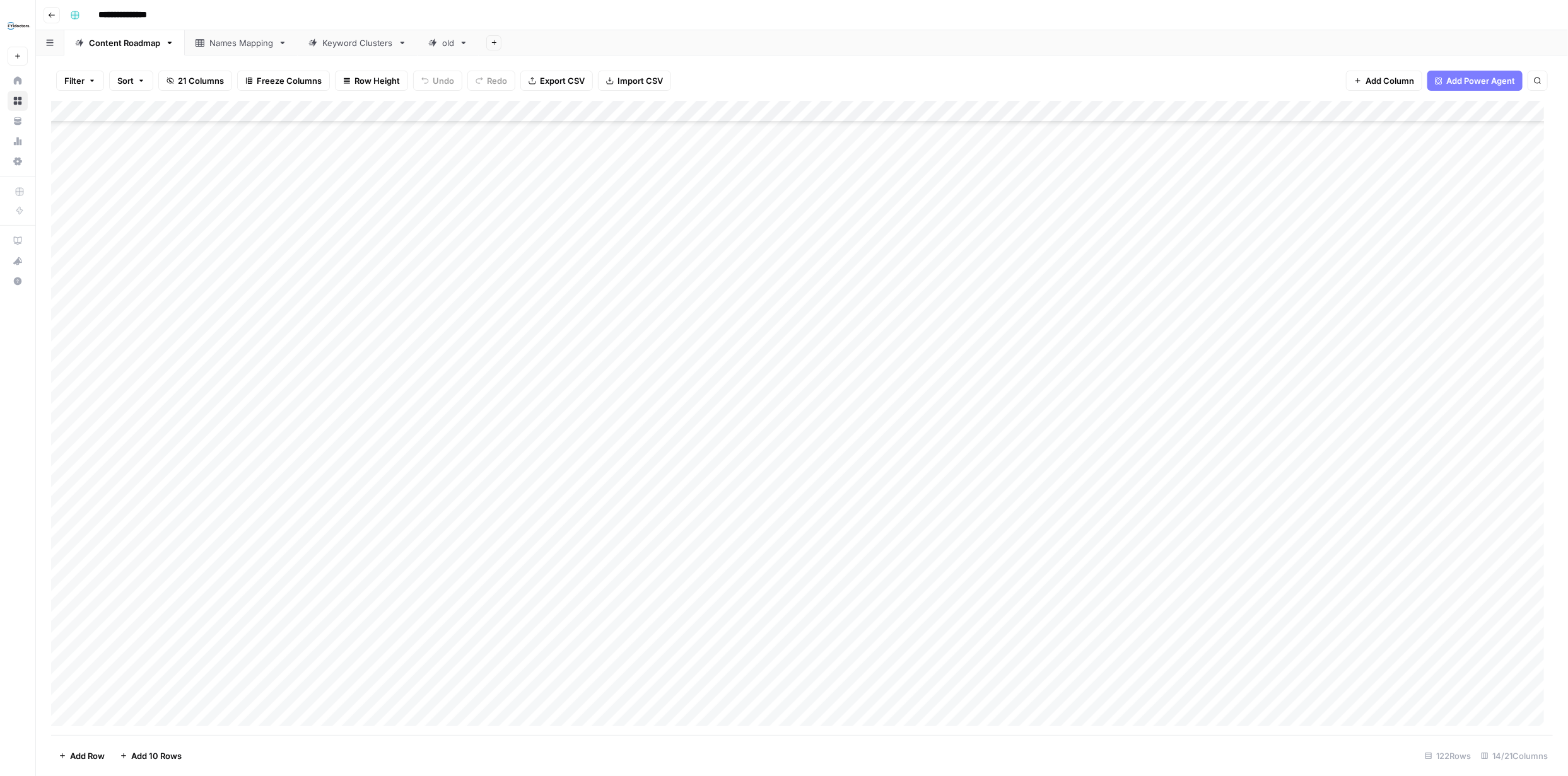
scroll to position [2032, 0]
click at [15, 99] on icon at bounding box center [17, 101] width 8 height 8
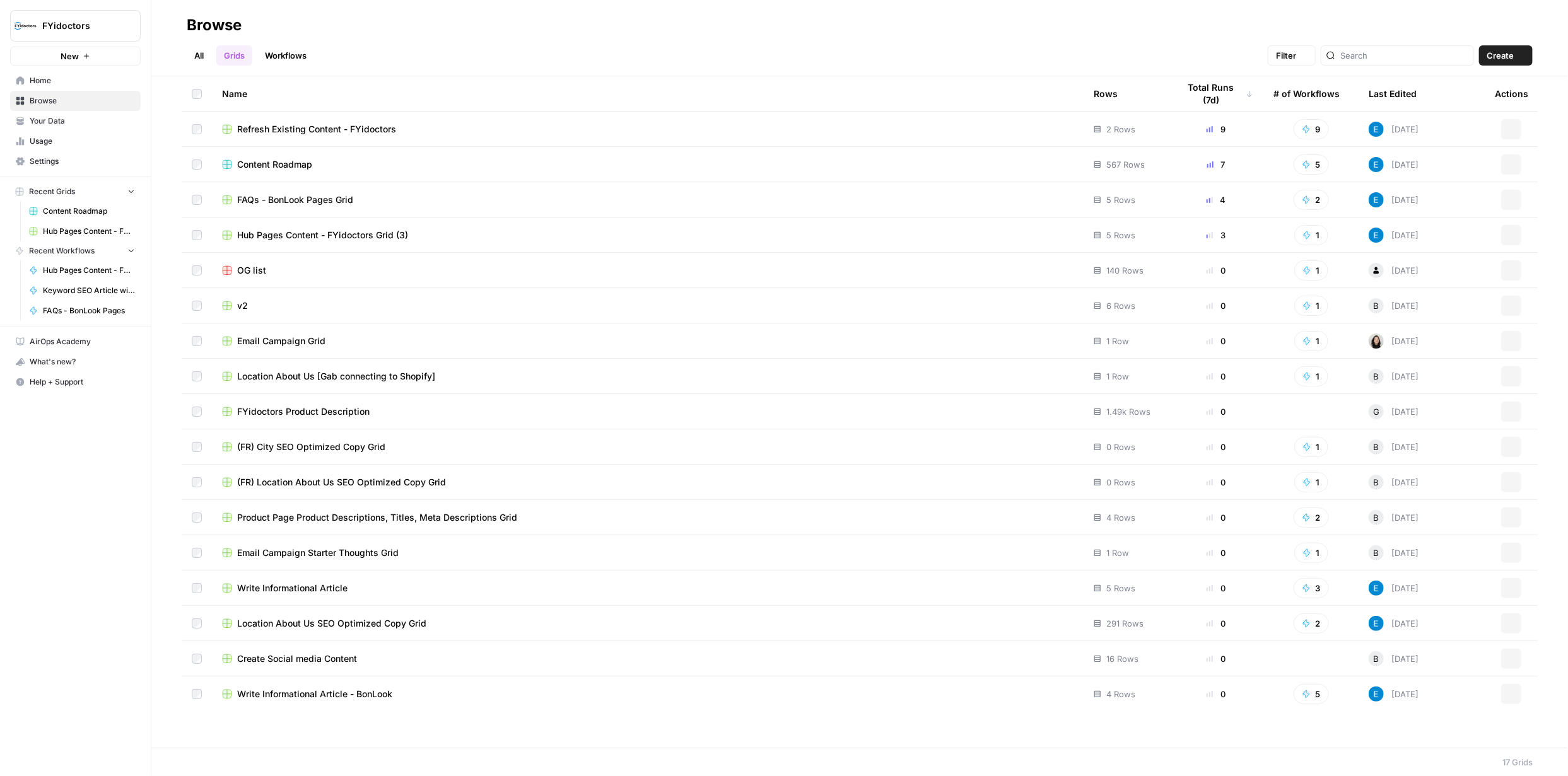
click at [26, 100] on link "Browse" at bounding box center [75, 101] width 131 height 20
click at [353, 125] on div "Content Roadmap" at bounding box center [648, 129] width 851 height 13
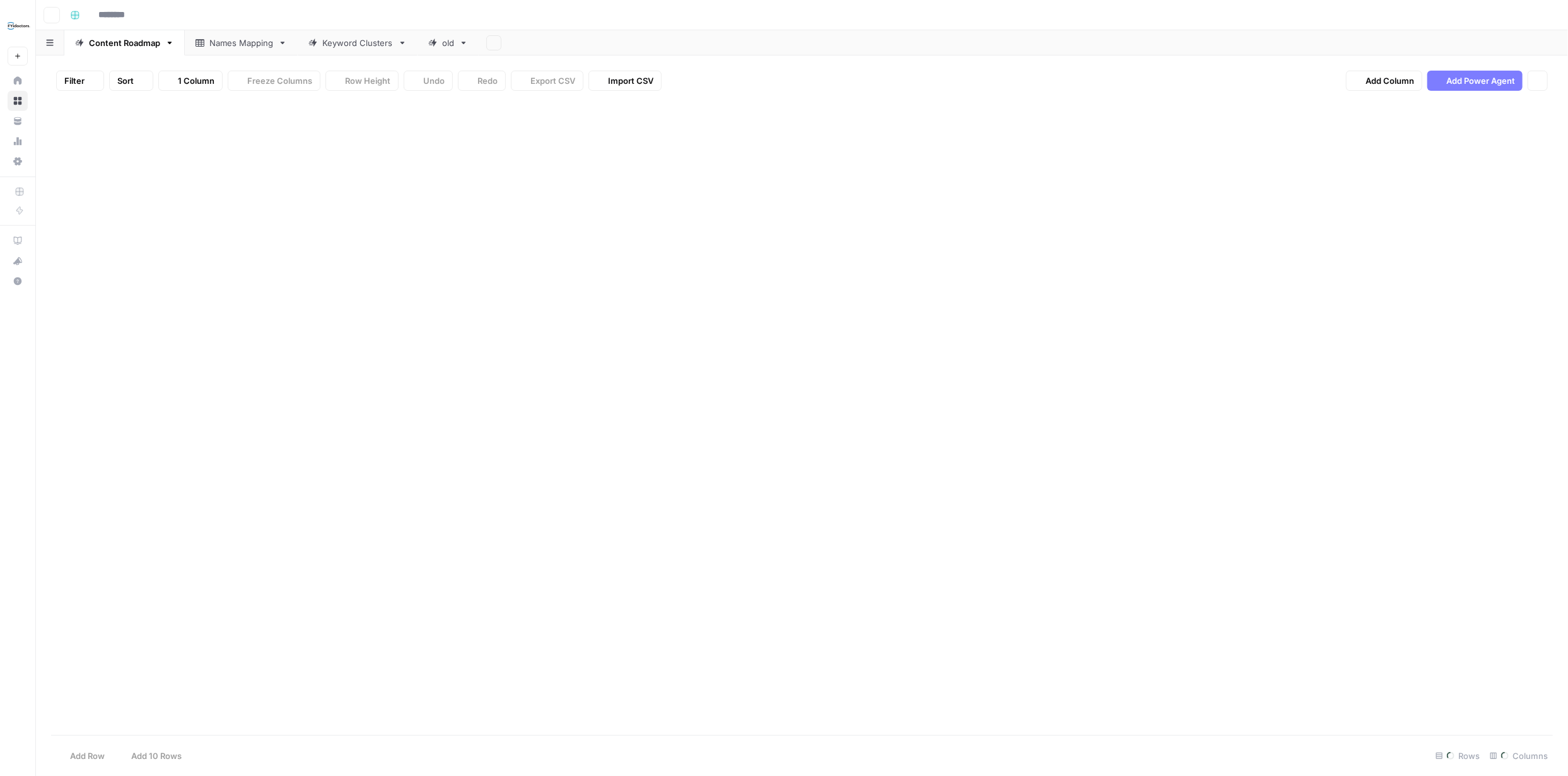
type input "**********"
click at [967, 130] on div "Add Column" at bounding box center [801, 418] width 1502 height 634
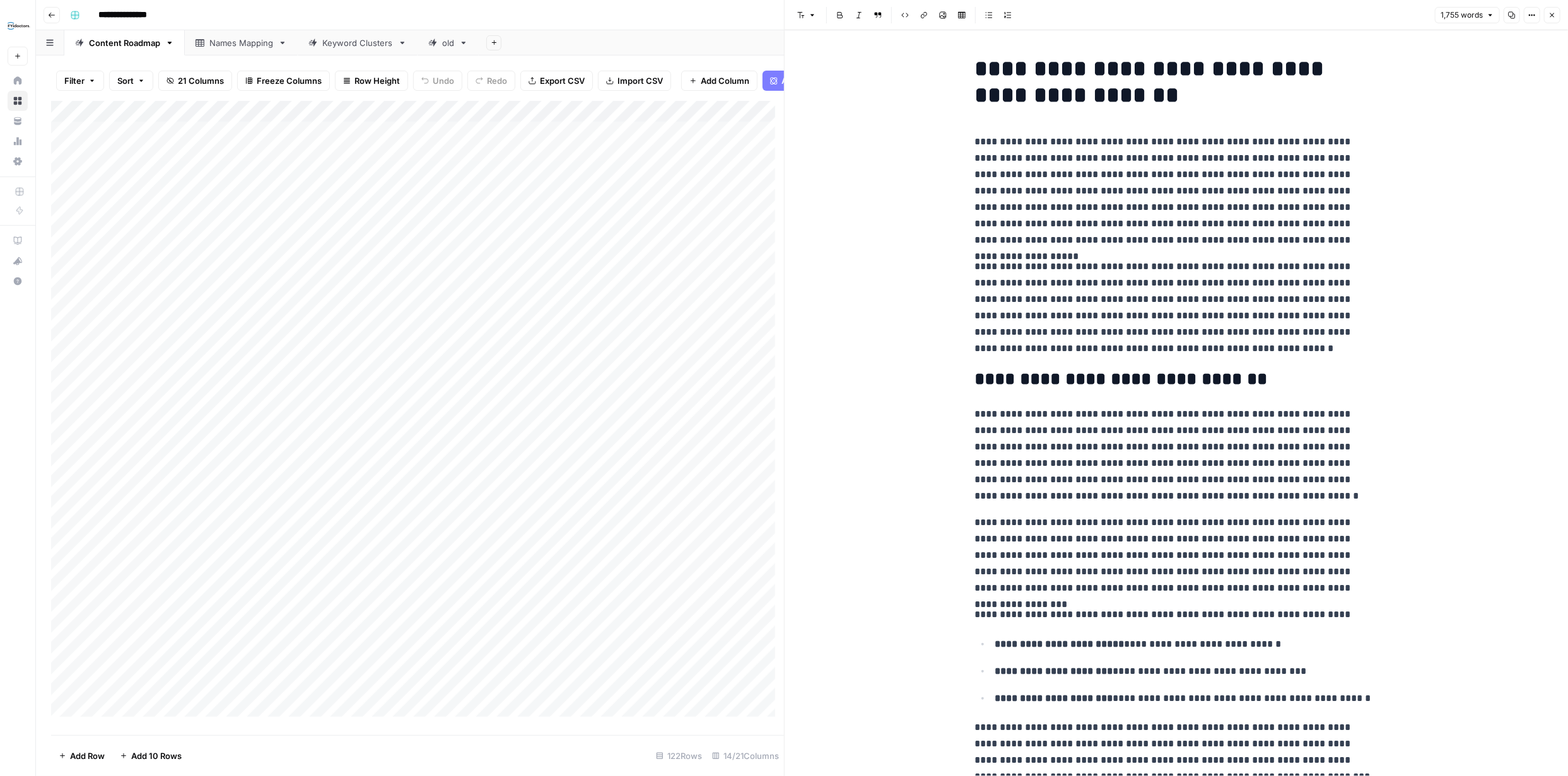
click at [1555, 17] on icon "button" at bounding box center [1552, 15] width 7 height 7
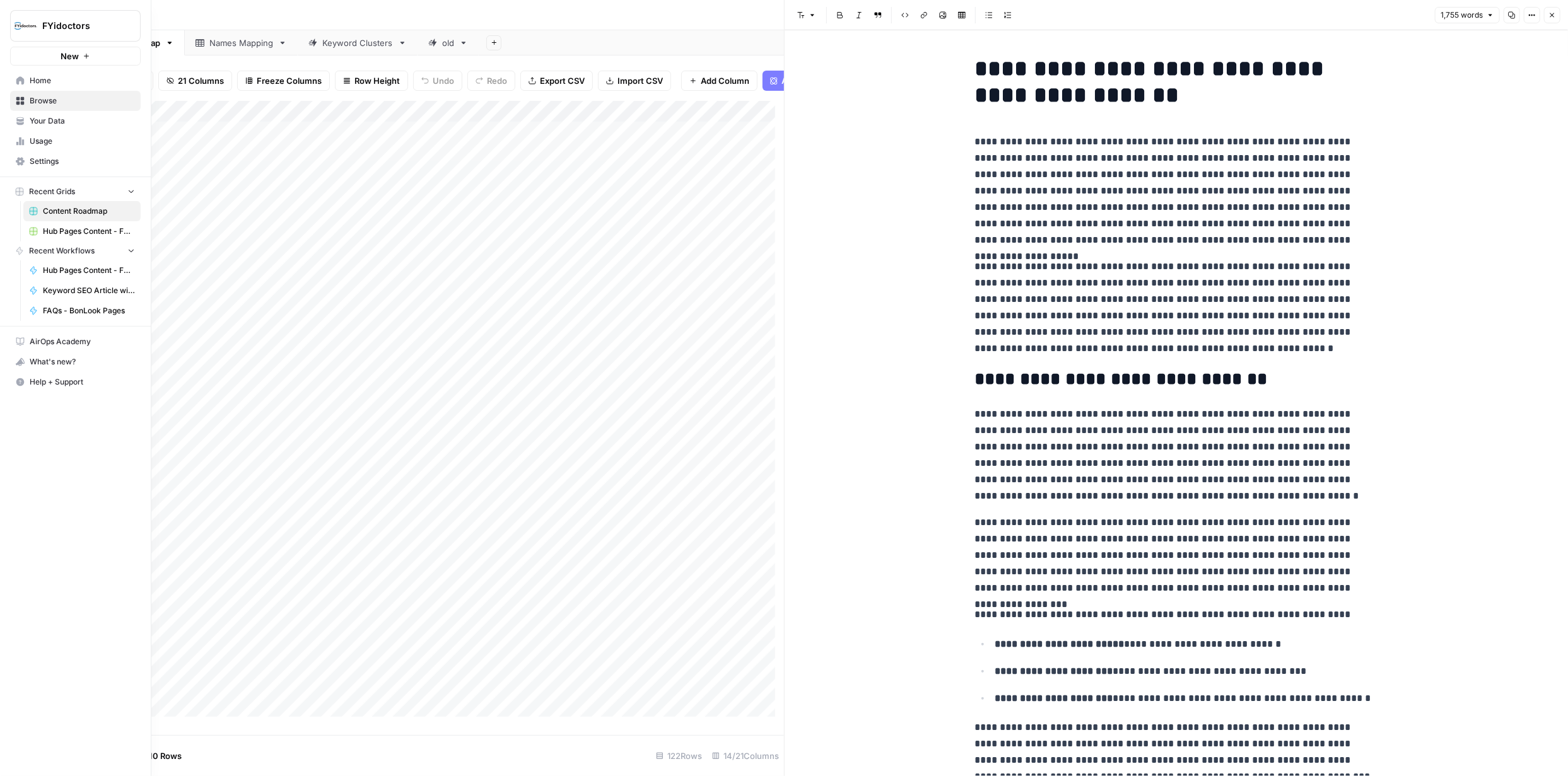
click at [17, 97] on icon at bounding box center [20, 101] width 8 height 8
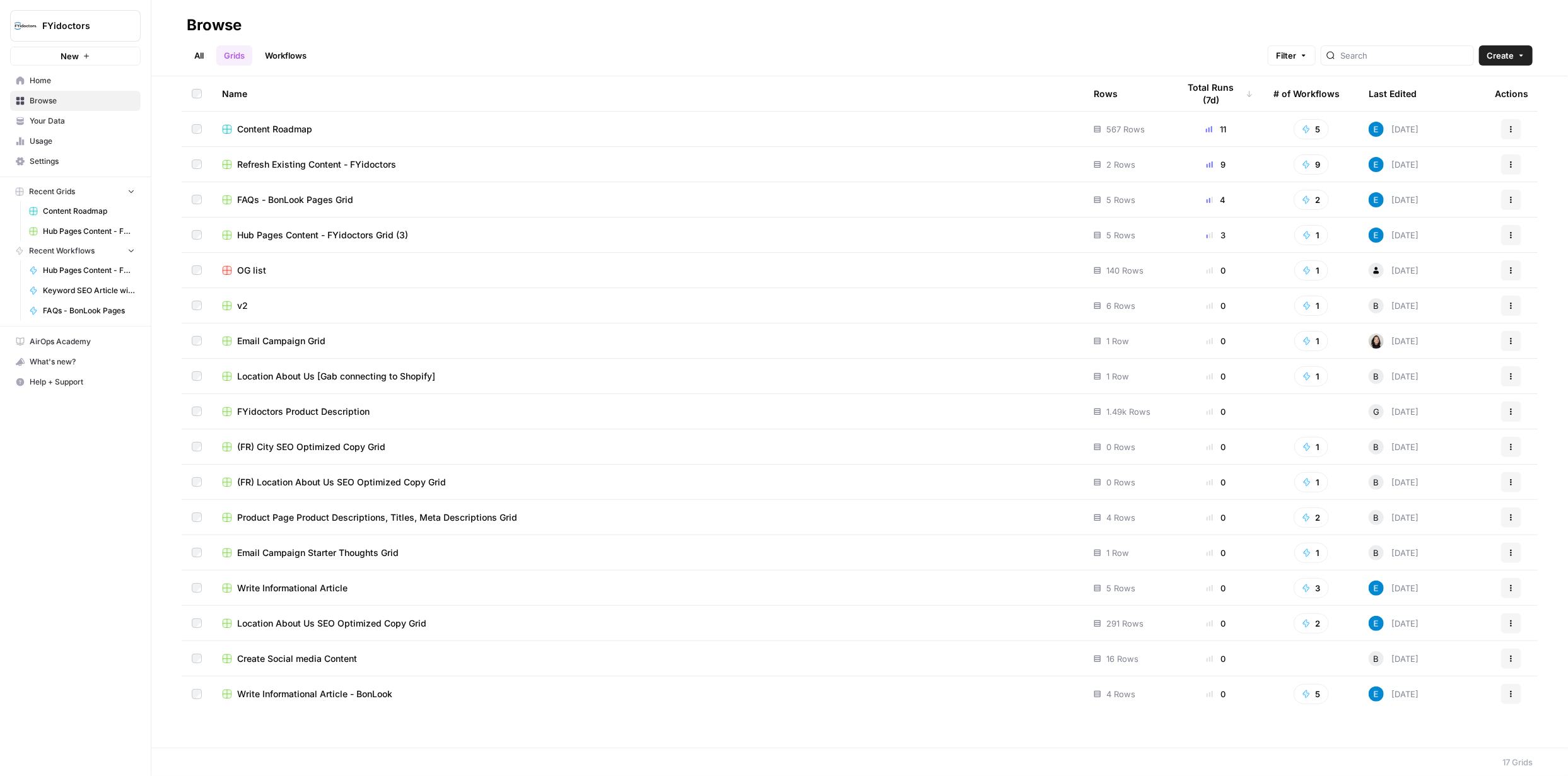
click at [280, 54] on link "Workflows" at bounding box center [286, 55] width 56 height 20
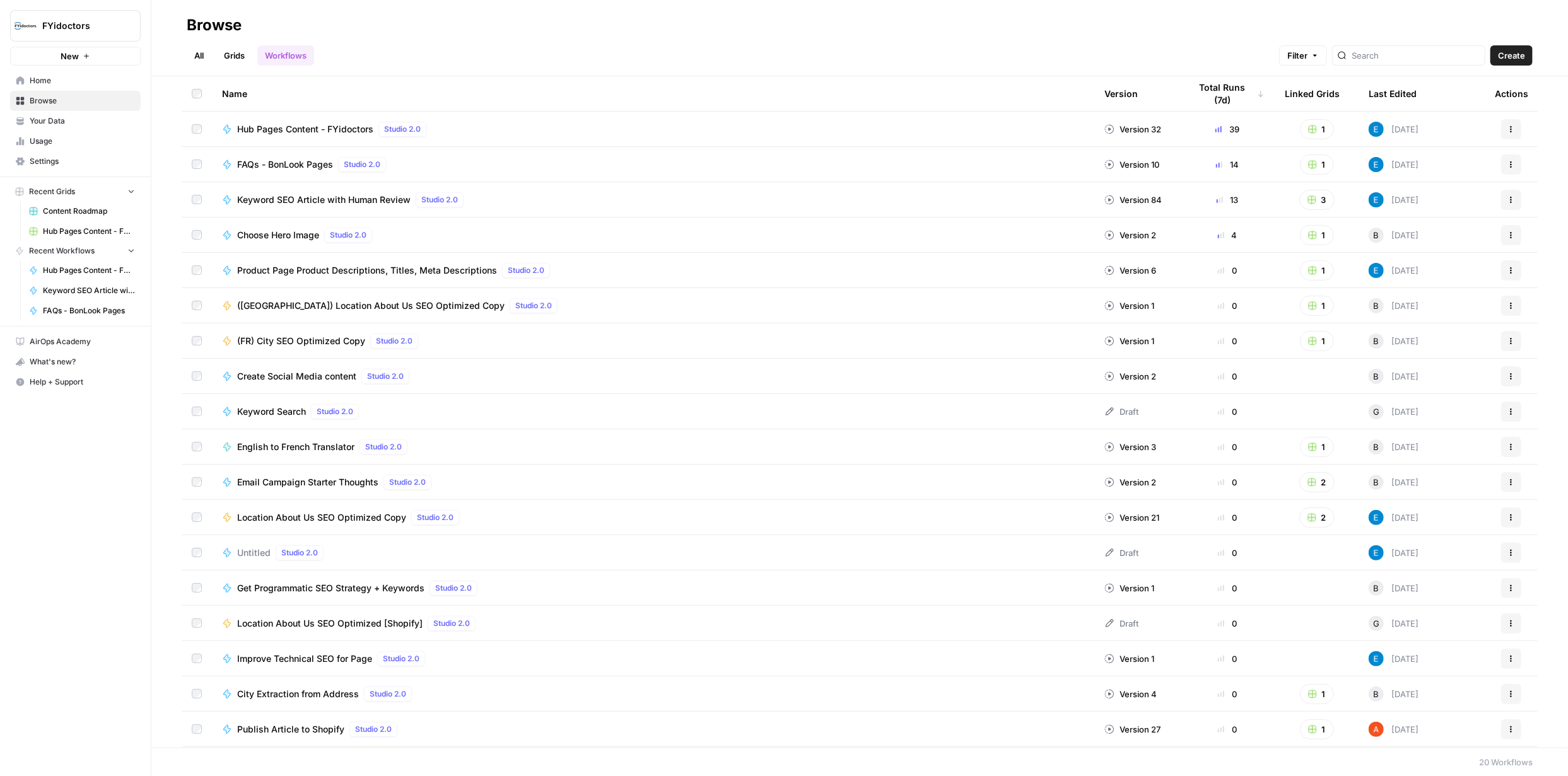
scroll to position [69, 0]
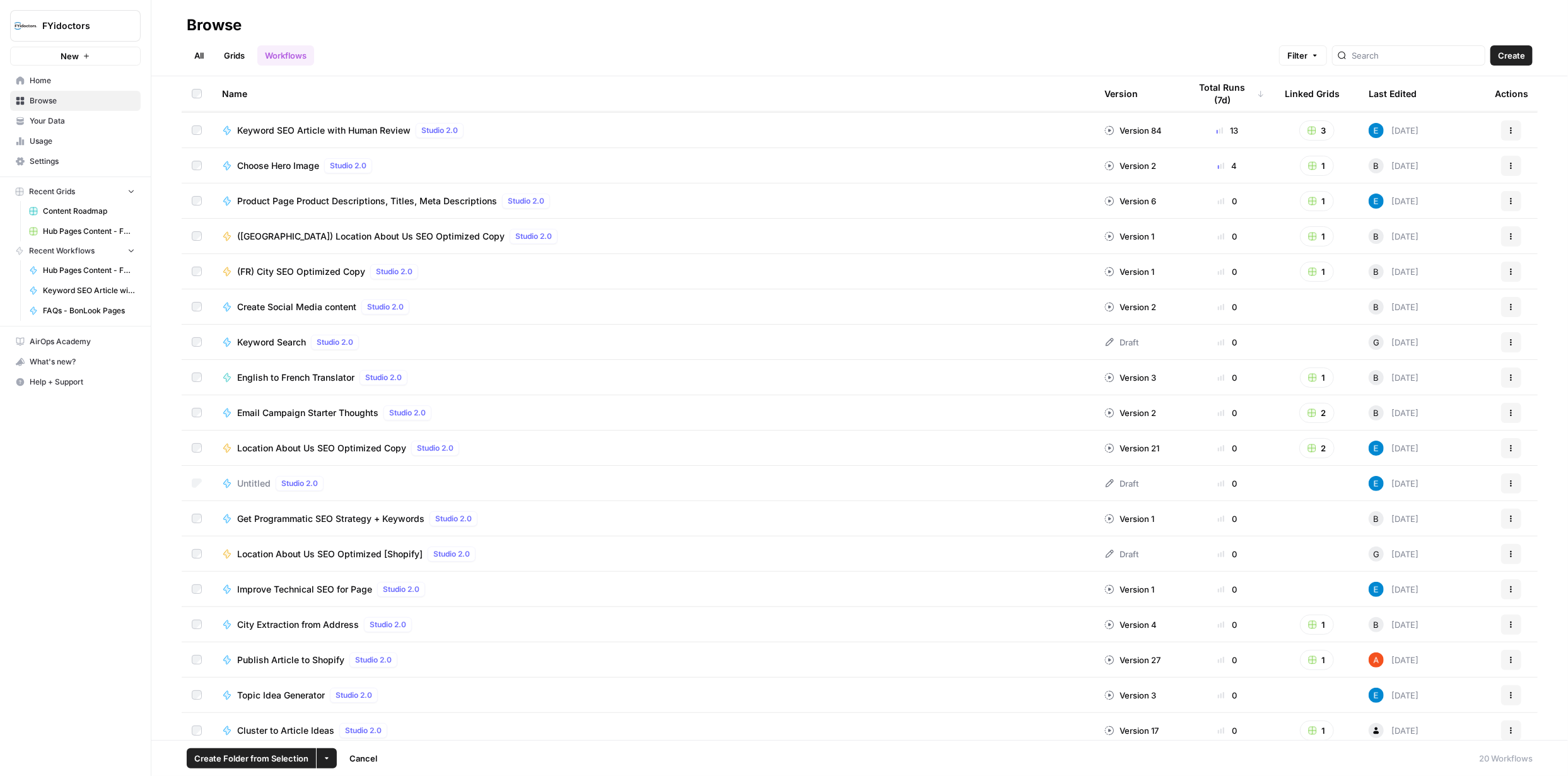
click at [328, 755] on icon "button" at bounding box center [327, 759] width 7 height 7
click at [344, 726] on span "Delete" at bounding box center [356, 730] width 32 height 13
click at [733, 227] on span "Delete" at bounding box center [739, 226] width 27 height 13
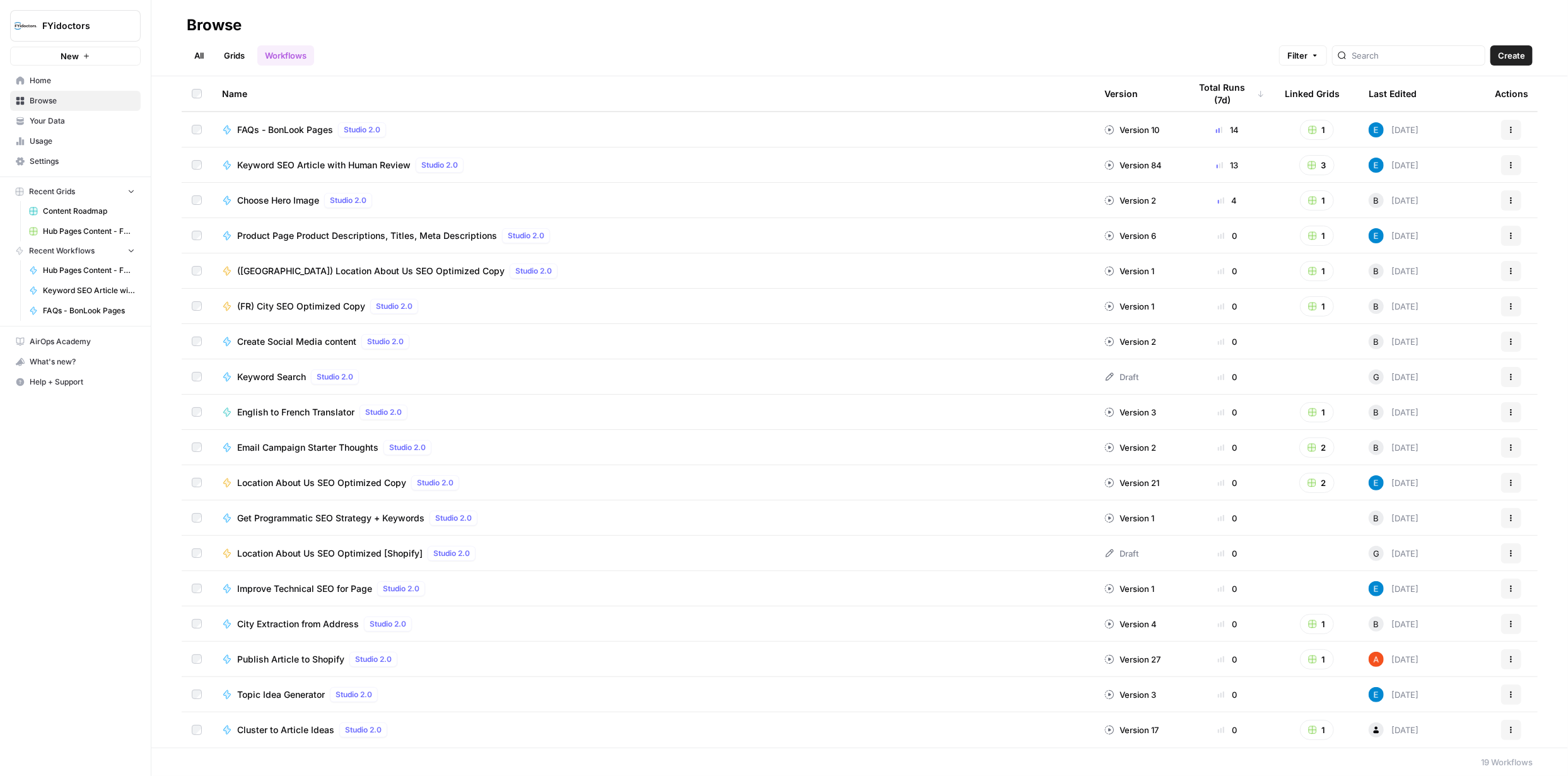
scroll to position [34, 0]
click at [1308, 481] on rect "button" at bounding box center [1312, 484] width 7 height 7
click at [1308, 446] on rect "button" at bounding box center [1312, 448] width 7 height 7
click at [1308, 164] on icon "button" at bounding box center [1312, 166] width 7 height 7
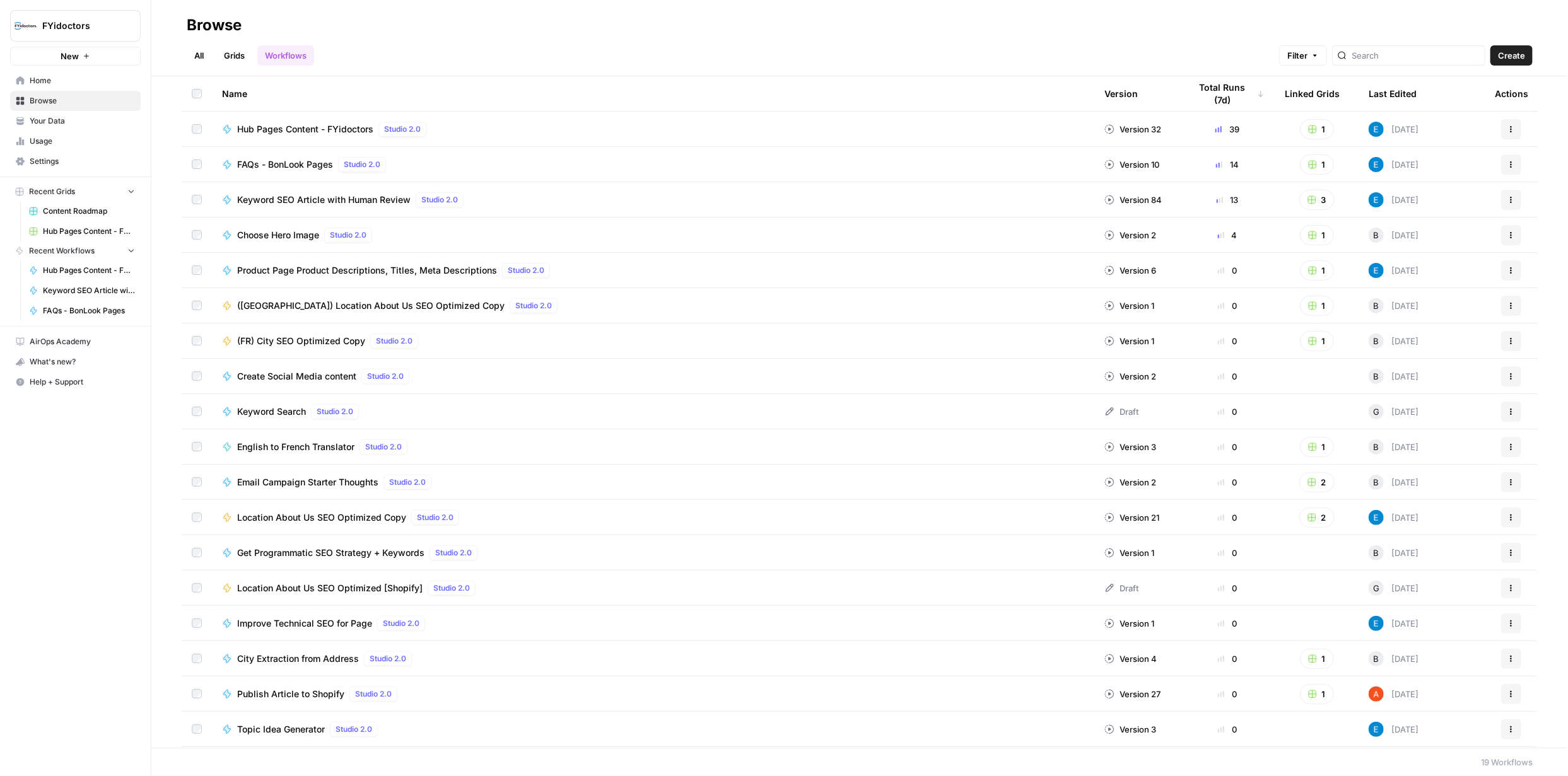
click at [231, 53] on link "Grids" at bounding box center [235, 55] width 36 height 20
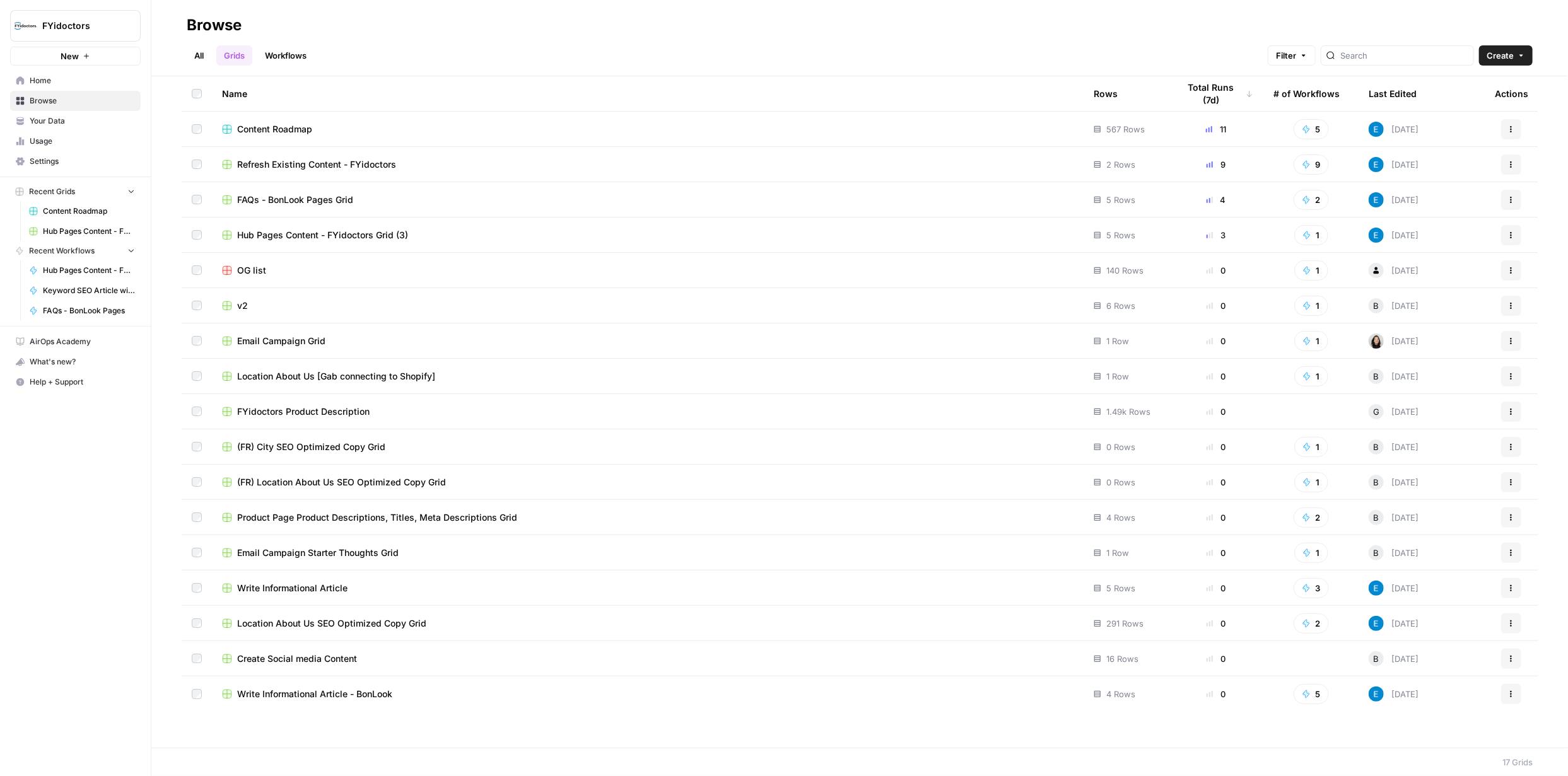
click at [1307, 166] on icon "button" at bounding box center [1306, 165] width 9 height 9
click at [330, 161] on span "Refresh Existing Content - FYidoctors" at bounding box center [317, 165] width 159 height 13
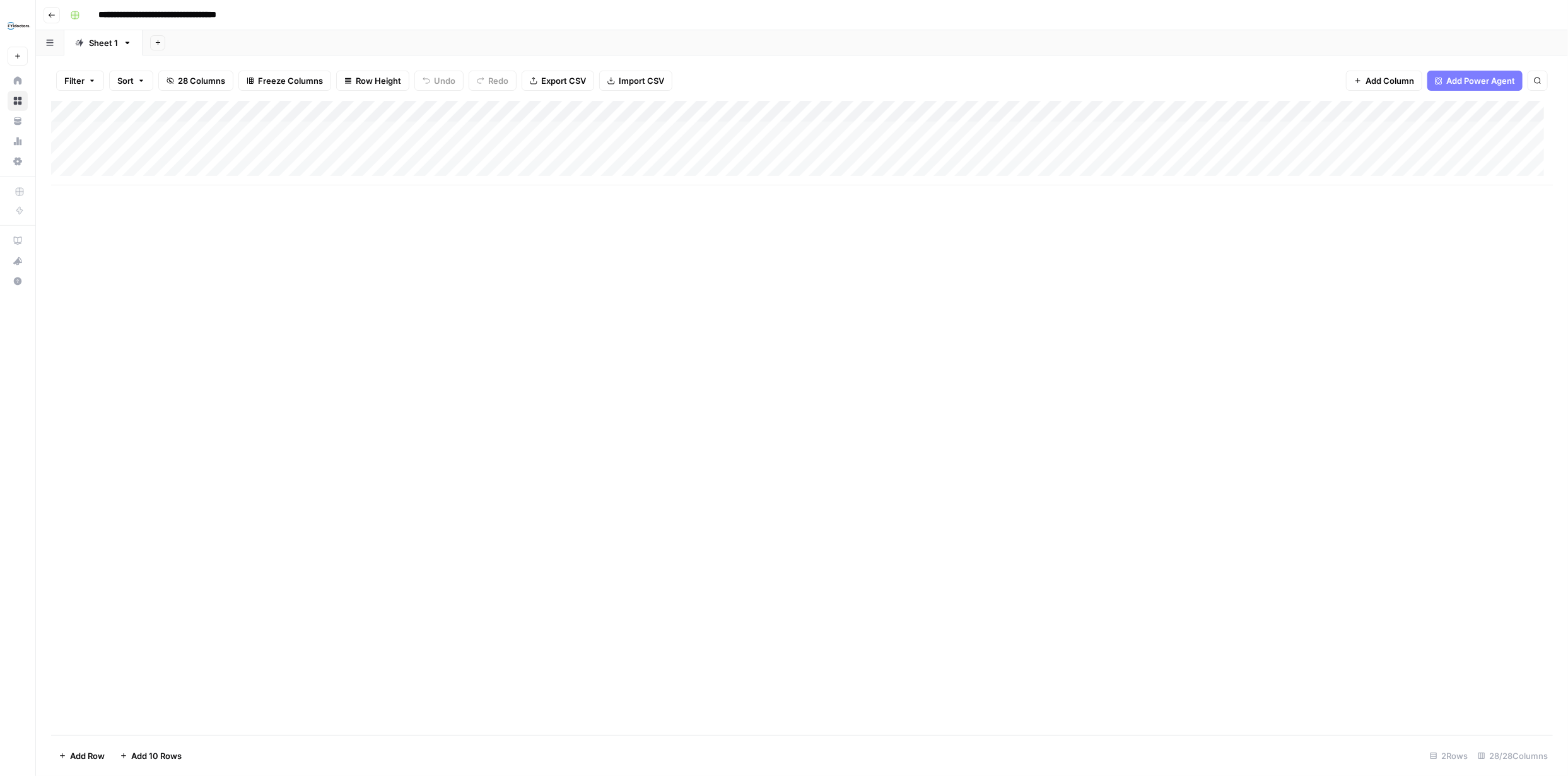
click at [334, 112] on div "Add Column" at bounding box center [801, 143] width 1502 height 85
click at [291, 215] on span "Configure Inputs" at bounding box center [288, 217] width 110 height 13
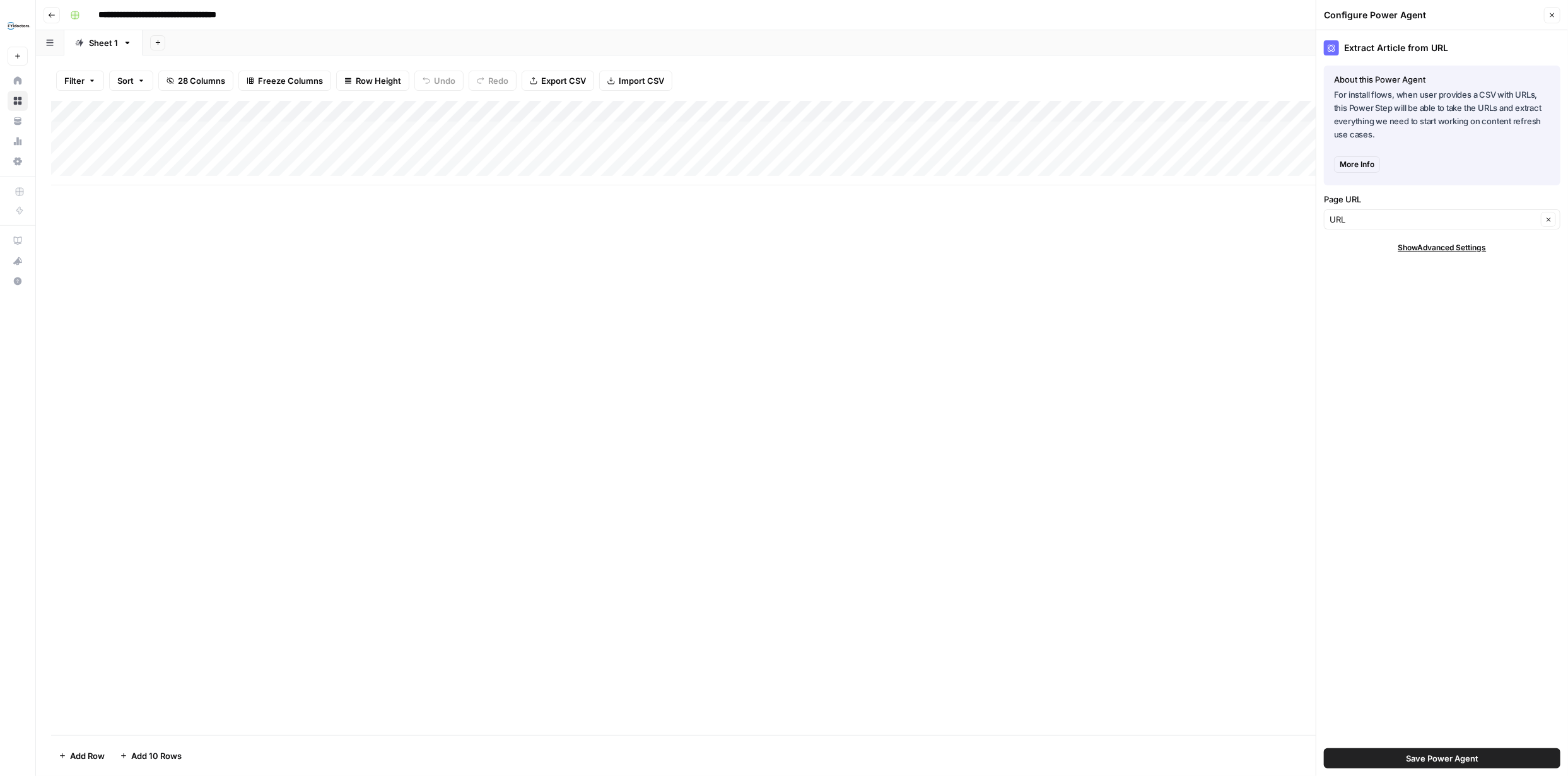
click at [1555, 19] on button "Close" at bounding box center [1552, 15] width 16 height 16
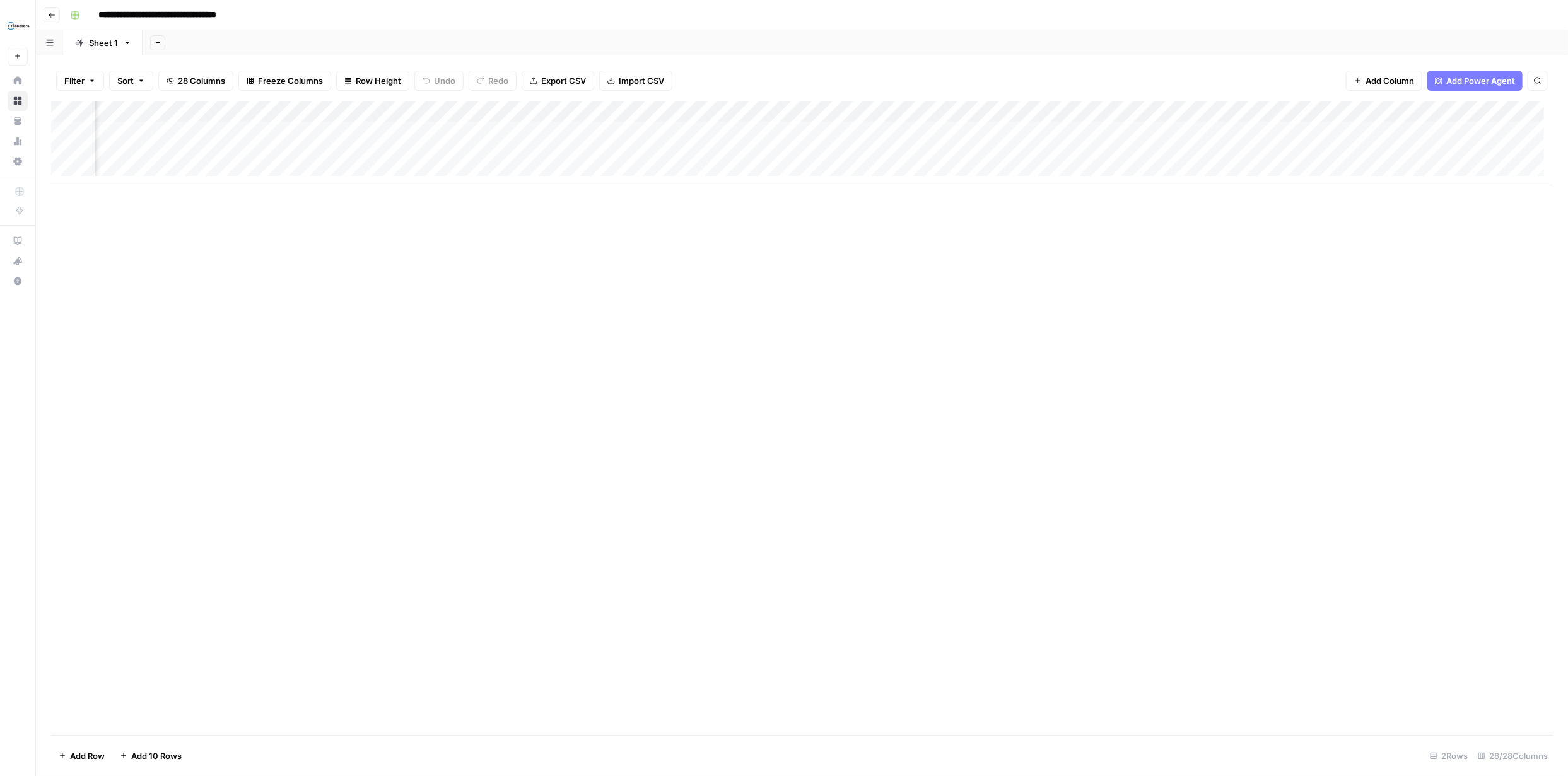
scroll to position [0, 649]
click at [1097, 110] on div "Add Column" at bounding box center [801, 143] width 1502 height 85
click at [1001, 216] on span "Configure Inputs" at bounding box center [1007, 217] width 110 height 13
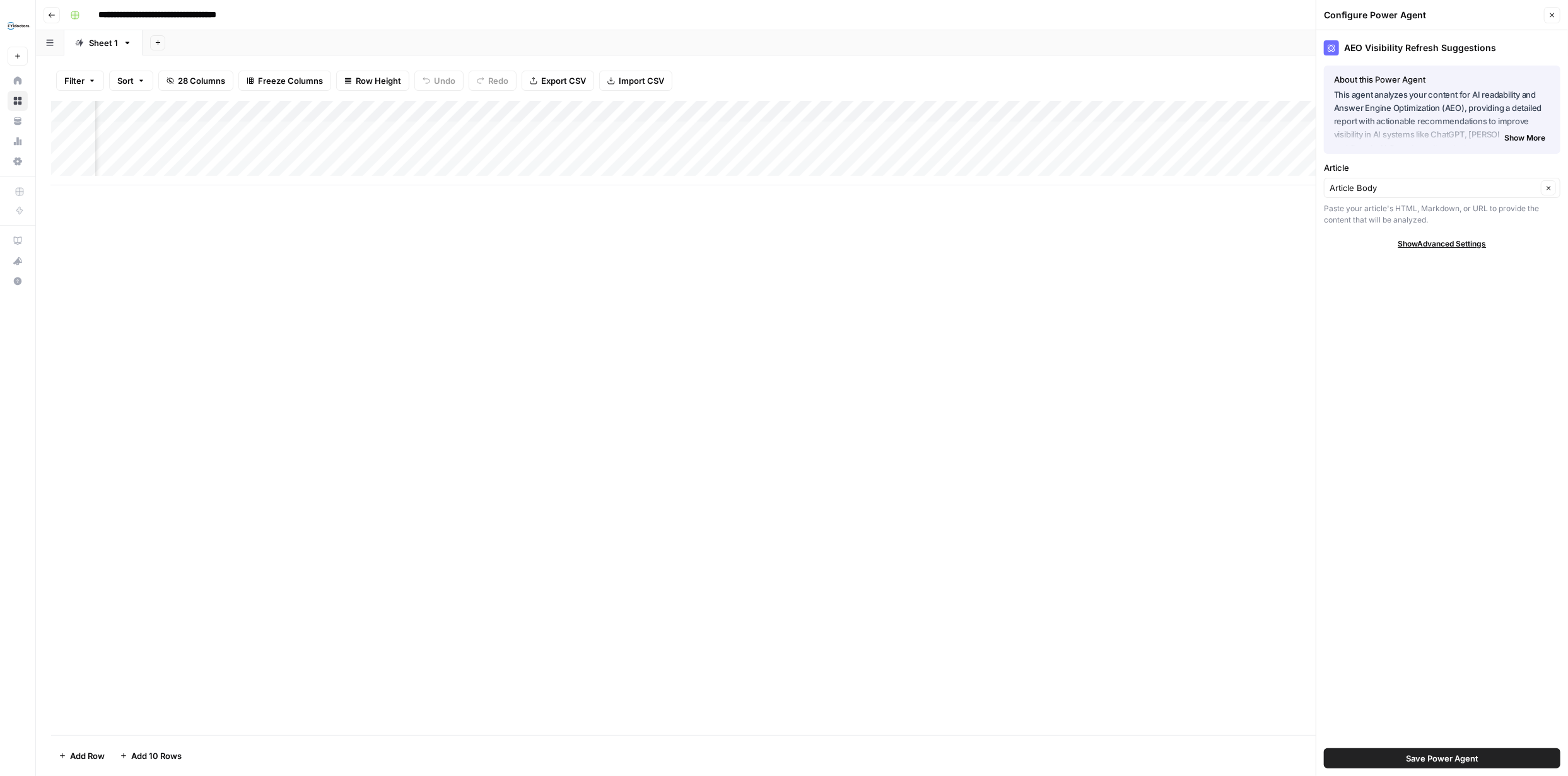
click at [1554, 17] on icon "button" at bounding box center [1552, 15] width 7 height 7
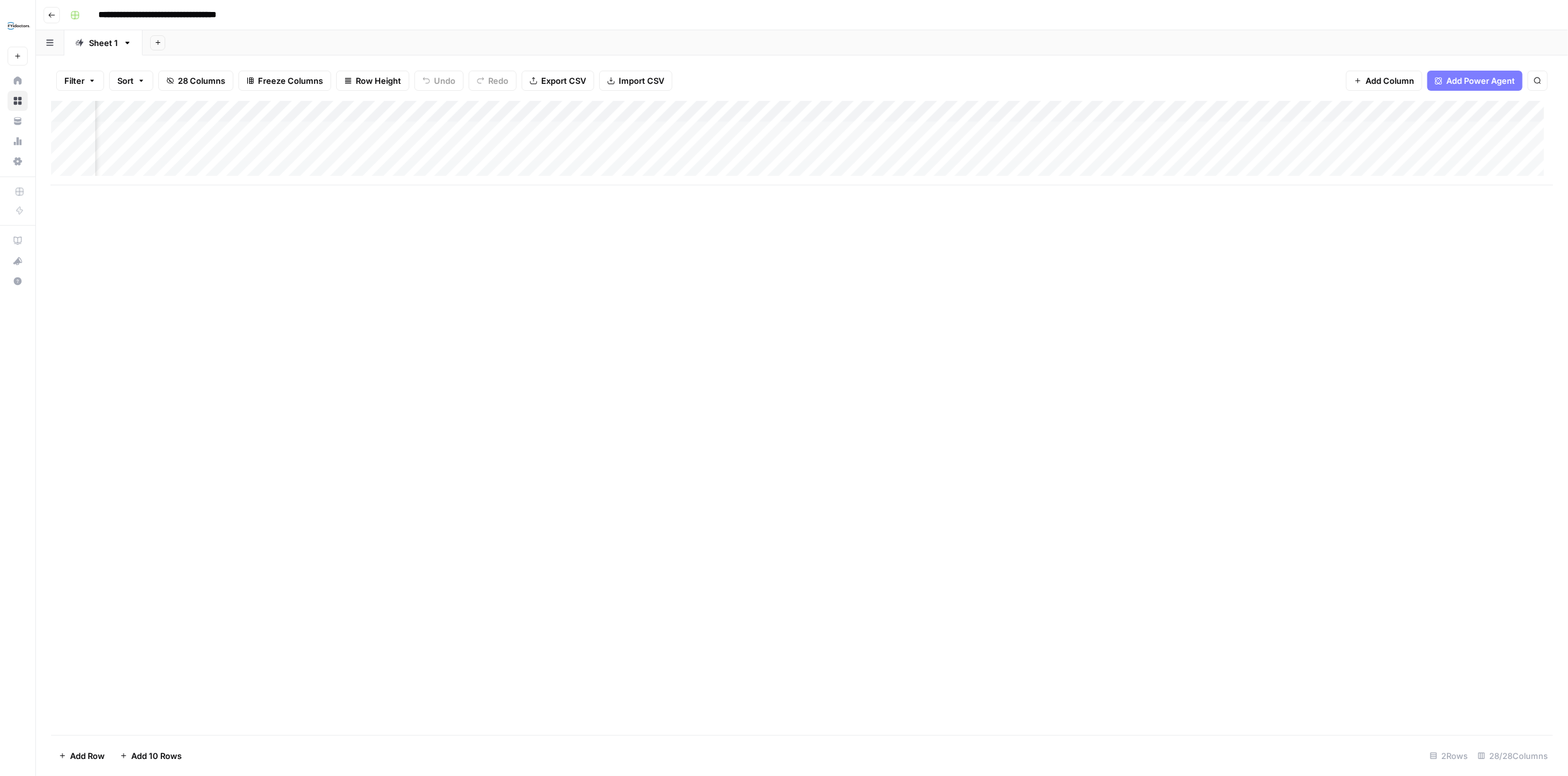
click at [1414, 112] on div "Add Column" at bounding box center [801, 143] width 1502 height 85
click at [1296, 217] on span "Configure Inputs" at bounding box center [1315, 217] width 110 height 13
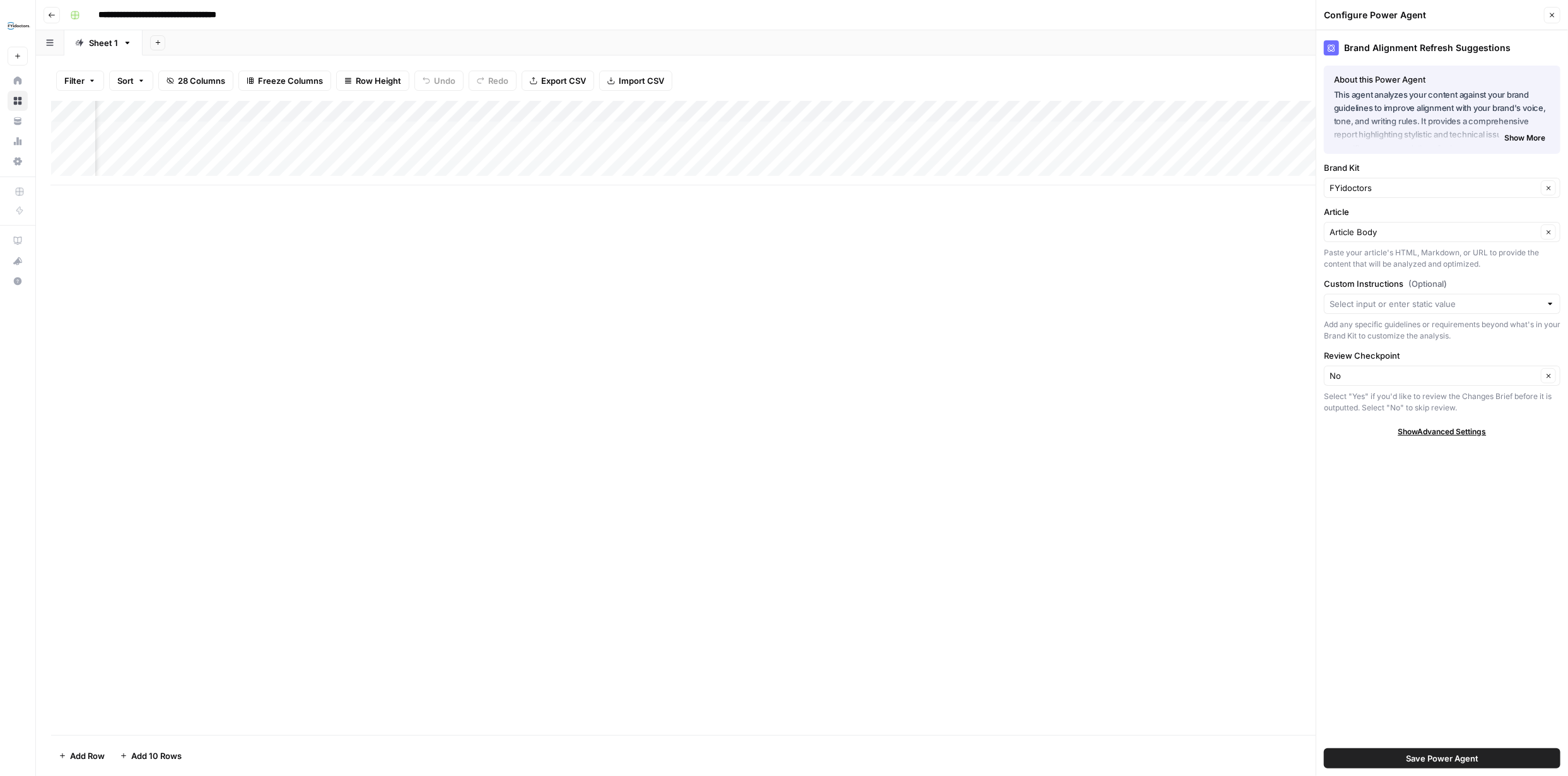
click at [1553, 19] on button "Close" at bounding box center [1552, 15] width 16 height 16
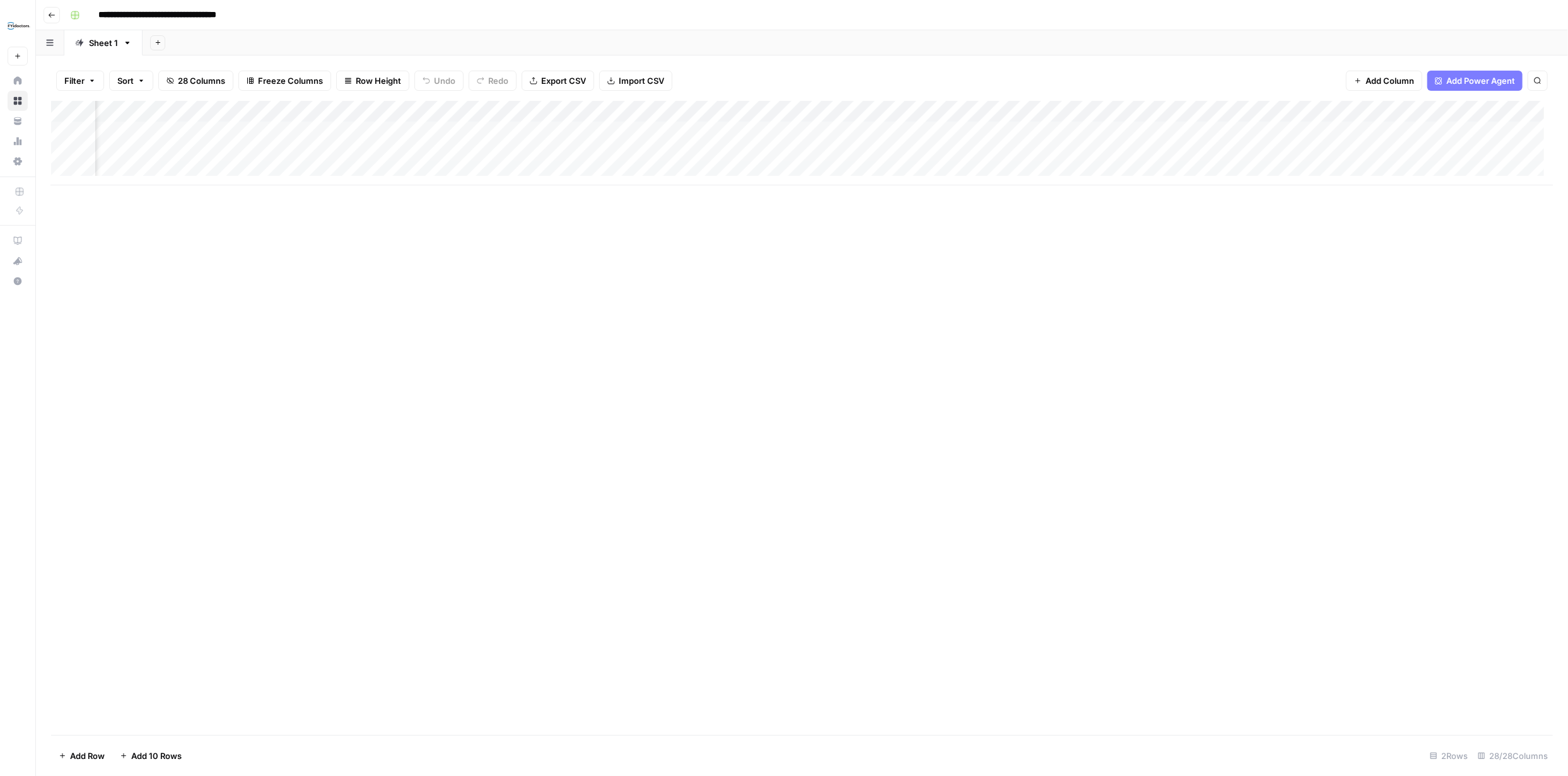
scroll to position [0, 2427]
click at [725, 110] on div "Add Column" at bounding box center [801, 143] width 1502 height 85
type input "Refresh Internal Links from SERP"
click at [619, 221] on span "Configure Inputs" at bounding box center [641, 217] width 110 height 13
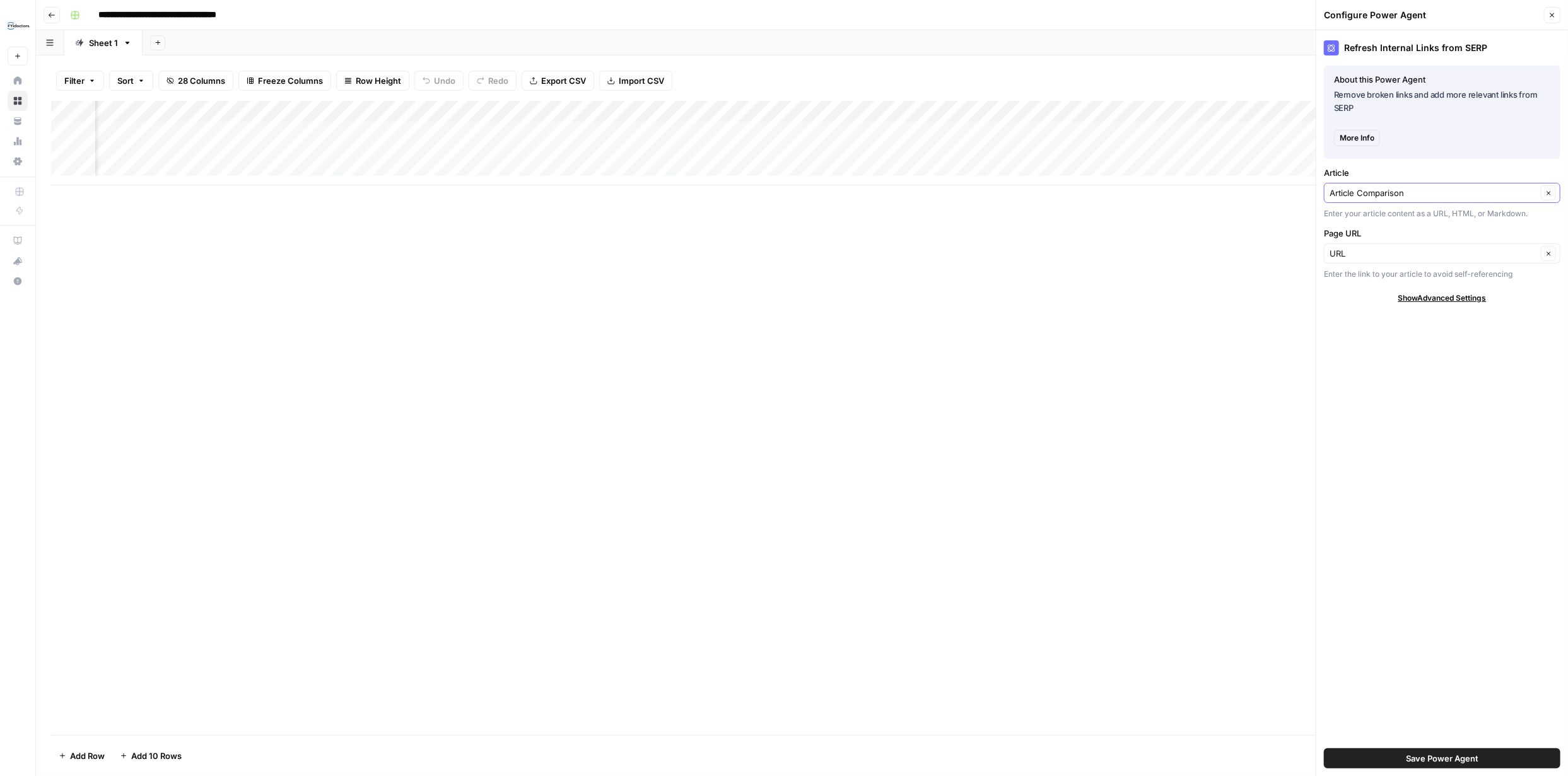
click at [1523, 197] on input "Article Comparison" at bounding box center [1432, 193] width 207 height 13
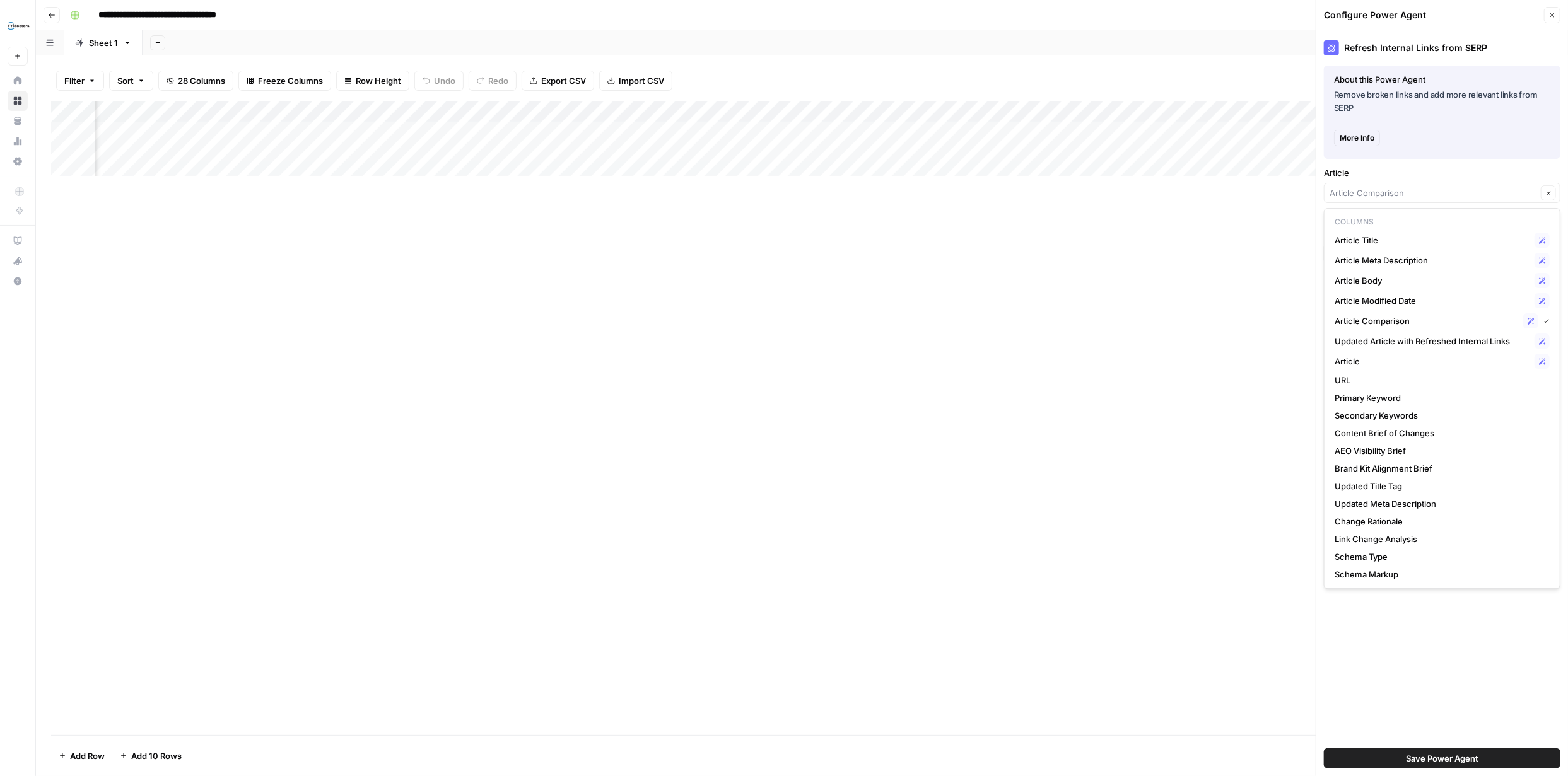
type input "Article Comparison"
click at [1236, 248] on div "Add Column" at bounding box center [801, 418] width 1502 height 634
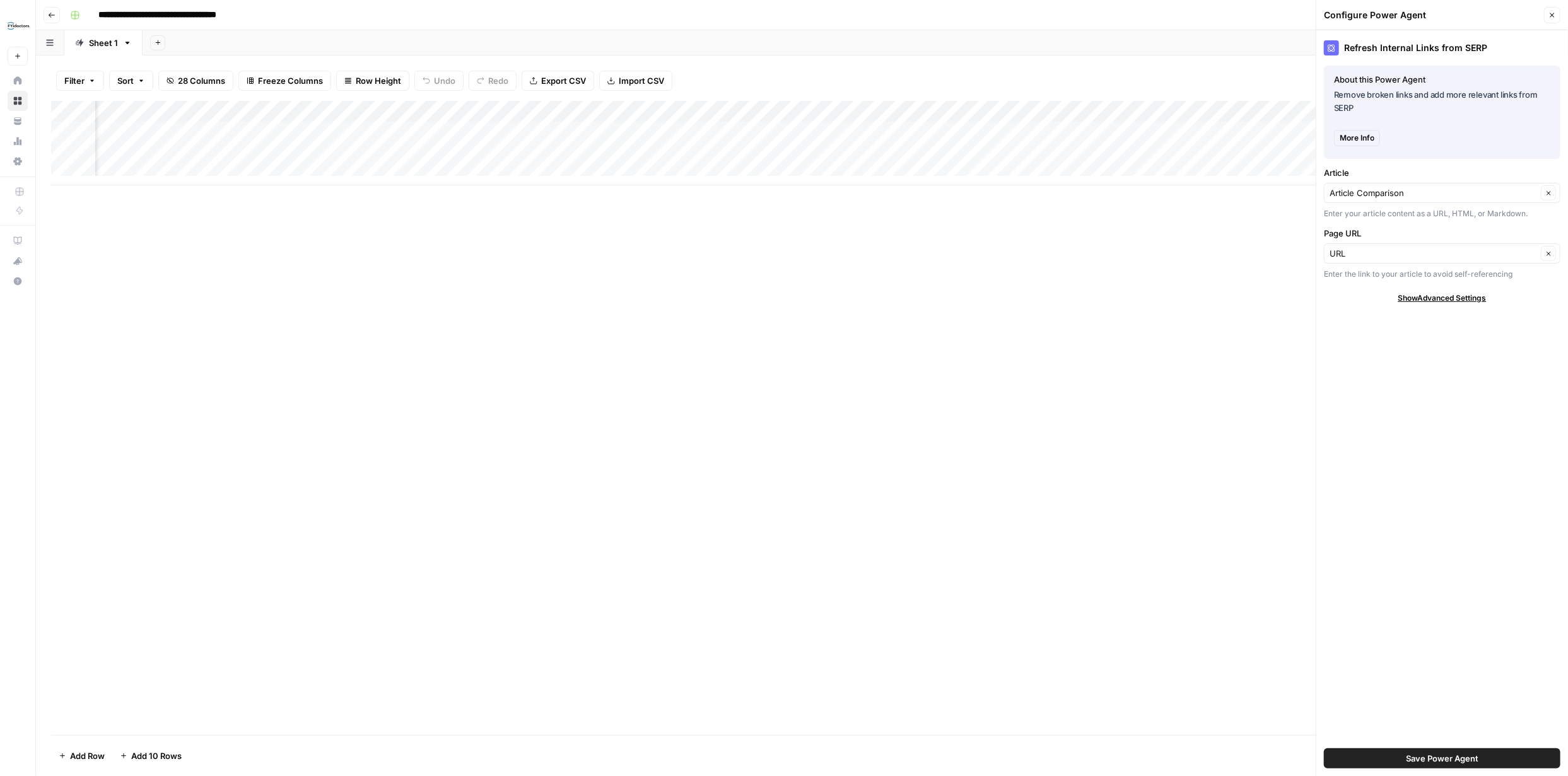
click at [1547, 17] on button "Close" at bounding box center [1552, 15] width 16 height 16
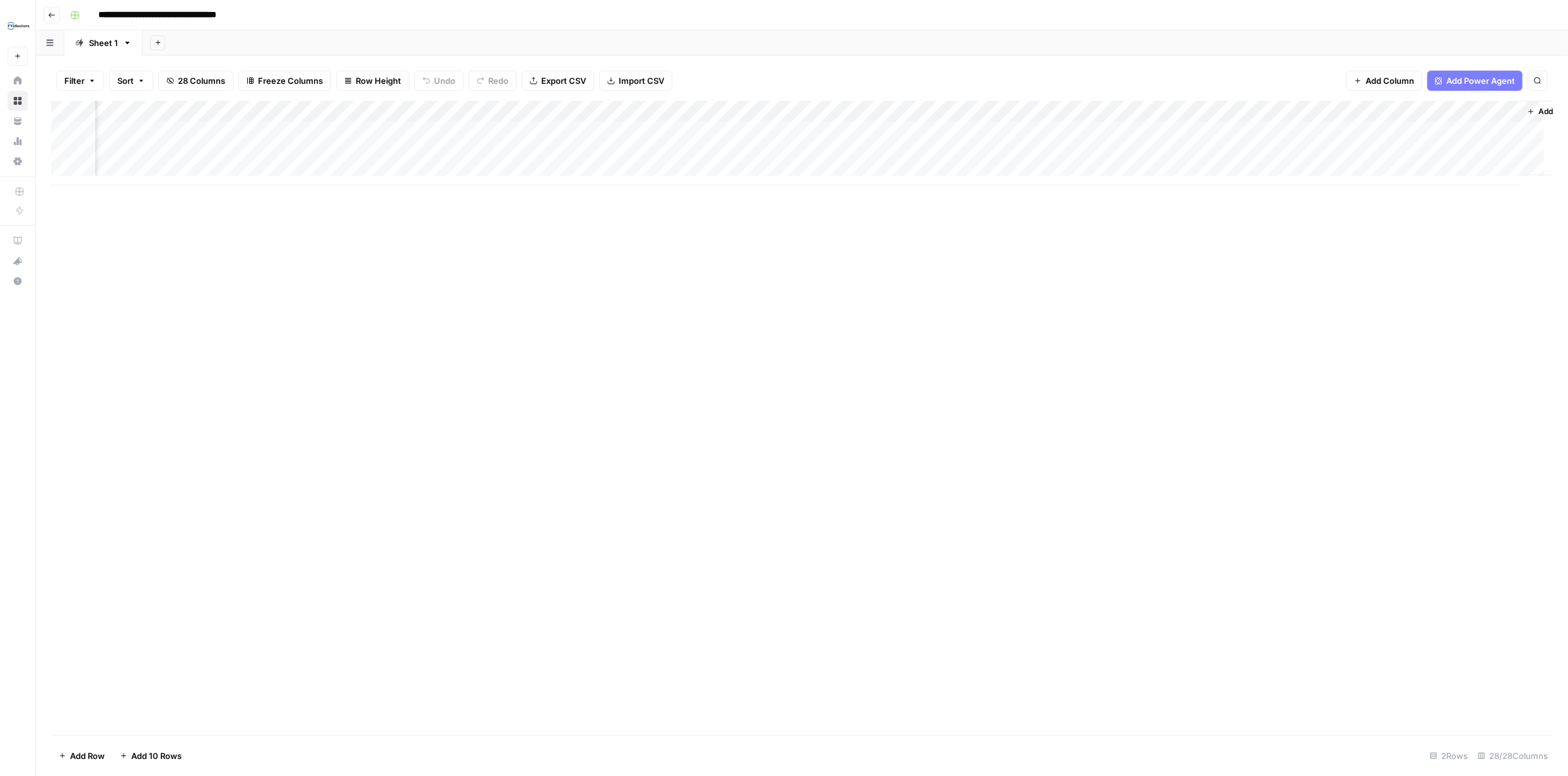
scroll to position [0, 2456]
click at [1050, 129] on div "Add Column" at bounding box center [801, 143] width 1502 height 85
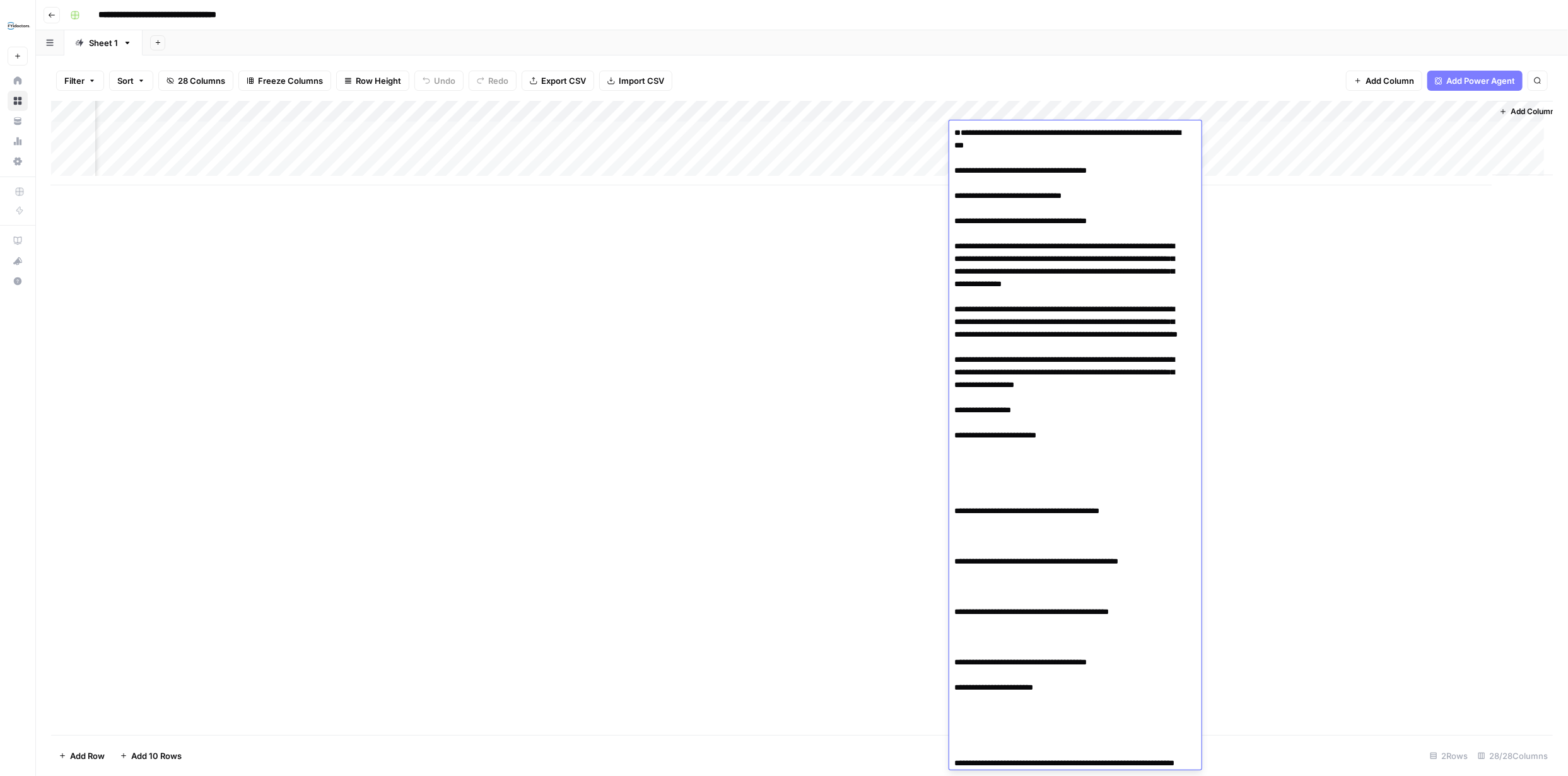
scroll to position [595, 0]
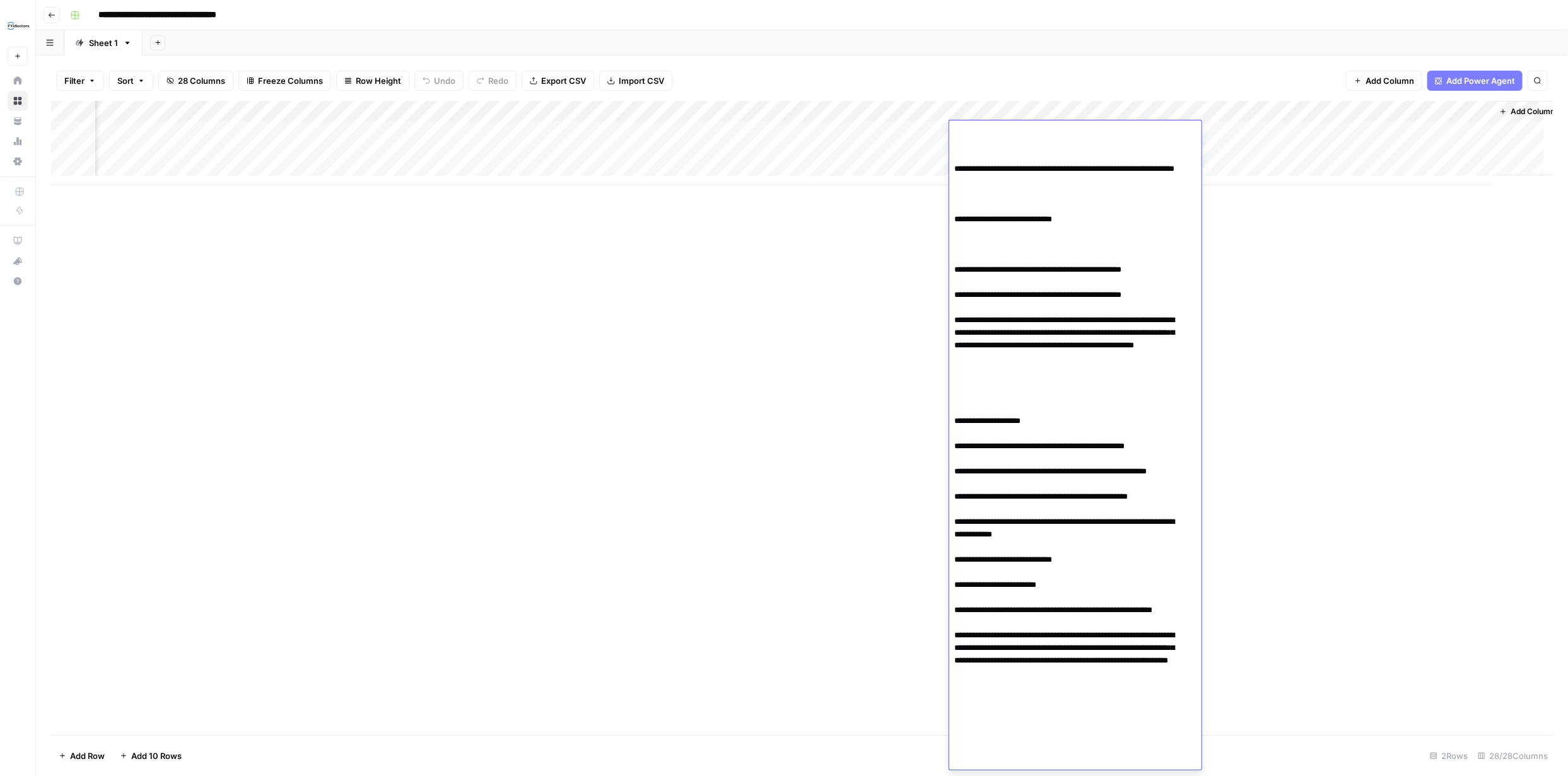
click at [1292, 398] on div "Add Column" at bounding box center [801, 418] width 1502 height 634
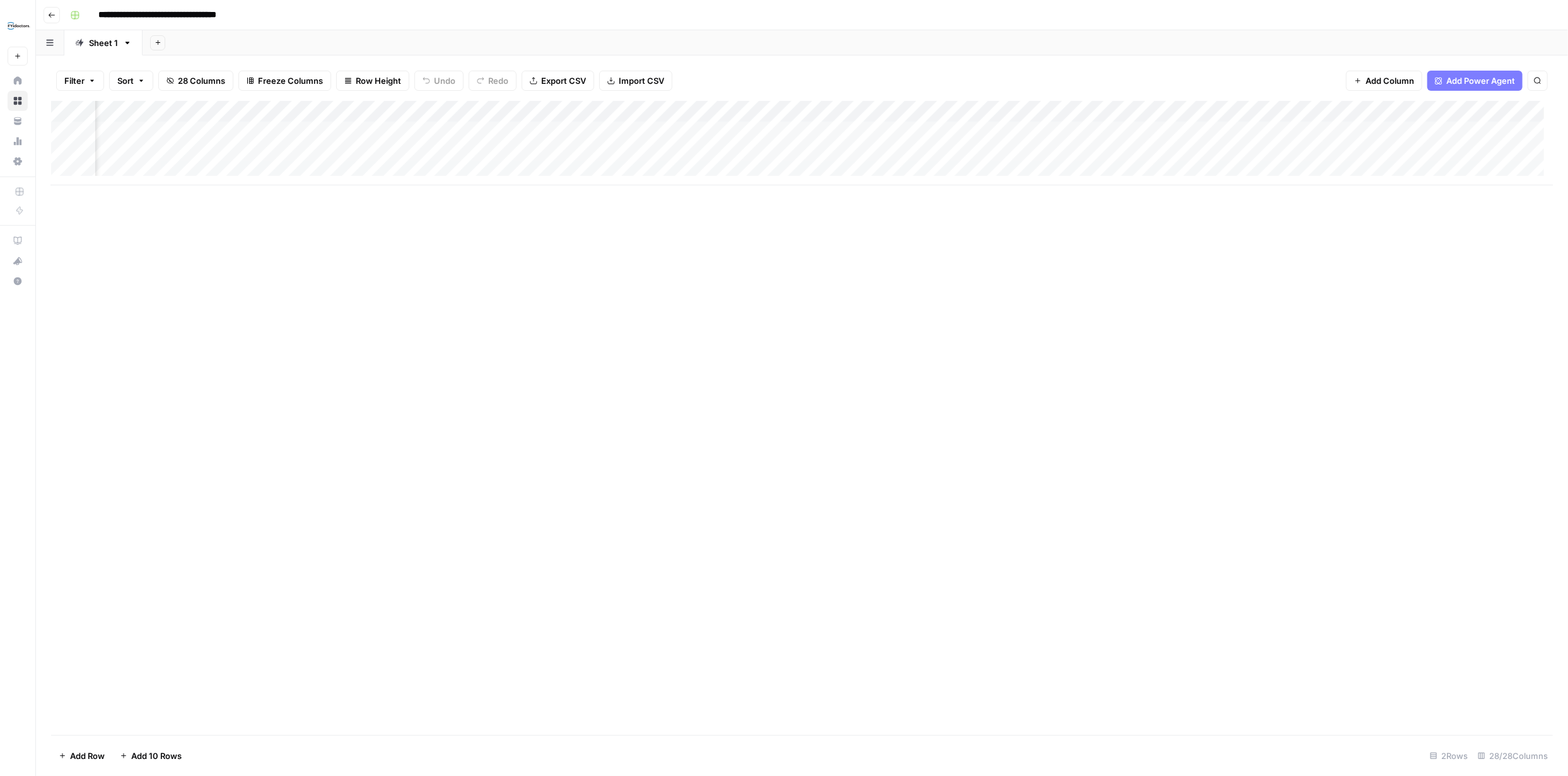
scroll to position [0, 0]
click at [73, 17] on rect "button" at bounding box center [75, 15] width 7 height 7
click at [186, 308] on div "Add Column" at bounding box center [801, 418] width 1502 height 634
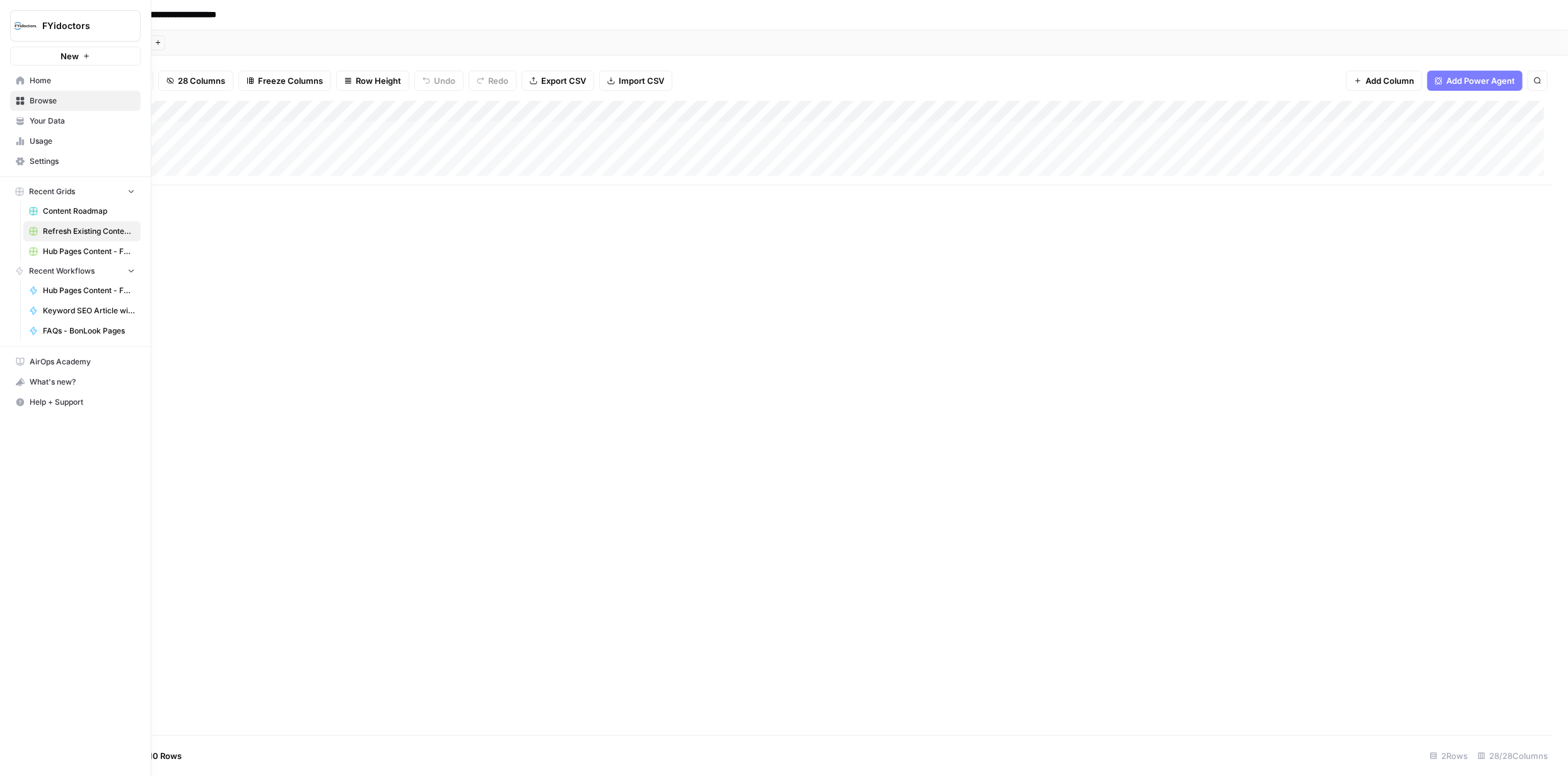
click at [24, 99] on icon at bounding box center [20, 101] width 8 height 8
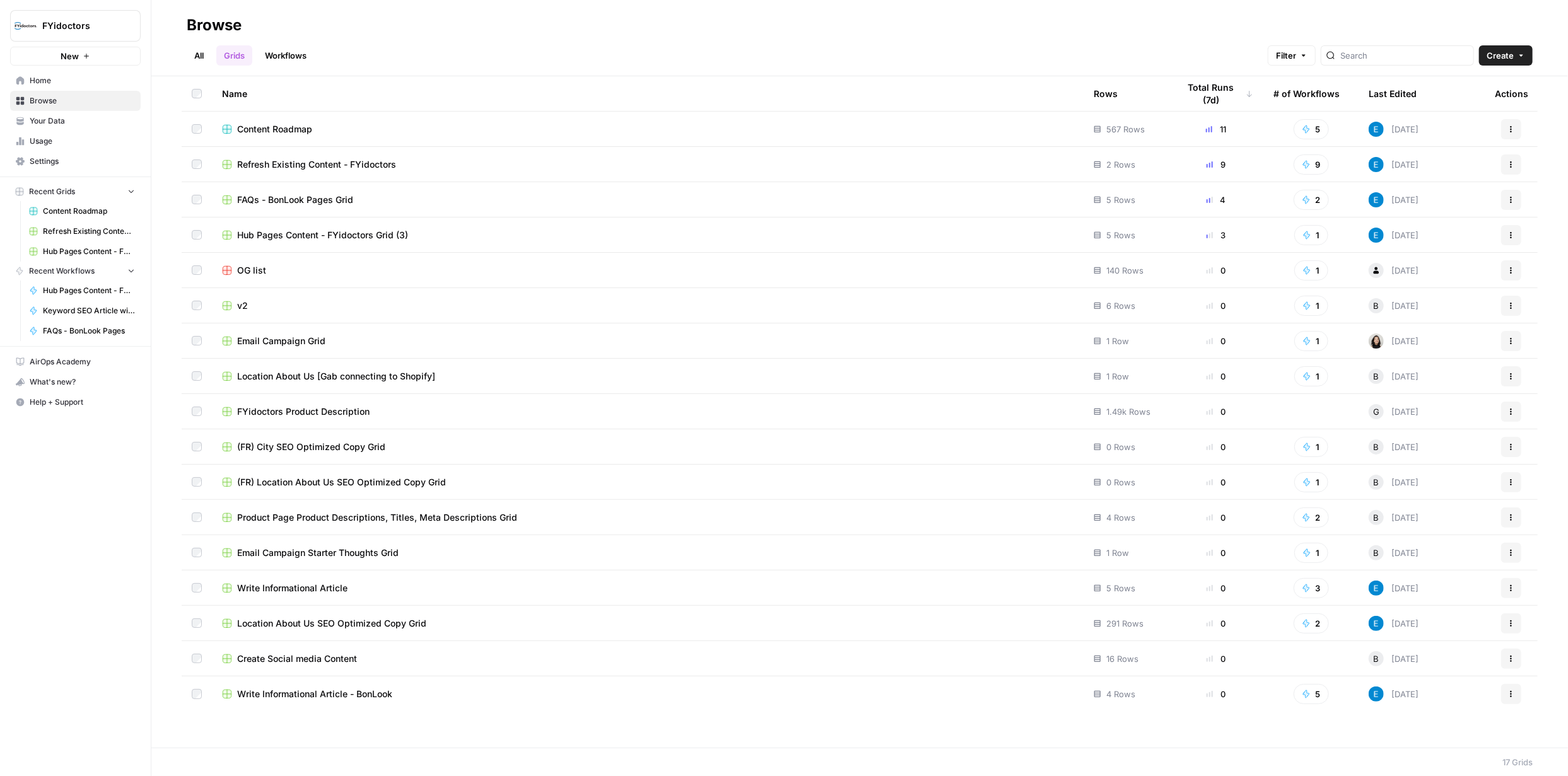
click at [283, 55] on link "Workflows" at bounding box center [286, 55] width 56 height 20
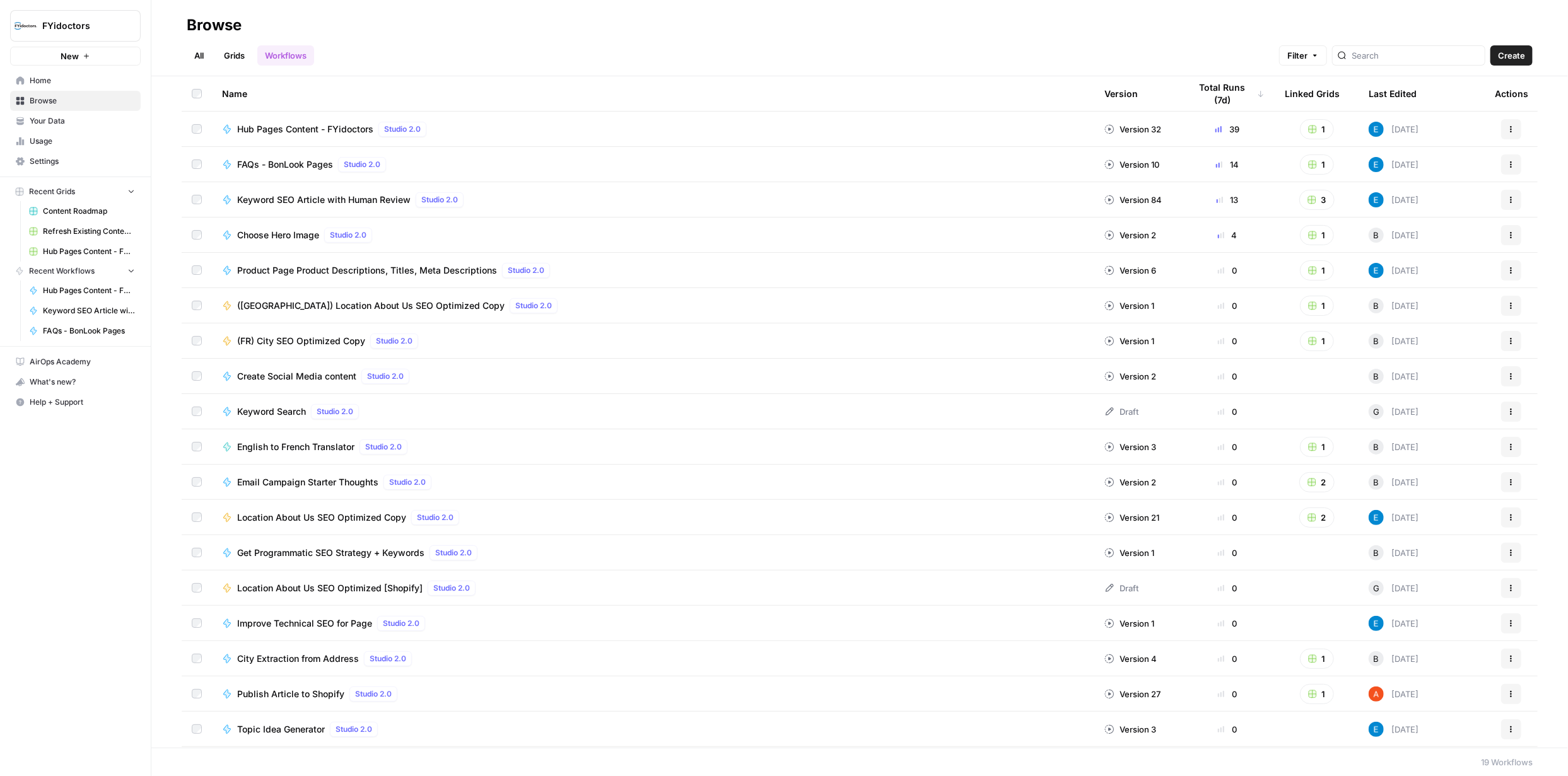
click at [232, 55] on link "Grids" at bounding box center [235, 55] width 36 height 20
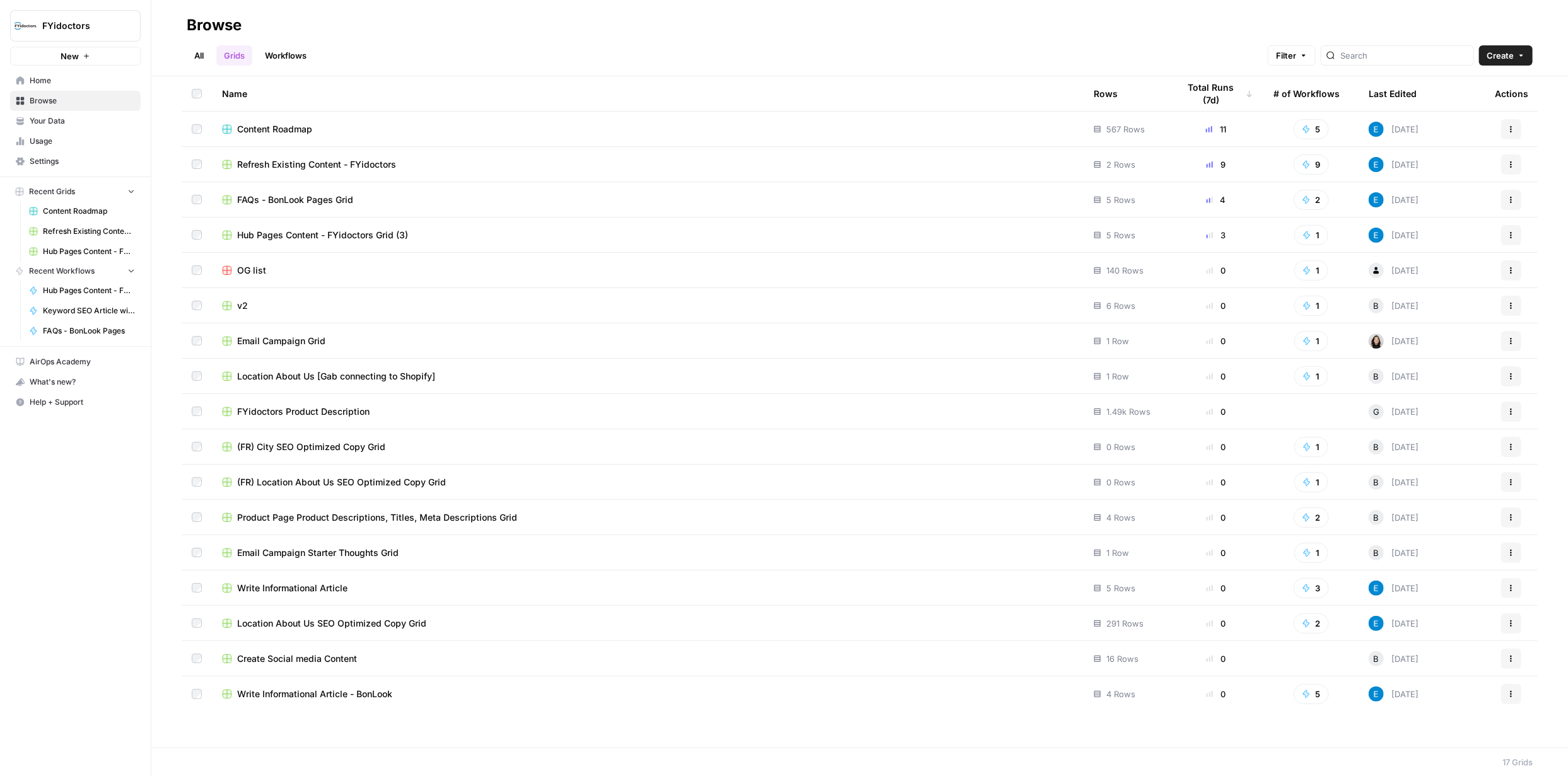
click at [289, 61] on link "Workflows" at bounding box center [286, 55] width 56 height 20
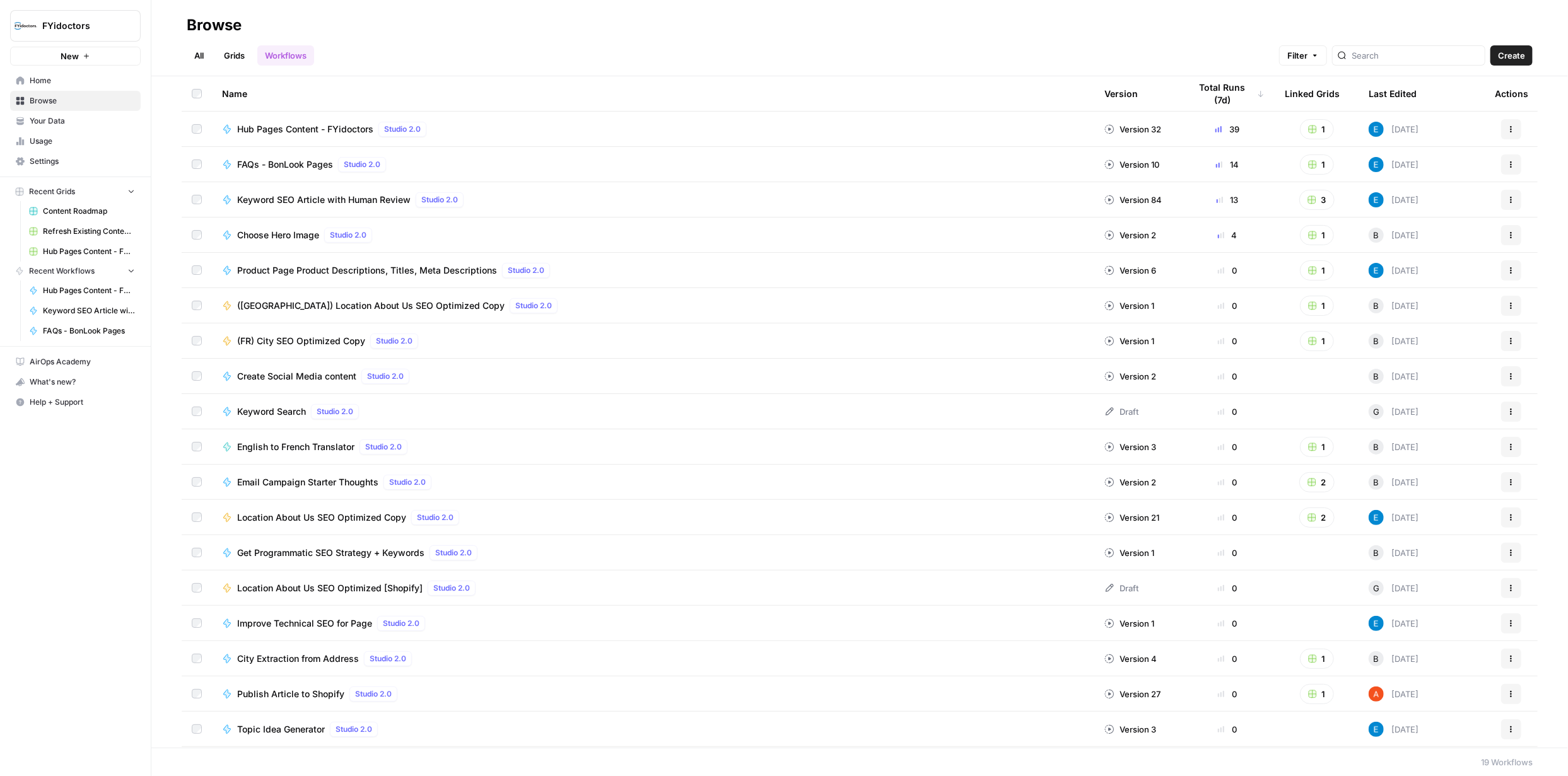
click at [1507, 167] on icon "button" at bounding box center [1511, 165] width 7 height 7
click at [1420, 242] on span "Create Grid" at bounding box center [1445, 240] width 101 height 13
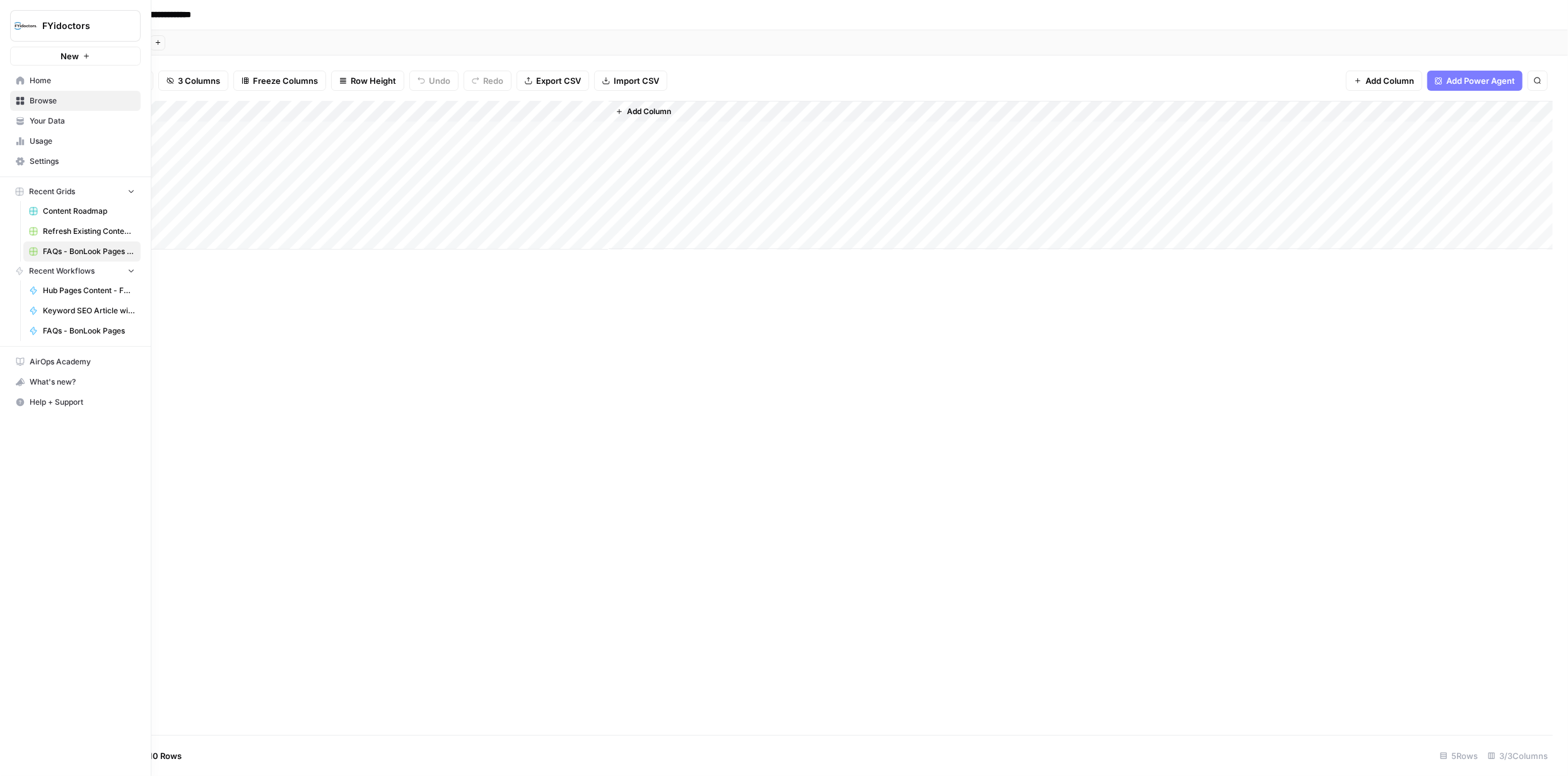
click at [55, 96] on span "Browse" at bounding box center [83, 101] width 106 height 11
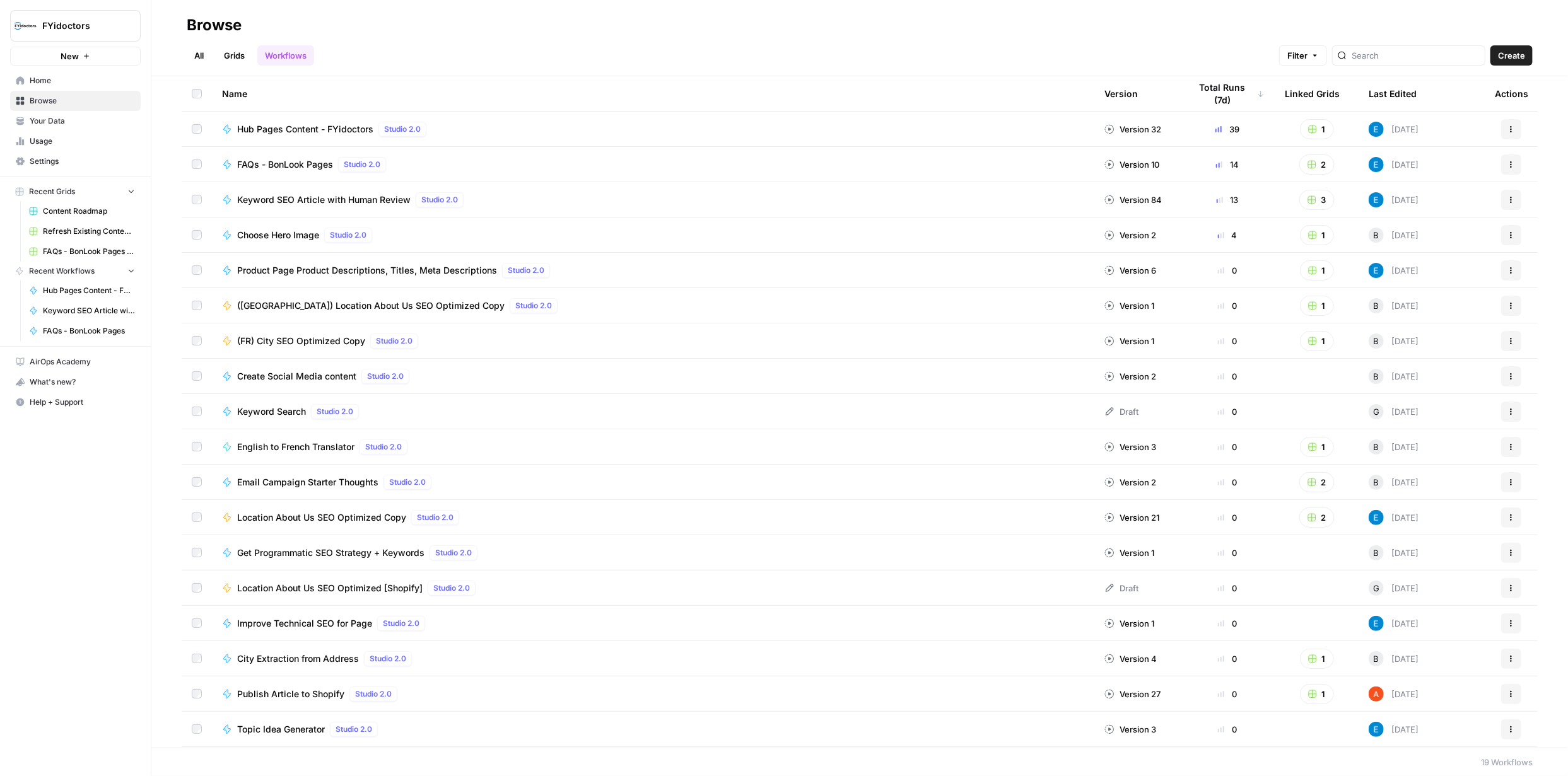
click at [236, 55] on link "Grids" at bounding box center [235, 55] width 36 height 20
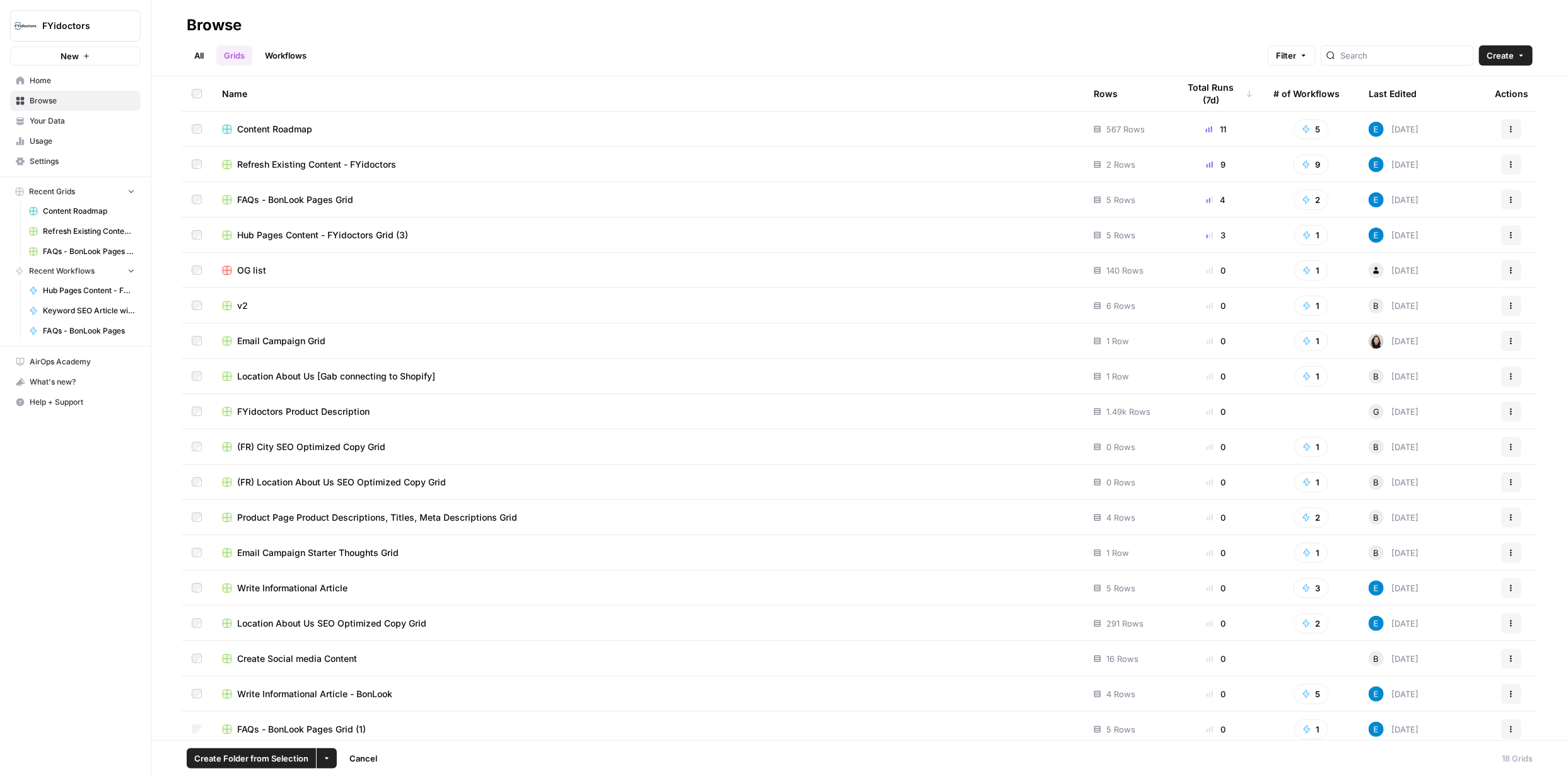
click at [1507, 726] on icon "button" at bounding box center [1511, 730] width 7 height 7
click at [1420, 694] on span "Delete" at bounding box center [1445, 700] width 101 height 13
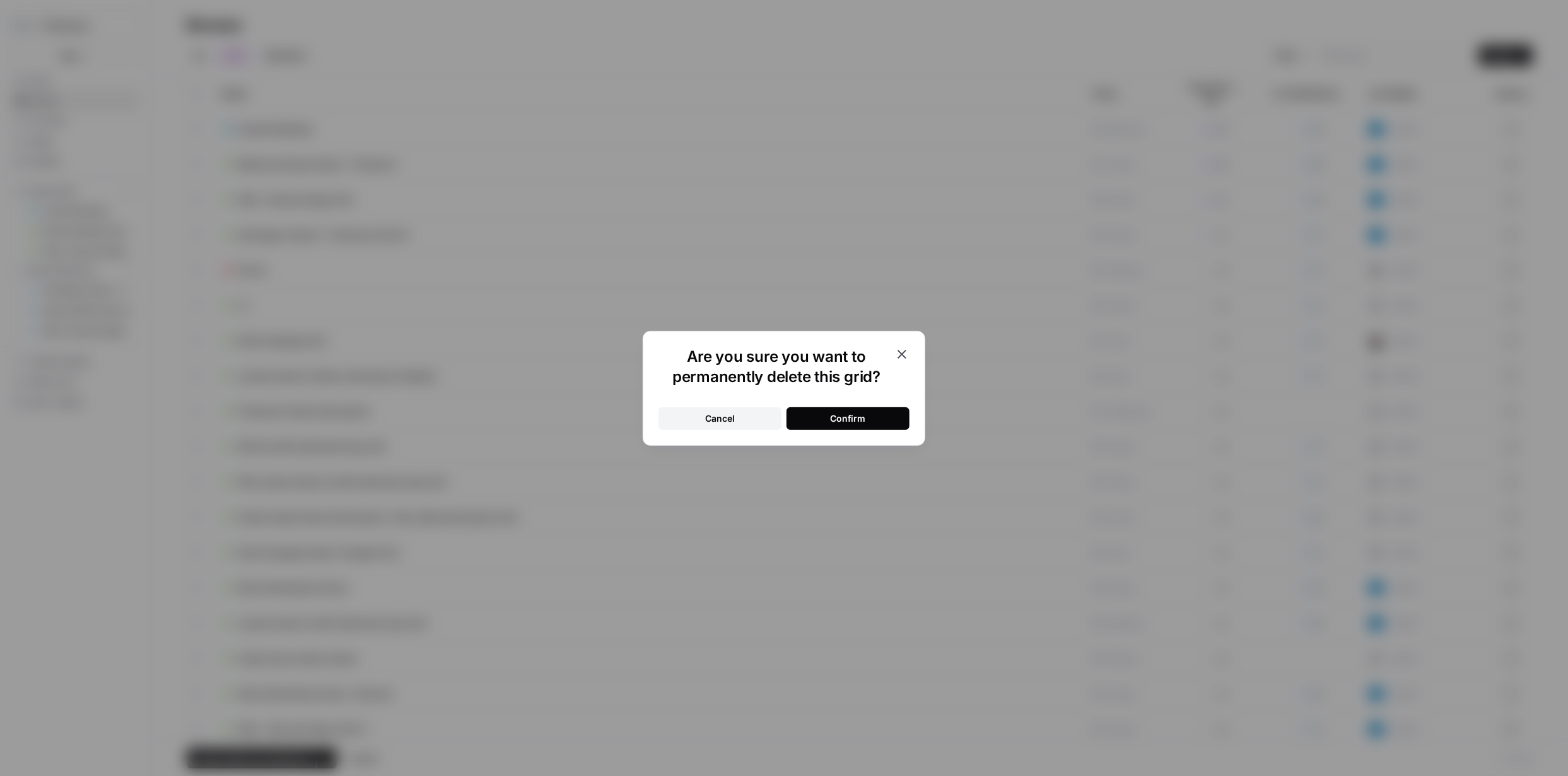
click at [815, 408] on button "Confirm" at bounding box center [848, 418] width 123 height 23
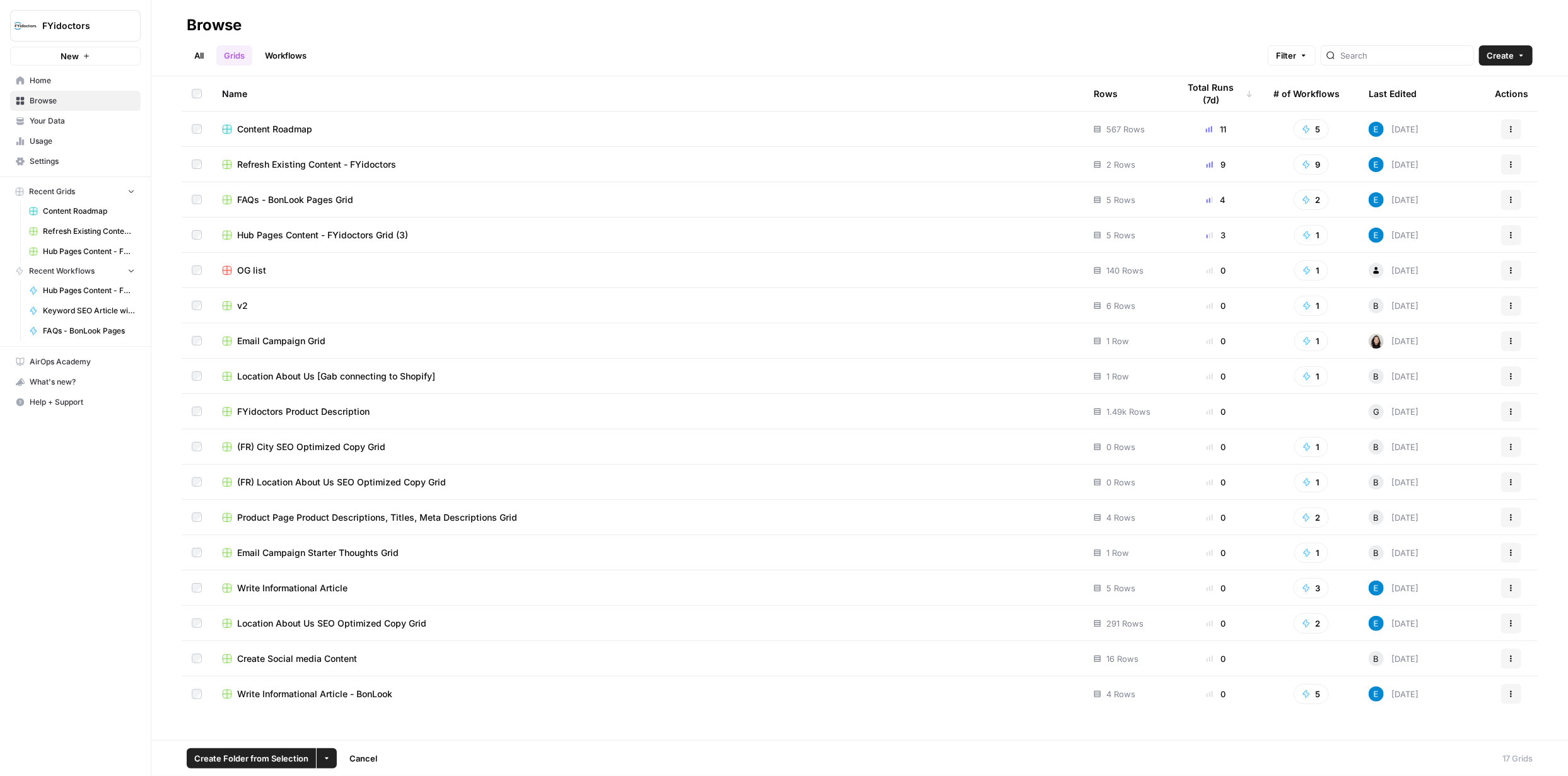
click at [297, 60] on link "Workflows" at bounding box center [286, 55] width 56 height 20
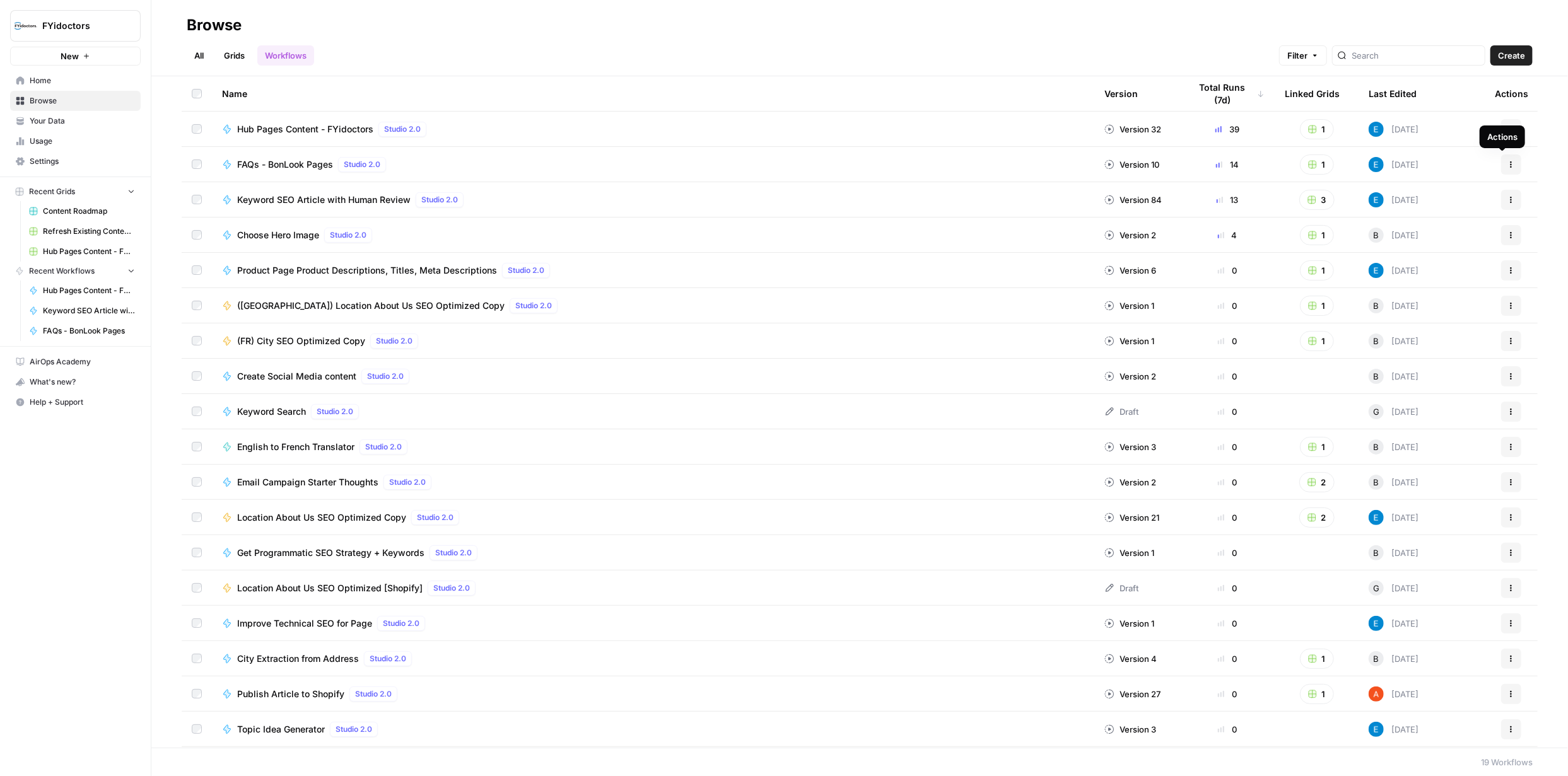
click at [1507, 163] on icon "button" at bounding box center [1511, 165] width 7 height 7
click at [1428, 257] on span "Integrate" at bounding box center [1445, 257] width 101 height 13
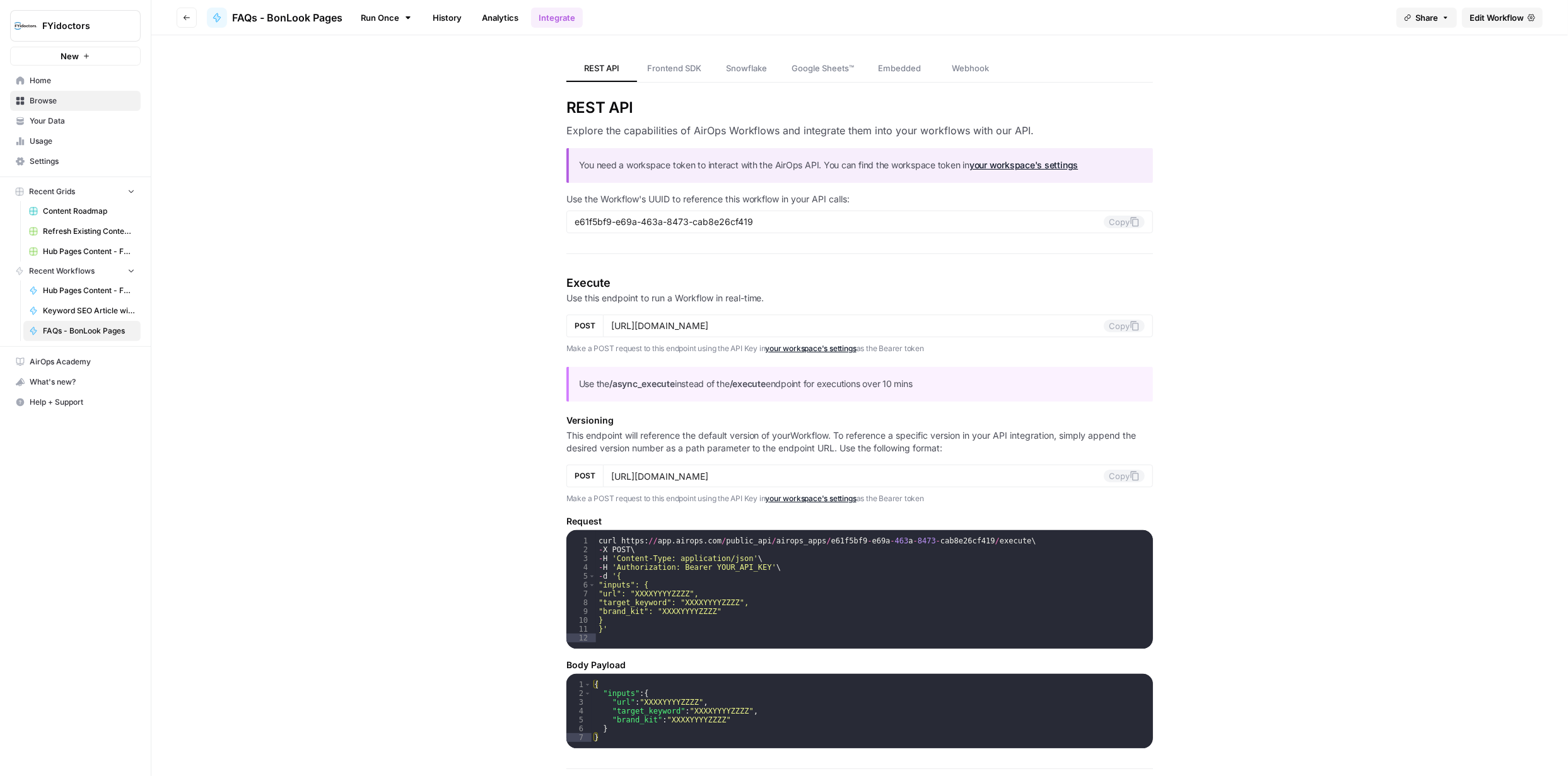
click at [1502, 17] on span "Edit Workflow" at bounding box center [1496, 17] width 55 height 13
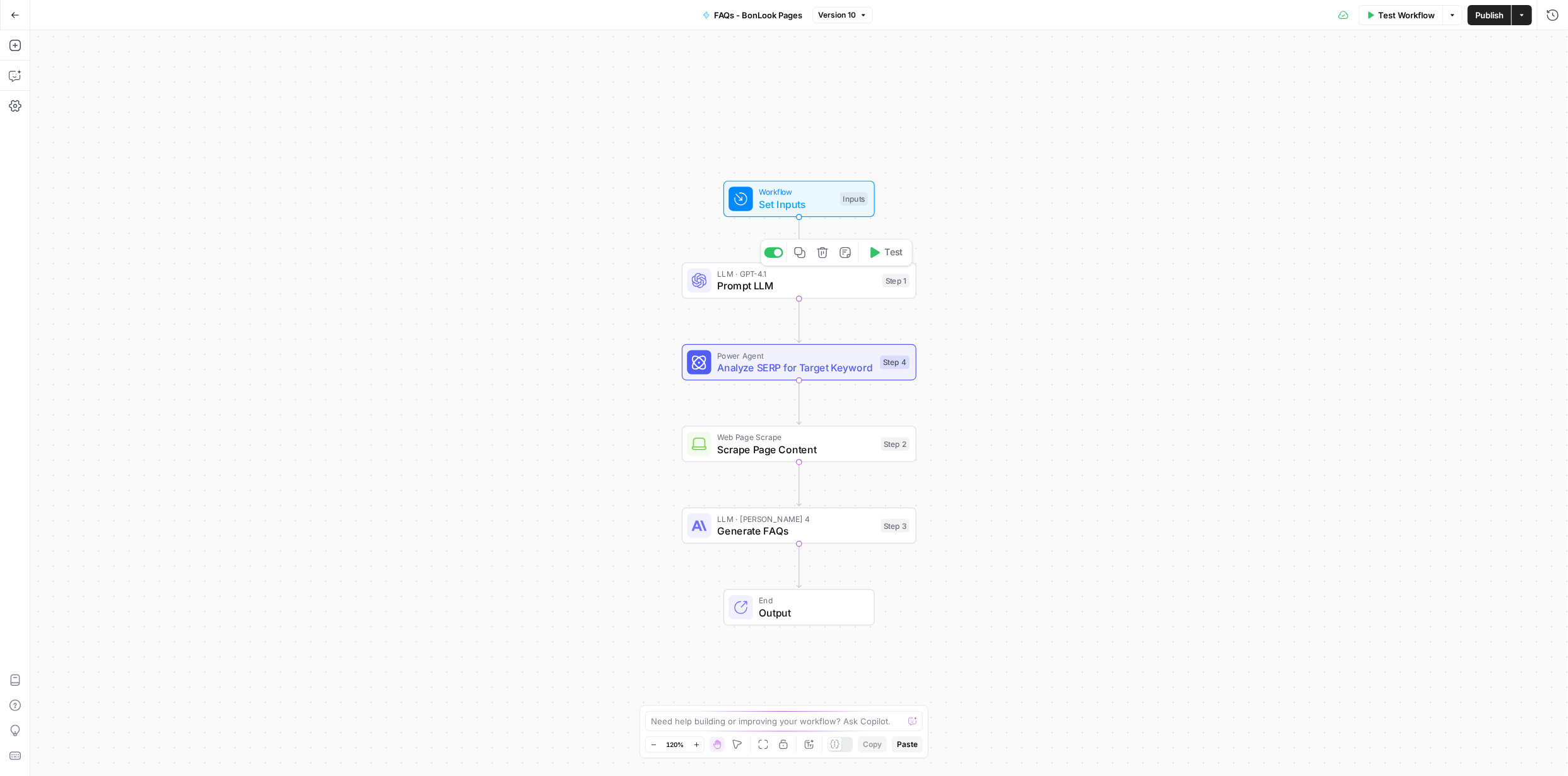
click at [776, 286] on span "Prompt LLM" at bounding box center [796, 286] width 159 height 15
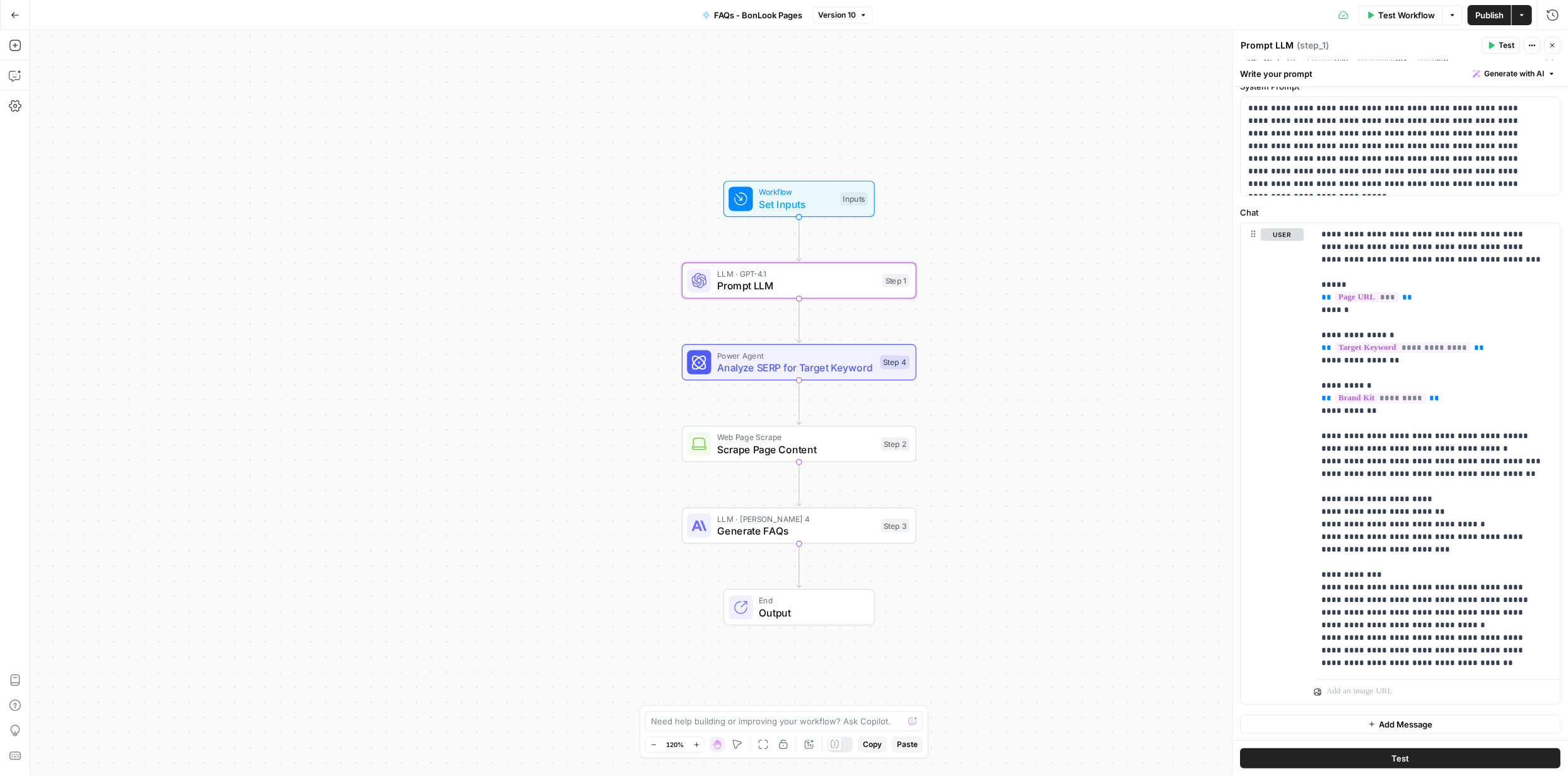
scroll to position [49, 0]
click at [1500, 610] on p "**********" at bounding box center [1432, 448] width 222 height 441
click at [1050, 402] on div "Workflow Set Inputs Inputs LLM · GPT-4.1 Prompt LLM Step 1 Power Agent Analyze …" at bounding box center [799, 403] width 1537 height 746
click at [1344, 184] on p "**********" at bounding box center [1395, 146] width 295 height 88
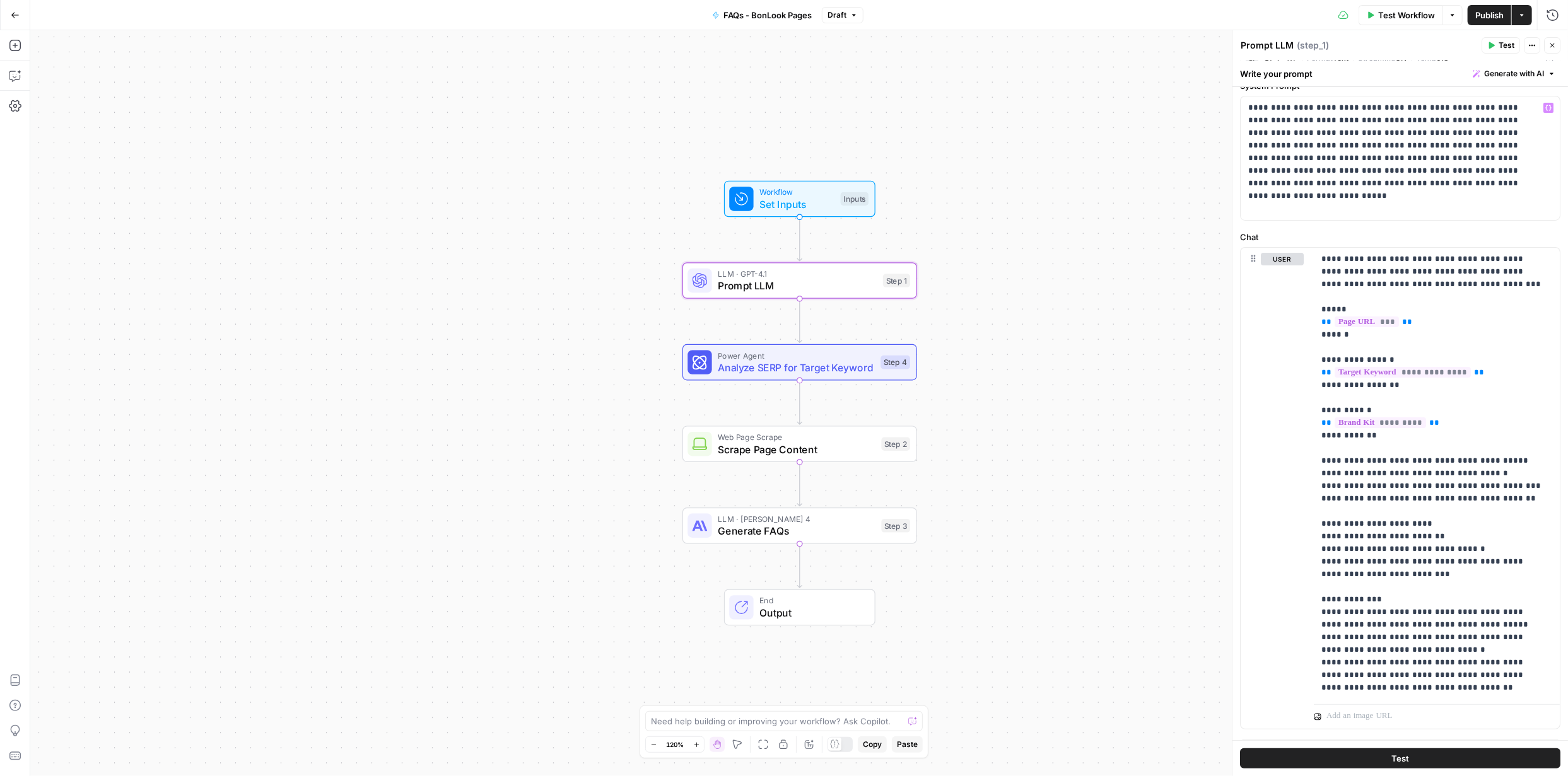
drag, startPoint x: 768, startPoint y: 1, endPoint x: 1135, endPoint y: 161, distance: 400.4
click at [1135, 160] on div "Workflow Set Inputs Inputs LLM · GPT-4.1 Prompt LLM Step 1 Power Agent Analyze …" at bounding box center [799, 403] width 1537 height 746
click at [1479, 17] on span "Publish" at bounding box center [1489, 15] width 28 height 13
click at [18, 13] on icon "button" at bounding box center [15, 15] width 9 height 9
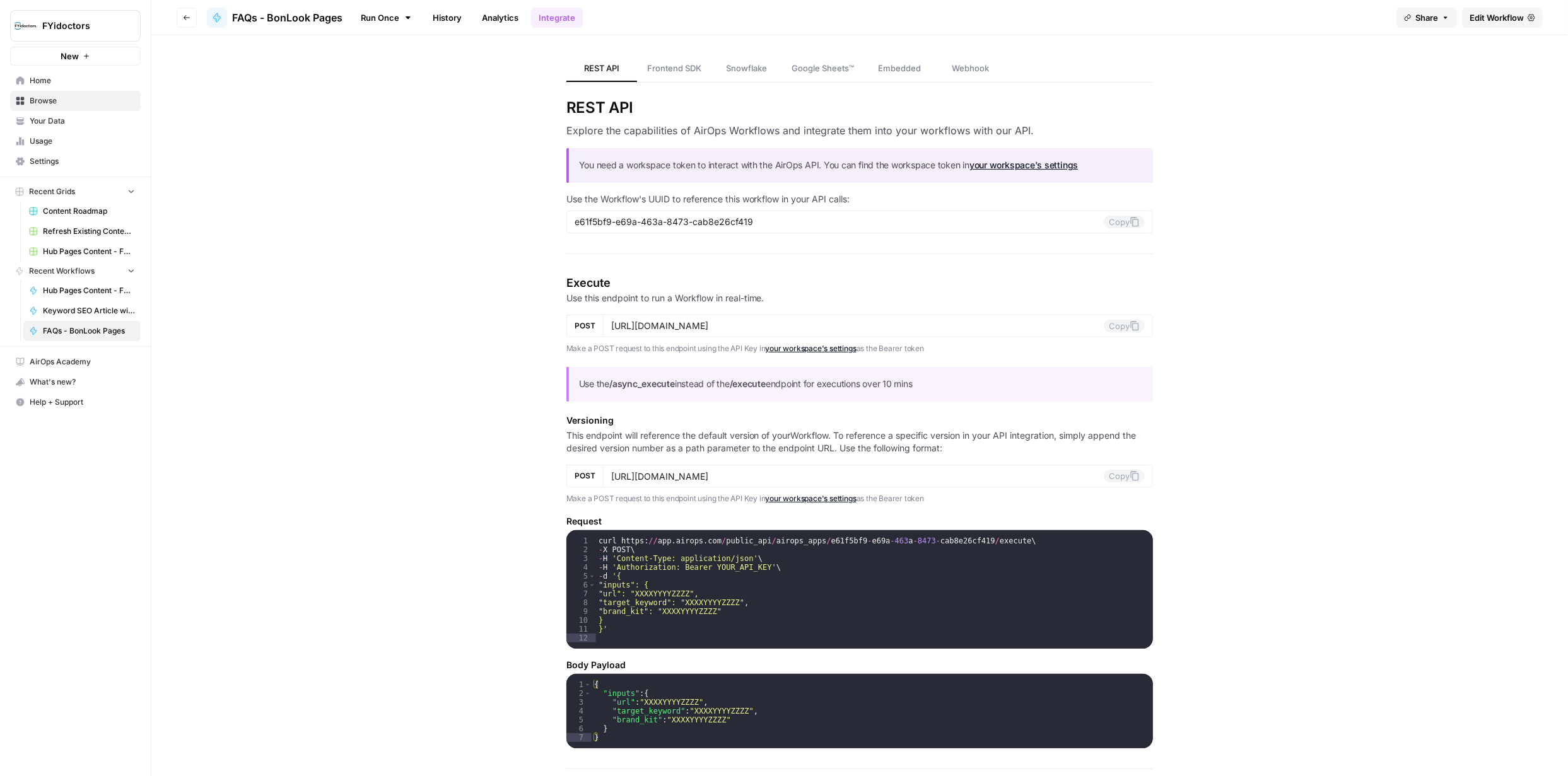
type input "https://api.airops.com/public_api/airops_apps/e61f5bf9-e69a-463a-8473-cab8e26cf…"
click at [35, 102] on span "Browse" at bounding box center [83, 101] width 106 height 11
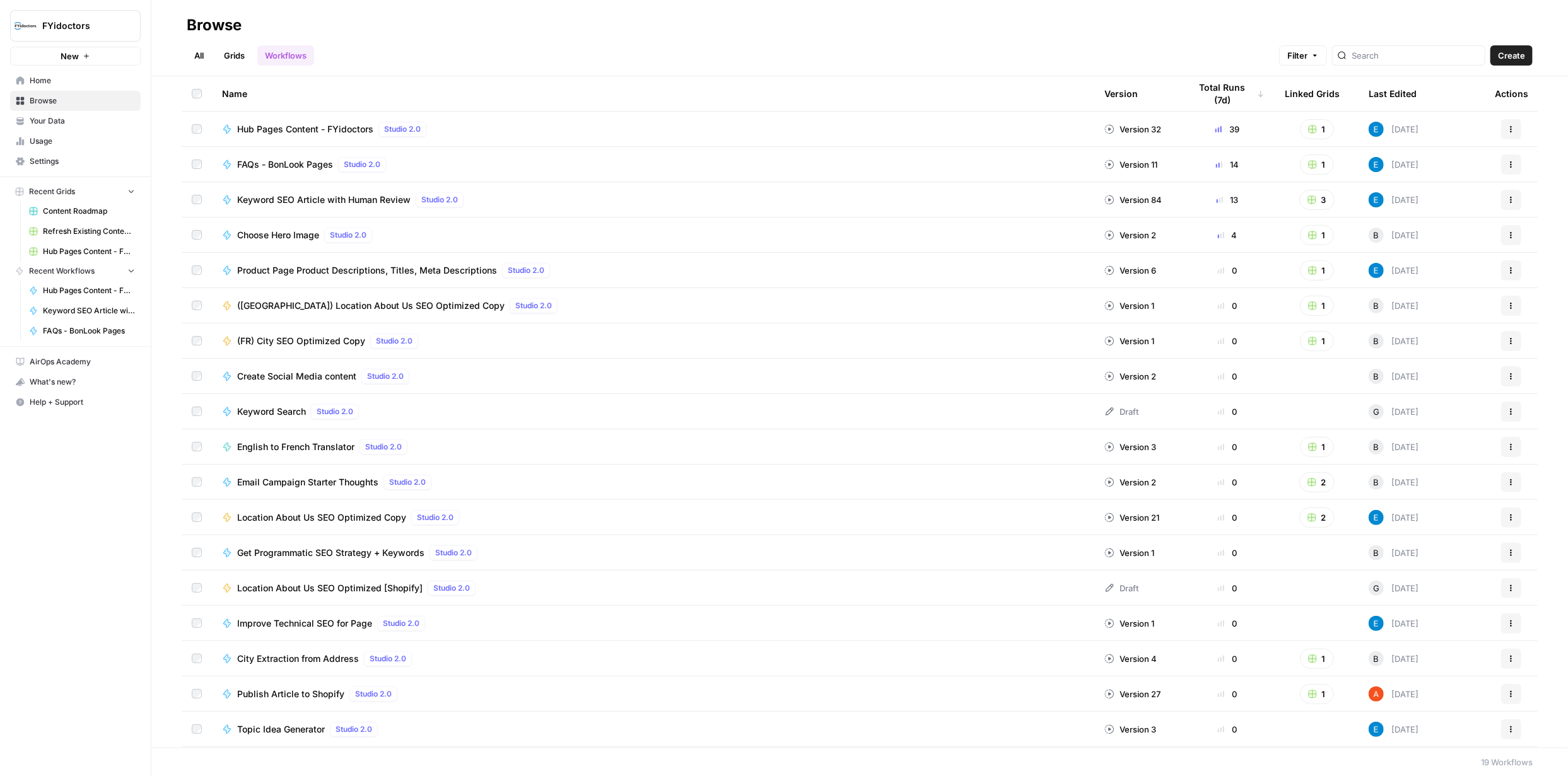
click at [1507, 198] on icon "button" at bounding box center [1511, 200] width 7 height 7
click at [1434, 291] on span "Integrate" at bounding box center [1445, 293] width 101 height 13
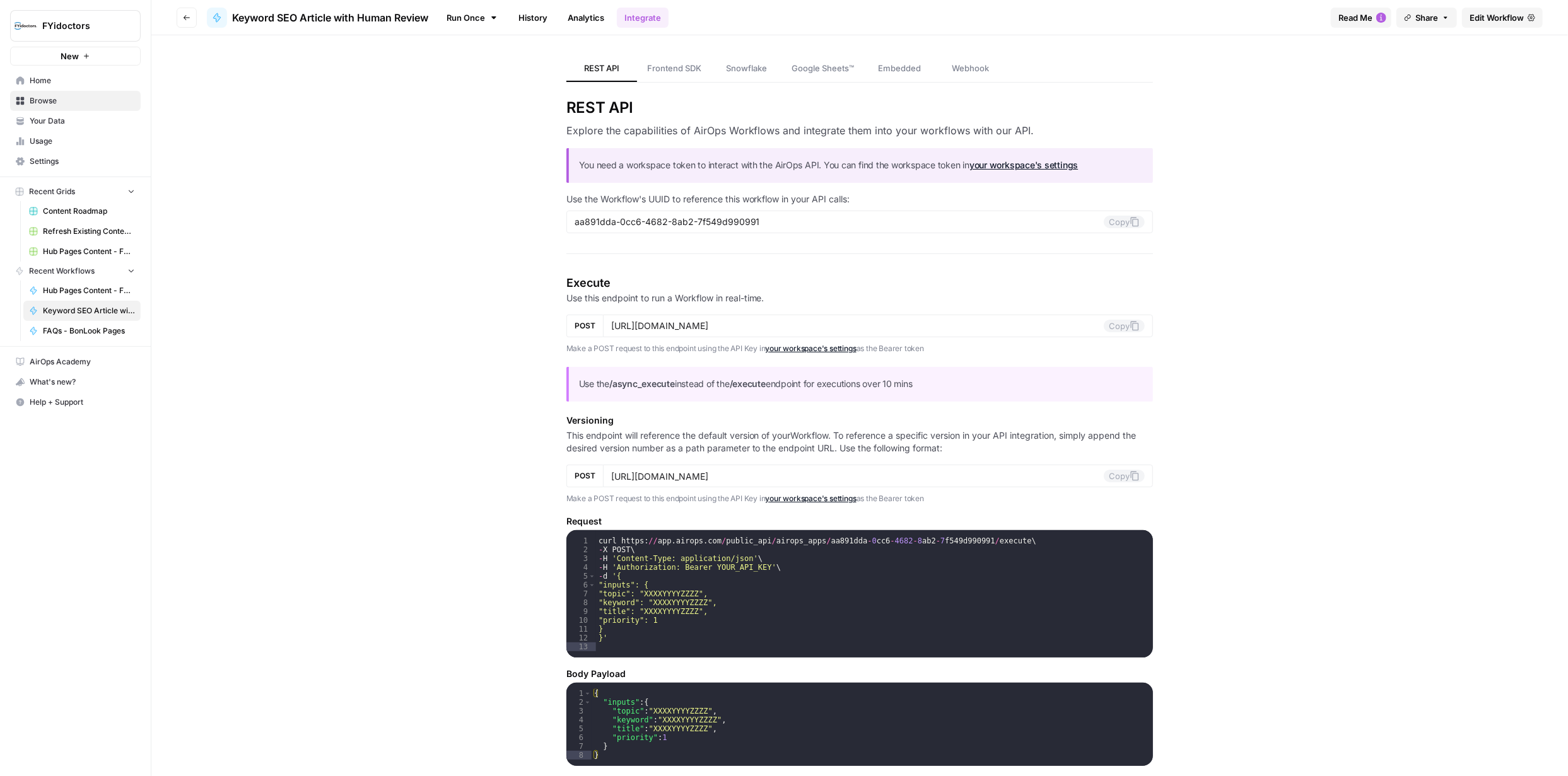
click at [1493, 19] on span "Edit Workflow" at bounding box center [1496, 17] width 55 height 13
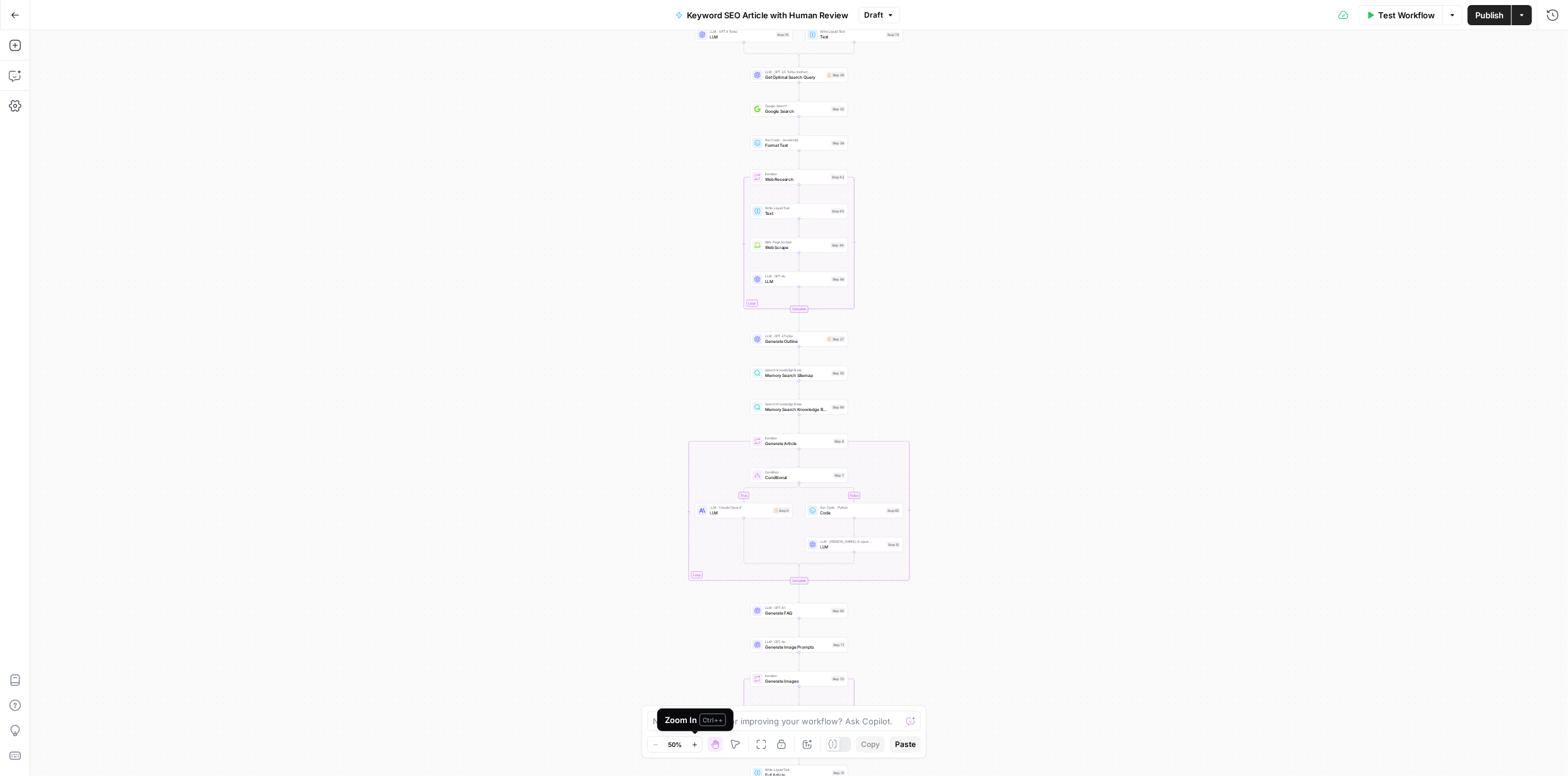
click at [699, 746] on button "Zoom In" at bounding box center [694, 744] width 15 height 15
click at [698, 746] on button "Zoom In" at bounding box center [694, 744] width 15 height 15
click at [698, 745] on icon "button" at bounding box center [695, 745] width 7 height 7
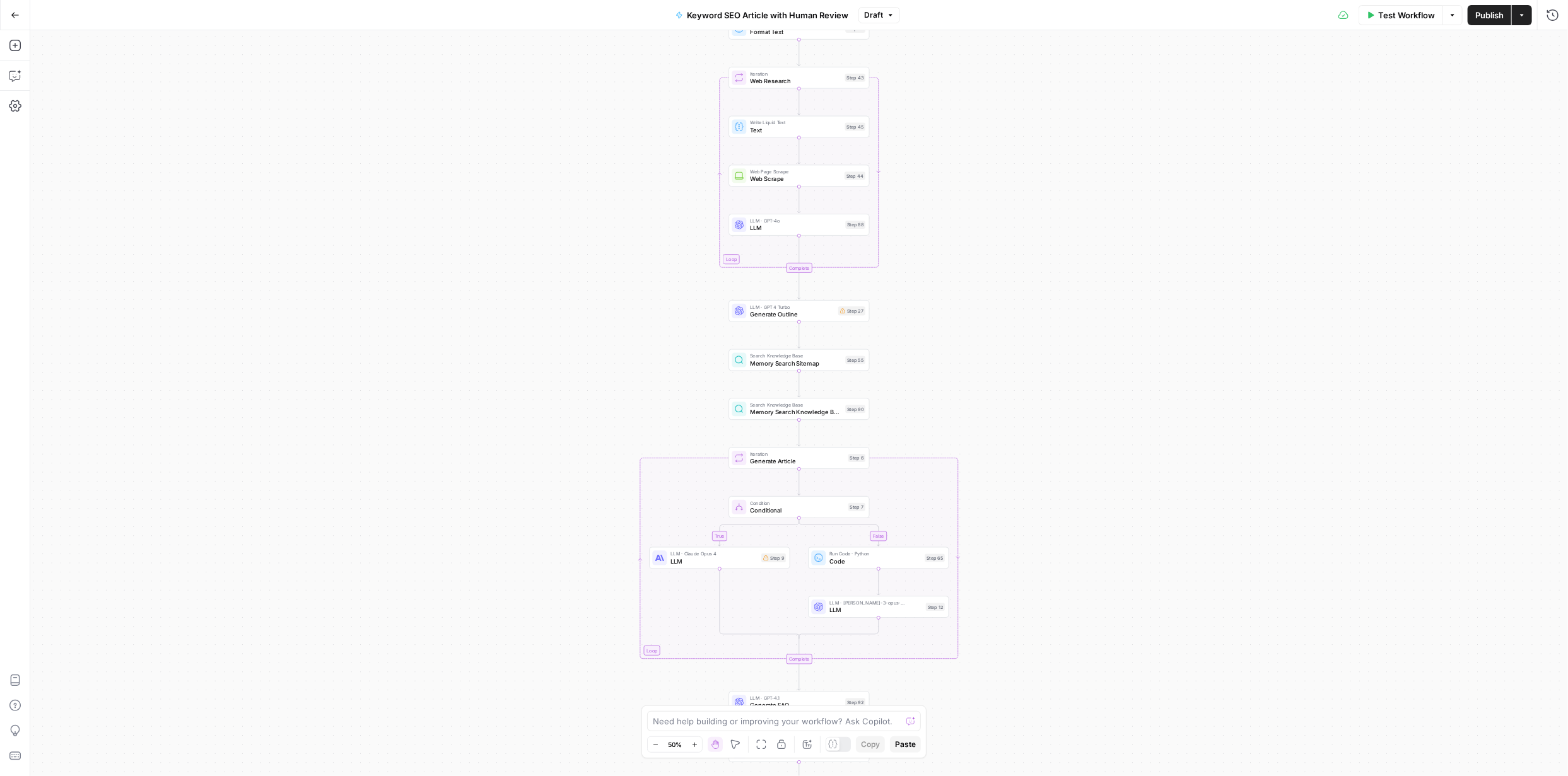
click at [698, 745] on icon "button" at bounding box center [695, 745] width 7 height 7
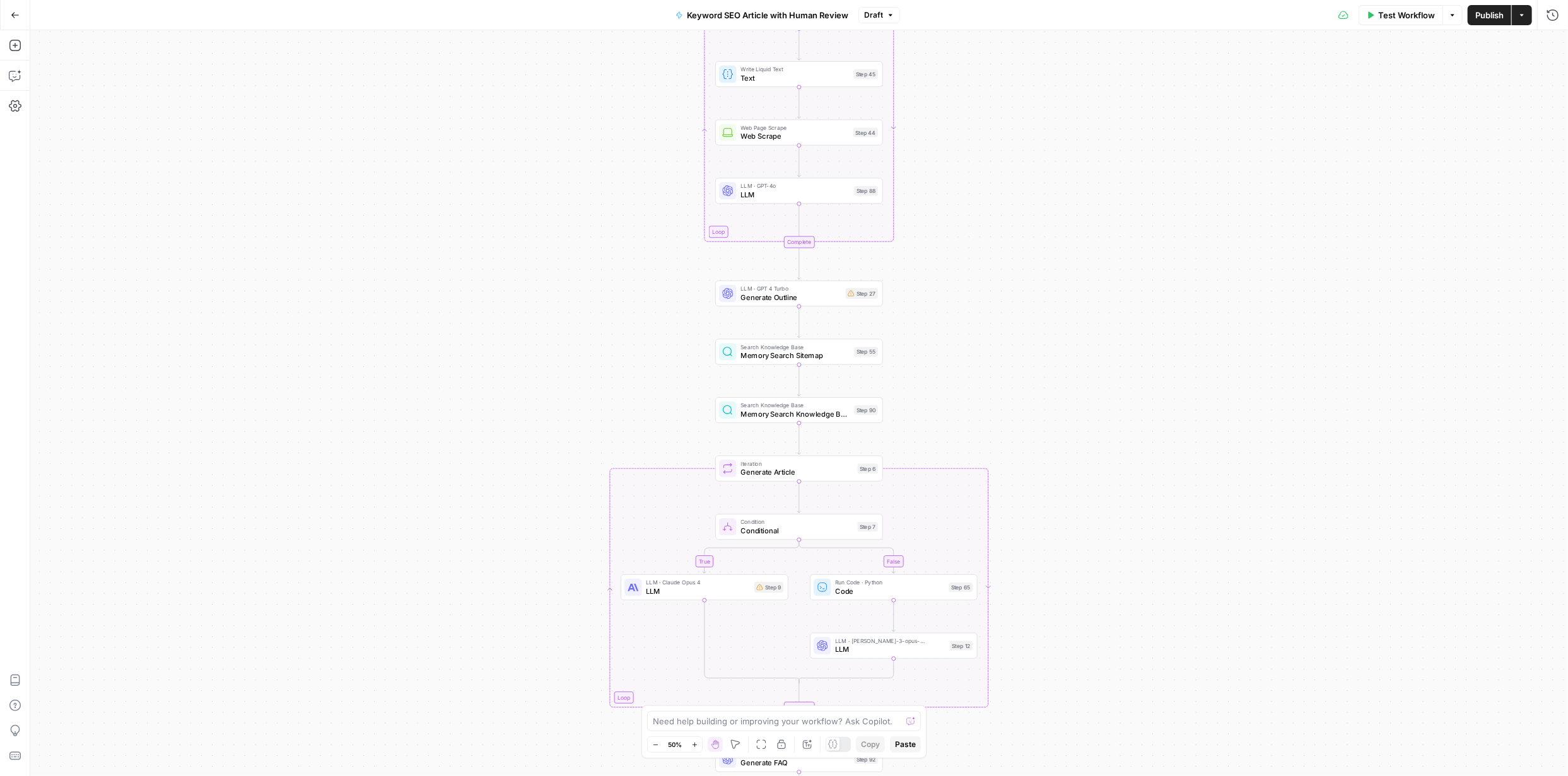
click at [698, 745] on icon "button" at bounding box center [695, 745] width 7 height 7
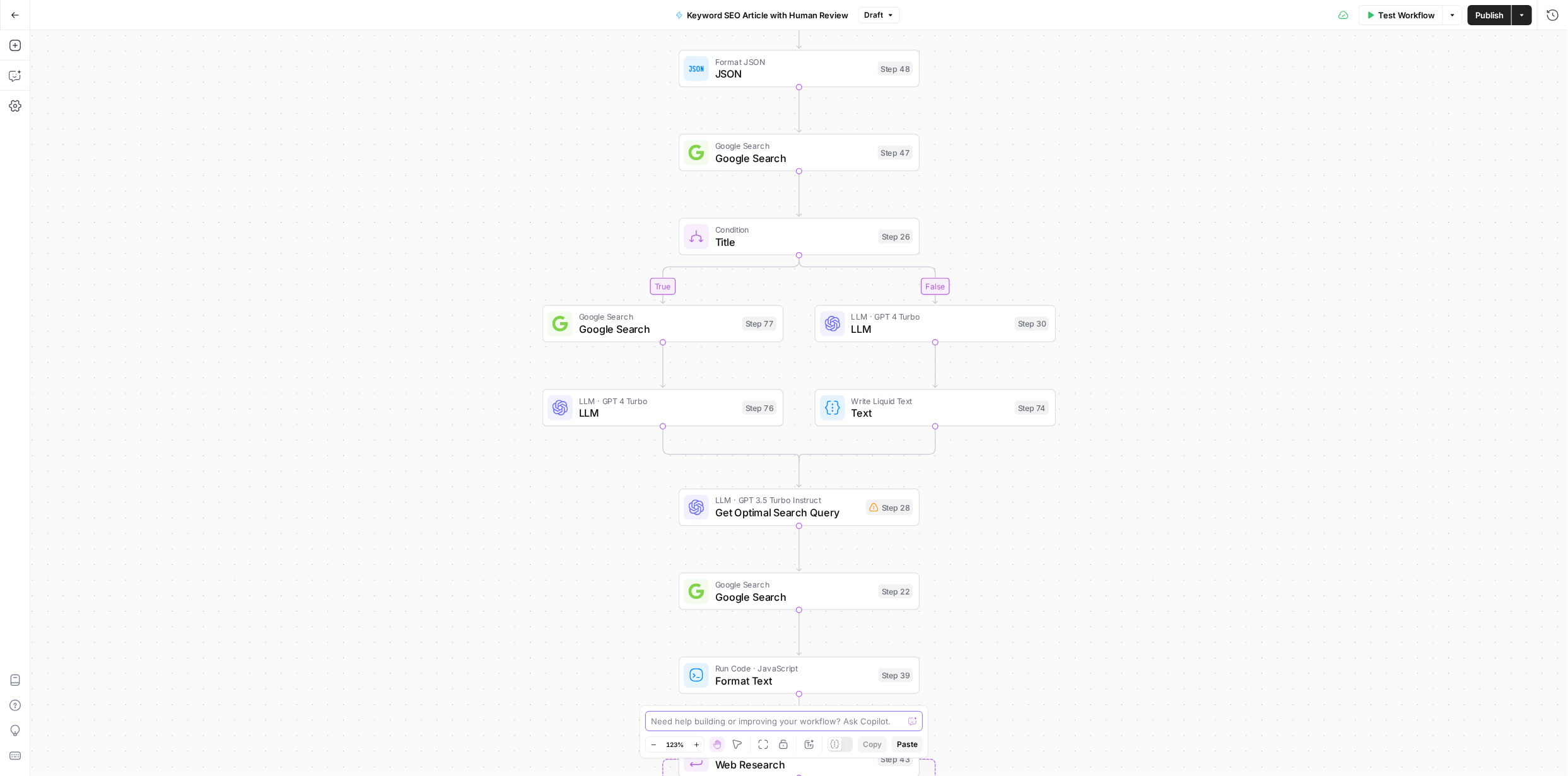
click at [795, 719] on textarea at bounding box center [776, 721] width 252 height 13
type textarea "which of the steps in this workflow addresses brand tone format"
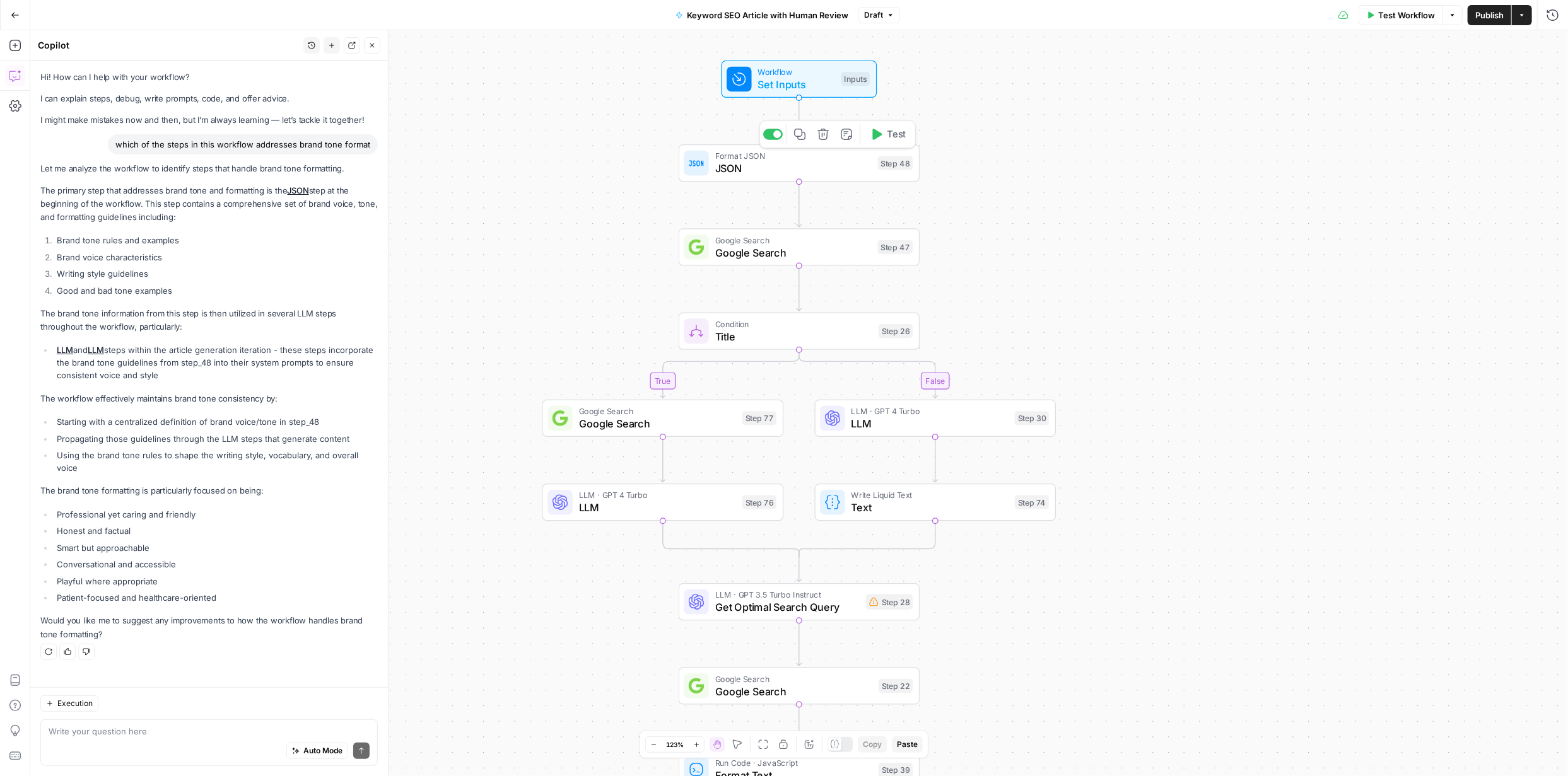
click at [797, 166] on span "JSON" at bounding box center [793, 168] width 156 height 15
click at [798, 166] on span "JSON" at bounding box center [793, 168] width 156 height 15
click at [798, 167] on span "JSON" at bounding box center [793, 168] width 156 height 15
click at [800, 167] on span "JSON" at bounding box center [793, 168] width 156 height 15
click at [801, 167] on span "JSON" at bounding box center [793, 168] width 156 height 15
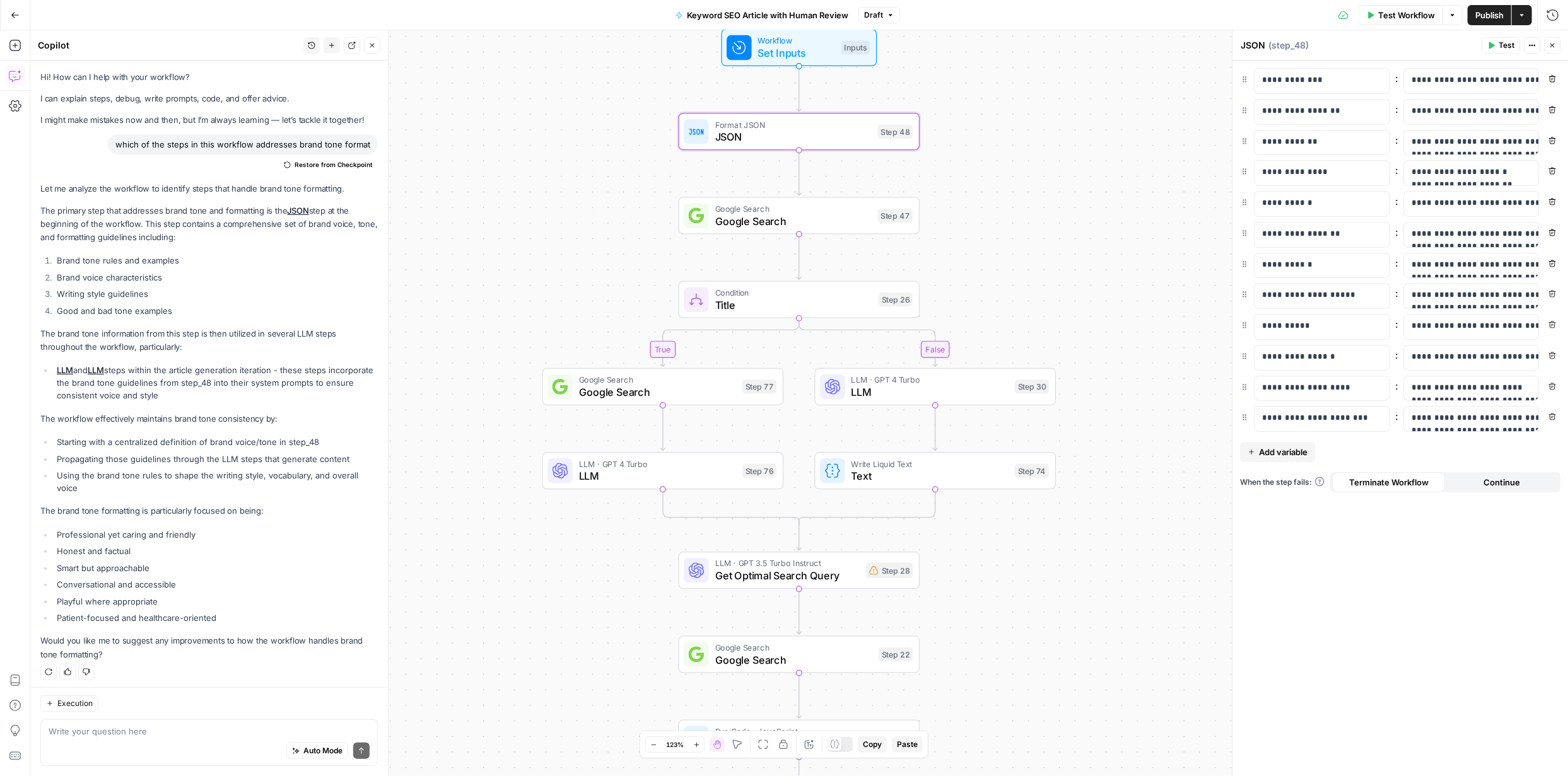
scroll to position [3, 0]
click at [11, 16] on icon "button" at bounding box center [15, 15] width 9 height 9
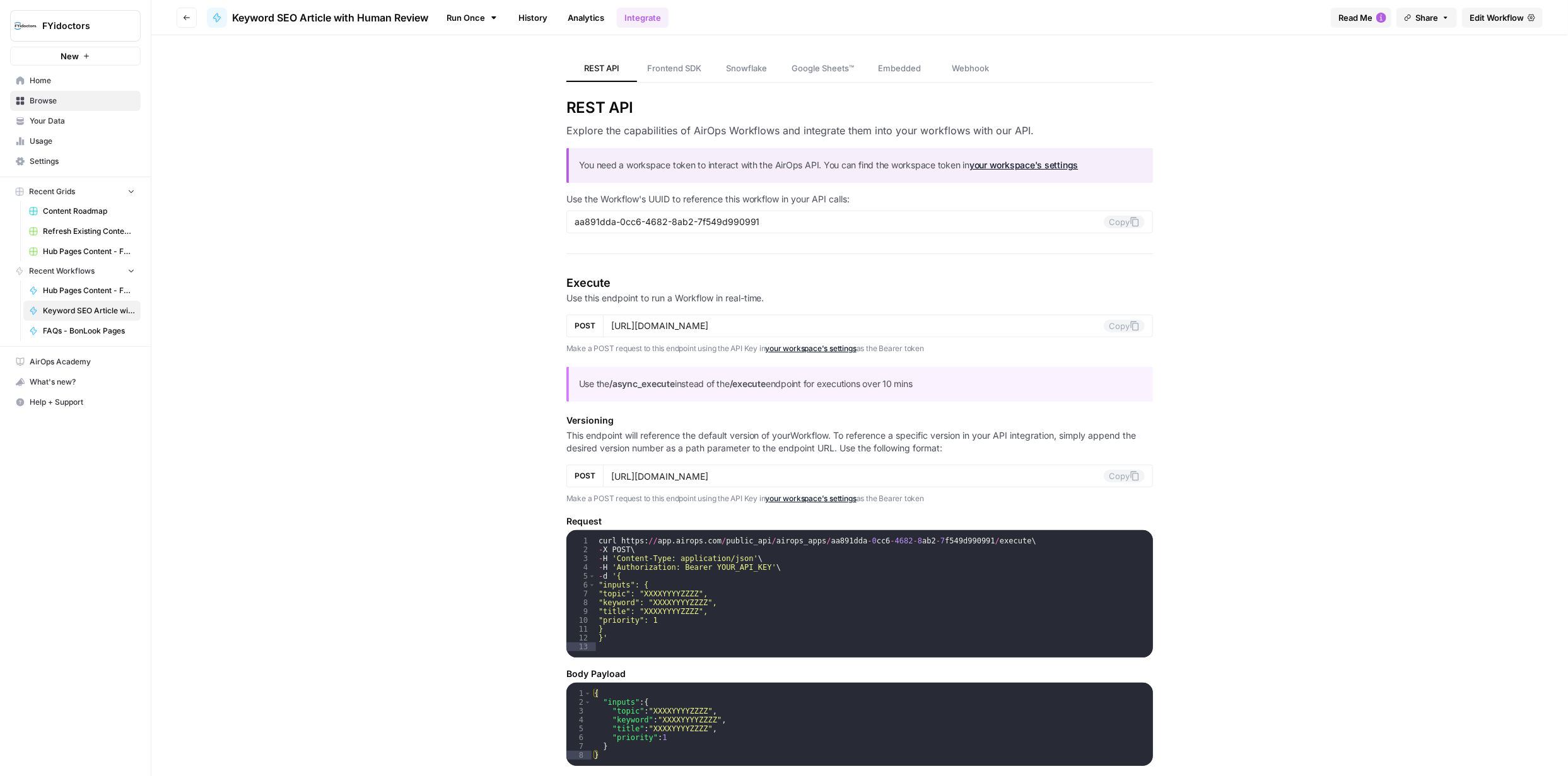
click at [49, 100] on span "Browse" at bounding box center [83, 101] width 106 height 11
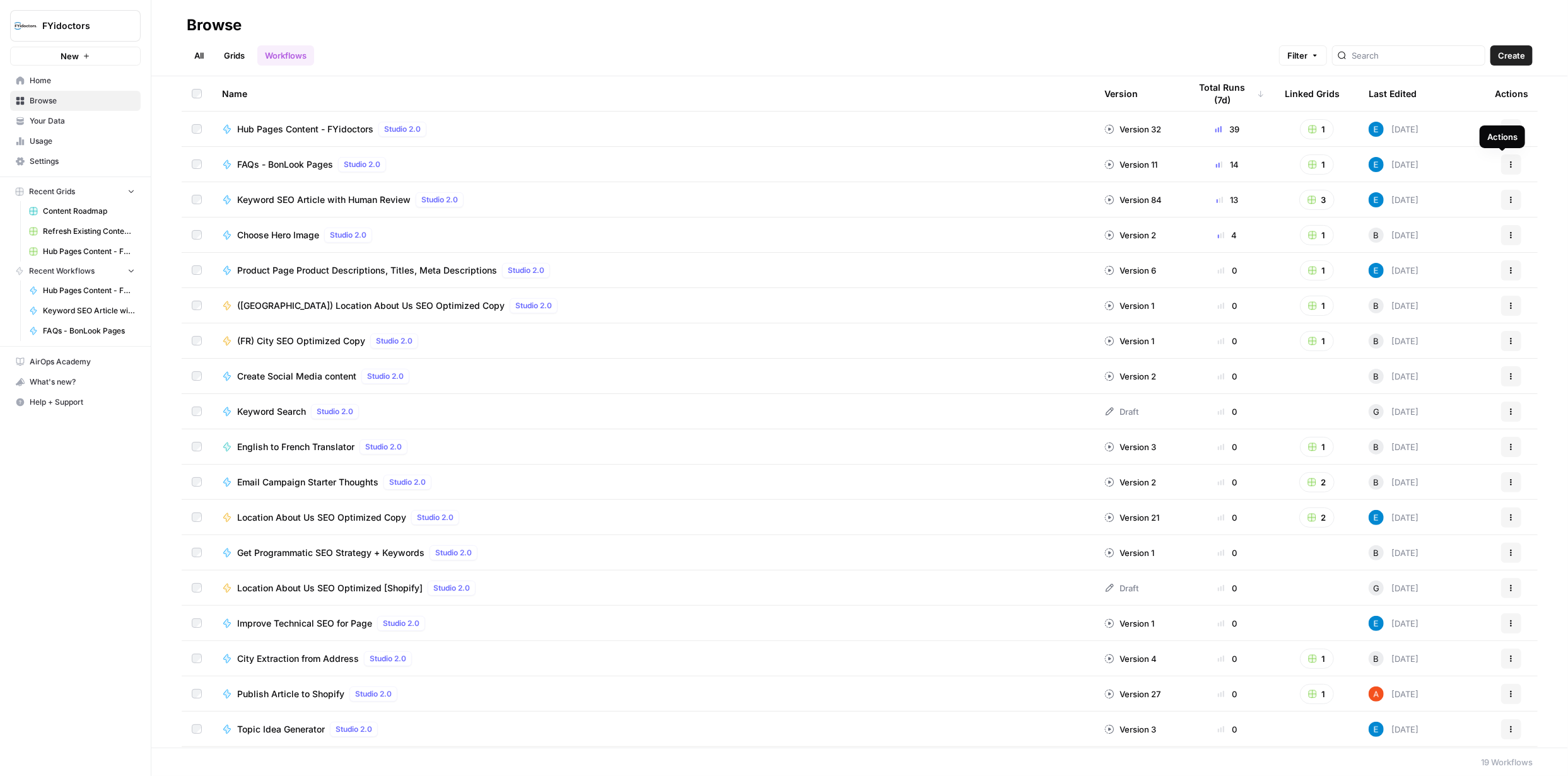
click at [1507, 166] on icon "button" at bounding box center [1511, 165] width 7 height 7
click at [1428, 257] on span "Integrate" at bounding box center [1445, 257] width 101 height 13
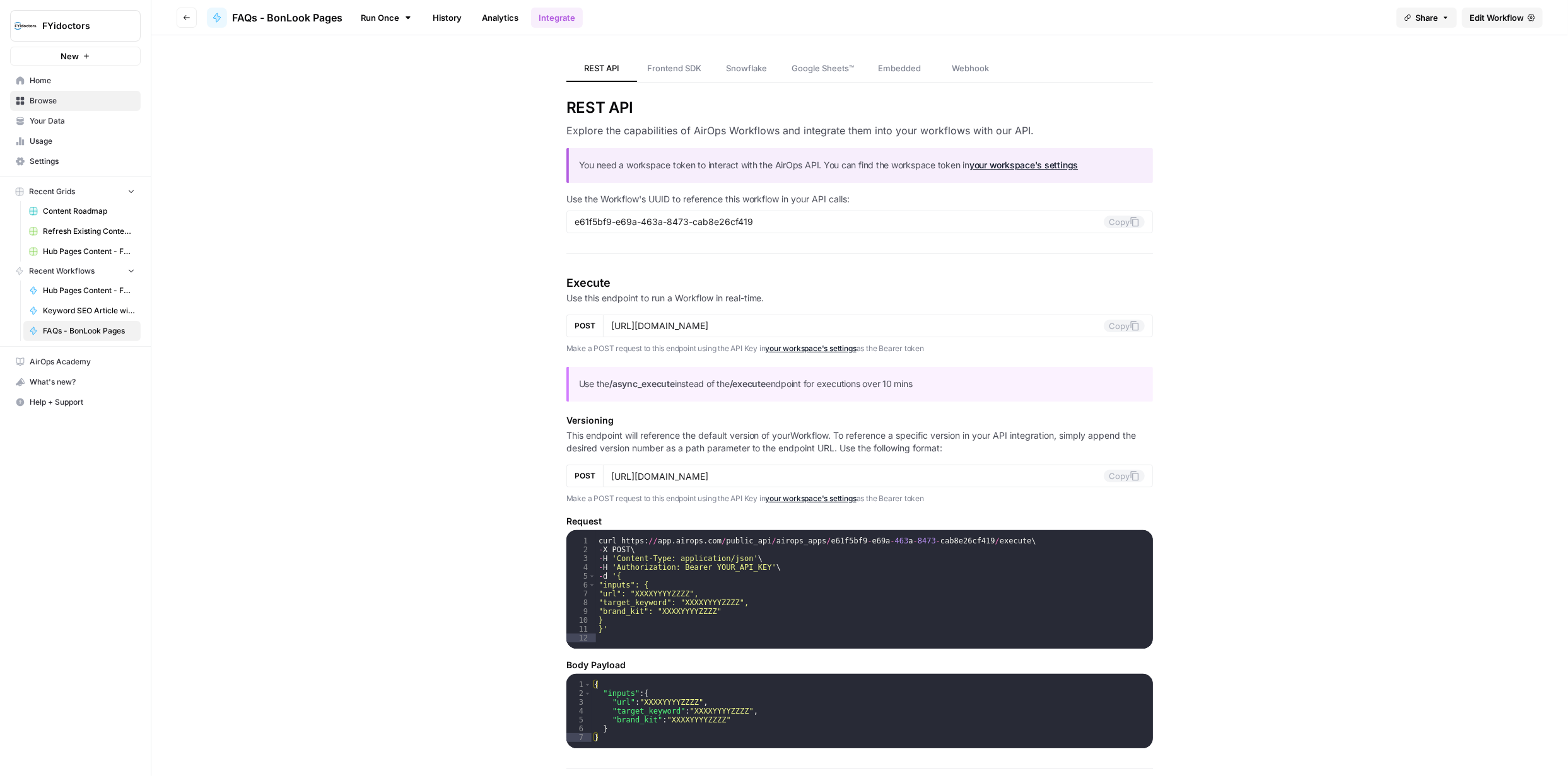
click at [1483, 16] on span "Edit Workflow" at bounding box center [1496, 17] width 55 height 13
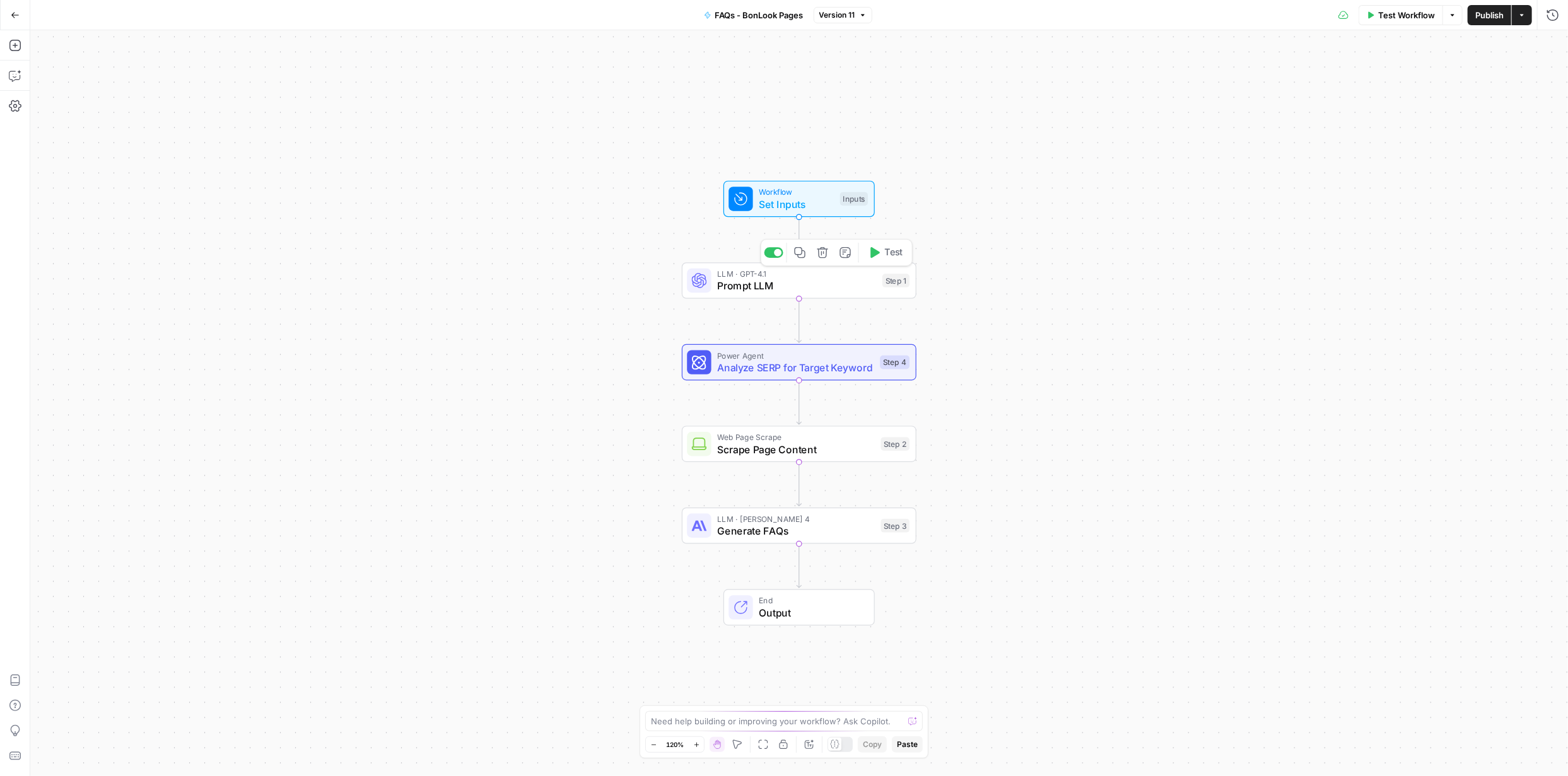
click at [784, 285] on span "Prompt LLM" at bounding box center [796, 286] width 159 height 15
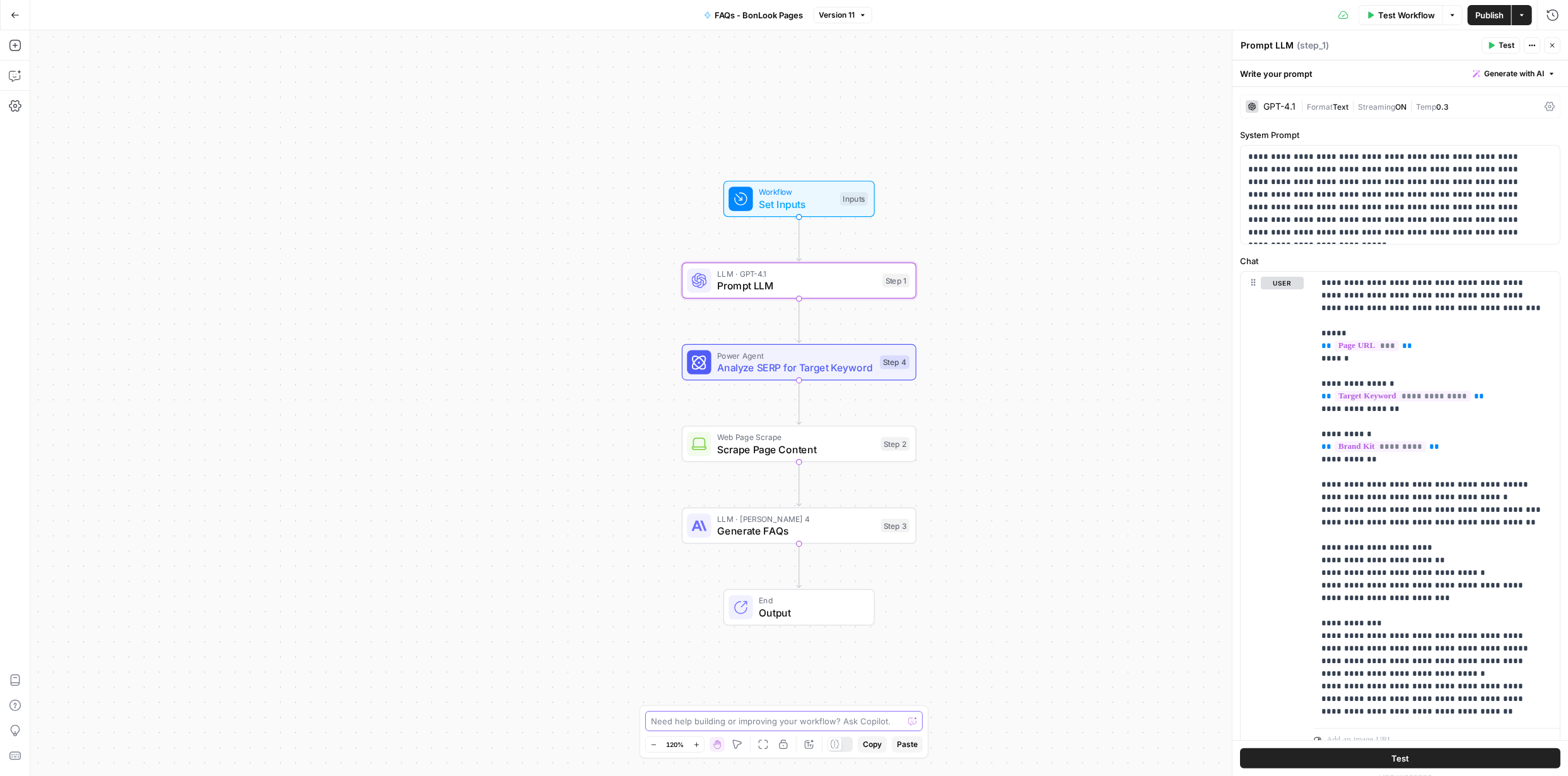
click at [831, 723] on textarea at bounding box center [776, 721] width 252 height 13
paste textarea "Prompt for AirOps You are creating queries for the brand BonLook. When generati…"
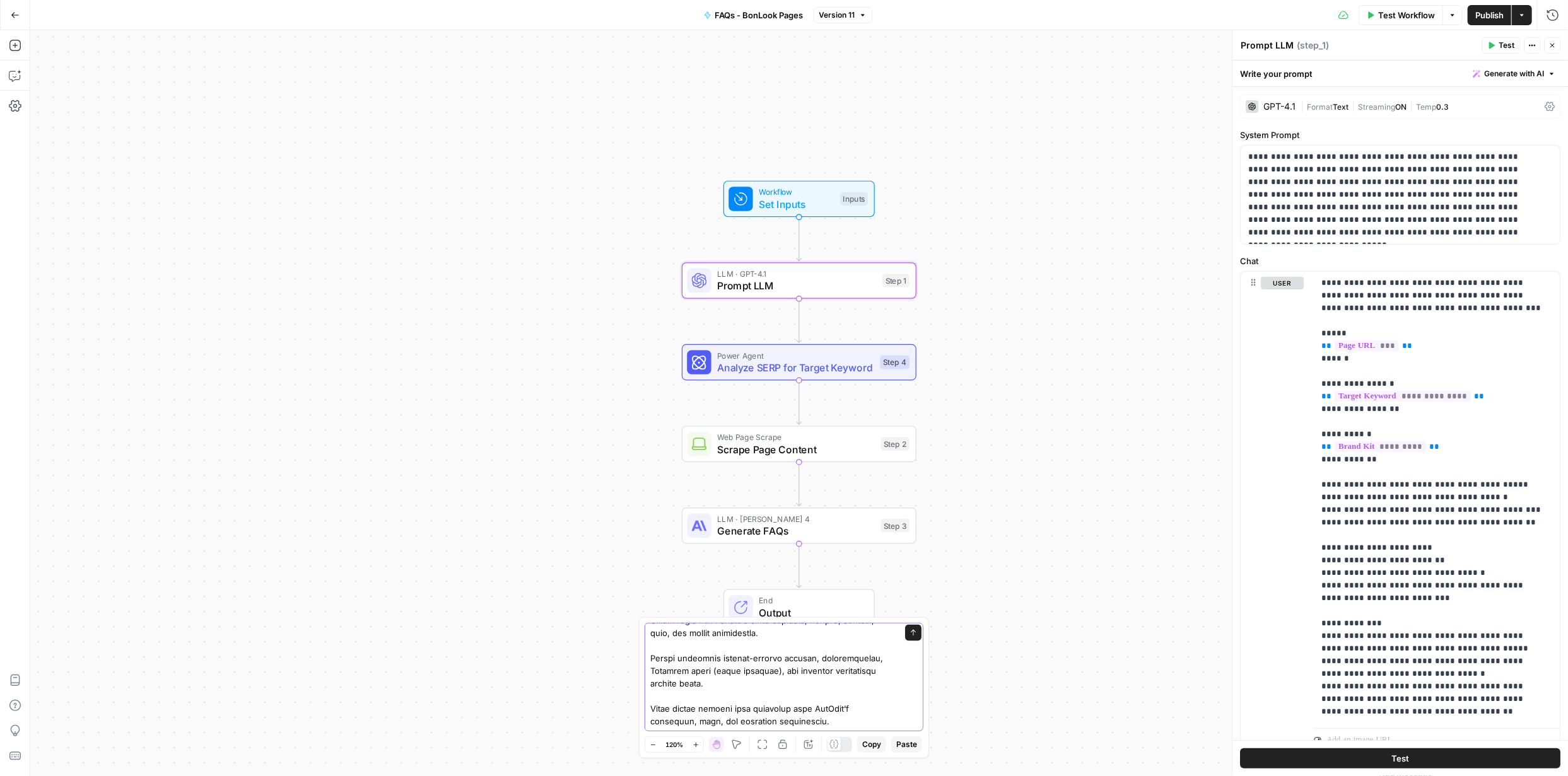
scroll to position [1647, 0]
type textarea "here are the prompts that addresses the BonLook brand. Prompt for AirOps You ar…"
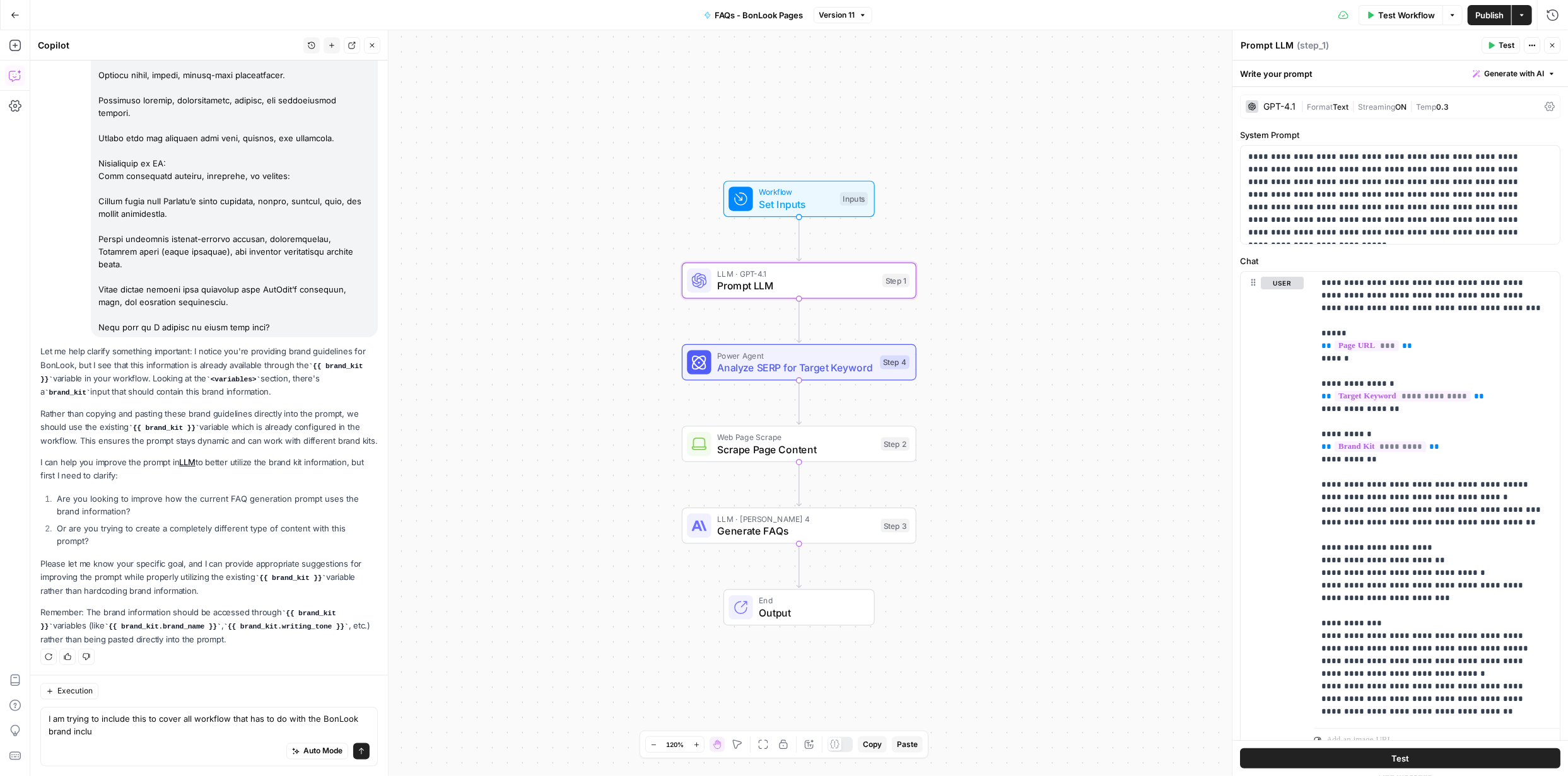
scroll to position [1482, 0]
type textarea "I am trying to include this to cover all workflow that has to do with the BonLo…"
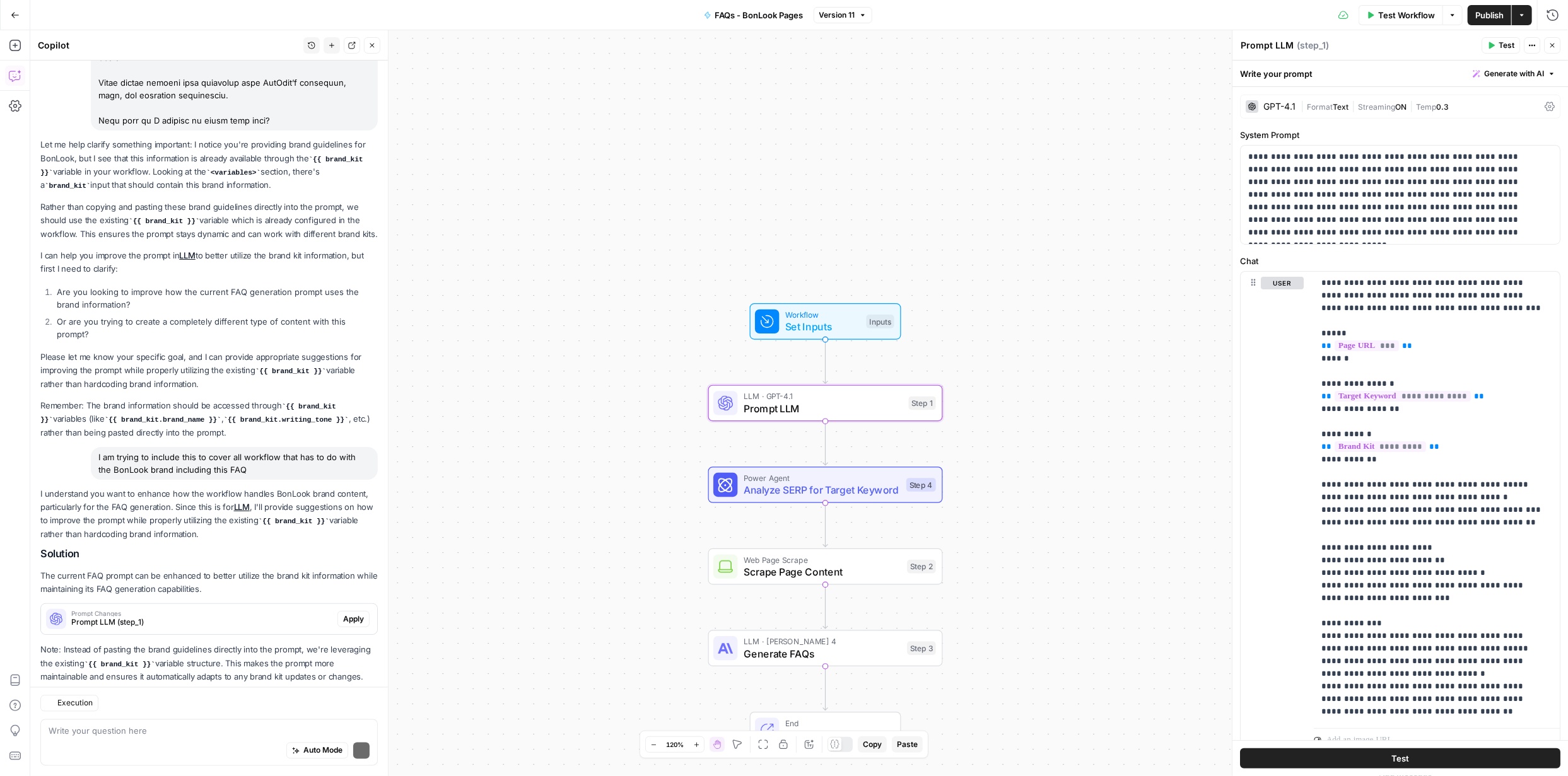
scroll to position [1713, 0]
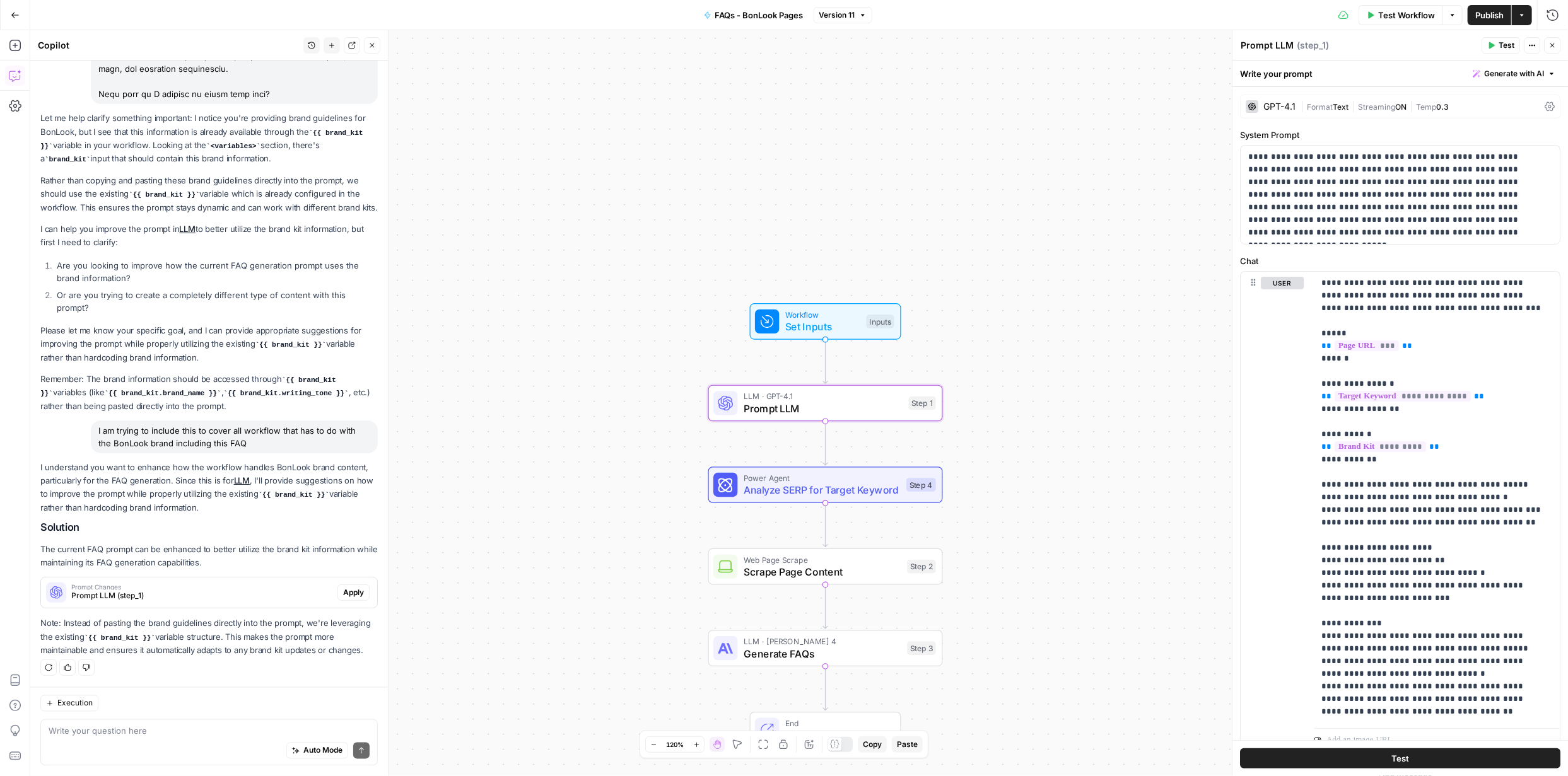
click at [343, 595] on span "Apply" at bounding box center [353, 592] width 21 height 11
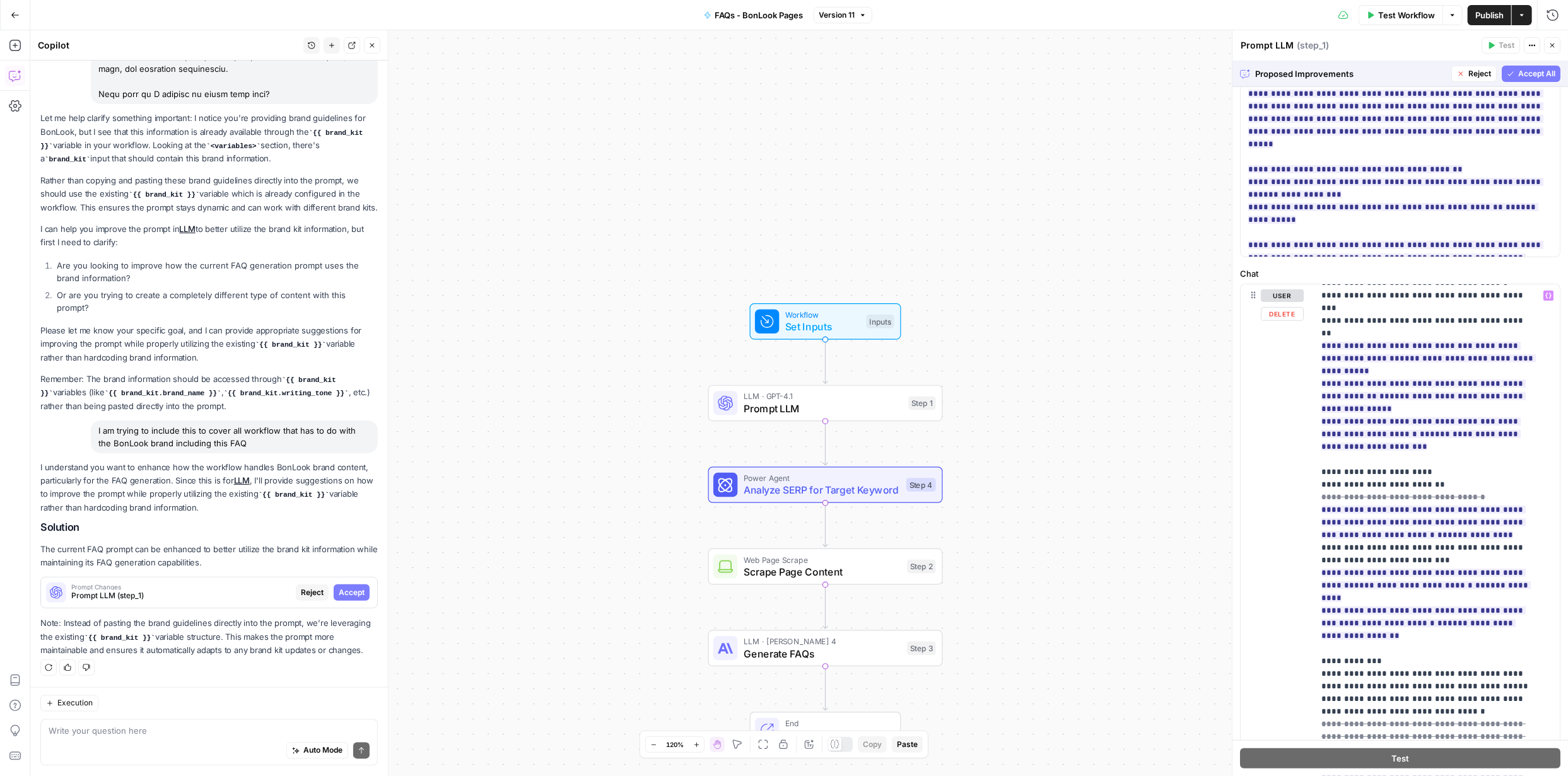
scroll to position [314, 0]
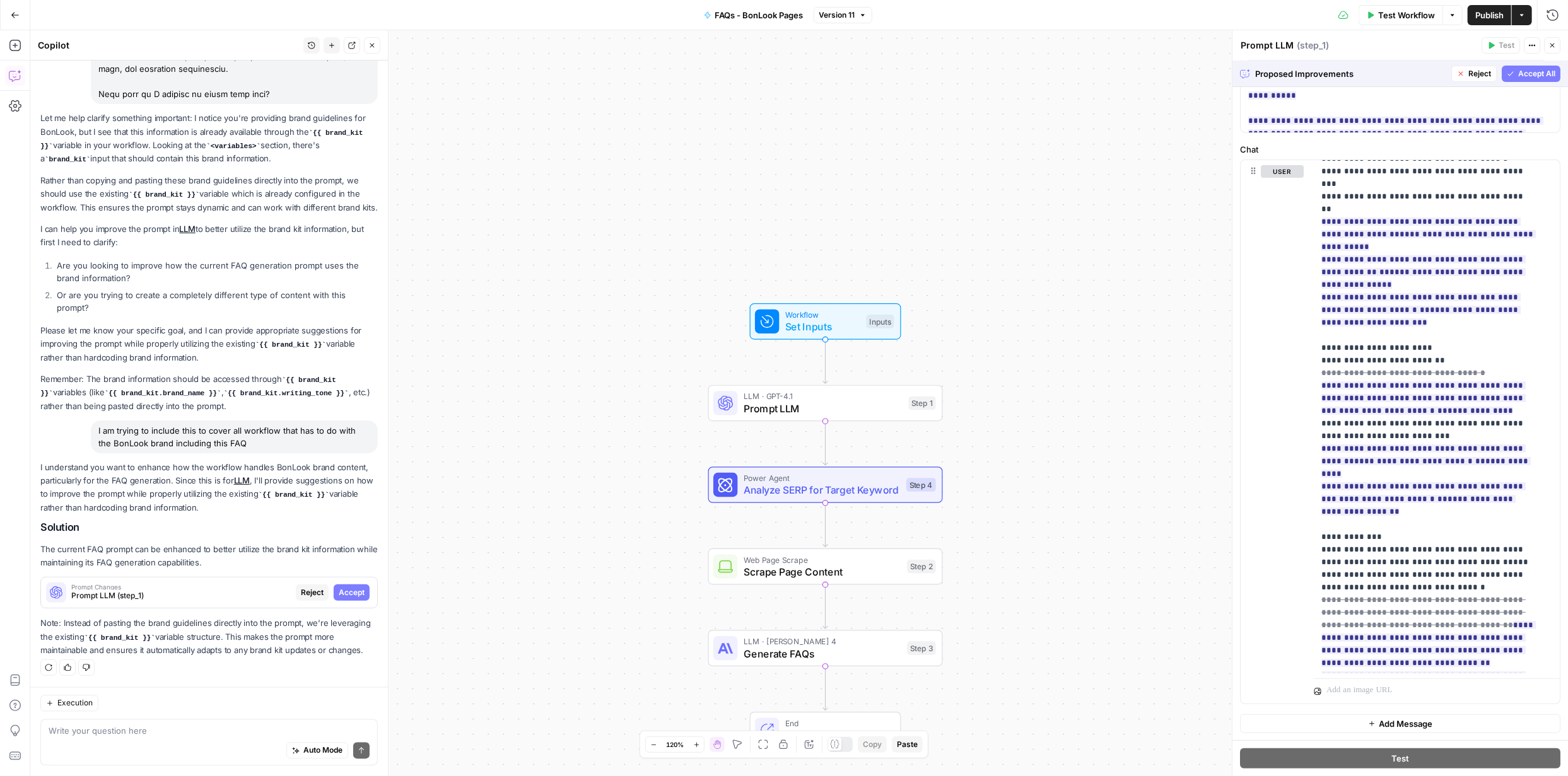
click at [1518, 77] on span "Accept All" at bounding box center [1536, 74] width 37 height 11
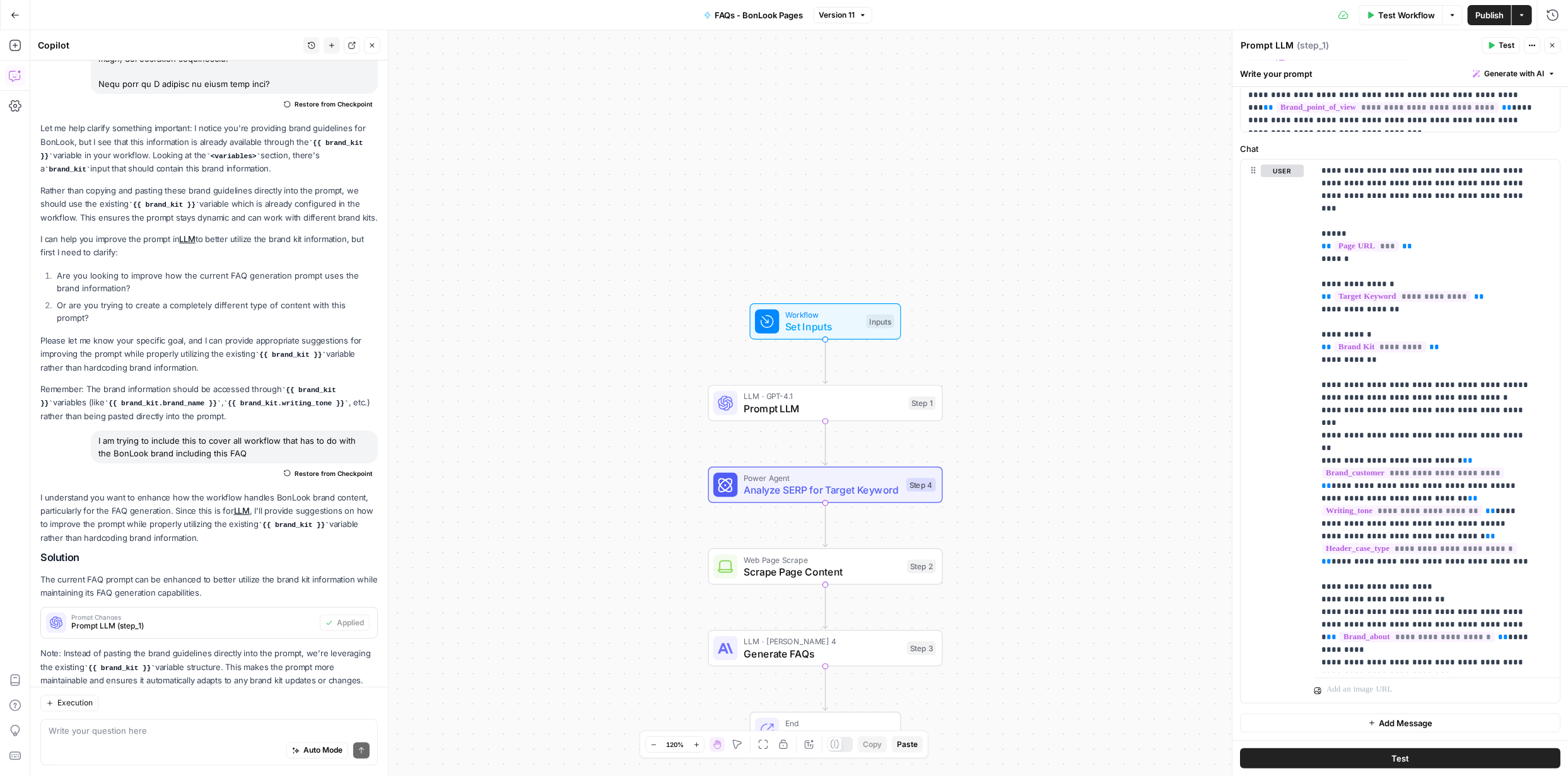
scroll to position [0, 0]
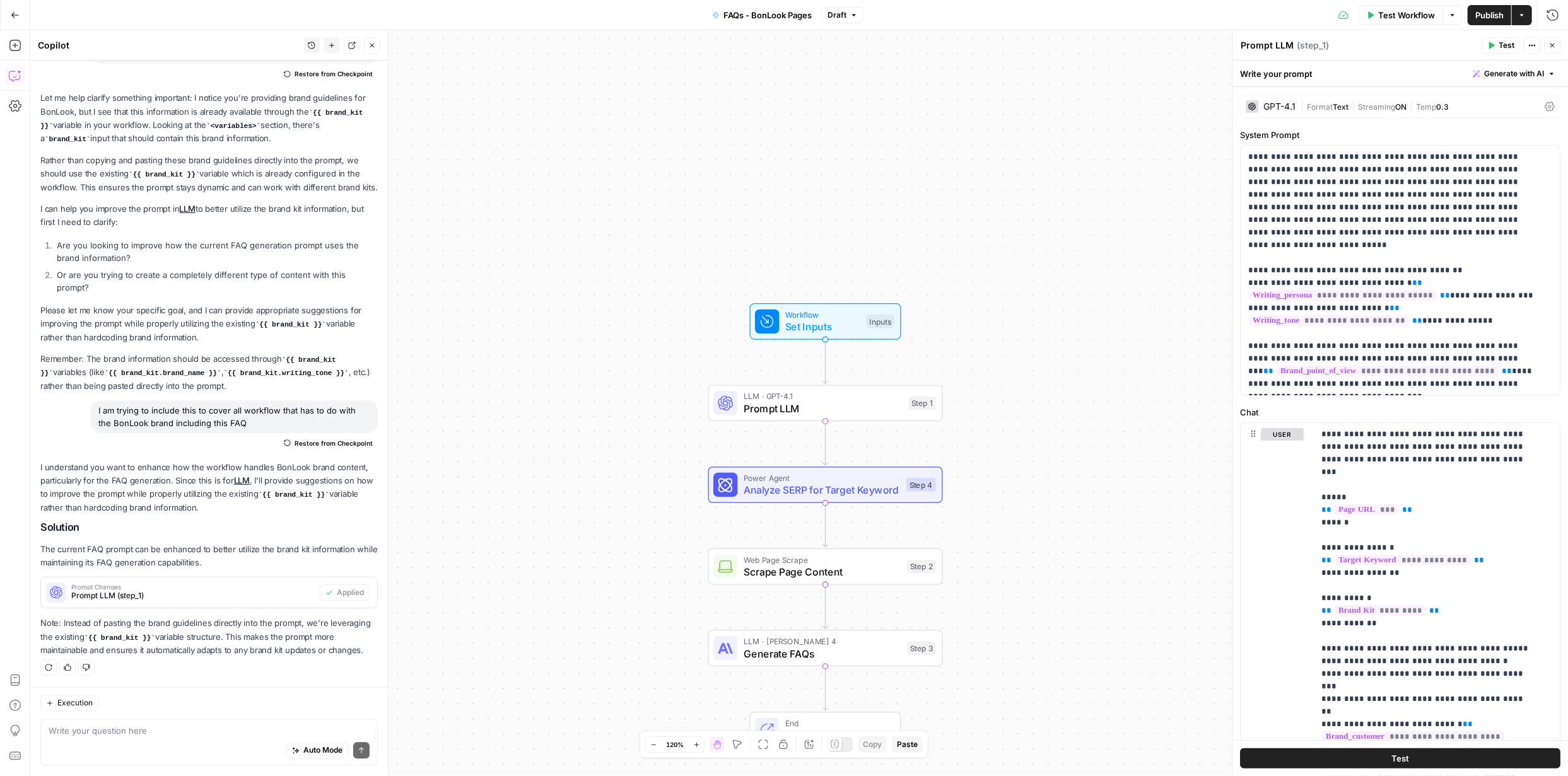
click at [1477, 14] on span "Publish" at bounding box center [1489, 15] width 28 height 13
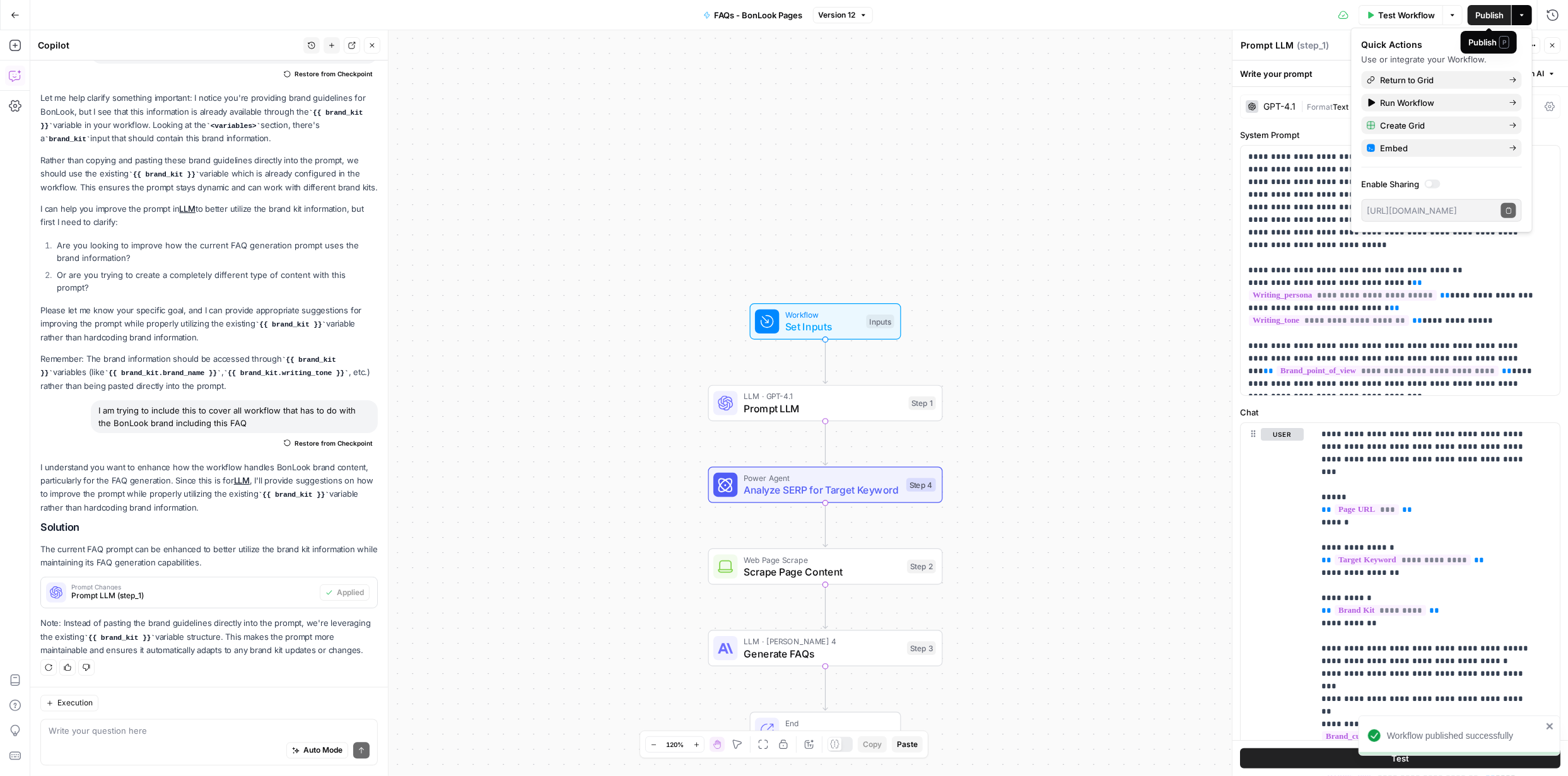
click at [1481, 13] on span "Publish" at bounding box center [1489, 15] width 28 height 13
click at [12, 16] on icon "button" at bounding box center [15, 15] width 9 height 9
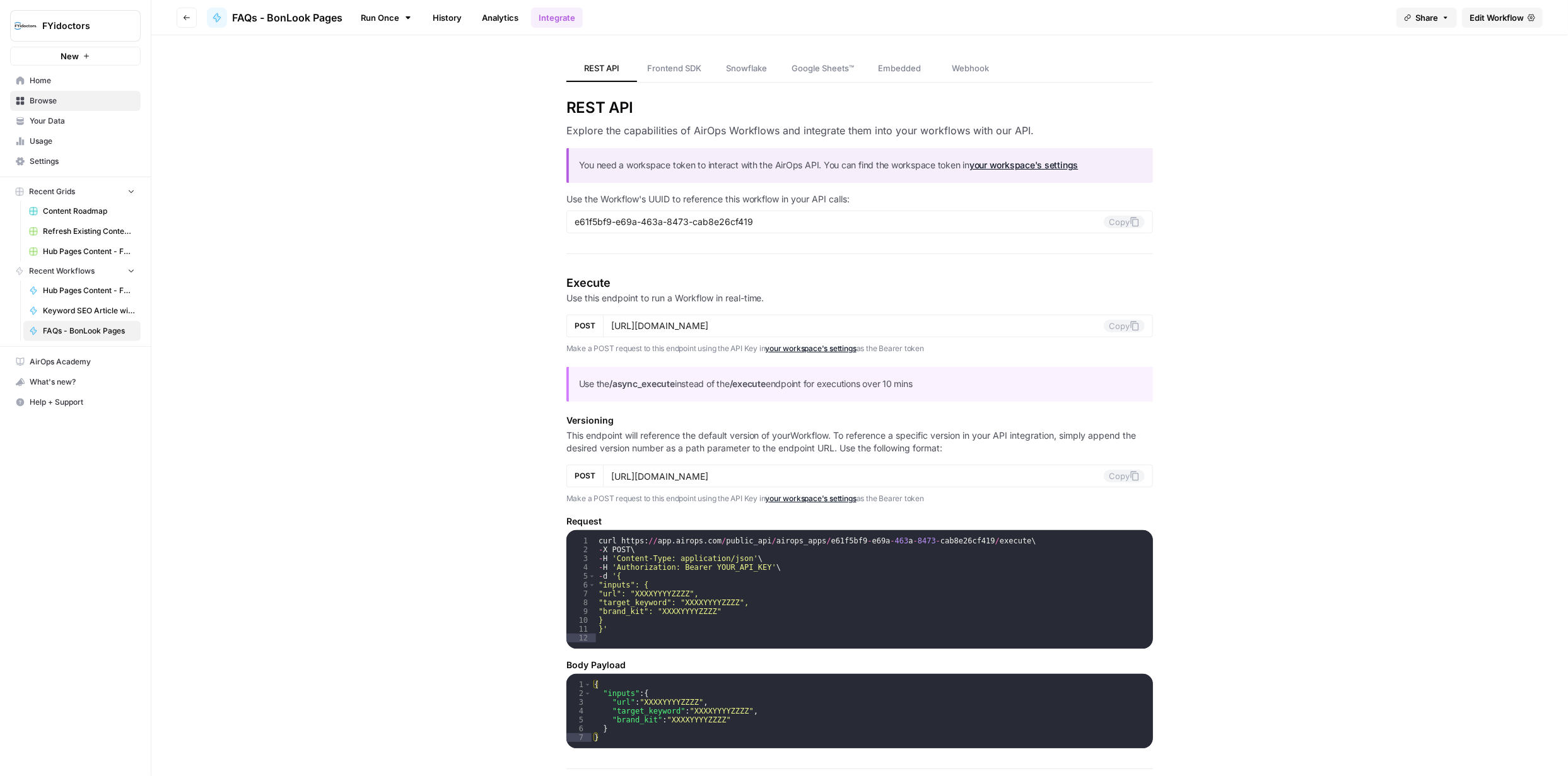
type input "https://api.airops.com/public_api/airops_apps/e61f5bf9-e69a-463a-8473-cab8e26cf…"
click at [52, 118] on span "Your Data" at bounding box center [83, 121] width 106 height 11
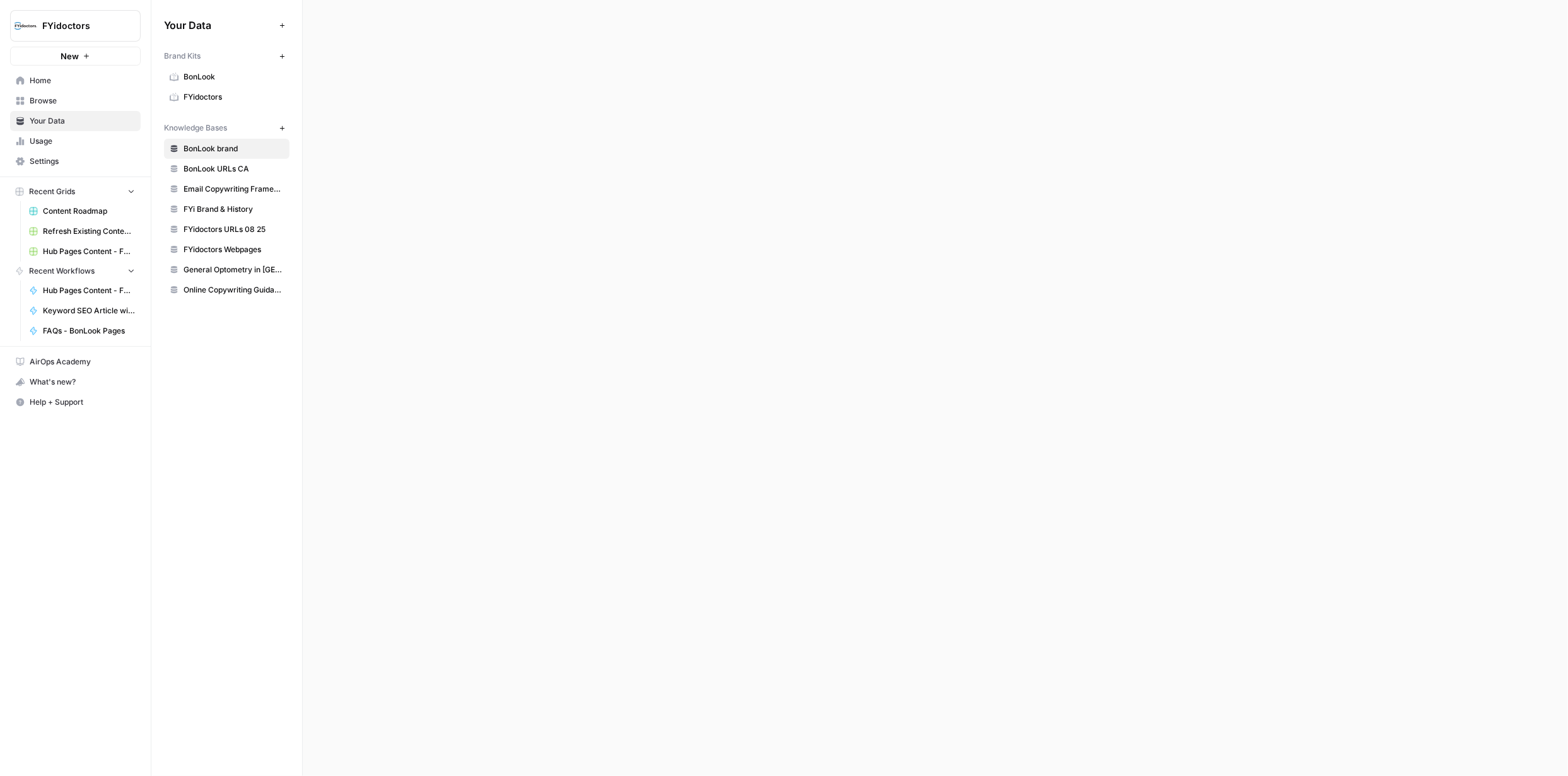
click at [207, 79] on span "BonLook" at bounding box center [234, 76] width 100 height 11
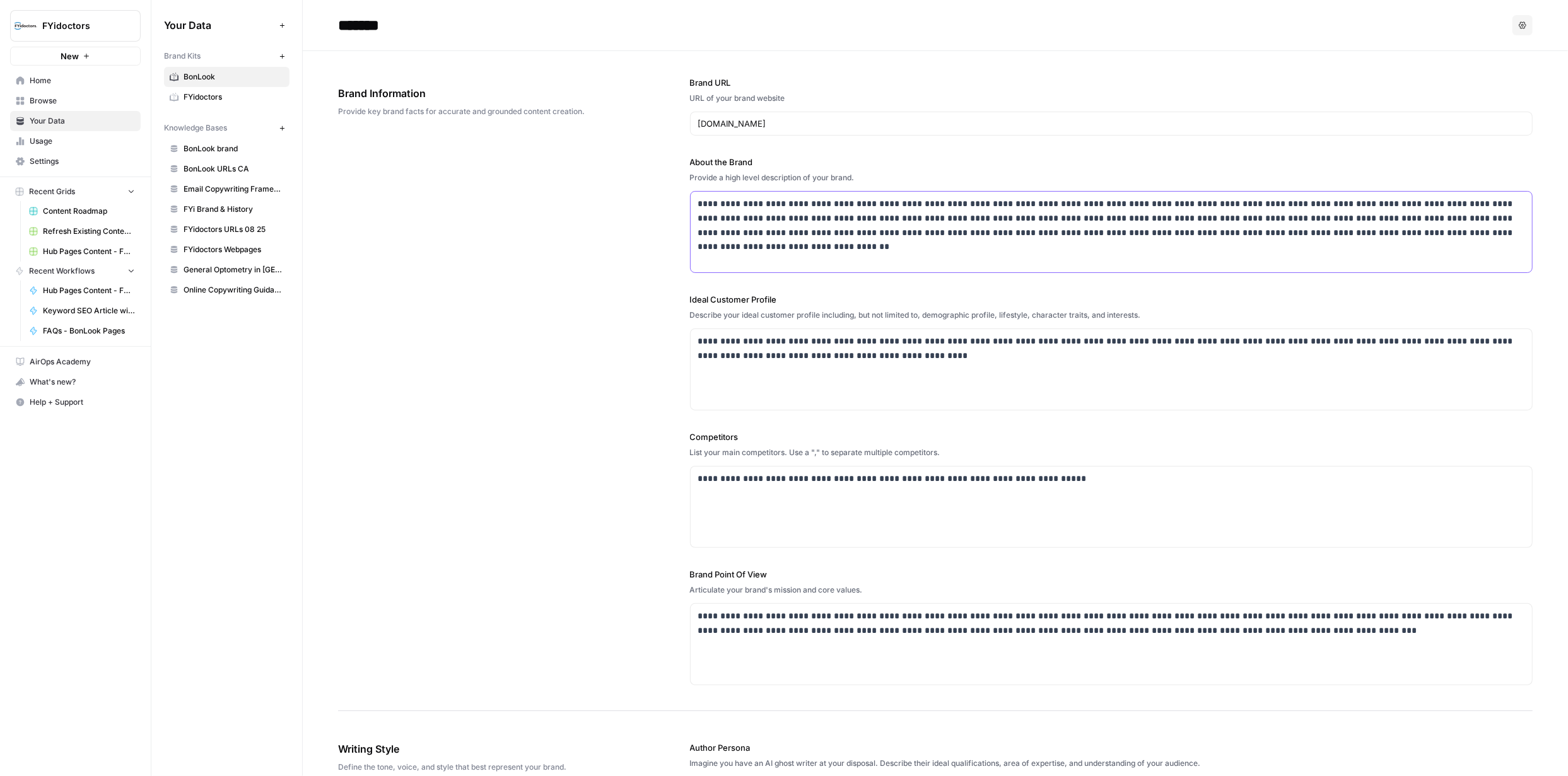
click at [1441, 247] on div "**********" at bounding box center [1111, 232] width 842 height 81
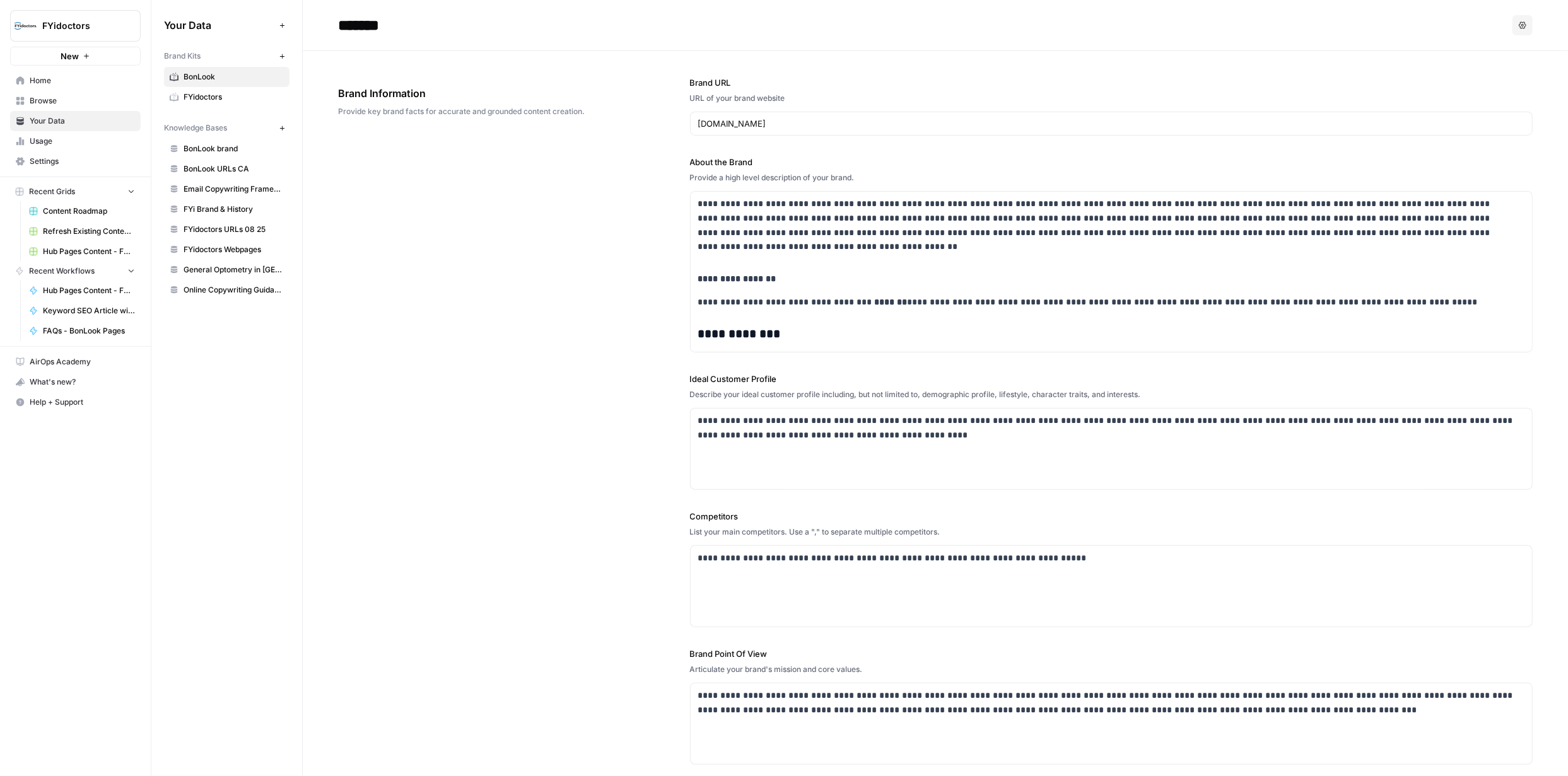
click at [420, 349] on div "**********" at bounding box center [935, 420] width 1194 height 740
